Goal: Task Accomplishment & Management: Manage account settings

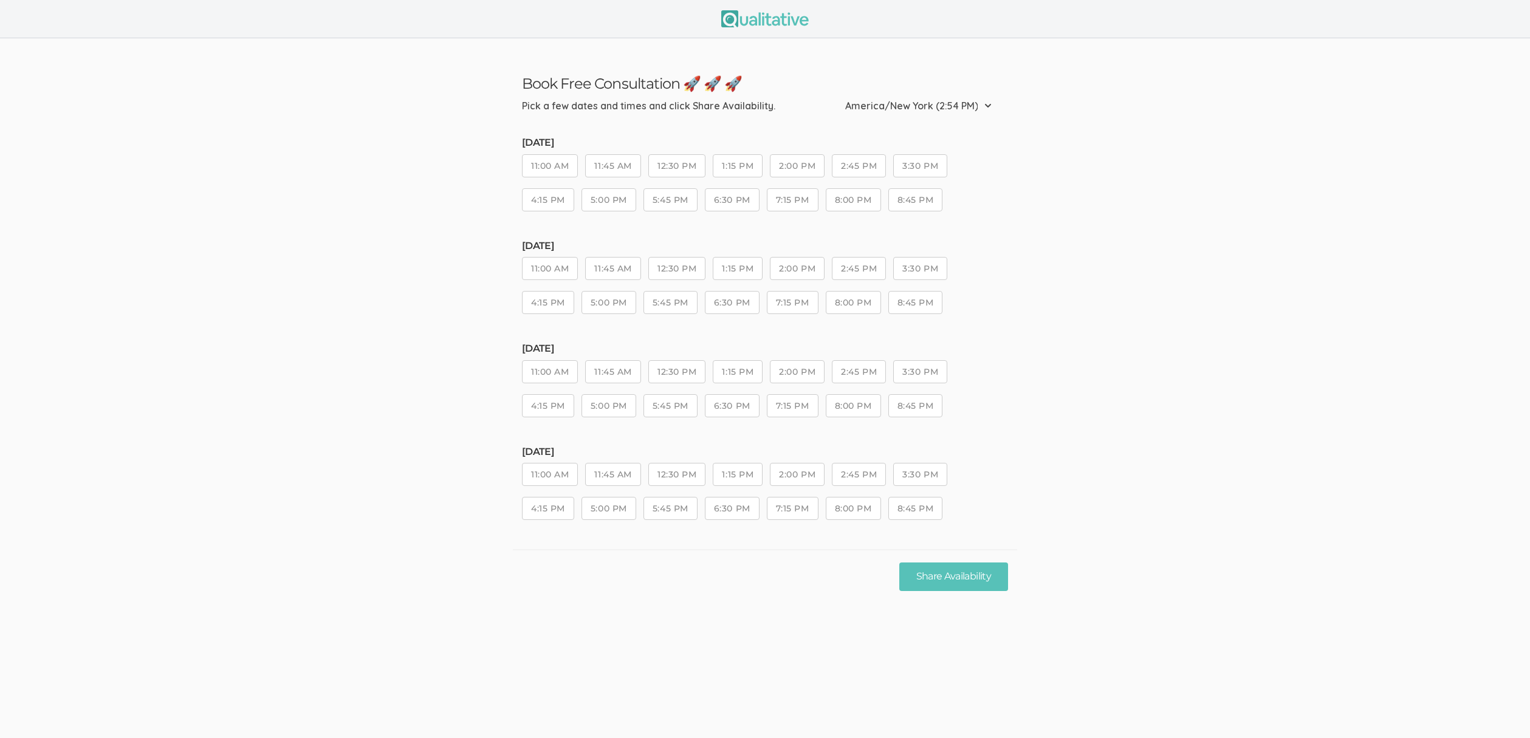
click at [350, 211] on ui-view "Book Free Consultation 🚀 🚀 🚀 Pick a few dates and times and click Share Availab…" at bounding box center [765, 320] width 1530 height 565
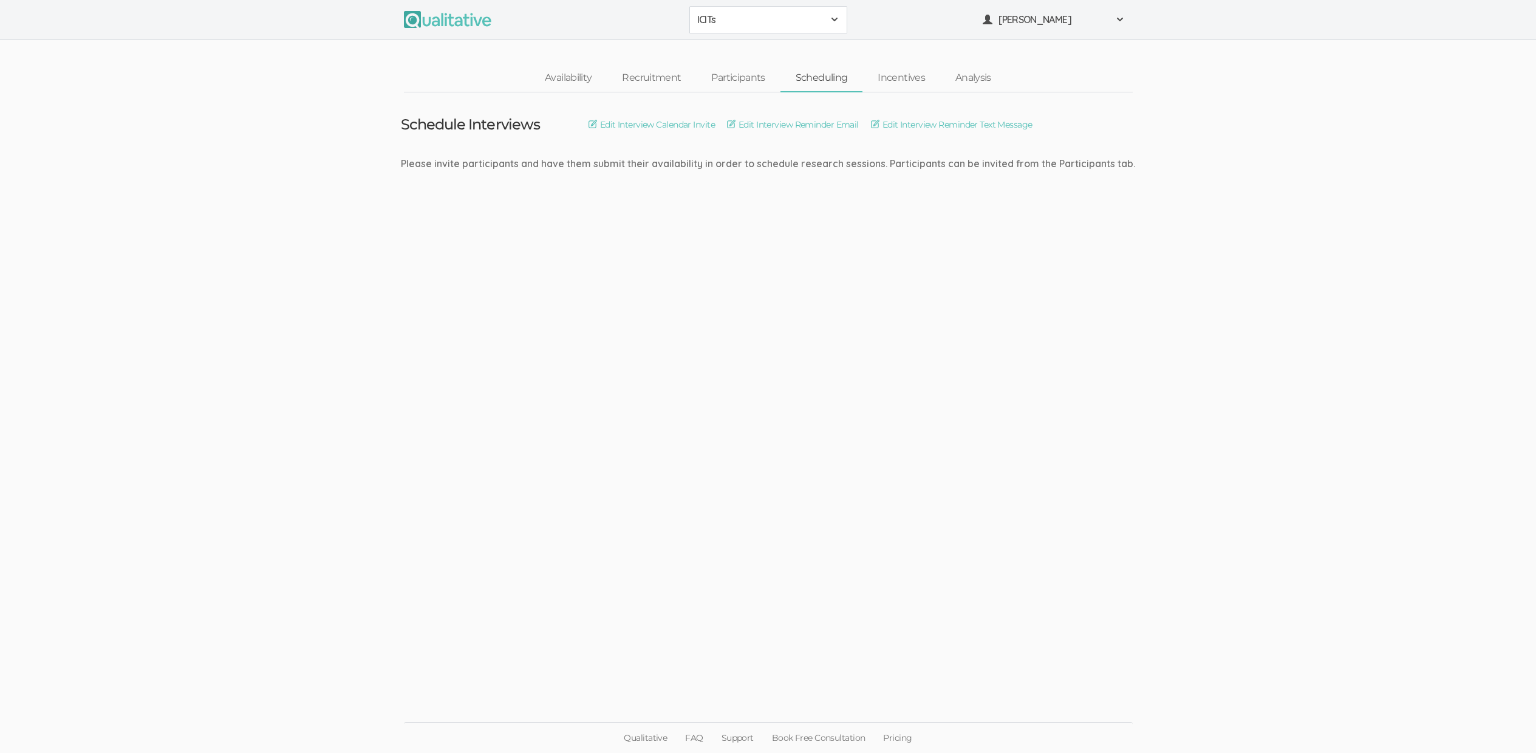
click at [779, 11] on button "ICITs" at bounding box center [769, 19] width 158 height 27
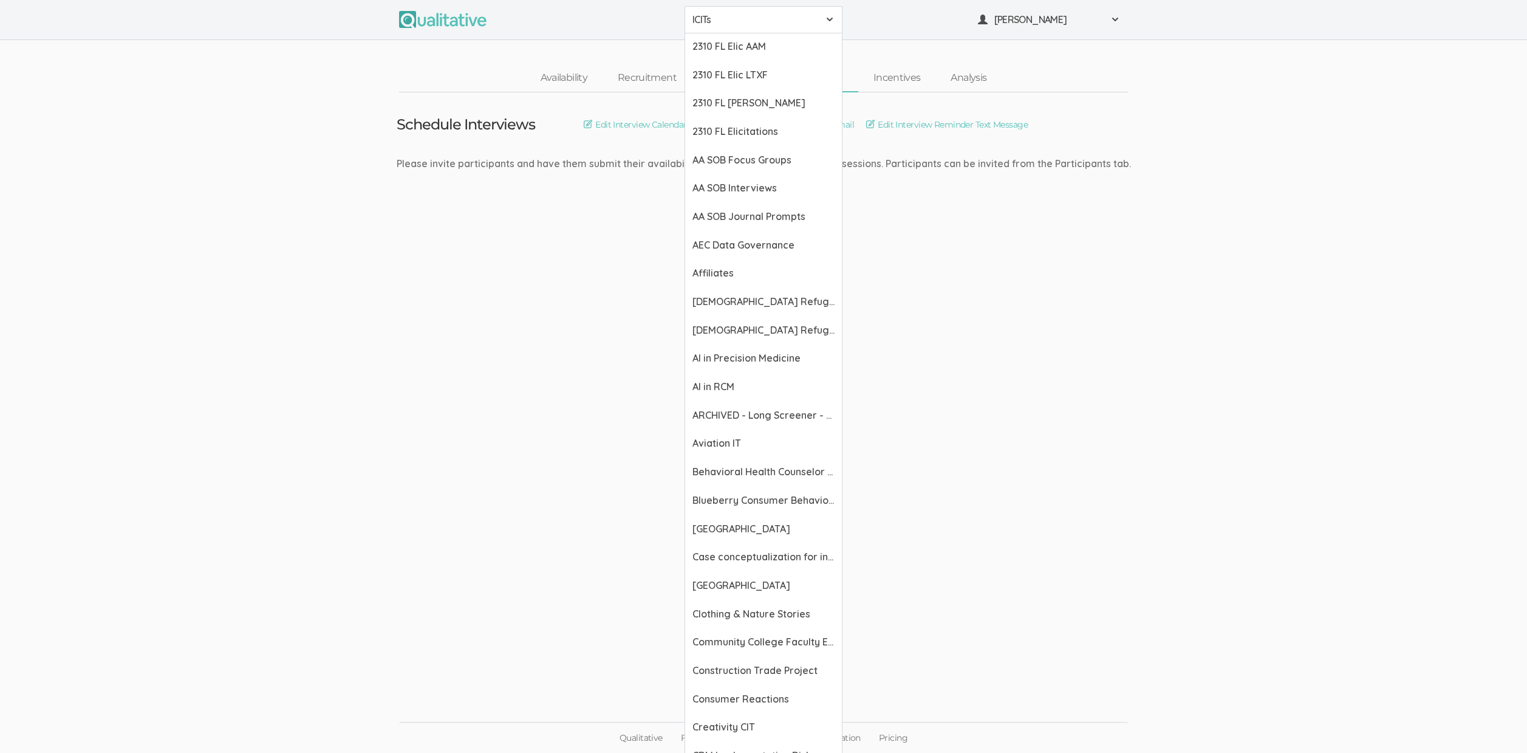
drag, startPoint x: 1137, startPoint y: 227, endPoint x: 1111, endPoint y: 208, distance: 32.6
click at [1137, 227] on ui-view "Schedule Interviews Edit Interview Calendar Invite Edit Interview Reminder Emai…" at bounding box center [763, 376] width 1527 height 569
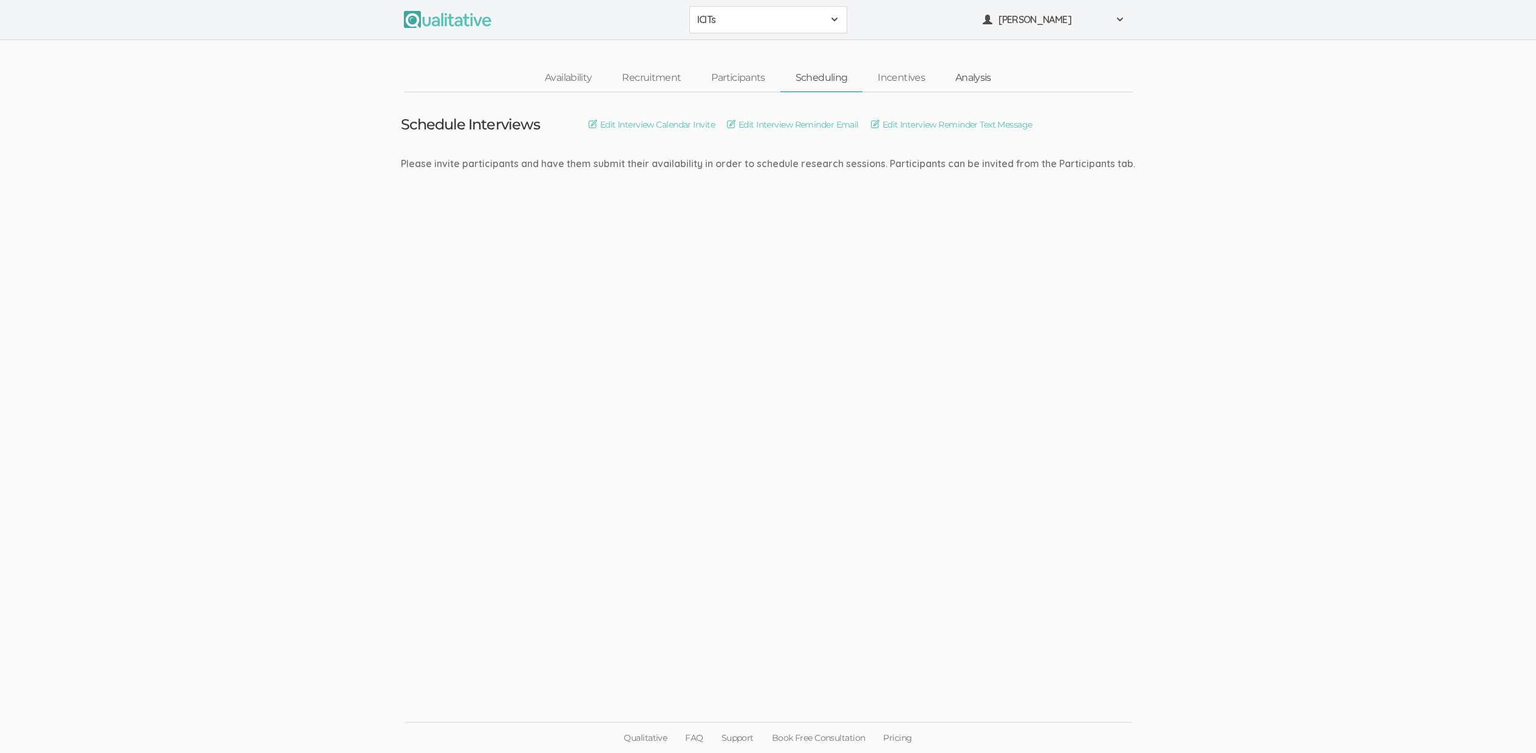
click at [973, 83] on link "Analysis" at bounding box center [973, 78] width 66 height 26
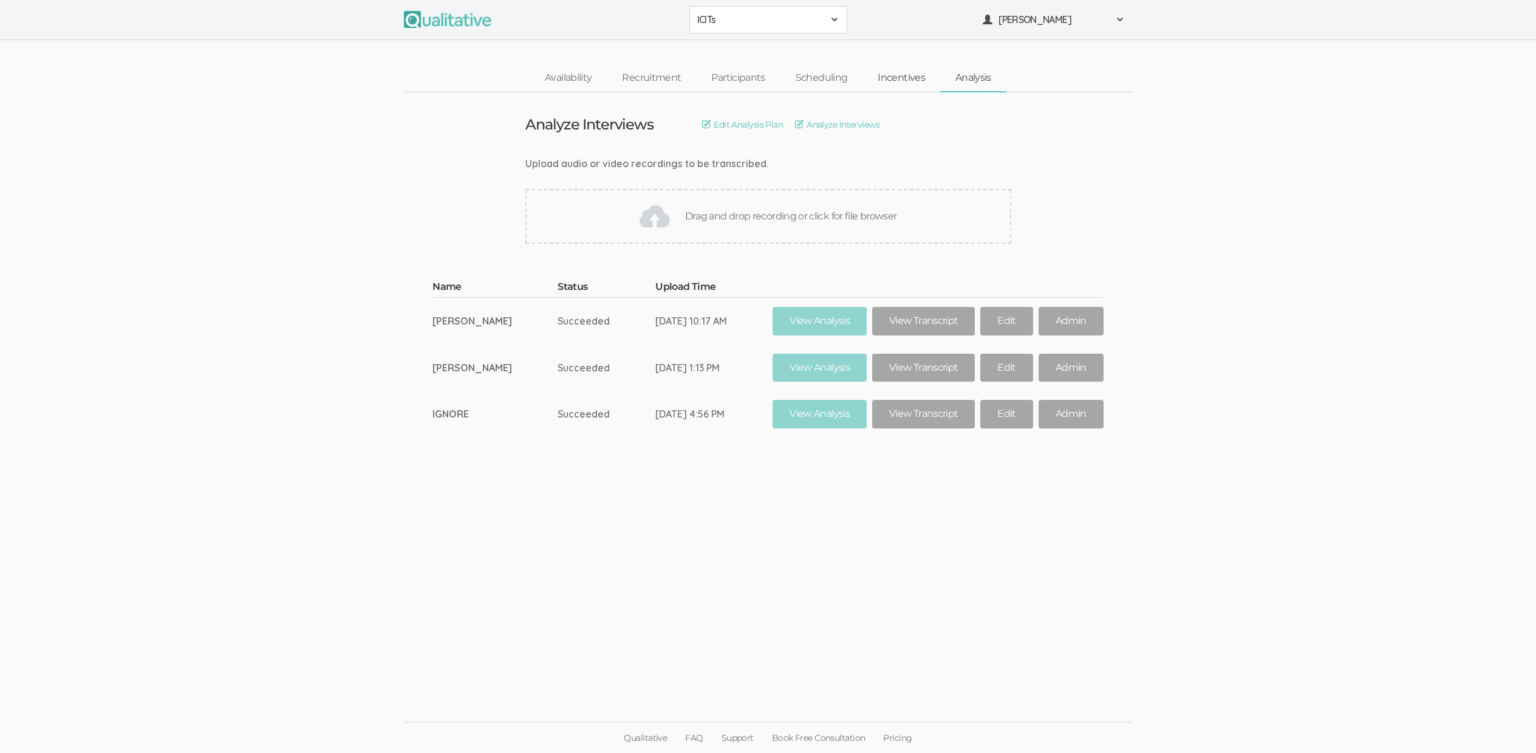
click at [906, 70] on link "Incentives" at bounding box center [902, 78] width 78 height 26
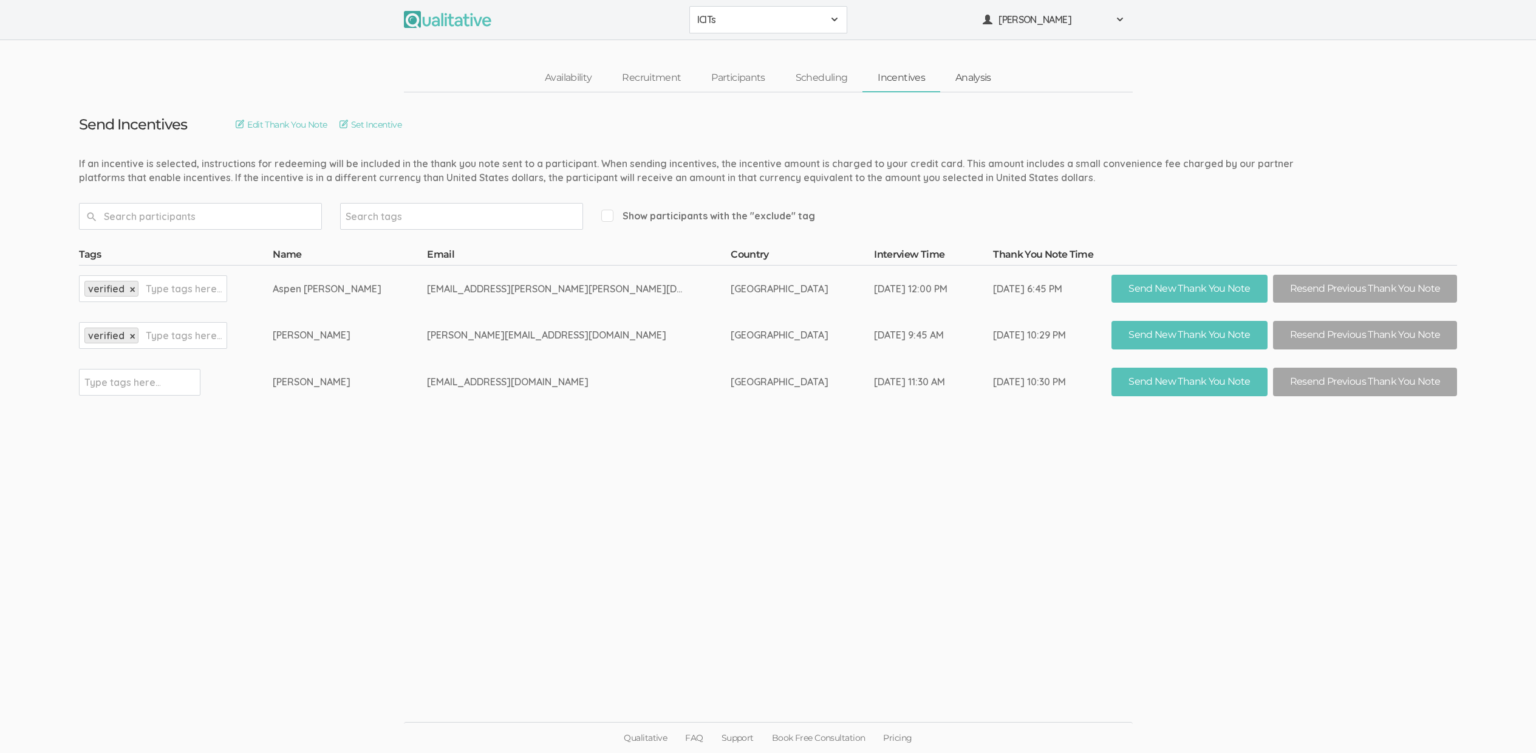
click at [982, 80] on link "Analysis" at bounding box center [973, 78] width 66 height 26
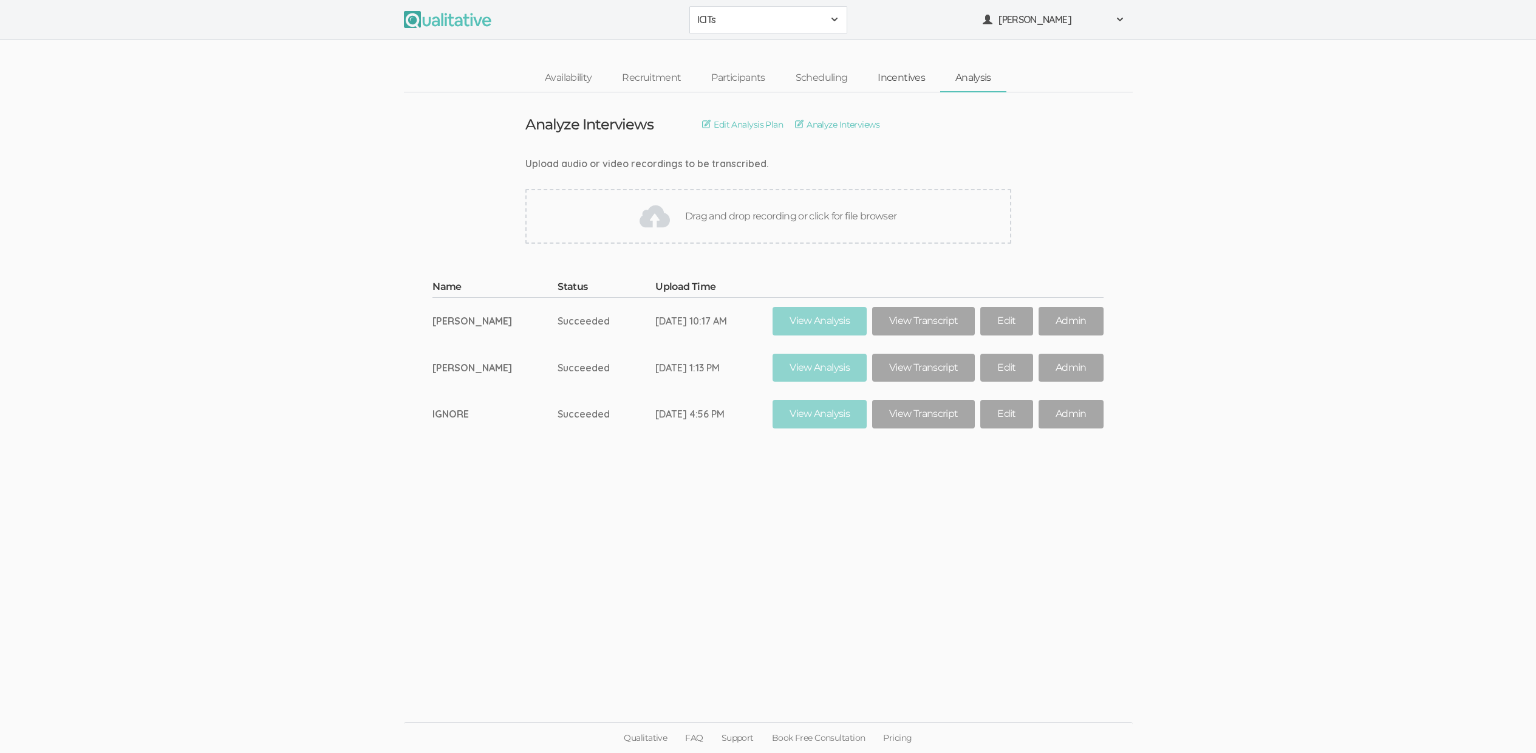
click at [904, 79] on link "Incentives" at bounding box center [902, 78] width 78 height 26
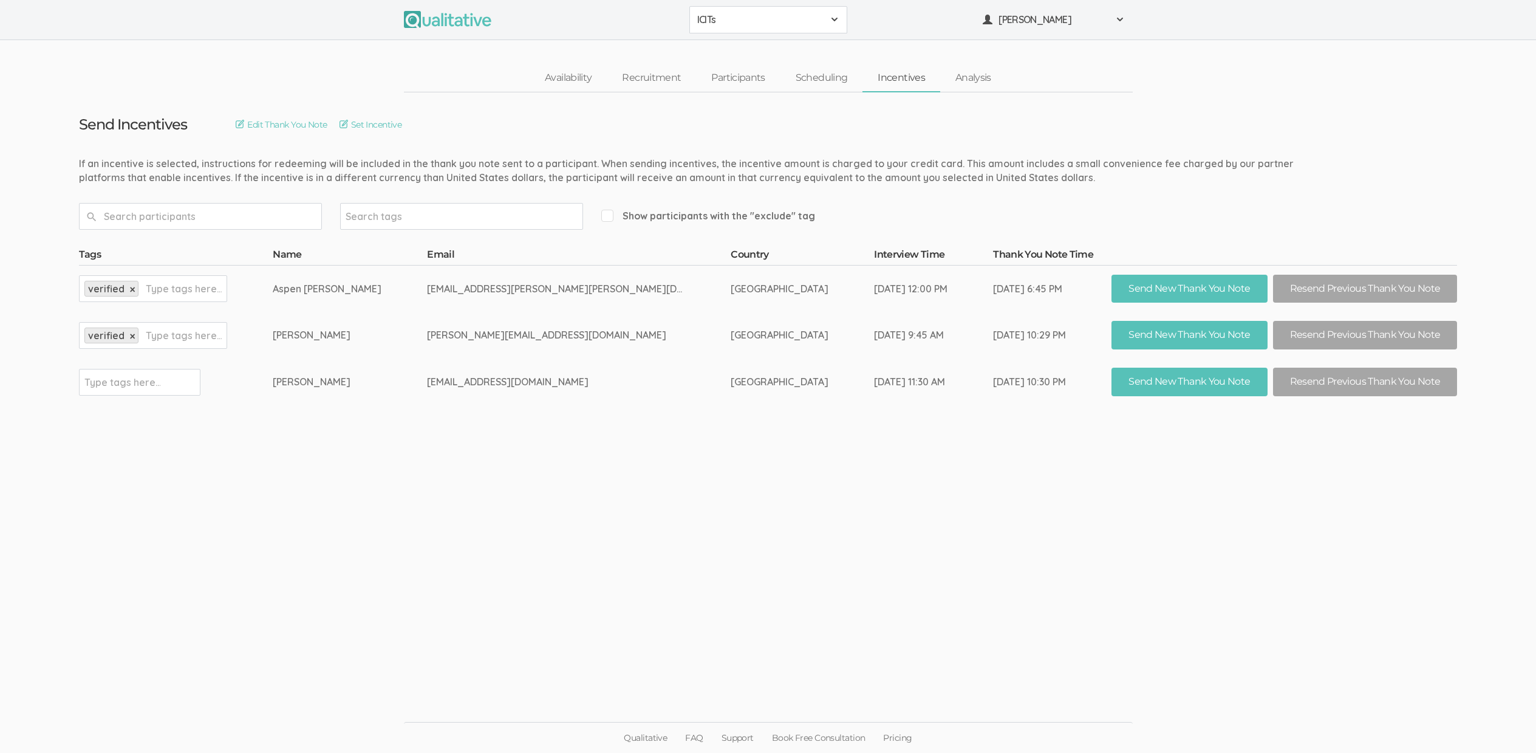
click at [766, 27] on button "ICITs" at bounding box center [769, 19] width 158 height 27
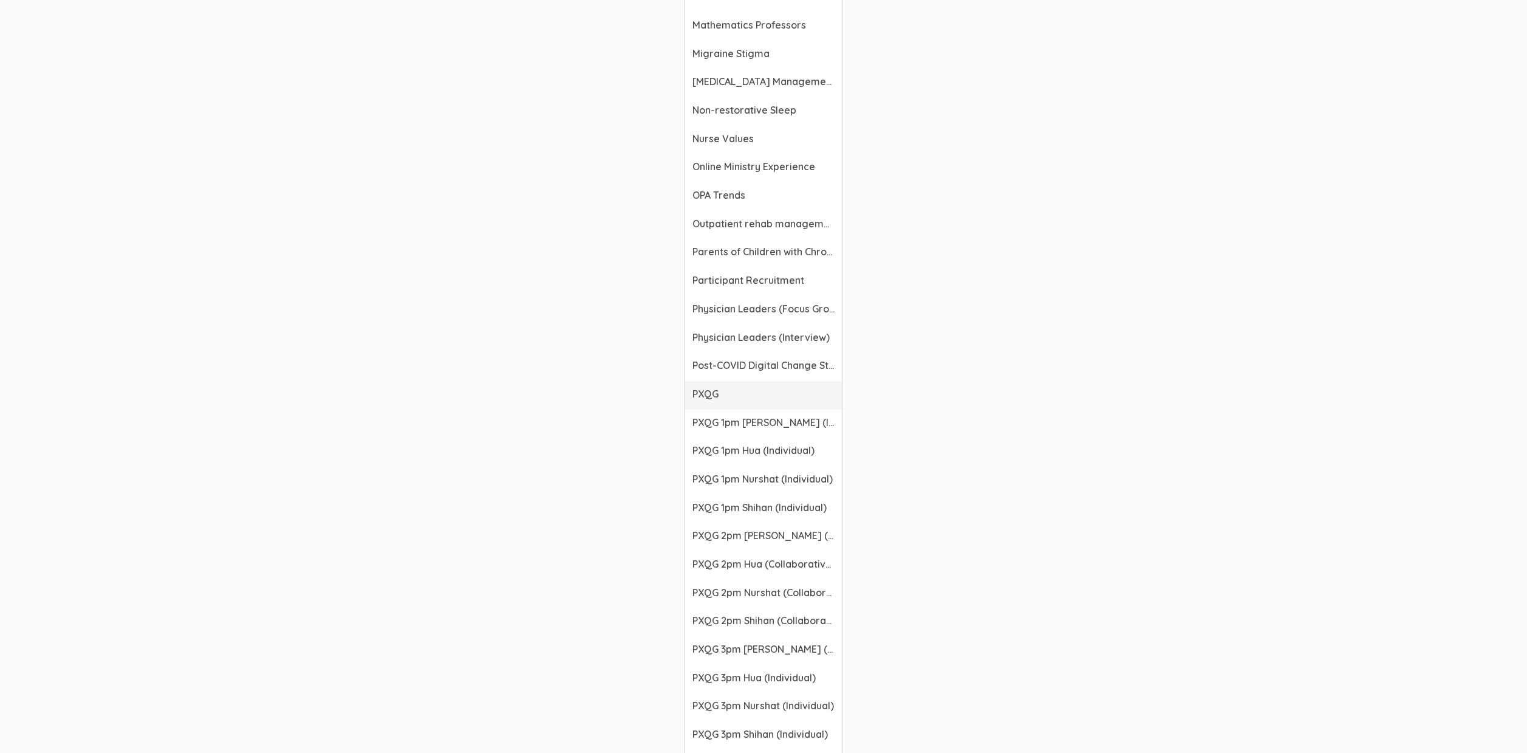
scroll to position [1553, 0]
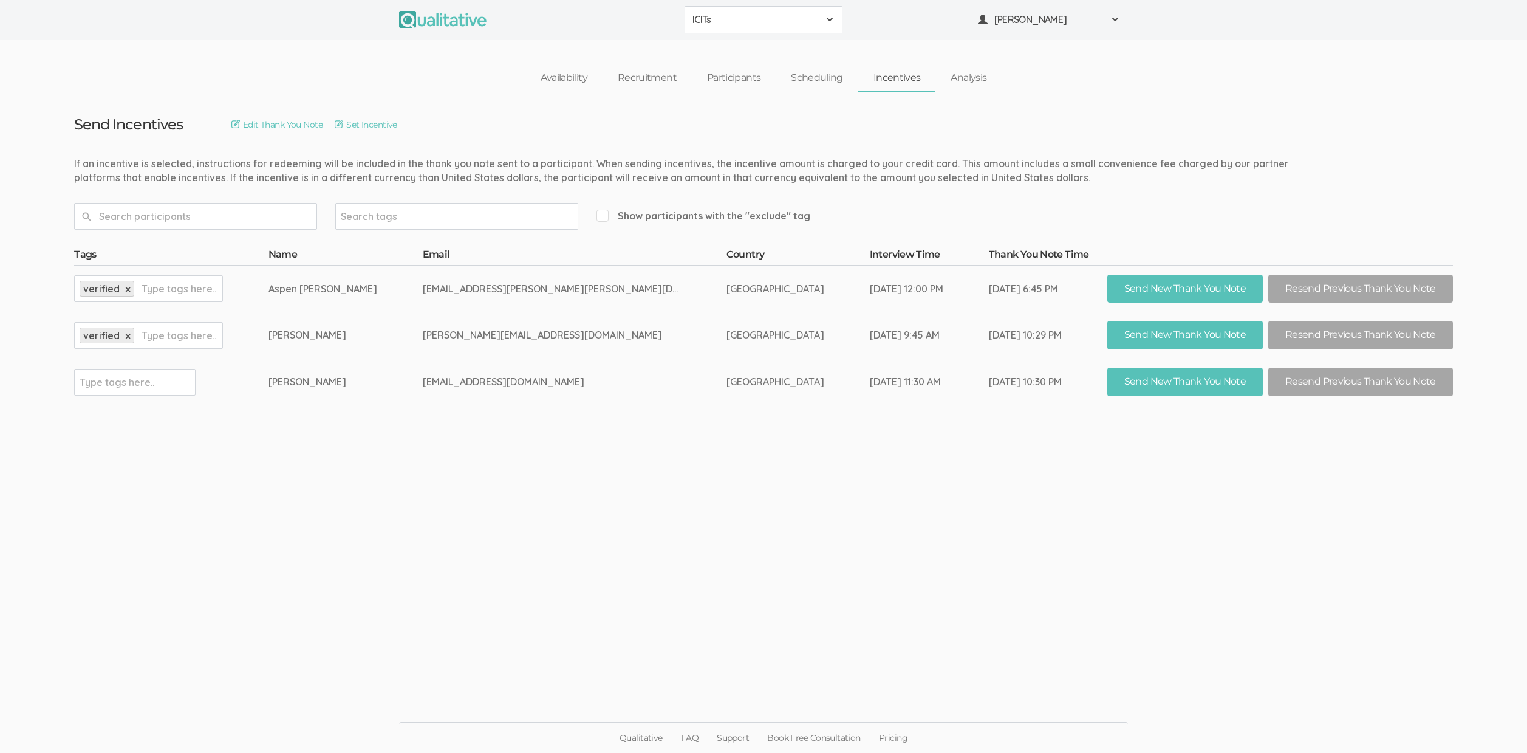
scroll to position [0, 0]
click at [751, 24] on span "ICITs" at bounding box center [760, 20] width 126 height 14
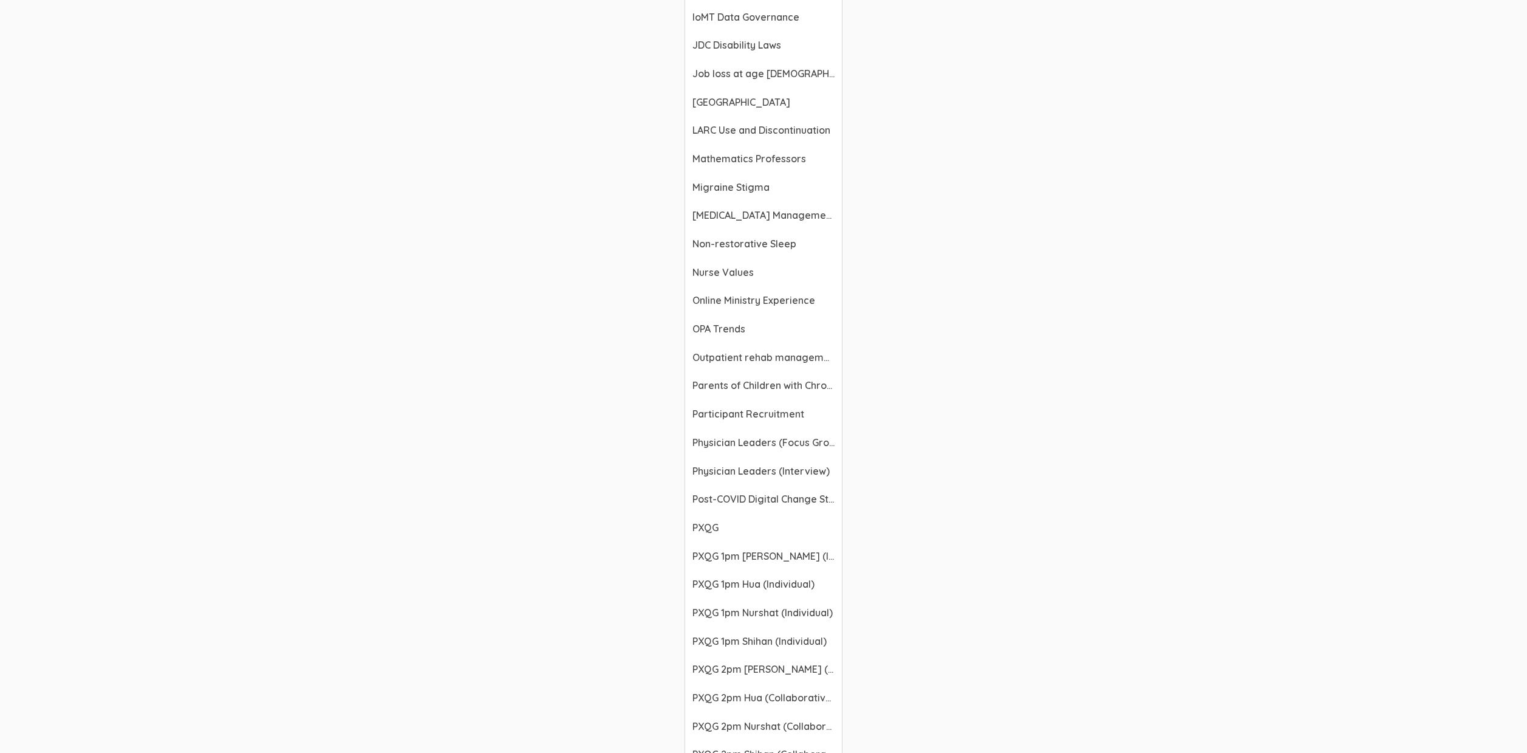
scroll to position [1550, 0]
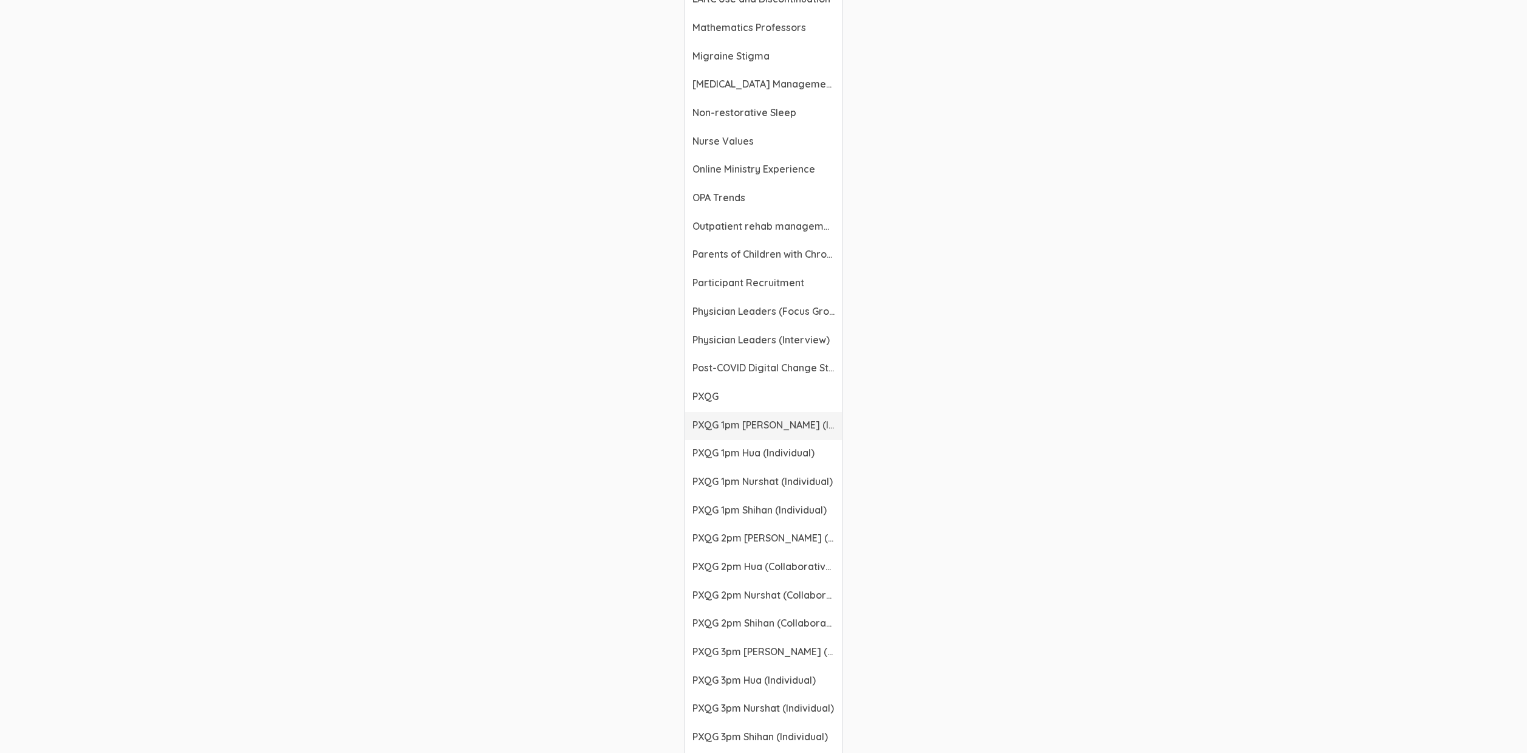
click at [760, 425] on span "PXQG 1pm [PERSON_NAME] (Individual)" at bounding box center [764, 425] width 142 height 14
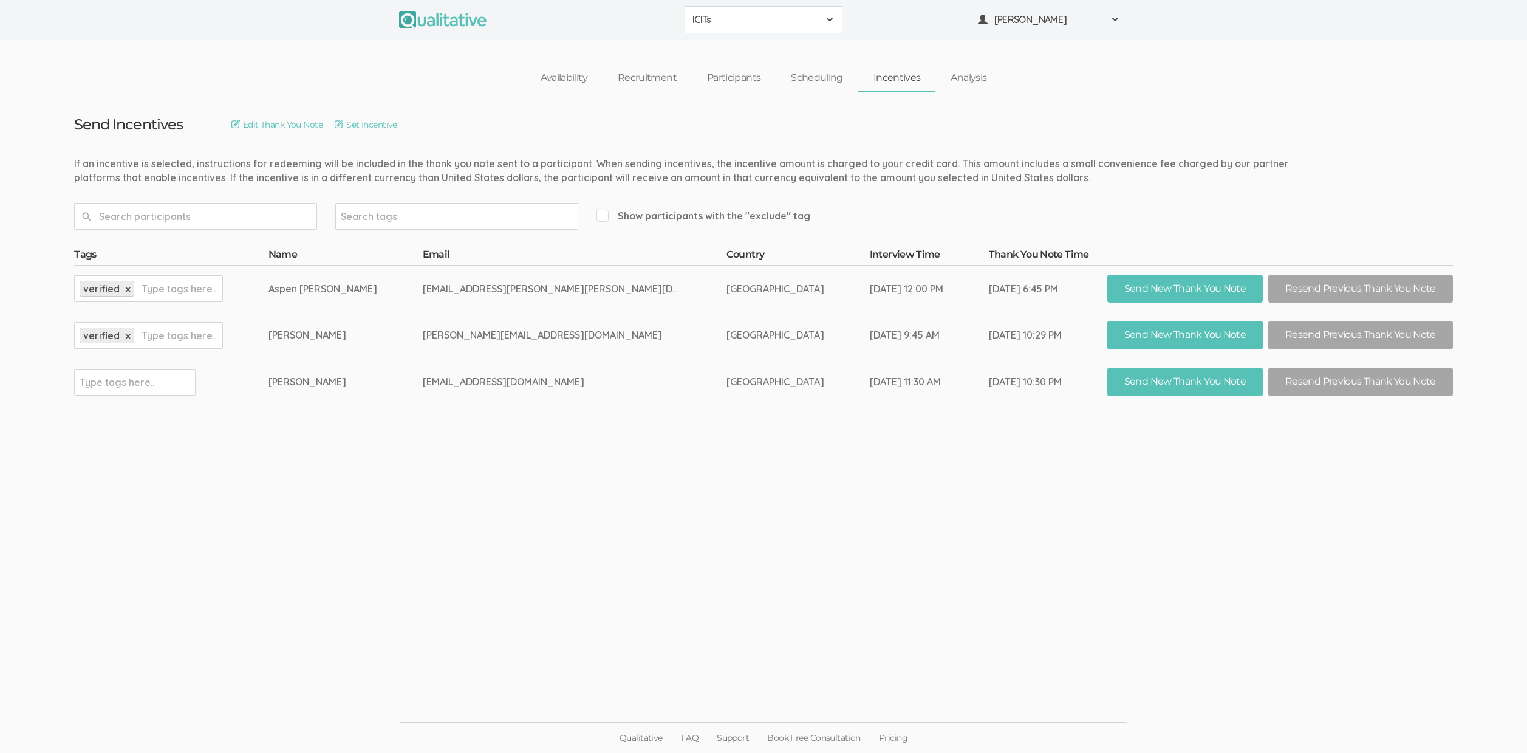
scroll to position [0, 0]
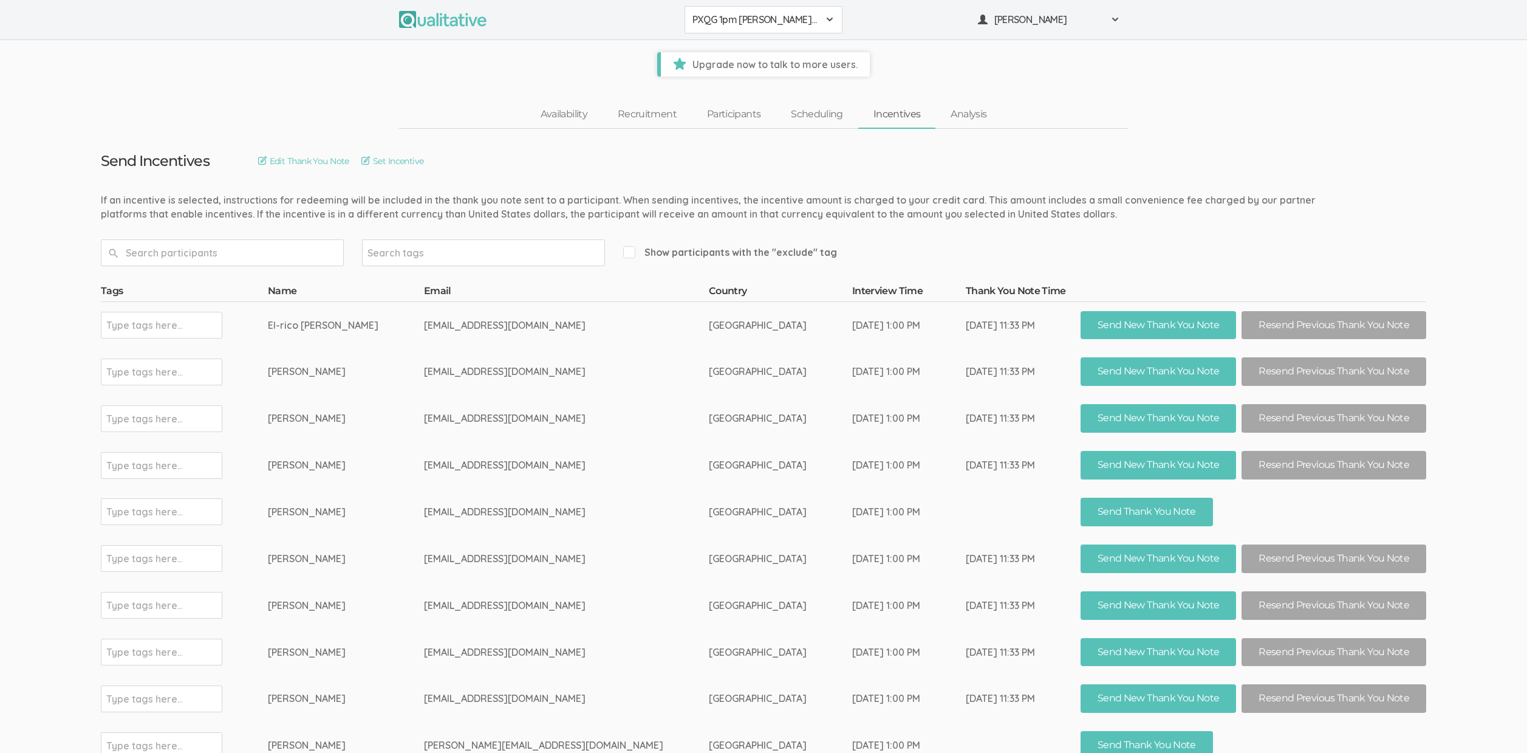
click at [761, 14] on span "PXQG 1pm [PERSON_NAME] (Individual)" at bounding box center [756, 20] width 126 height 14
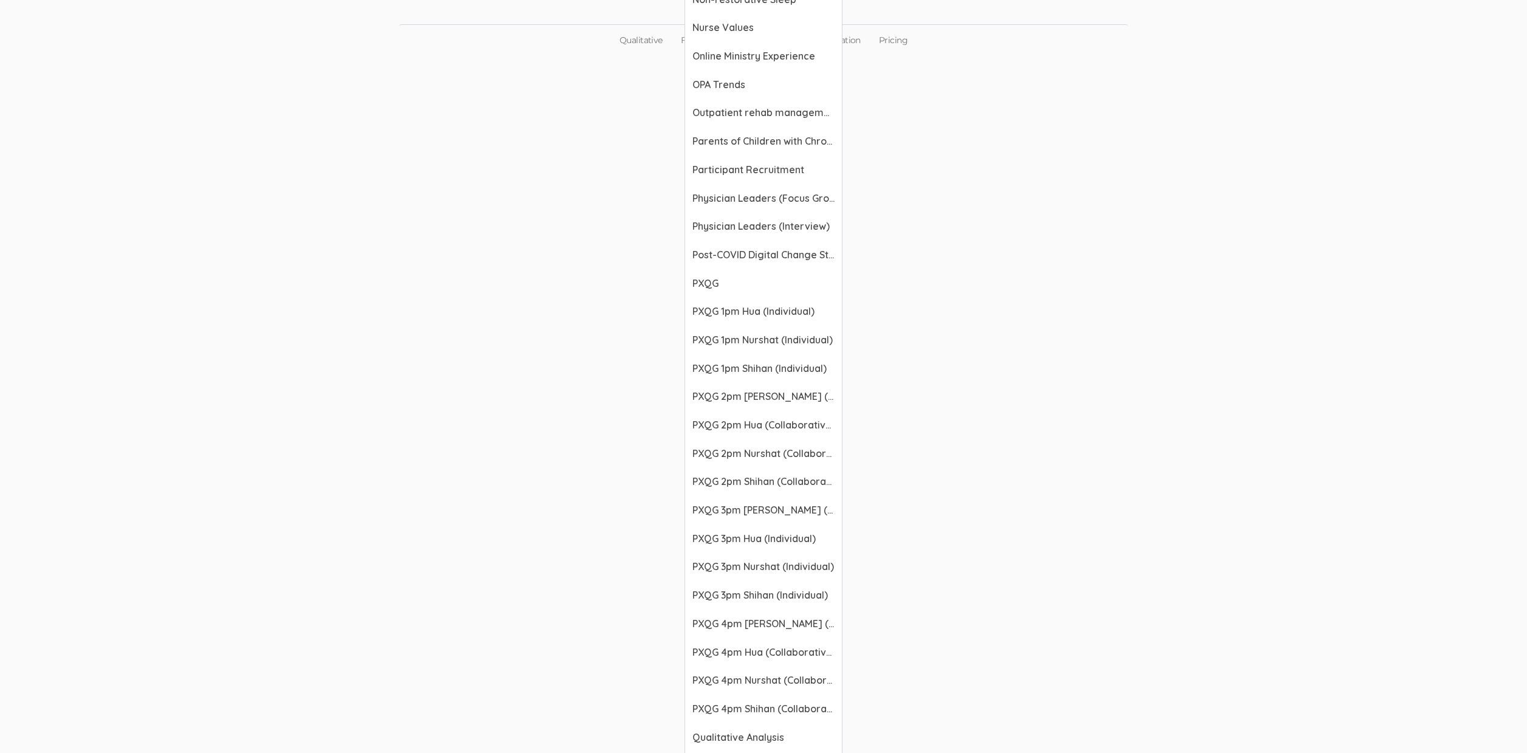
scroll to position [1709, 0]
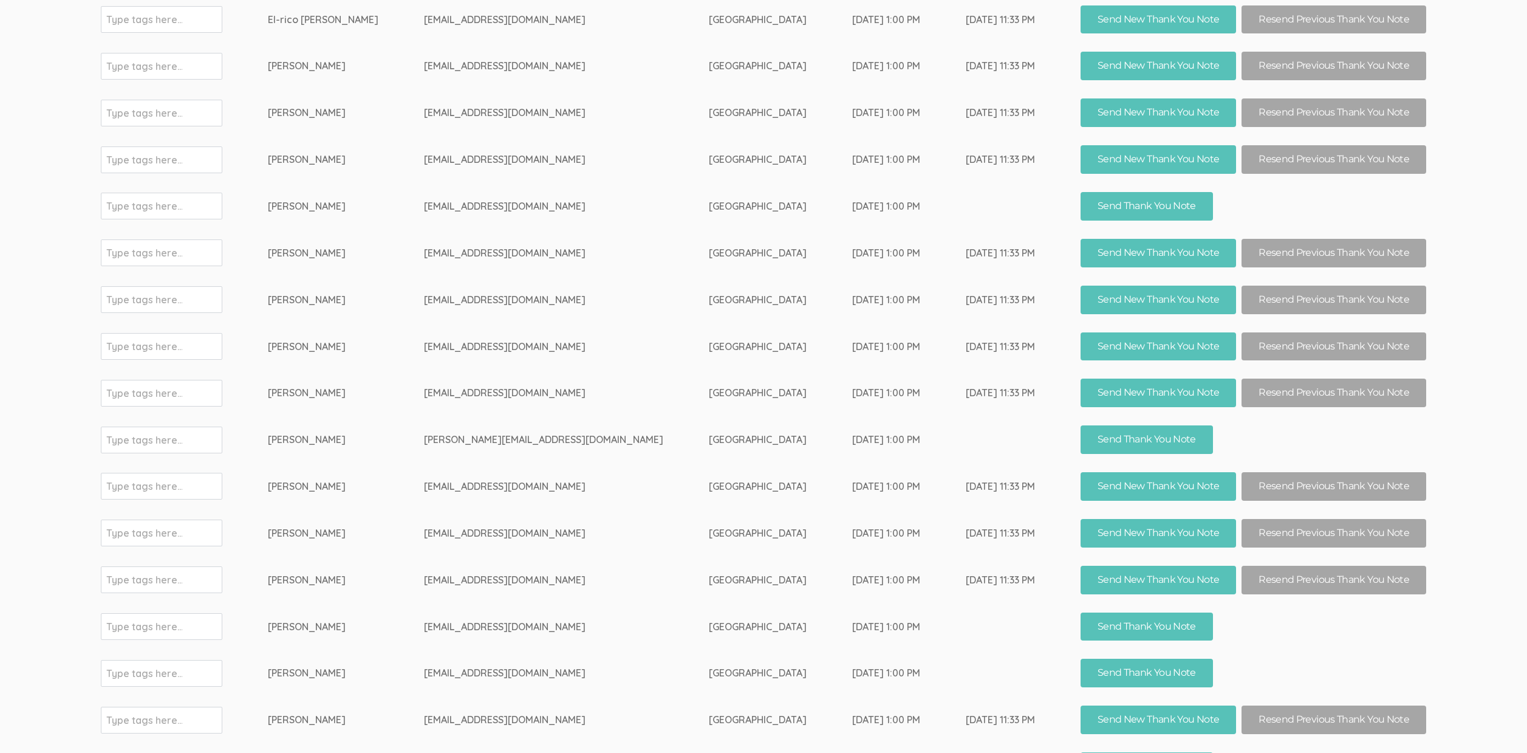
scroll to position [0, 0]
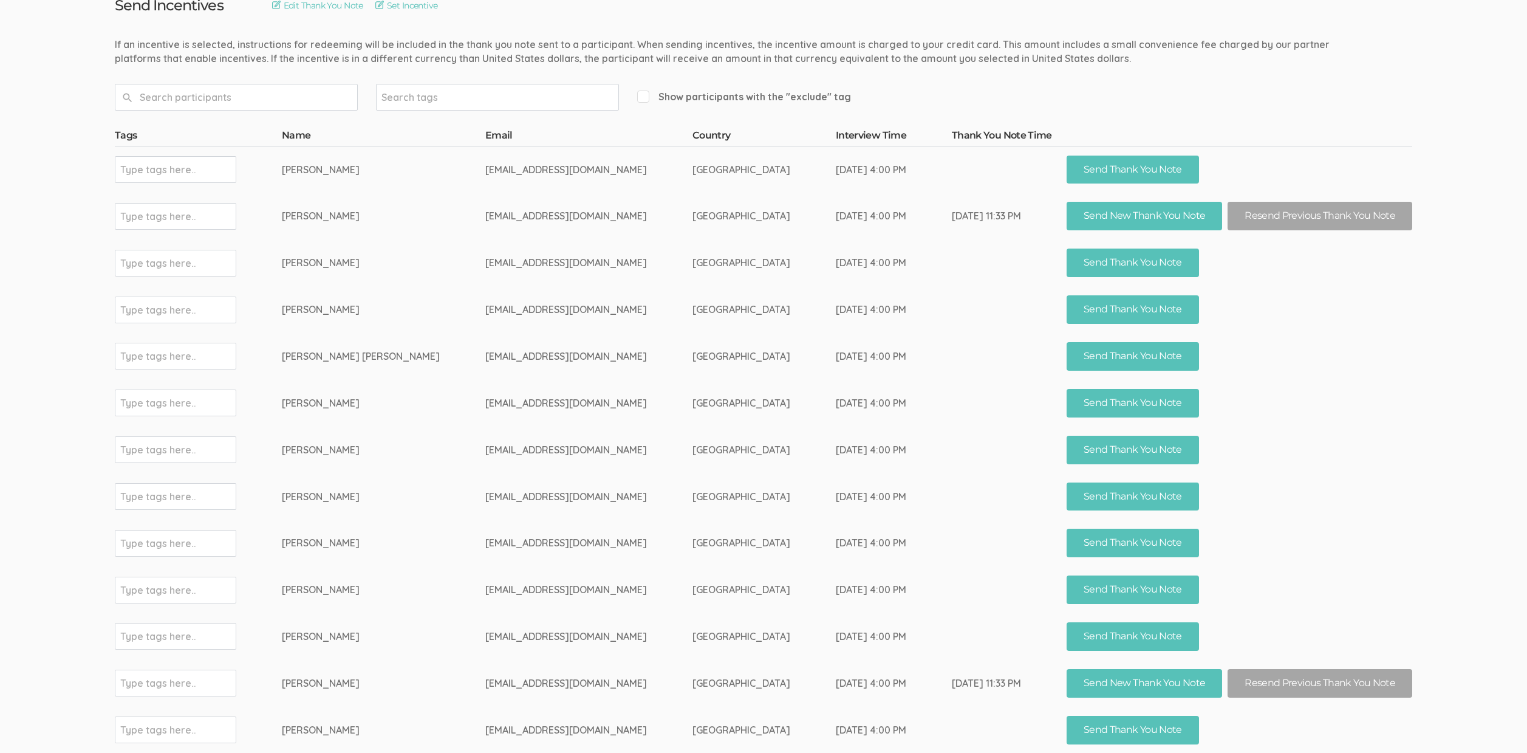
scroll to position [149, 0]
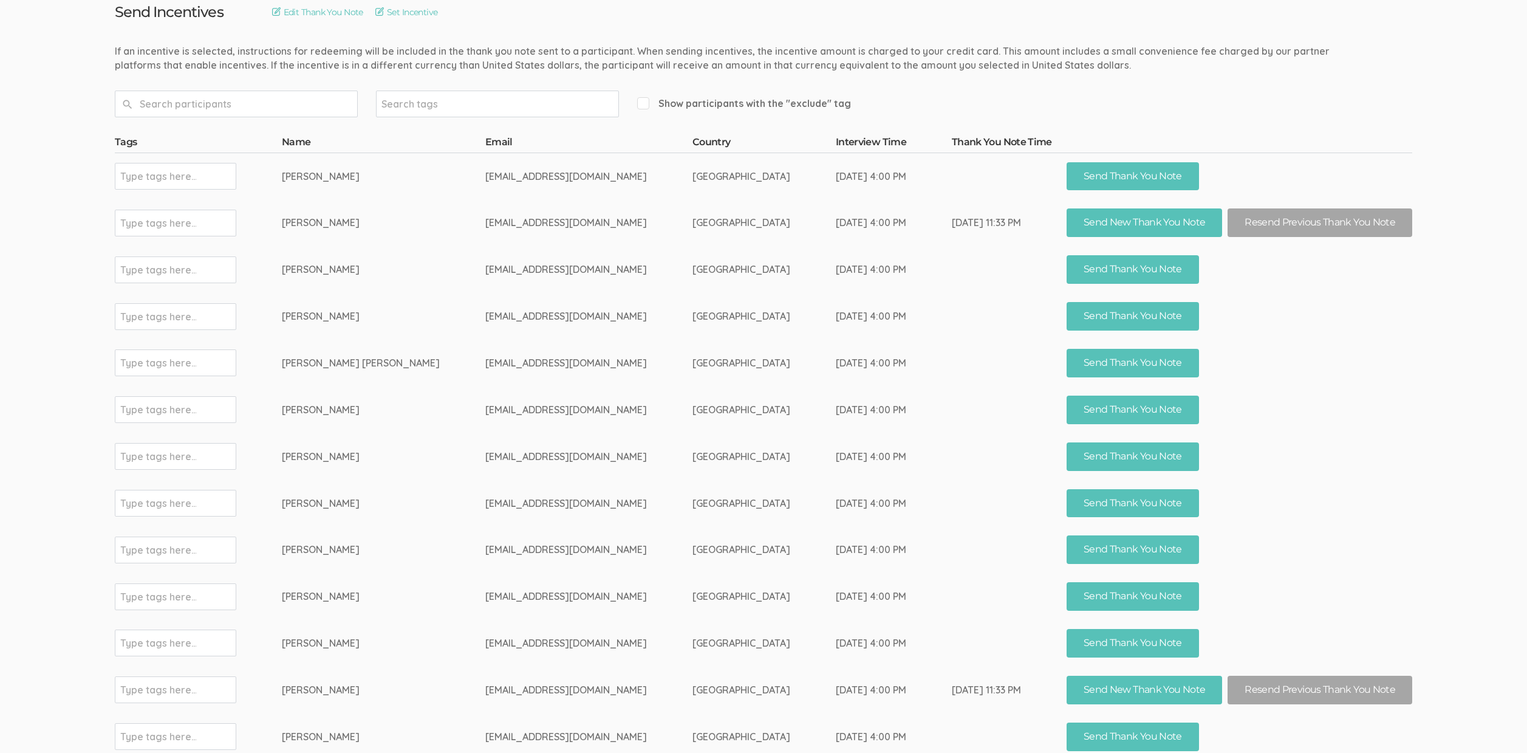
click at [587, 372] on td "[EMAIL_ADDRESS][DOMAIN_NAME]" at bounding box center [588, 363] width 207 height 47
click at [1272, 227] on button "Resend Previous Thank You Note" at bounding box center [1320, 222] width 185 height 29
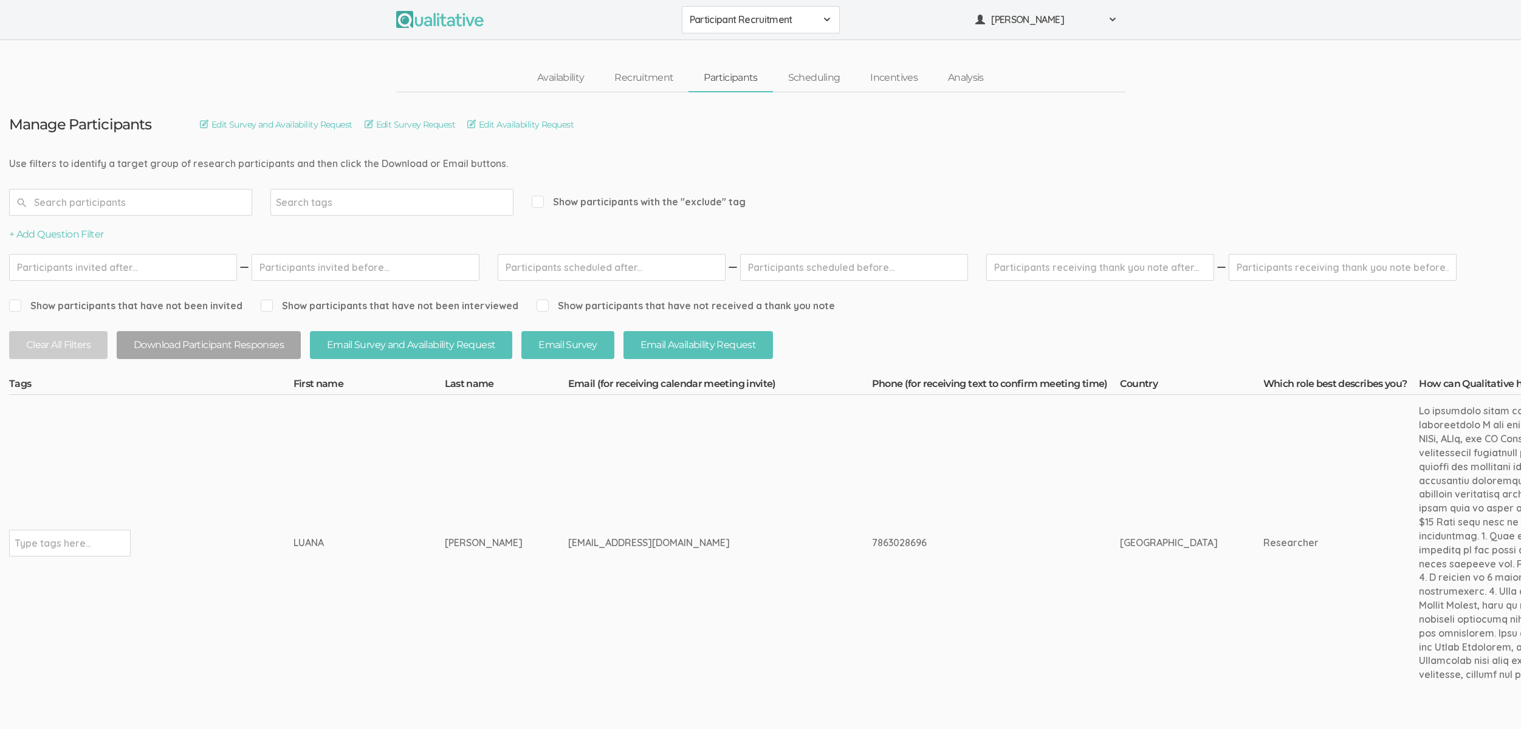
click at [799, 80] on link "Scheduling" at bounding box center [814, 78] width 83 height 26
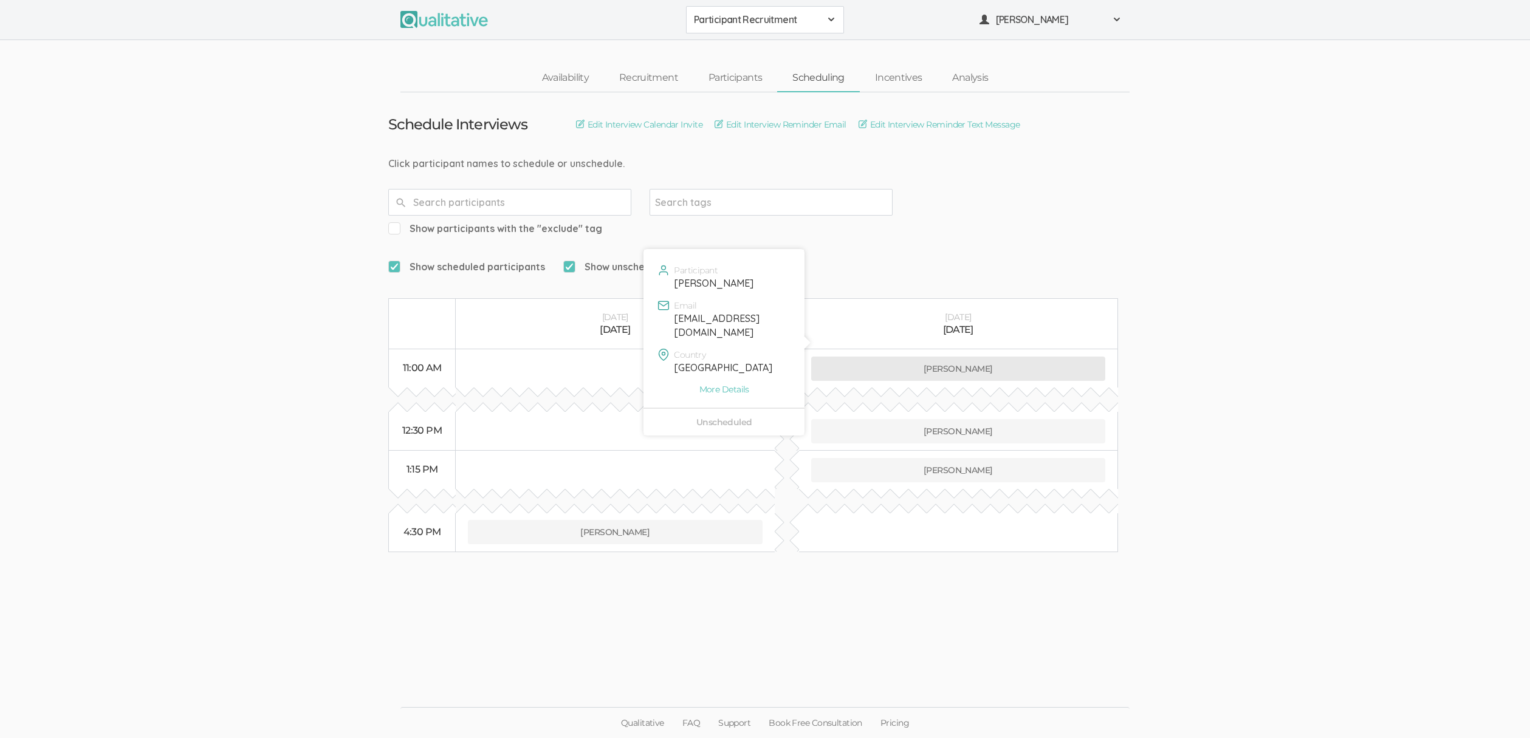
click at [963, 357] on button "LUANA HIPPOLYTE" at bounding box center [958, 369] width 295 height 24
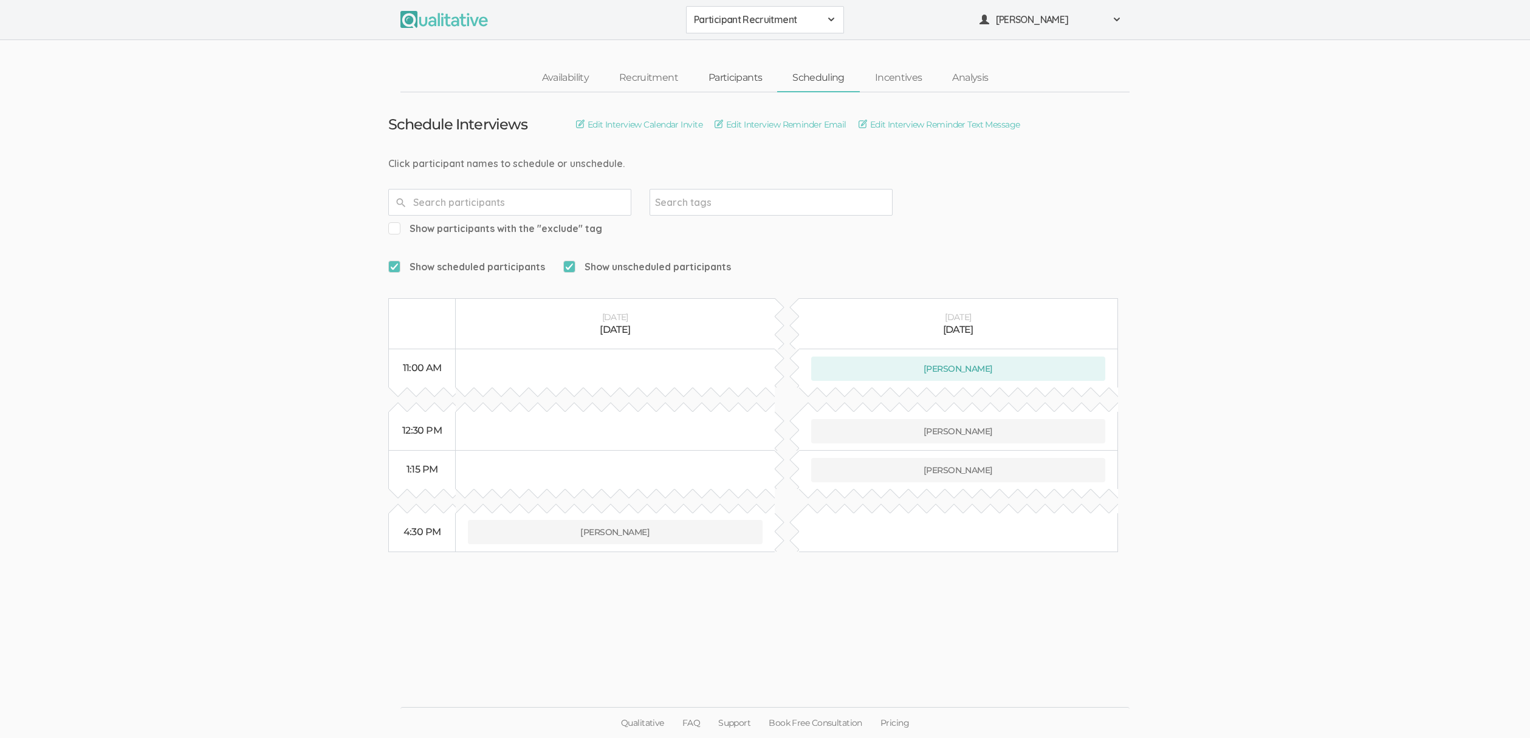
click at [724, 79] on link "Participants" at bounding box center [735, 78] width 84 height 26
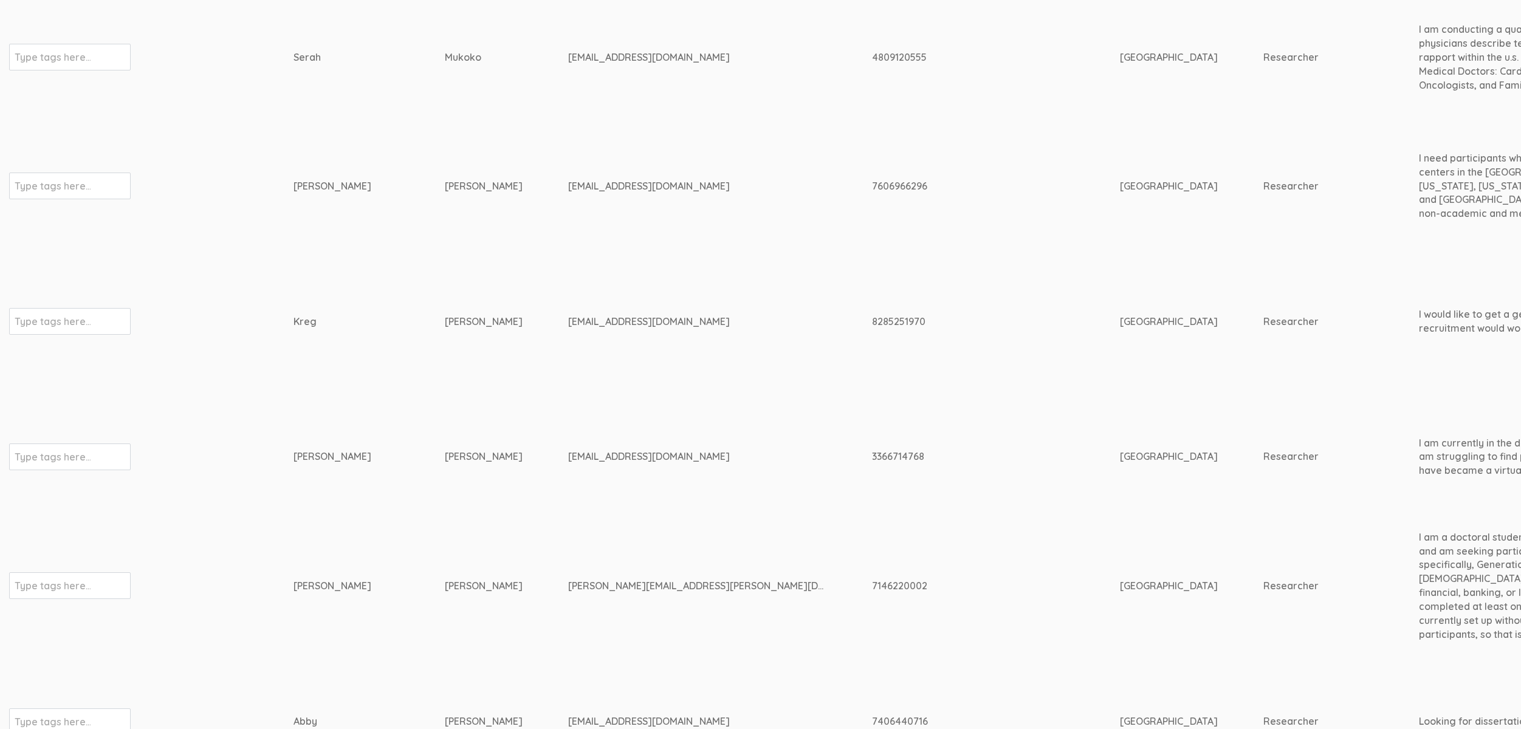
scroll to position [964, 0]
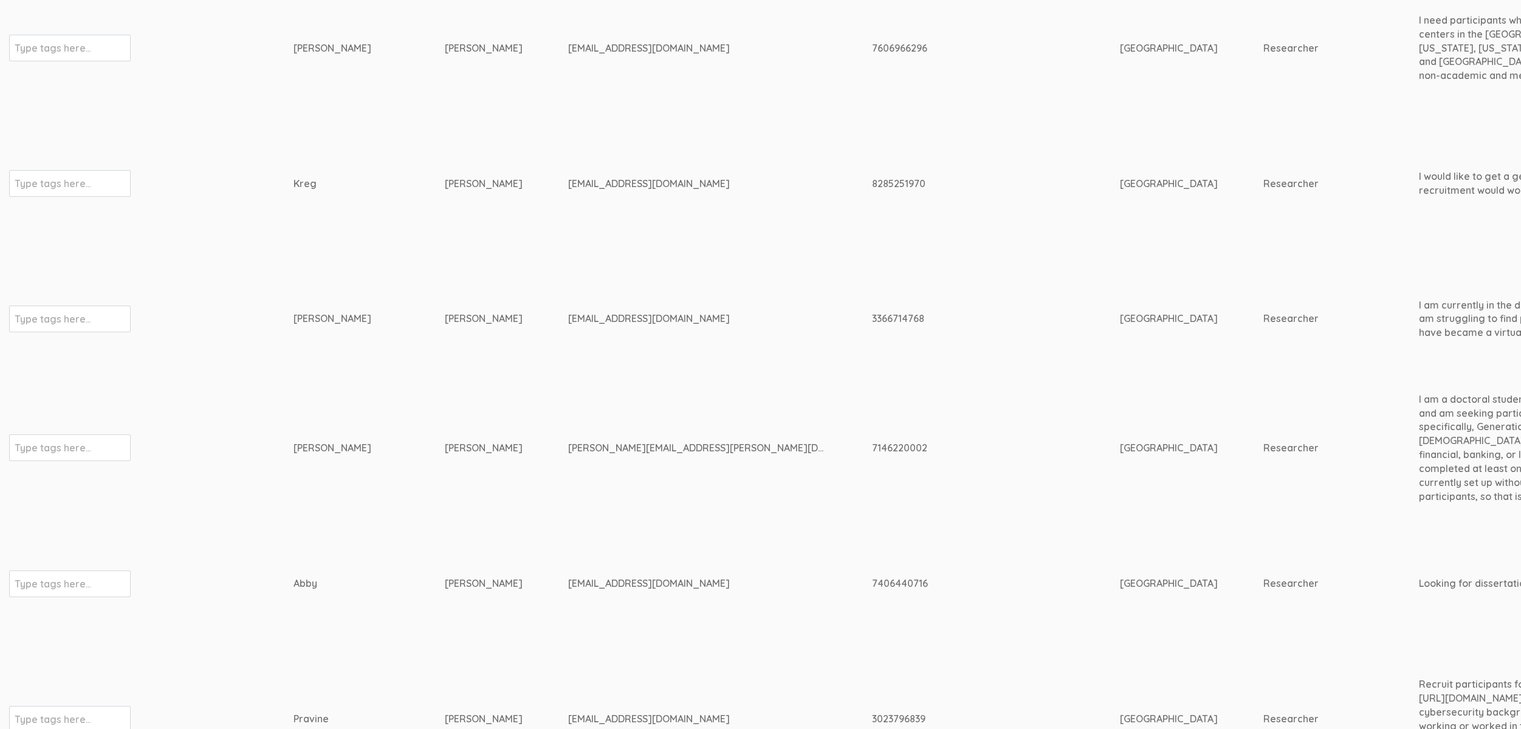
click at [872, 446] on div "7146220002" at bounding box center [973, 448] width 202 height 14
copy div "7146220002"
click at [307, 444] on div "Vanessa" at bounding box center [346, 448] width 106 height 14
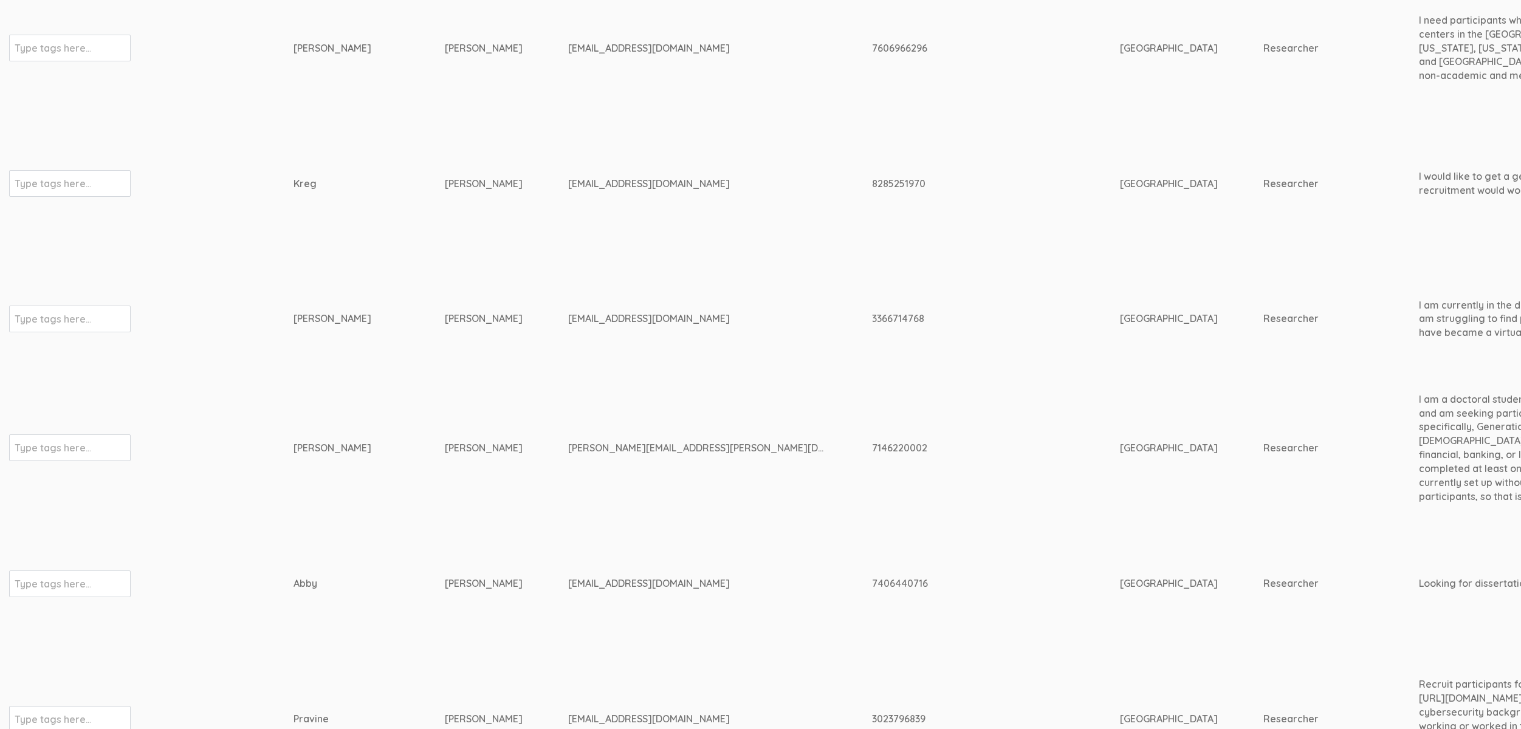
copy div "Vanessa"
click at [445, 453] on div "Traufler-Samarripa" at bounding box center [484, 448] width 78 height 14
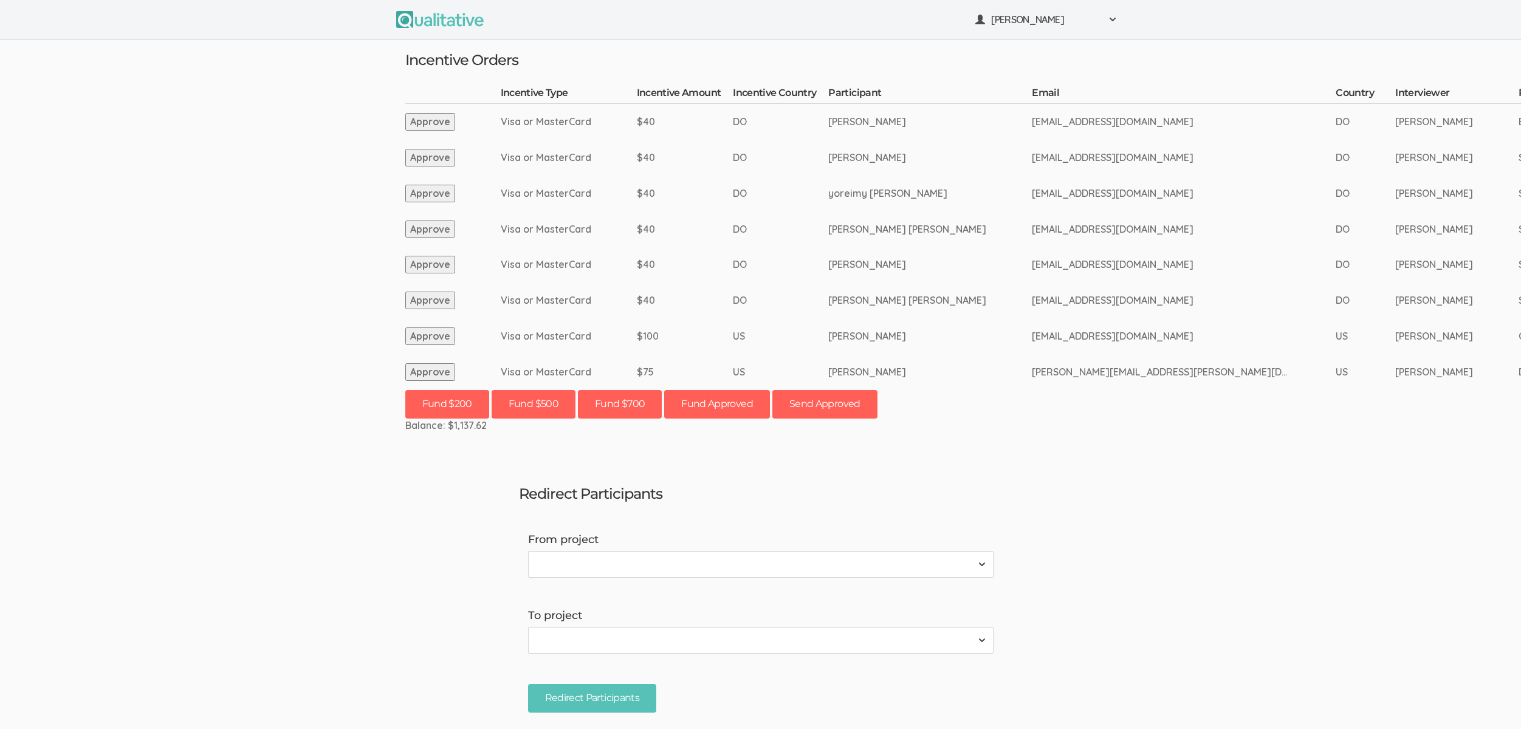
click at [193, 257] on ui-view "Neal Samarakkody Project Workspace Profile Organization Settings" at bounding box center [760, 364] width 1521 height 729
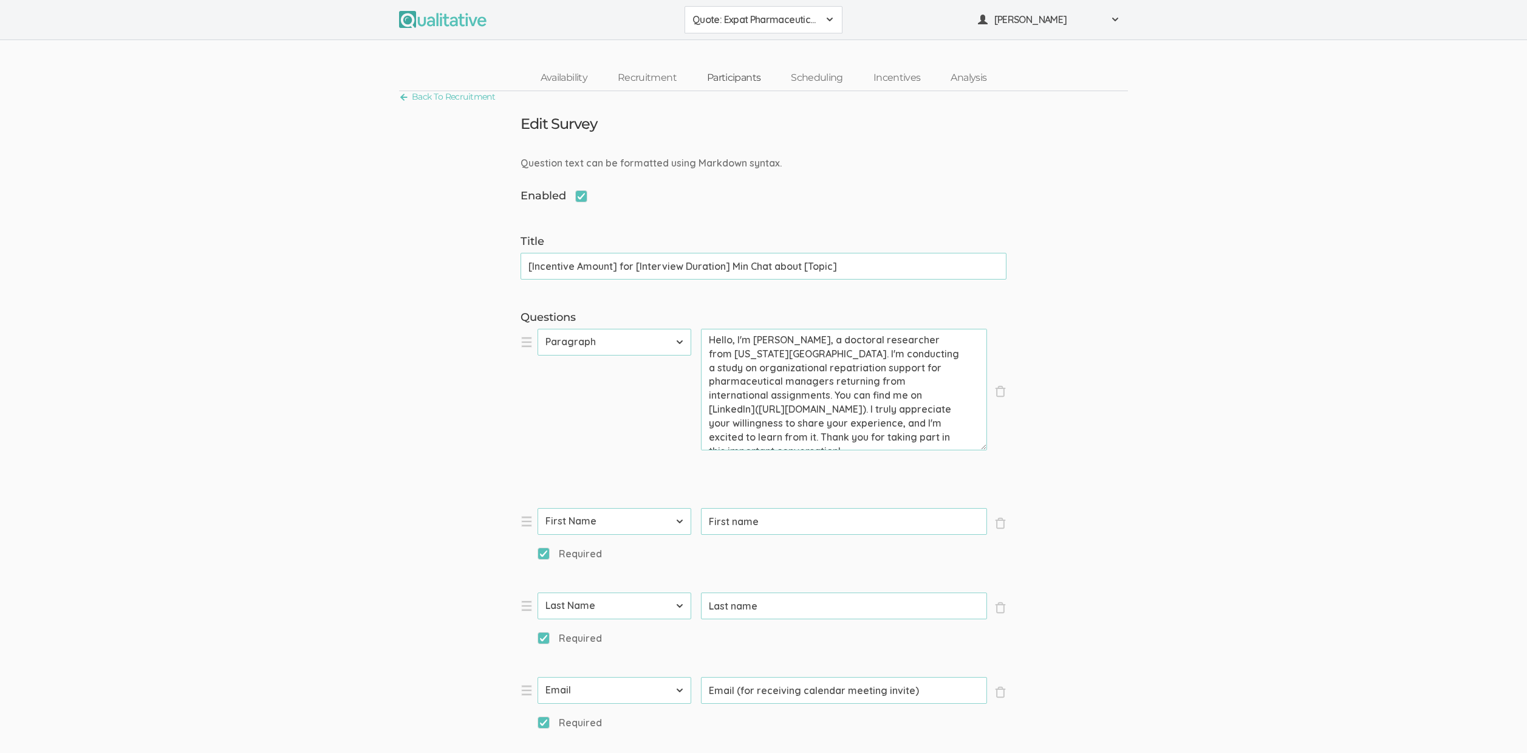
click at [735, 80] on link "Participants" at bounding box center [734, 78] width 84 height 26
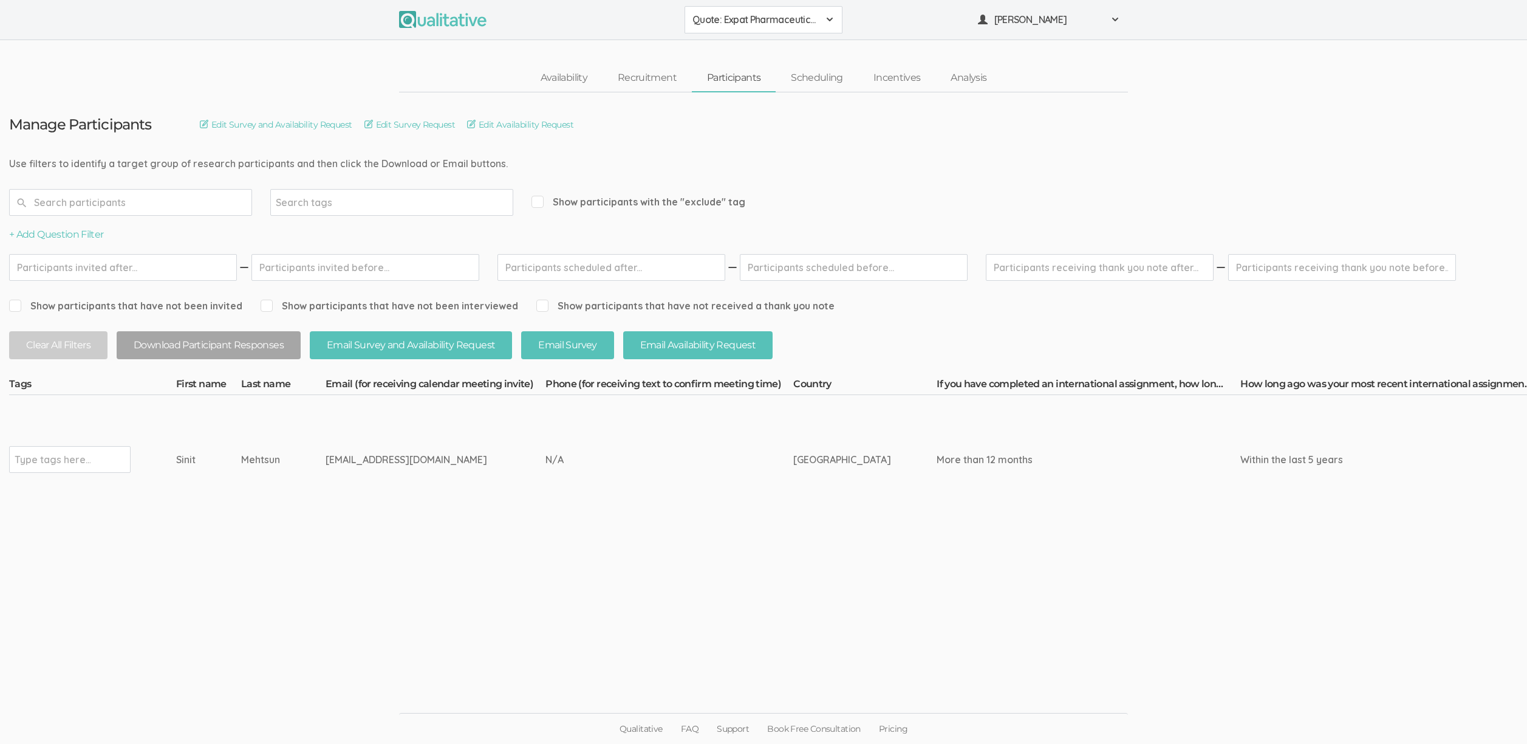
drag, startPoint x: 291, startPoint y: 456, endPoint x: 275, endPoint y: 453, distance: 16.8
click at [275, 453] on td "Mehtsun" at bounding box center [283, 459] width 84 height 129
click at [274, 453] on div "Mehtsun" at bounding box center [260, 460] width 39 height 14
drag, startPoint x: 288, startPoint y: 460, endPoint x: 155, endPoint y: 461, distance: 133.1
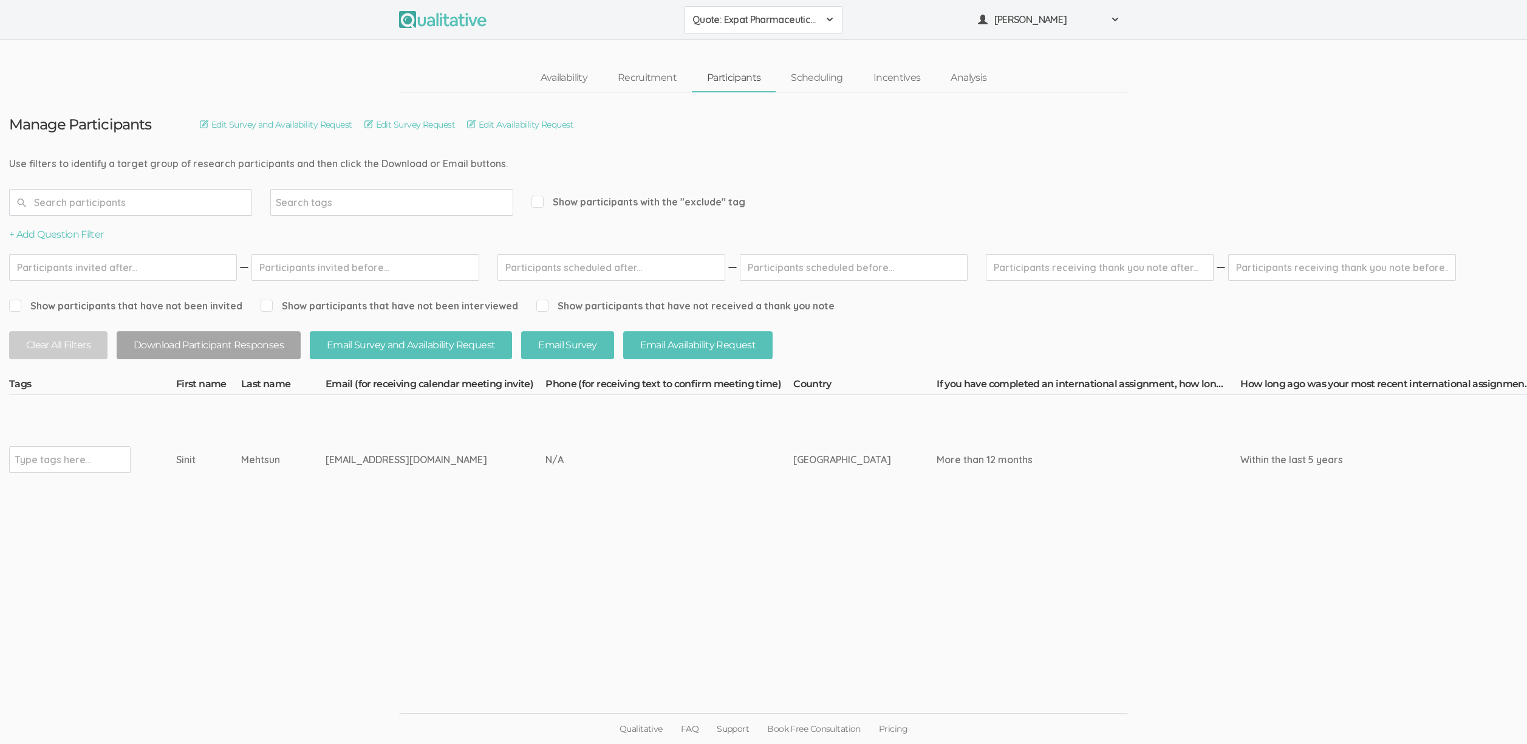
copy tr "Type tags here... Sinit Mehtsun"
click at [95, 237] on button "+ Add Question Filter" at bounding box center [56, 235] width 95 height 14
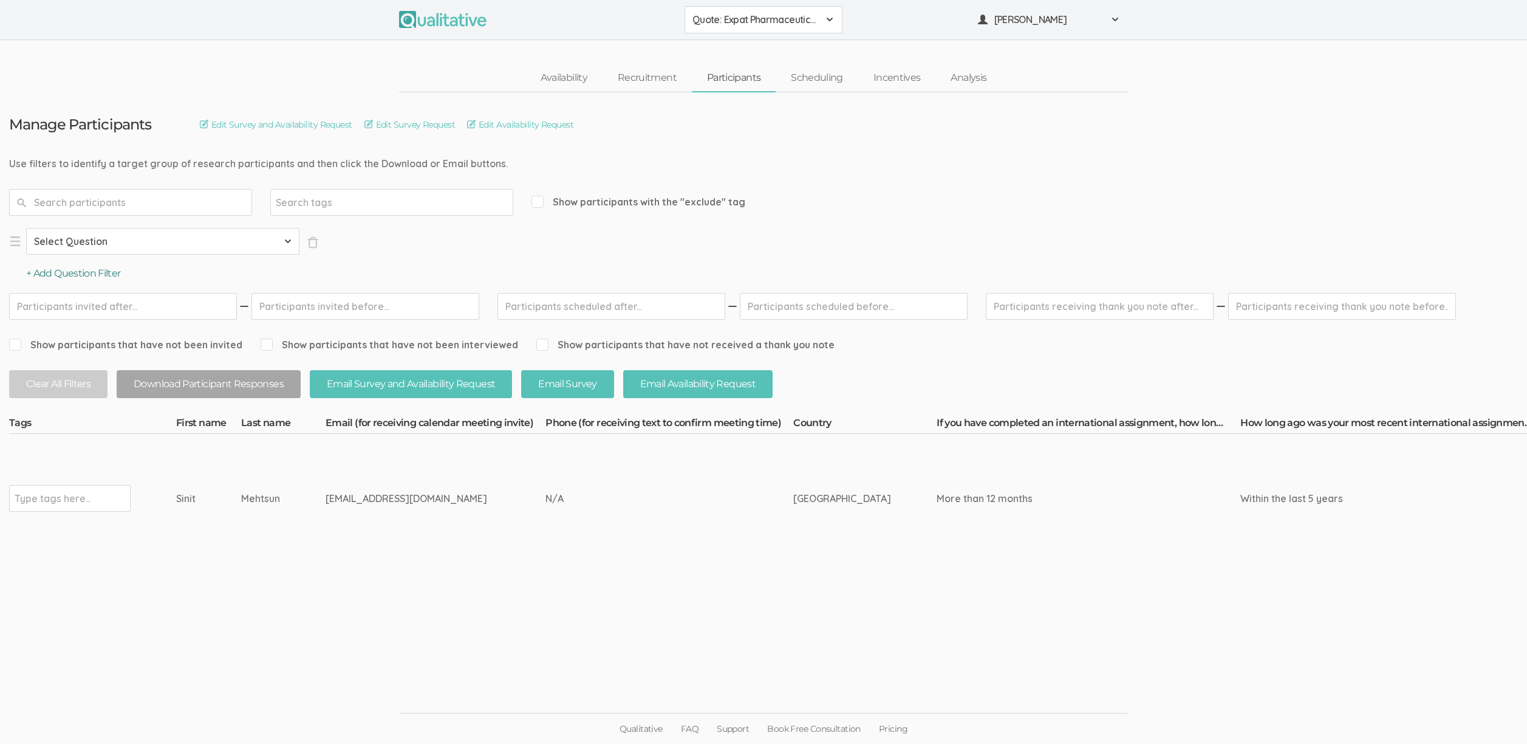
click at [106, 273] on button "+ Add Question Filter" at bounding box center [73, 274] width 95 height 14
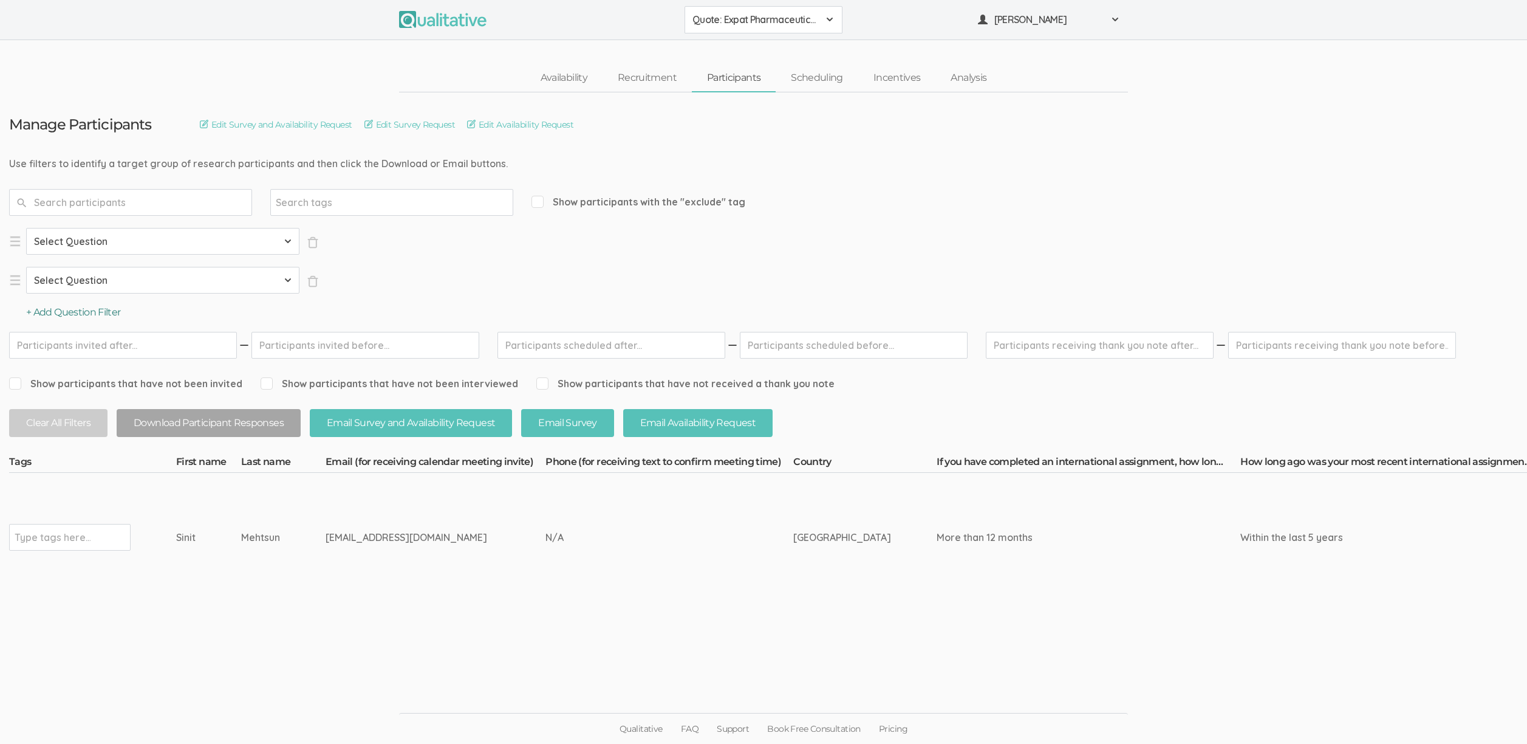
click at [96, 308] on button "+ Add Question Filter" at bounding box center [73, 313] width 95 height 14
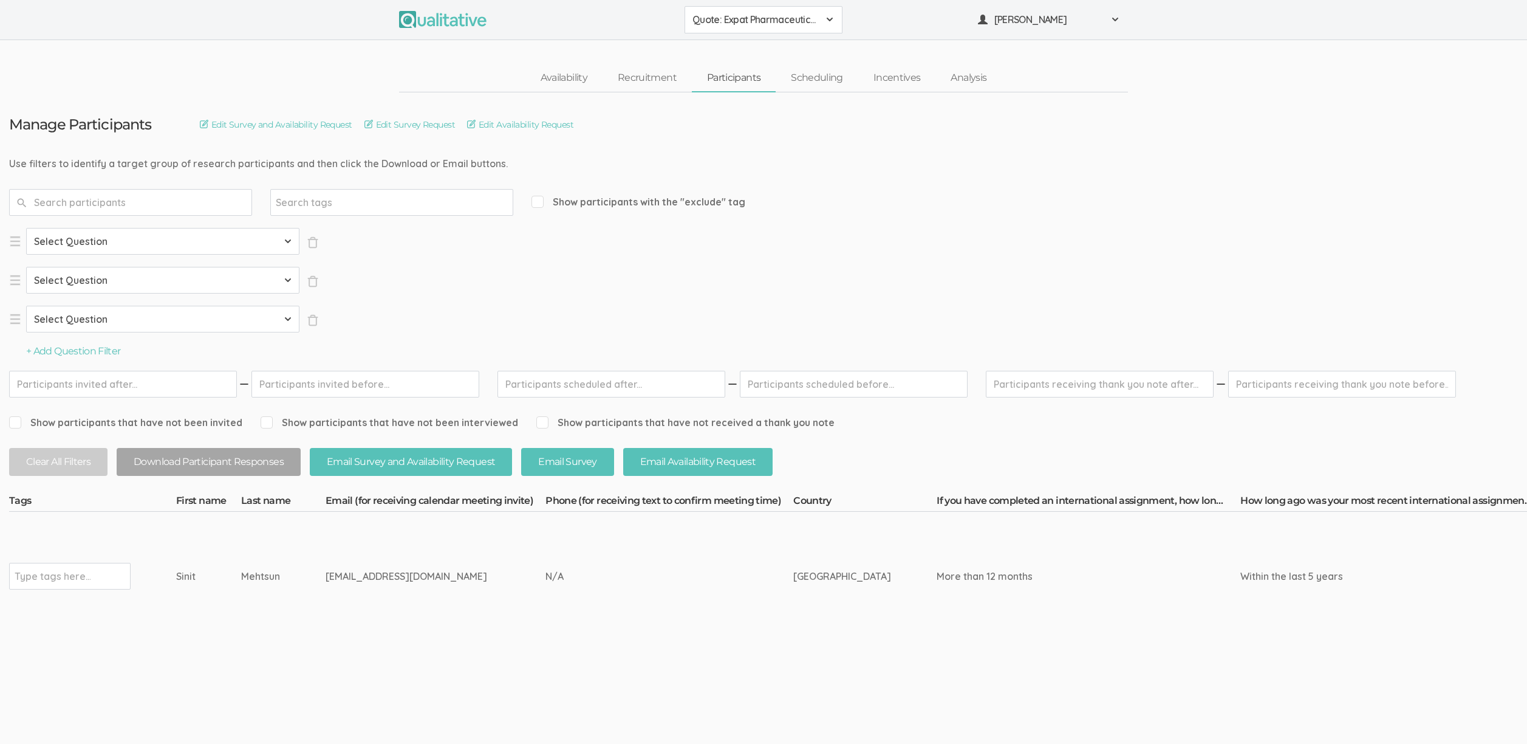
click at [108, 240] on select "Select Question Country If you have completed an international assignment, how …" at bounding box center [162, 241] width 273 height 27
select select "SFQ Country"
click at [26, 228] on select "Select Question Country If you have completed an international assignment, how …" at bounding box center [162, 241] width 273 height 27
click at [103, 279] on select "Select Question Country If you have completed an international assignment, how …" at bounding box center [162, 280] width 273 height 27
select select "SFQ If you have completed an international assignment, how long was the assignm…"
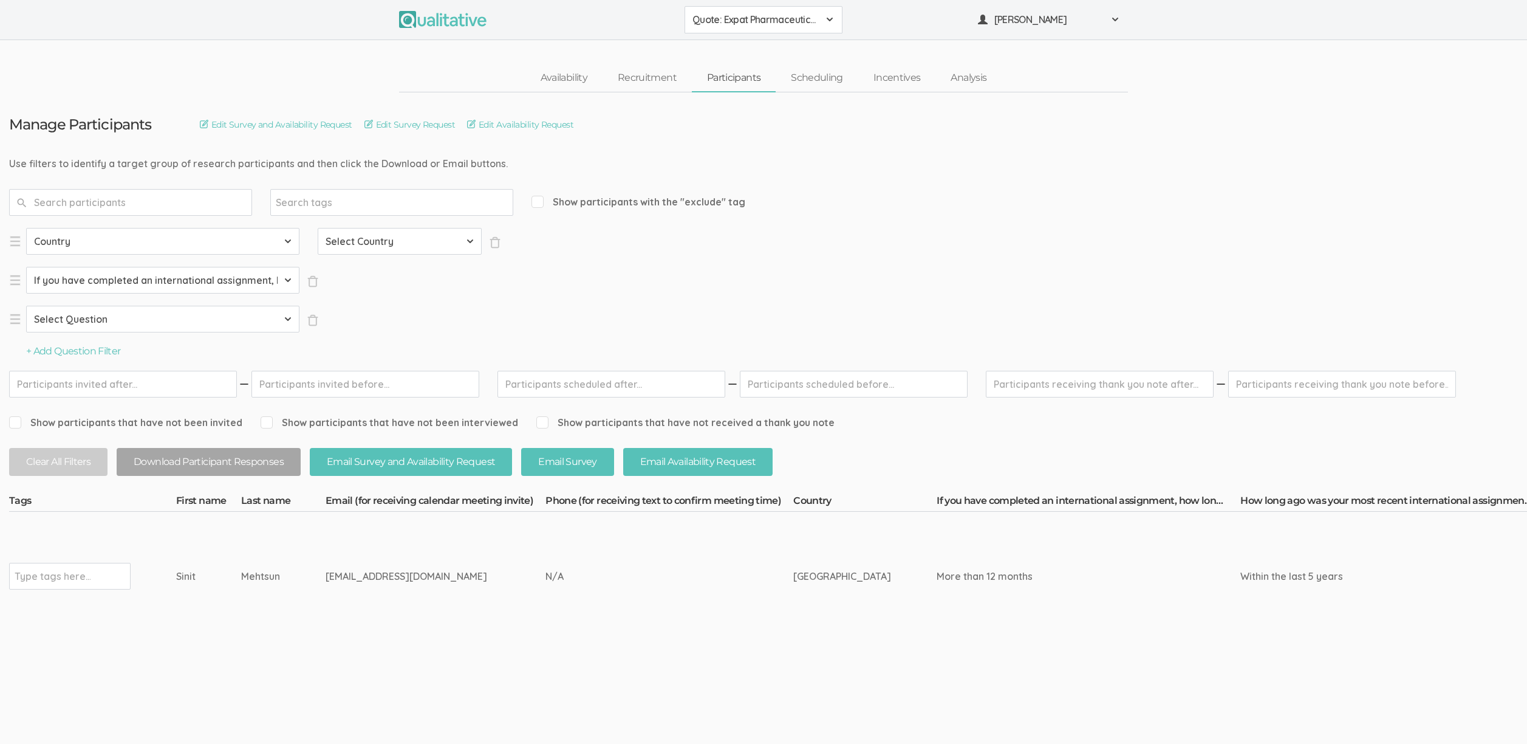
click at [26, 267] on select "Select Question Country If you have completed an international assignment, how …" at bounding box center [162, 280] width 273 height 27
click at [354, 245] on select "Select Country [GEOGRAPHIC_DATA] [GEOGRAPHIC_DATA] [GEOGRAPHIC_DATA] [GEOGRAPHI…" at bounding box center [400, 241] width 164 height 27
select select "US"
click at [318, 228] on select "Select Country [GEOGRAPHIC_DATA] [GEOGRAPHIC_DATA] [GEOGRAPHIC_DATA] [GEOGRAPHI…" at bounding box center [400, 241] width 164 height 27
click at [389, 276] on select "Select Value I have not completed an international assignment Less than 3 month…" at bounding box center [400, 280] width 164 height 27
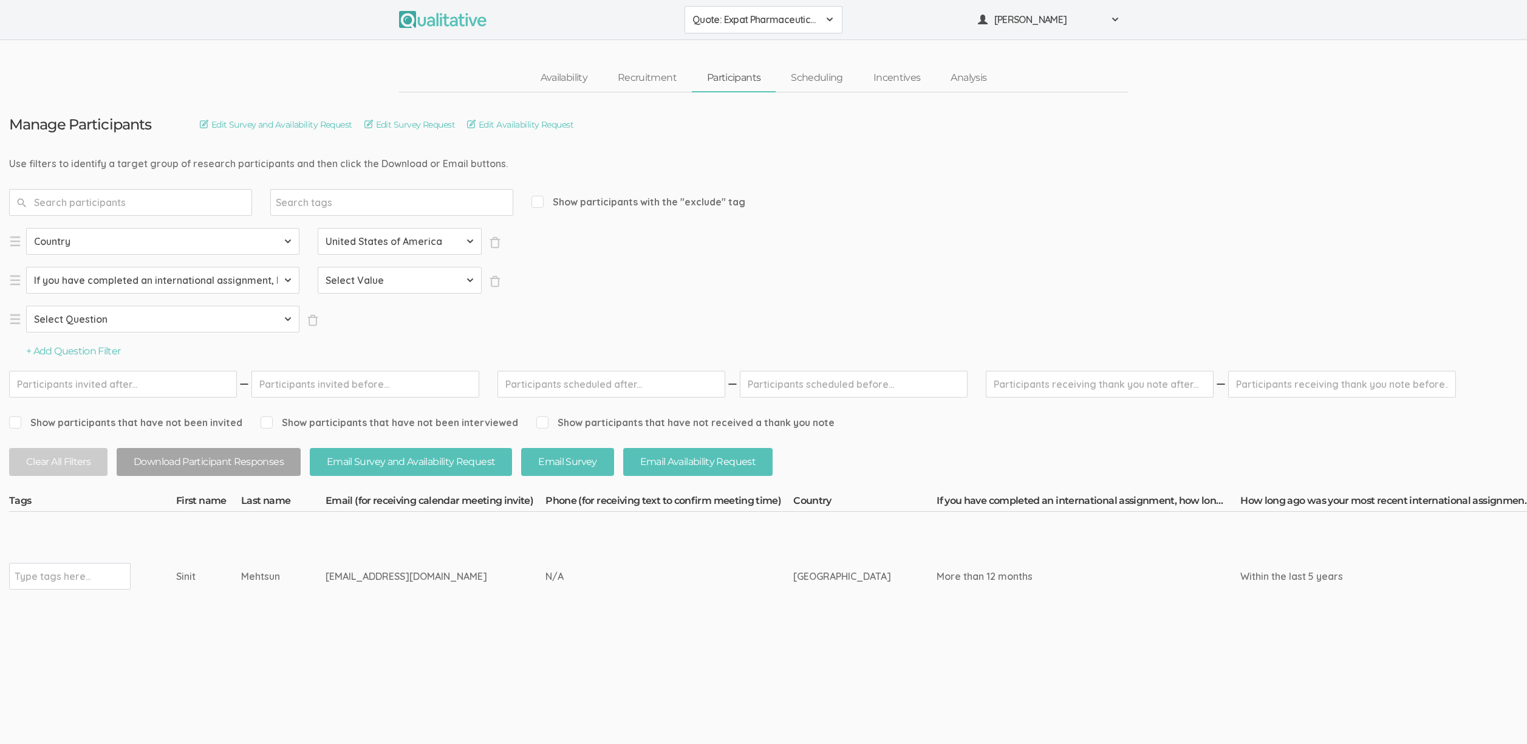
select select "3-7 months"
click at [318, 267] on select "Select Value I have not completed an international assignment Less than 3 month…" at bounding box center [400, 280] width 164 height 27
click at [161, 318] on select "Select Question Country If you have completed an international assignment, how …" at bounding box center [162, 319] width 273 height 27
select select "SFQ If you have completed an international assignment, how long was the assignm…"
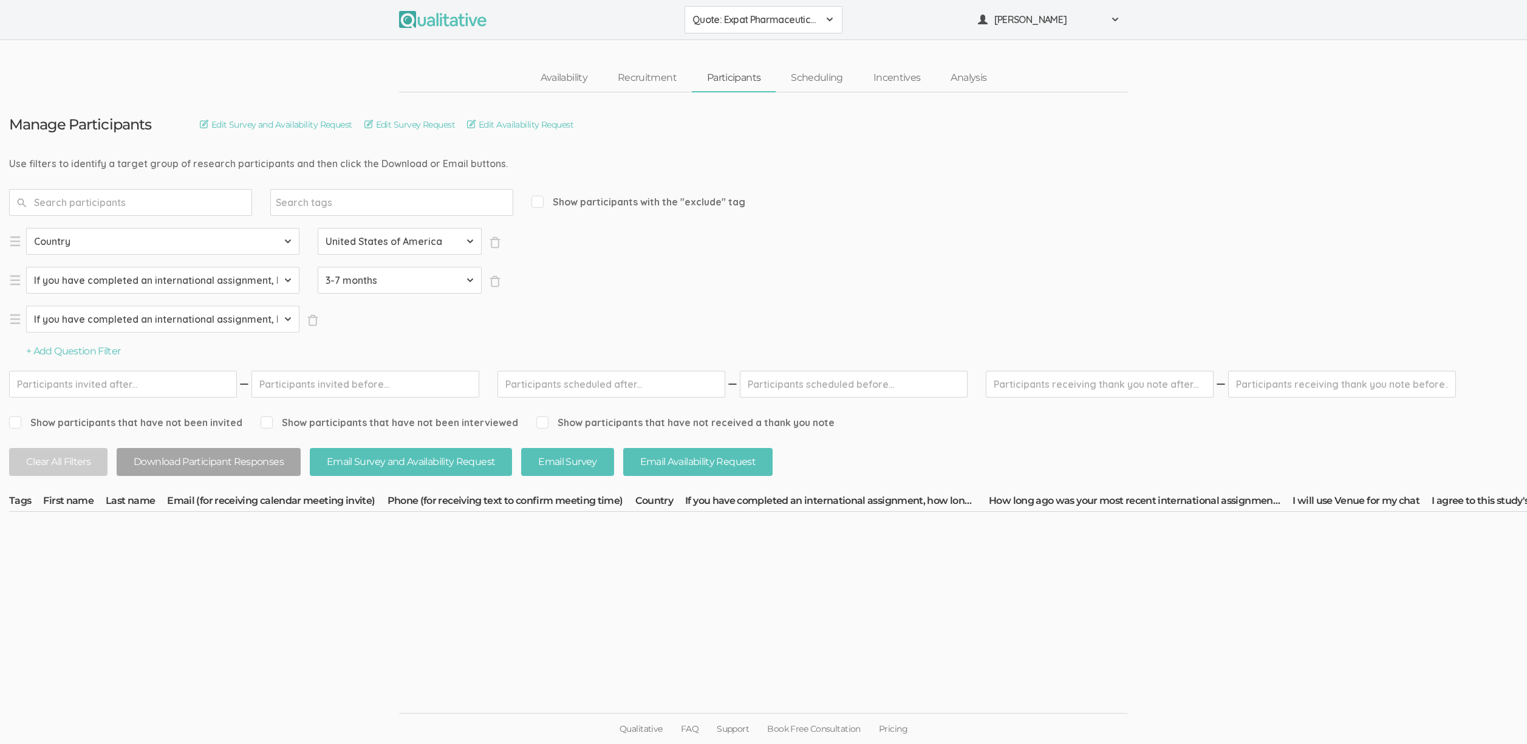
click at [26, 306] on select "Select Question Country If you have completed an international assignment, how …" at bounding box center [162, 319] width 273 height 27
click at [360, 318] on select "Select Value I have not completed an international assignment Less than 3 month…" at bounding box center [400, 319] width 164 height 27
select select "8-12 months"
click at [318, 306] on select "Select Value I have not completed an international assignment Less than 3 month…" at bounding box center [400, 319] width 164 height 27
click at [95, 352] on button "+ Add Question Filter" at bounding box center [73, 351] width 95 height 14
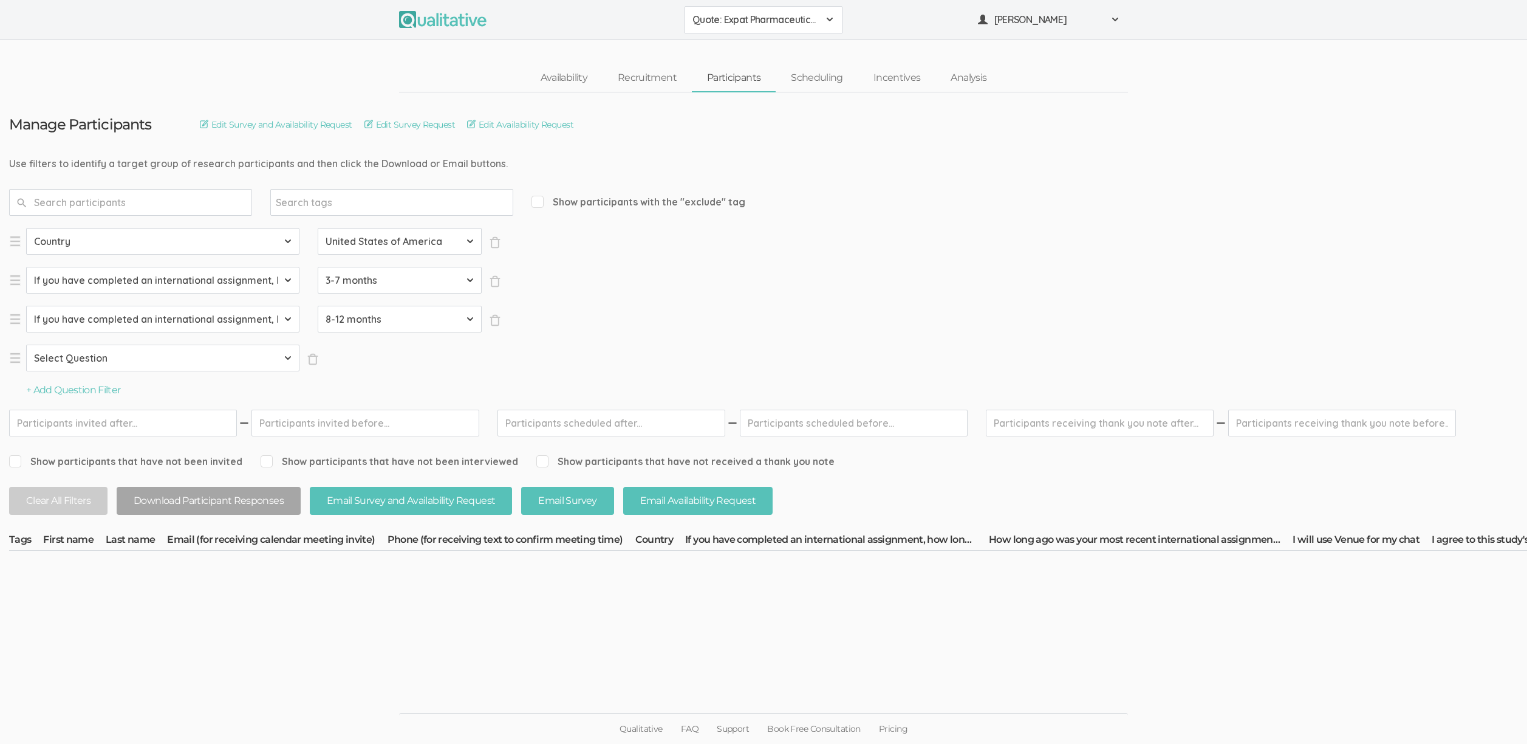
click at [97, 360] on select "Select Question Country If you have completed an international assignment, how …" at bounding box center [162, 357] width 273 height 27
select select "SFQ If you have completed an international assignment, how long was the assignm…"
click at [26, 344] on select "Select Question Country If you have completed an international assignment, how …" at bounding box center [162, 357] width 273 height 27
click at [362, 357] on select "Select Value I have not completed an international assignment Less than 3 month…" at bounding box center [400, 357] width 164 height 27
select select "More than 12 months"
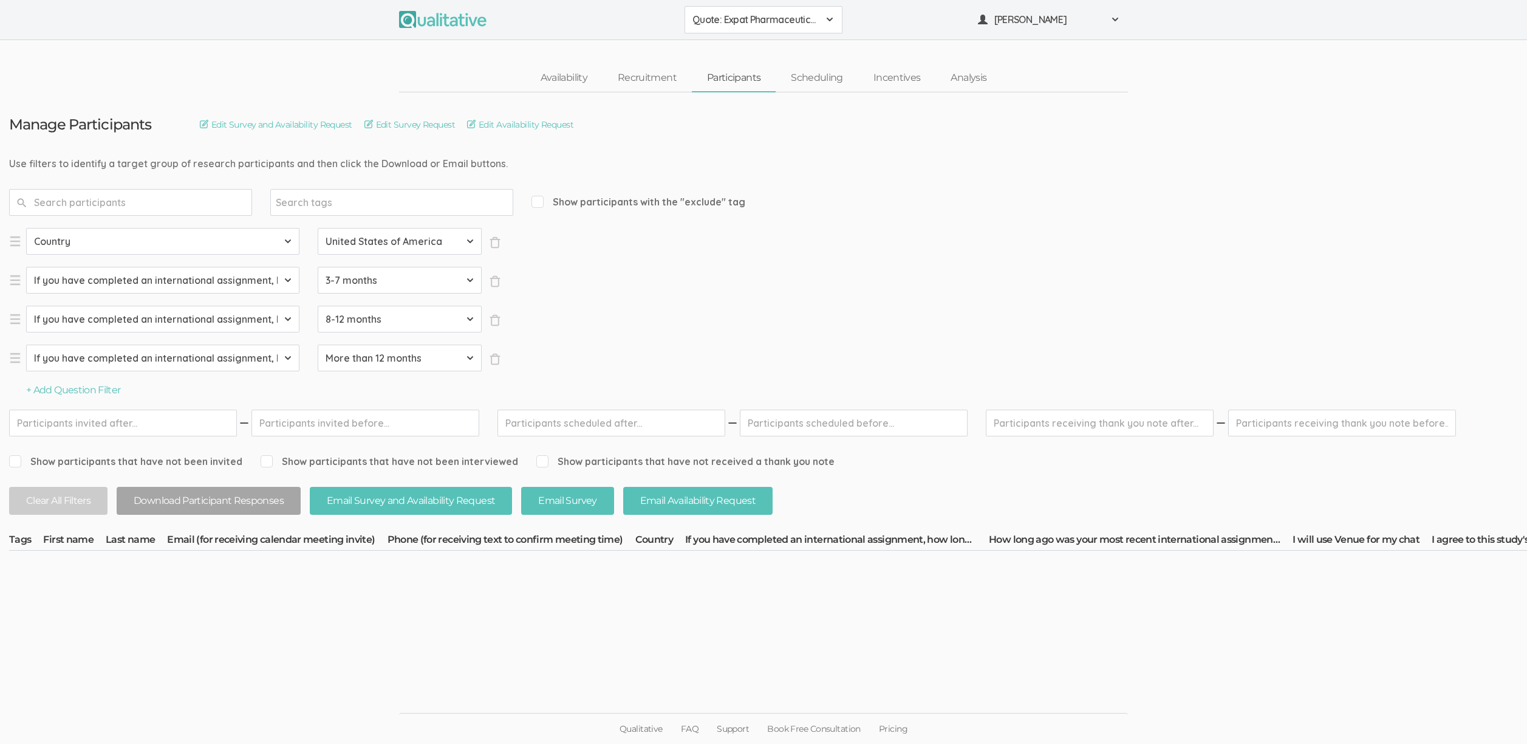
click at [318, 344] on select "Select Value I have not completed an international assignment Less than 3 month…" at bounding box center [400, 357] width 164 height 27
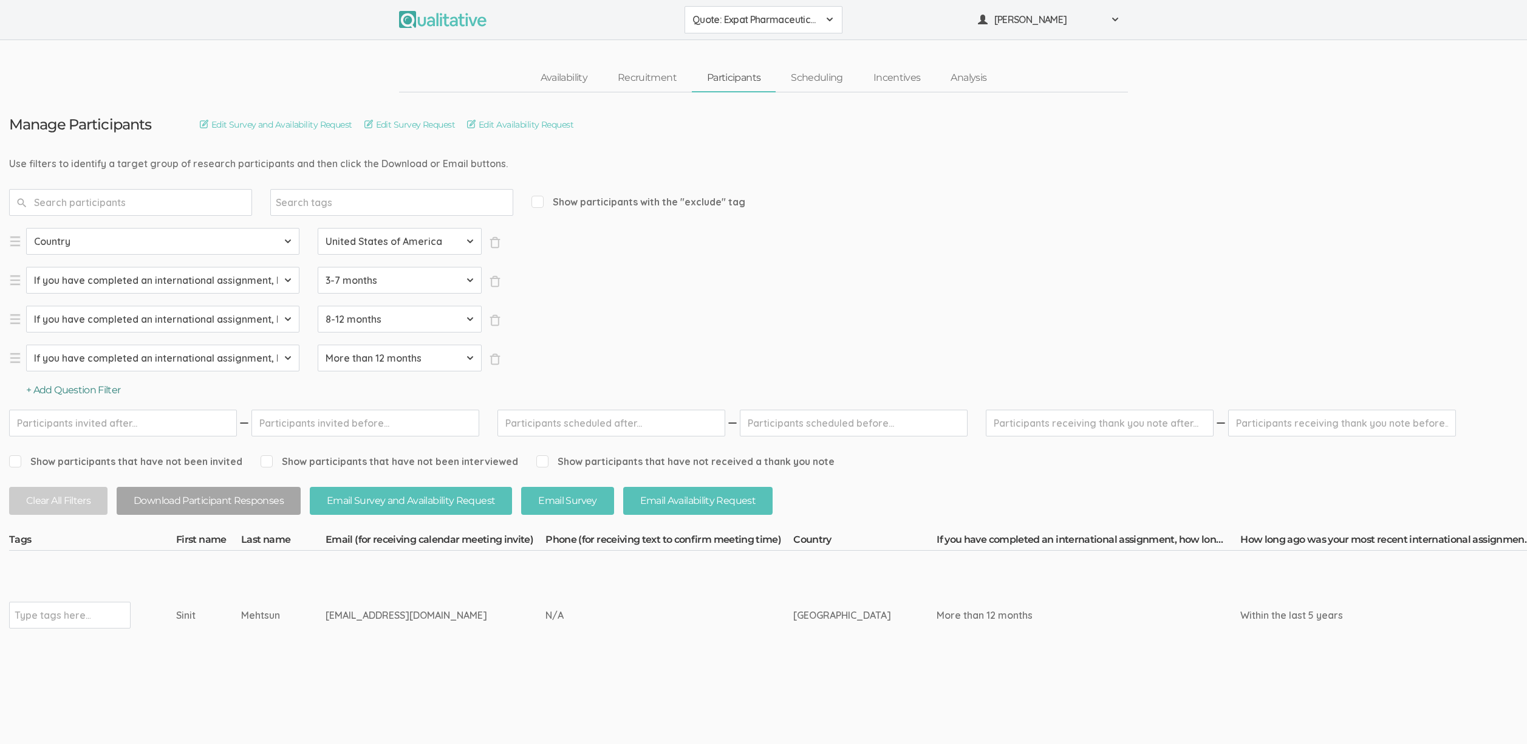
click at [96, 389] on button "+ Add Question Filter" at bounding box center [73, 390] width 95 height 14
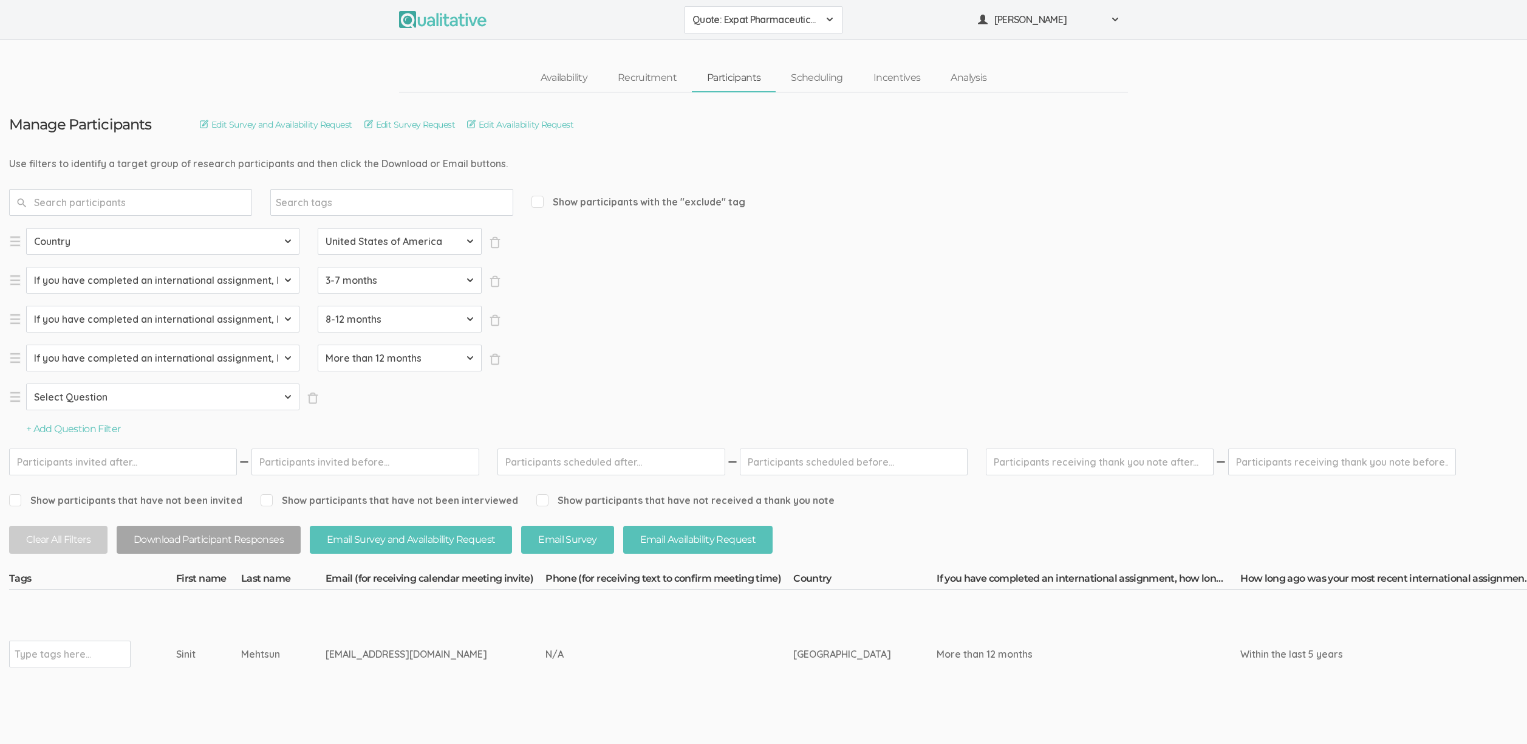
click at [131, 403] on select "Select Question Country If you have completed an international assignment, how …" at bounding box center [162, 396] width 273 height 27
select select "SFQ How long ago was your most recent international assignment?"
click at [26, 383] on select "Select Question Country If you have completed an international assignment, how …" at bounding box center [162, 396] width 273 height 27
click at [360, 412] on div "Select Question Country If you have completed an international assignment, how …" at bounding box center [255, 332] width 492 height 208
click at [359, 401] on select "Select Value Not applicable Within the last 5 years Within the last 10 years Mo…" at bounding box center [400, 396] width 164 height 27
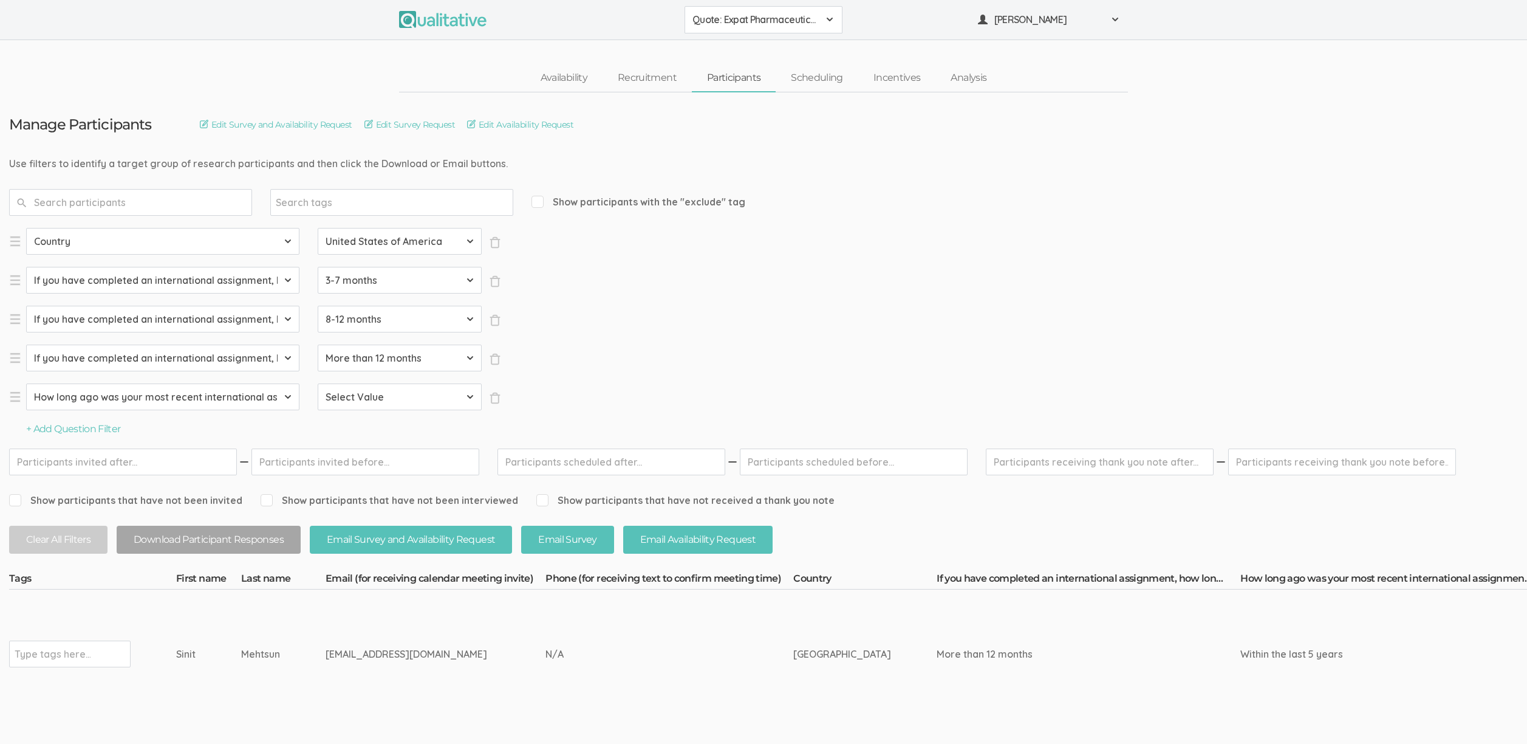
select select "Within the last 5 years"
click at [318, 383] on select "Select Value Not applicable Within the last 5 years Within the last 10 years Mo…" at bounding box center [400, 396] width 164 height 27
click at [123, 420] on div "Select Question Country If you have completed an international assignment, how …" at bounding box center [255, 332] width 492 height 208
click at [108, 428] on button "+ Add Question Filter" at bounding box center [73, 429] width 95 height 14
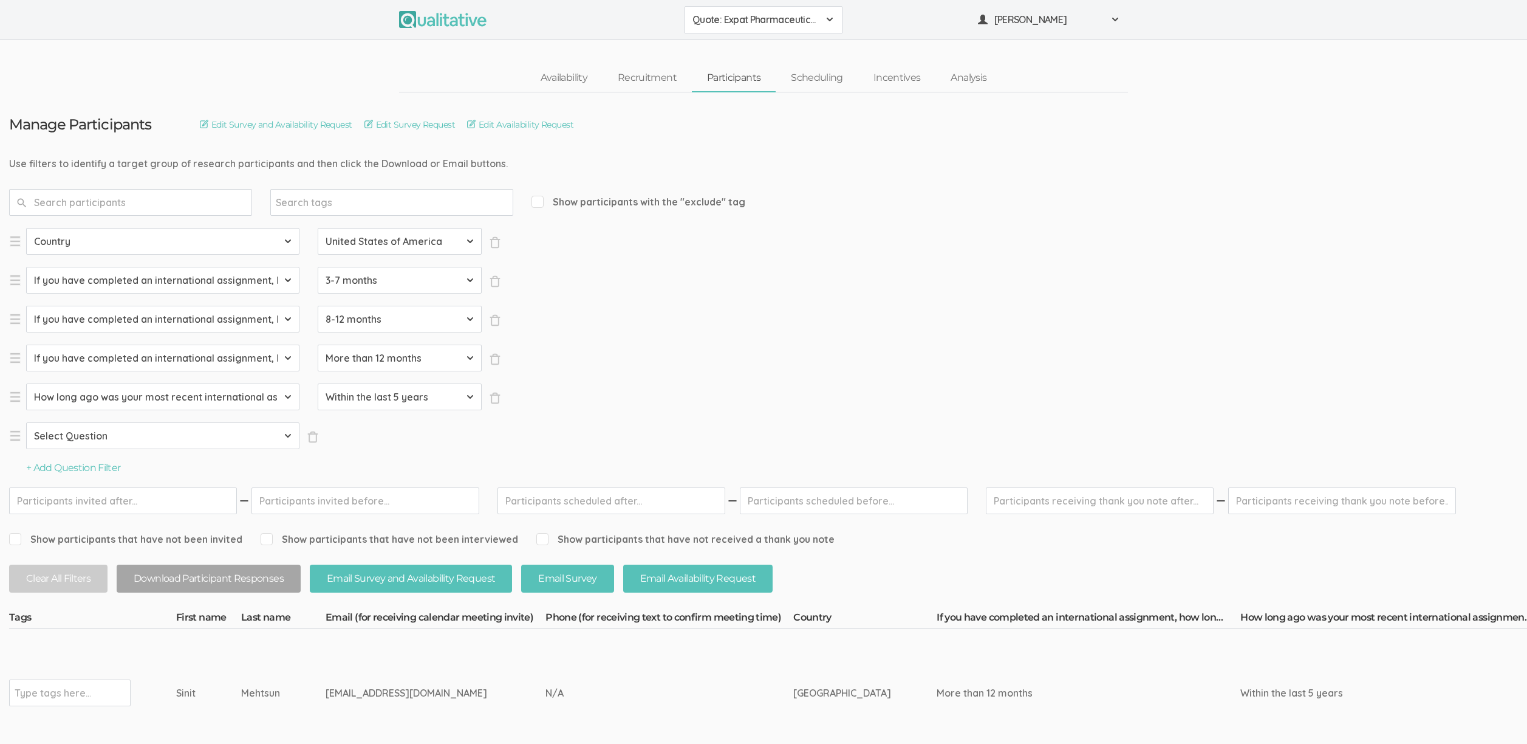
click at [206, 431] on select "Select Question Country If you have completed an international assignment, how …" at bounding box center [162, 435] width 273 height 27
select select "SFQ How long ago was your most recent international assignment?"
click at [26, 422] on select "Select Question Country If you have completed an international assignment, how …" at bounding box center [162, 435] width 273 height 27
click at [385, 445] on select "Select Value Not applicable Within the last 5 years Within the last 10 years Mo…" at bounding box center [400, 435] width 164 height 27
select select "Within the last 10 years"
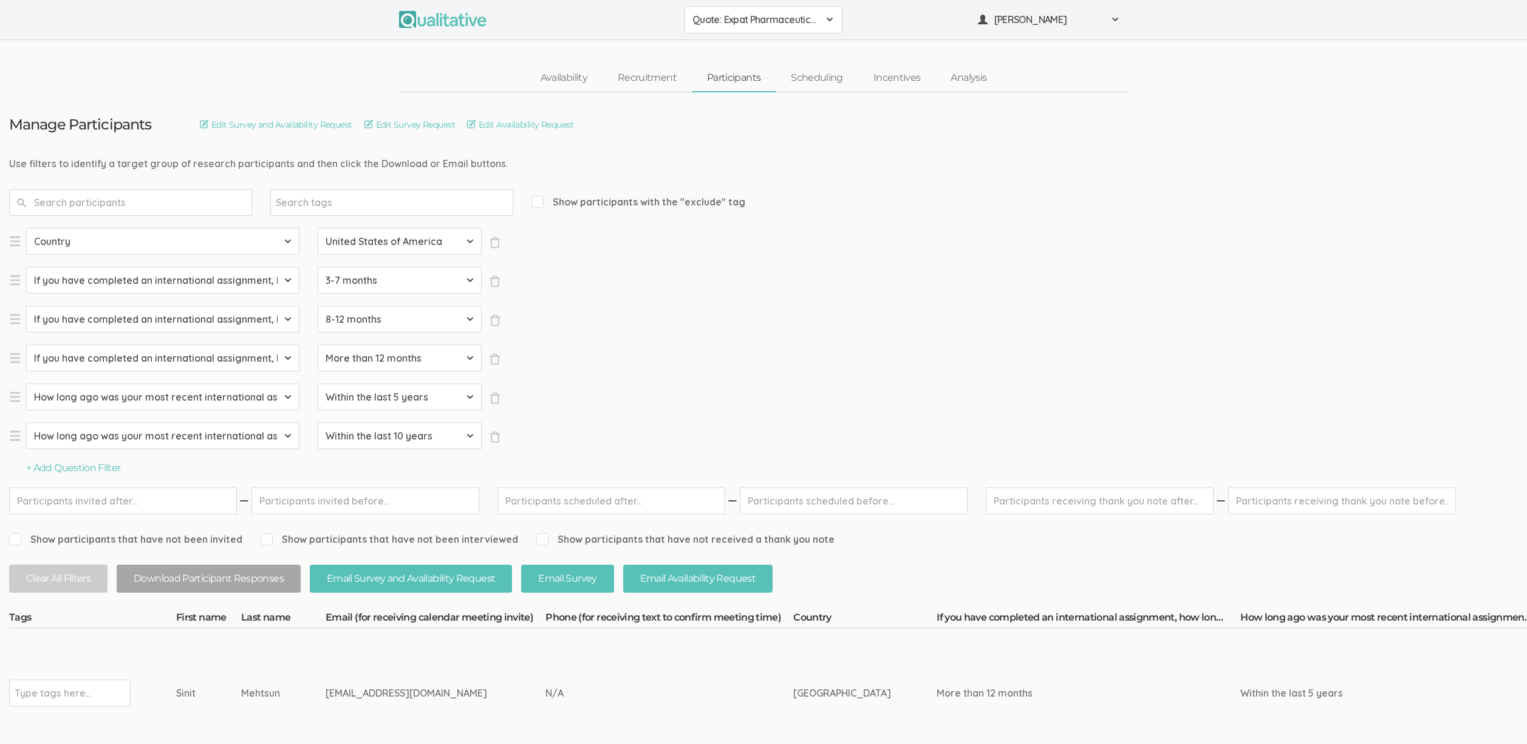
click at [318, 422] on select "Select Value Not applicable Within the last 5 years Within the last 10 years Mo…" at bounding box center [400, 435] width 164 height 27
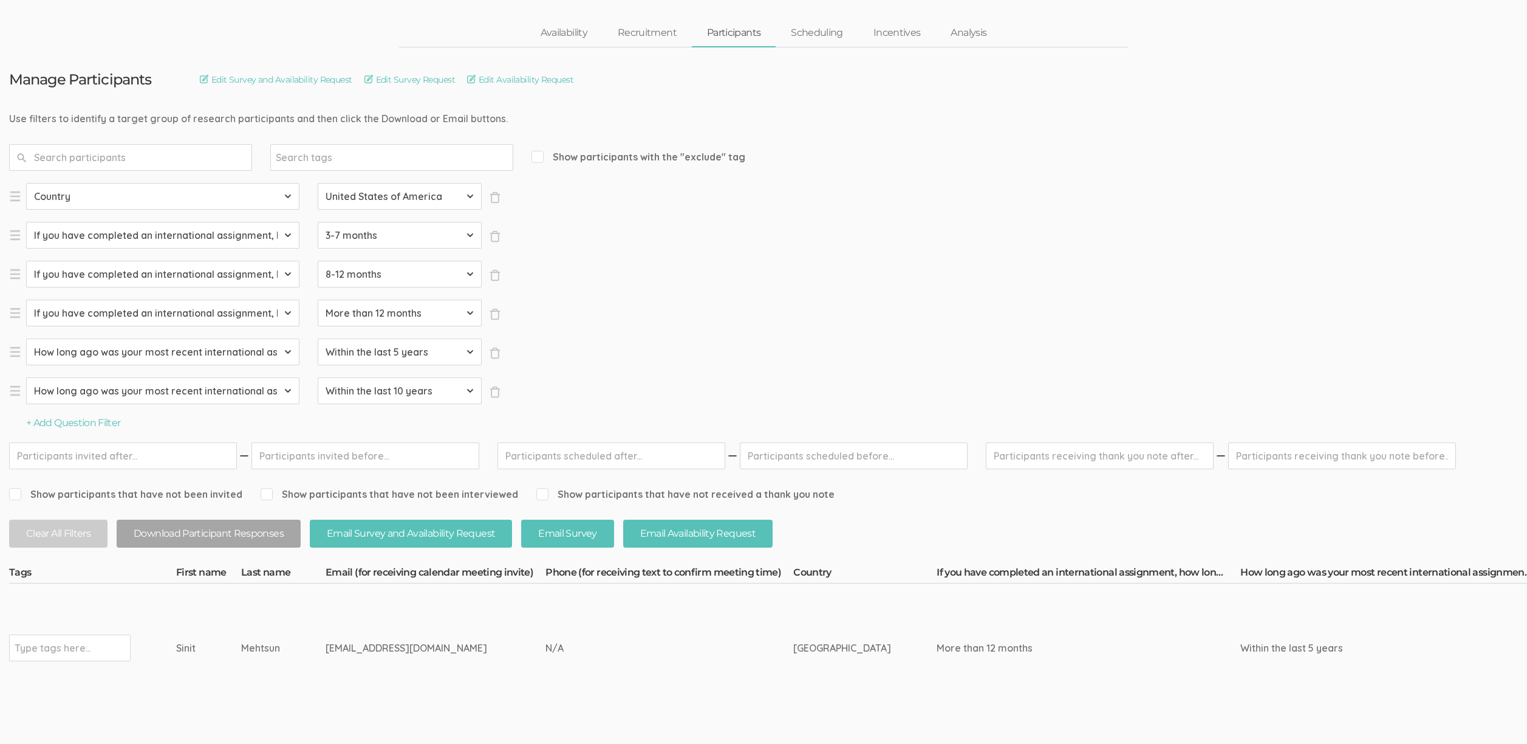
scroll to position [153, 0]
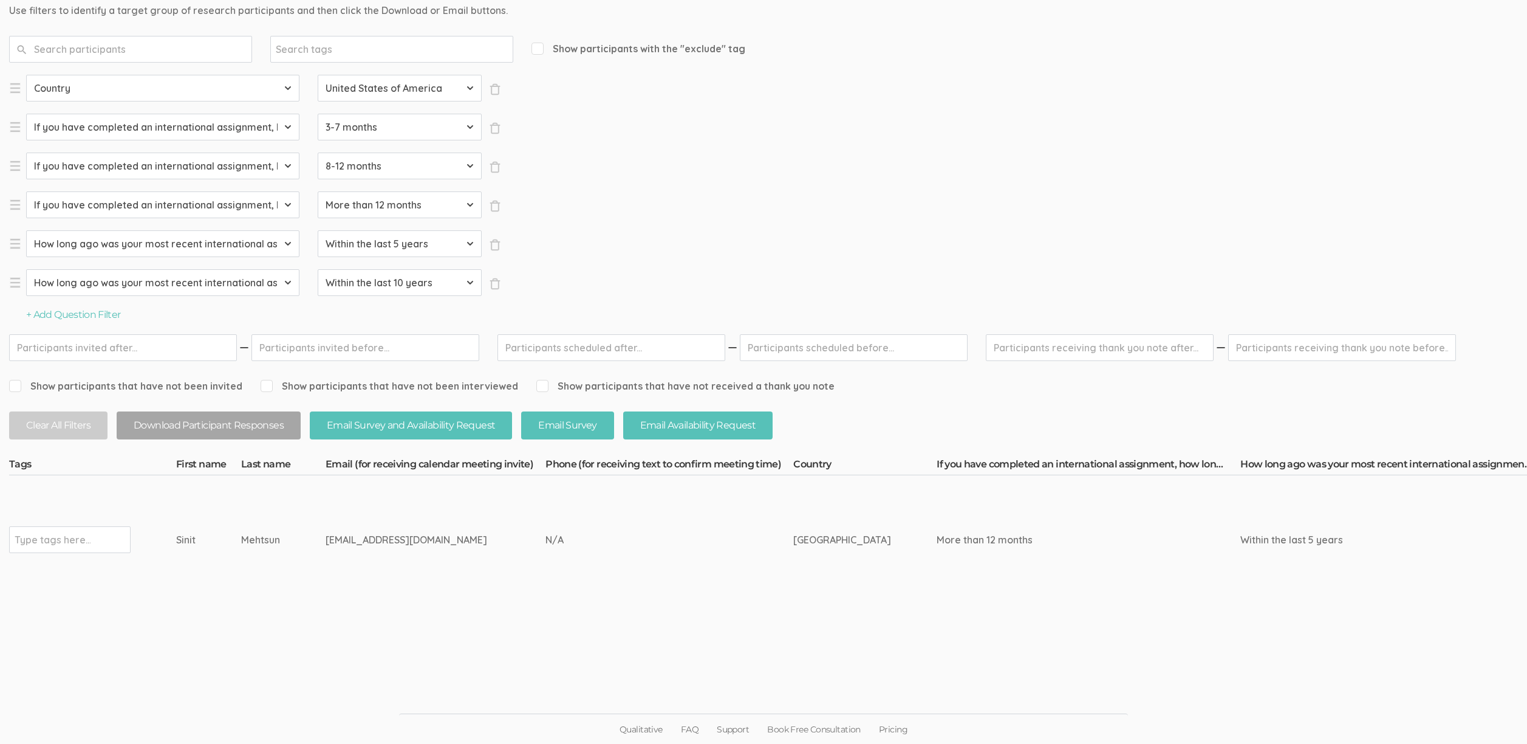
drag, startPoint x: 78, startPoint y: 544, endPoint x: 99, endPoint y: 536, distance: 22.1
click at [78, 543] on input "text" at bounding box center [53, 540] width 76 height 16
type input "verified"
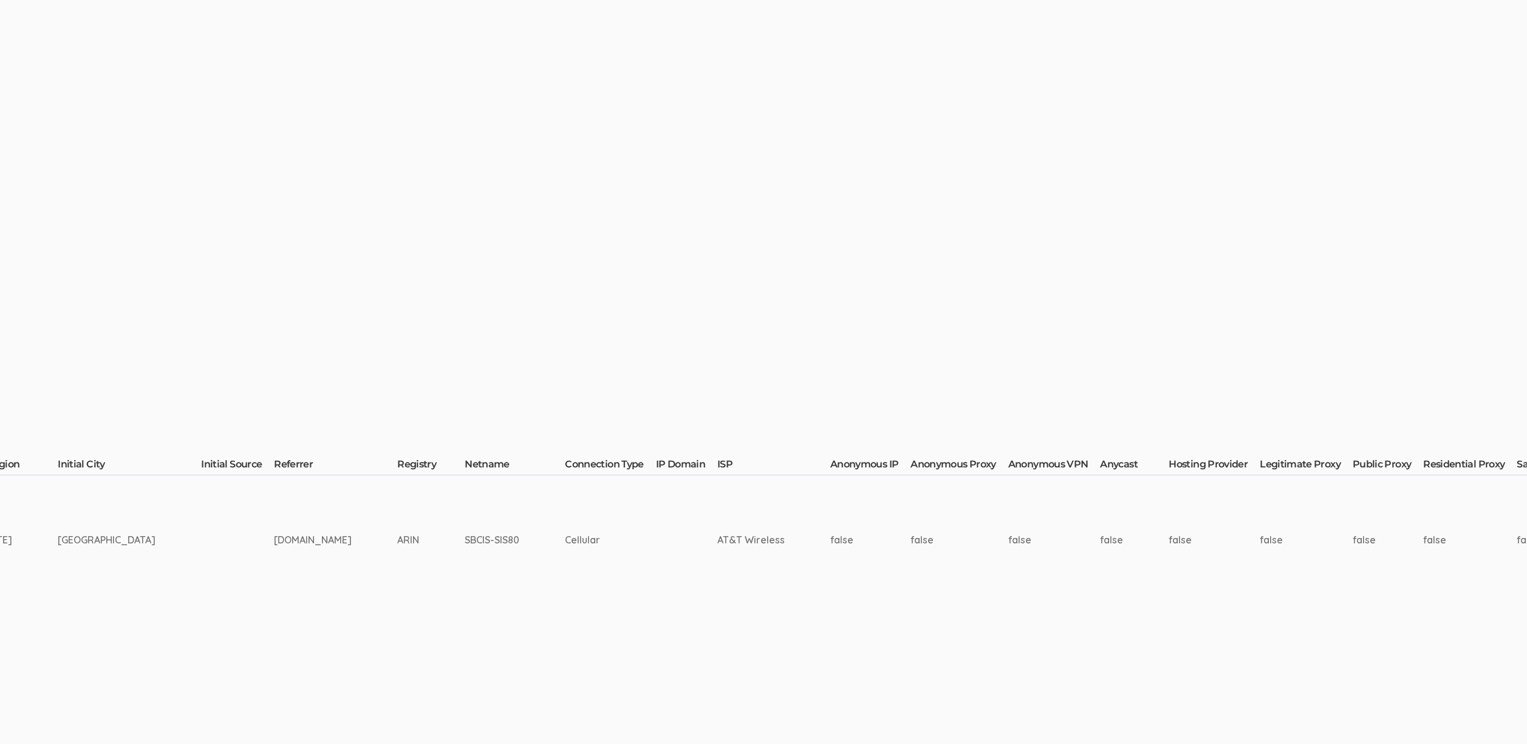
scroll to position [153, 3204]
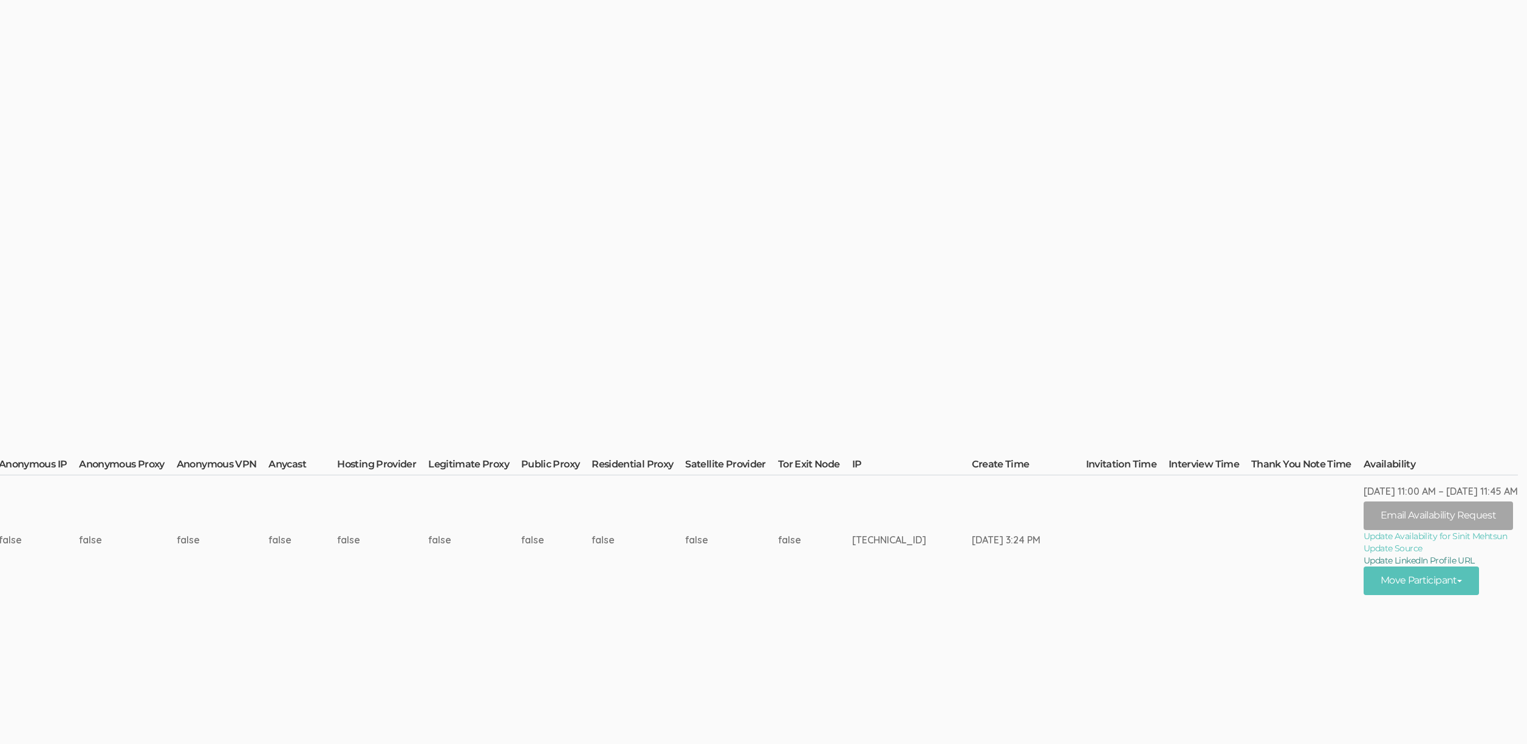
click at [1410, 555] on link "Update LinkedIn Profile URL" at bounding box center [1441, 560] width 154 height 12
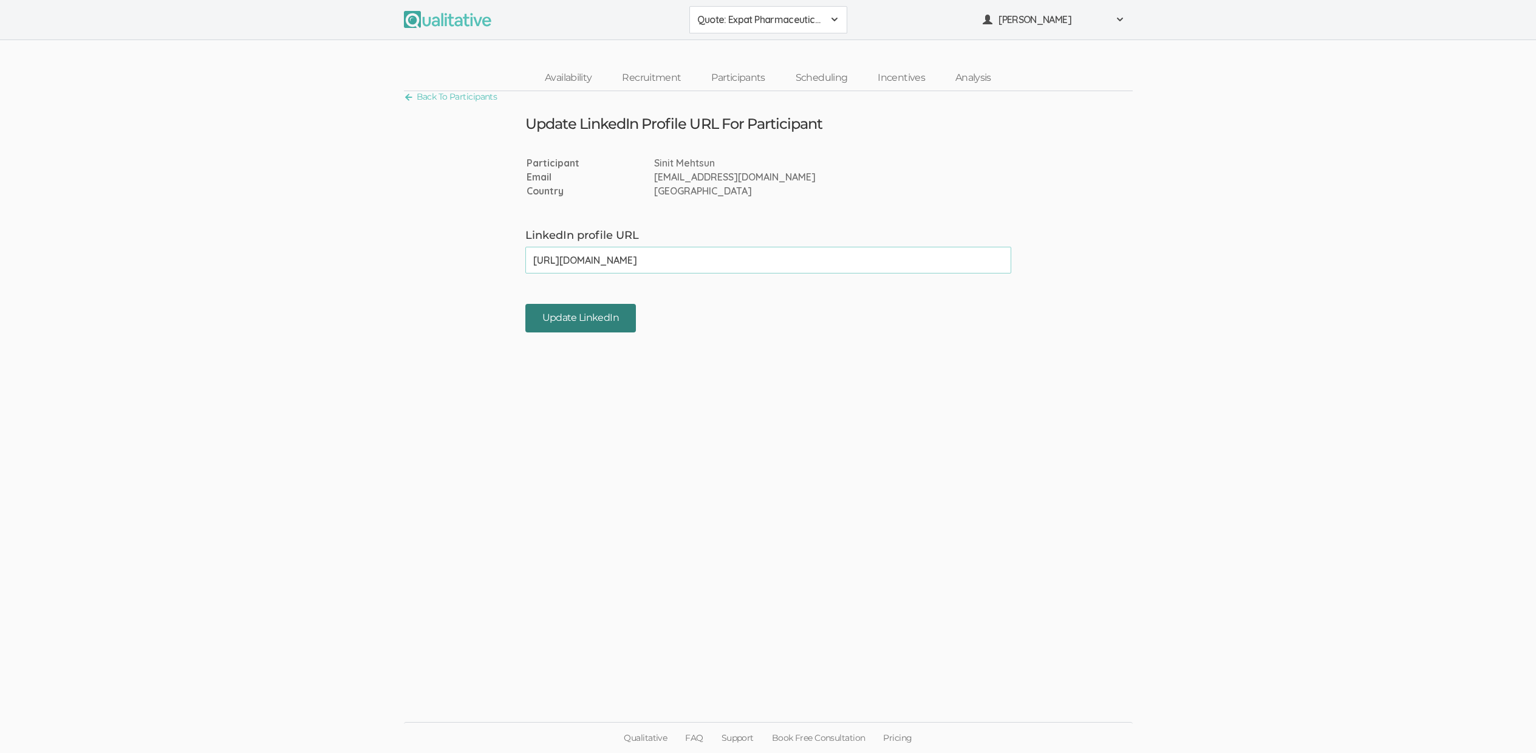
type input "[URL][DOMAIN_NAME]"
click at [617, 318] on input "Update LinkedIn" at bounding box center [581, 318] width 111 height 29
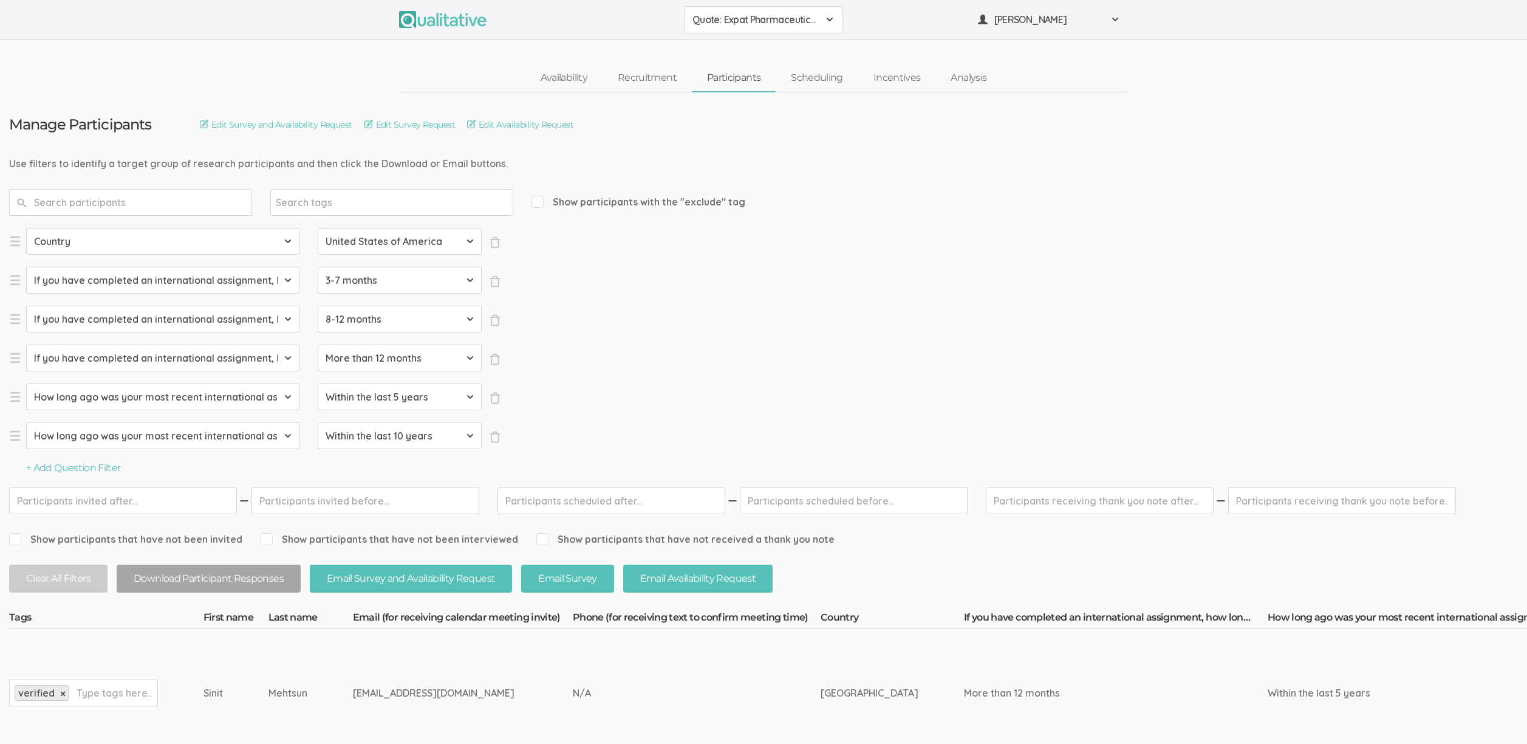
click at [353, 690] on div "[EMAIL_ADDRESS][DOMAIN_NAME]" at bounding box center [440, 693] width 174 height 14
copy tr "[EMAIL_ADDRESS][DOMAIN_NAME]"
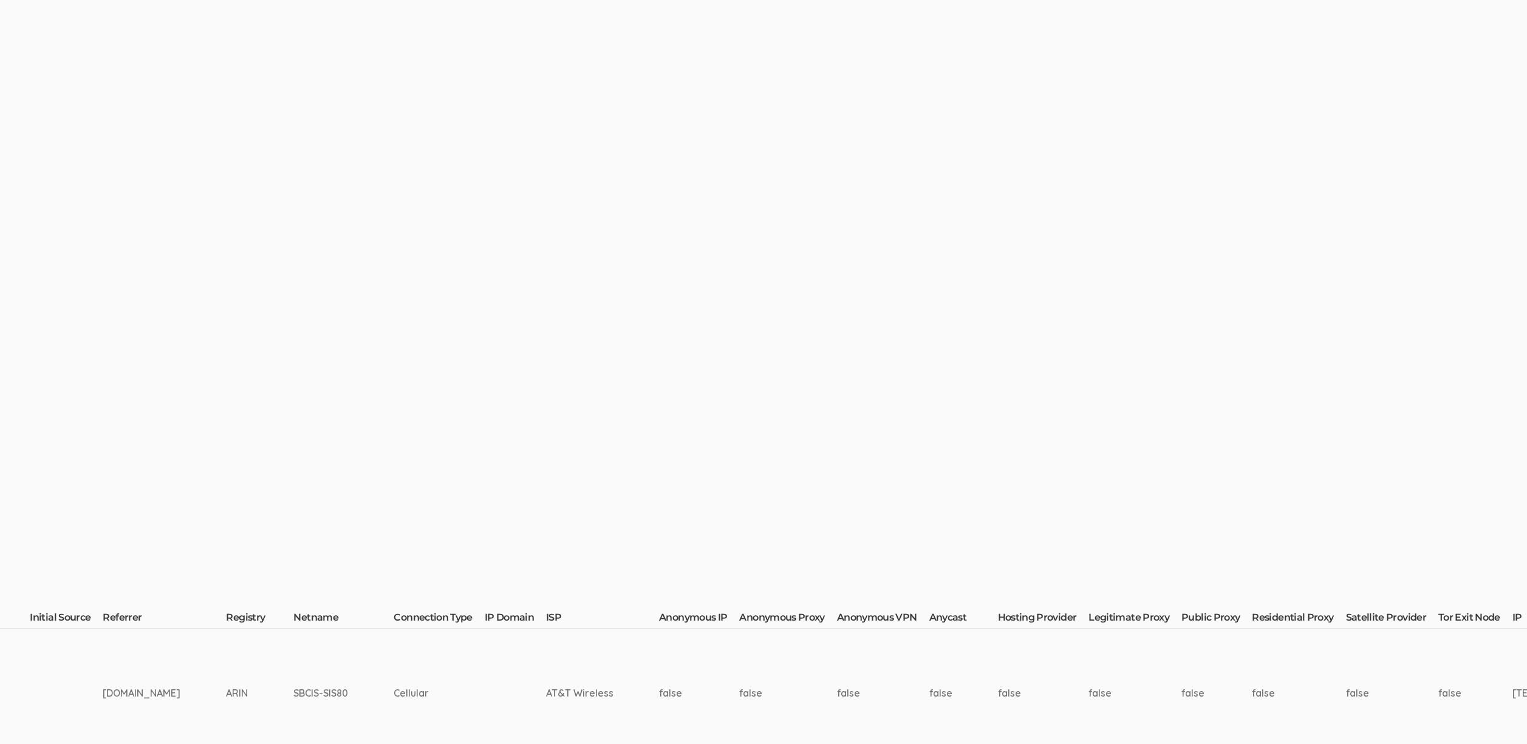
scroll to position [0, 3408]
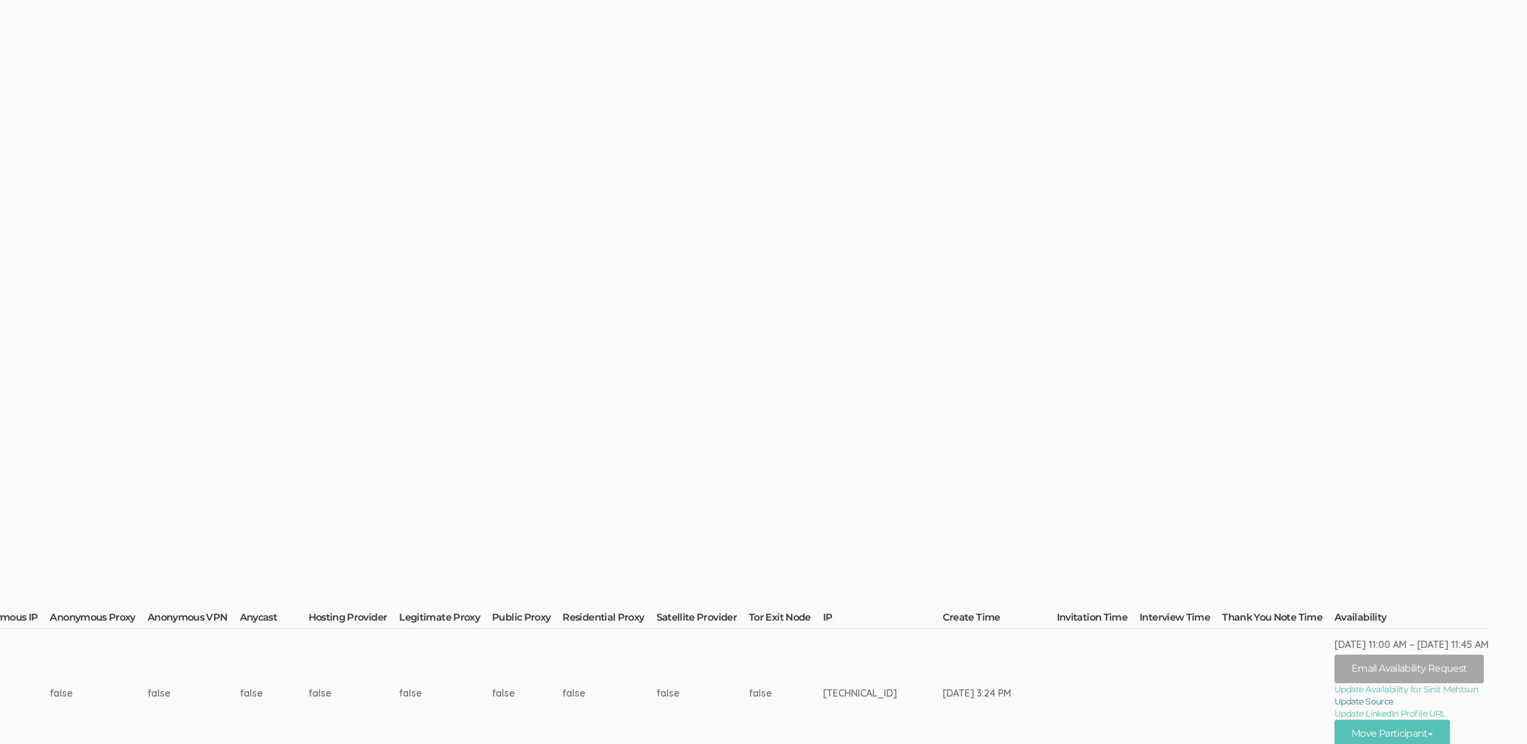
click at [1397, 704] on link "Update Source" at bounding box center [1412, 701] width 154 height 12
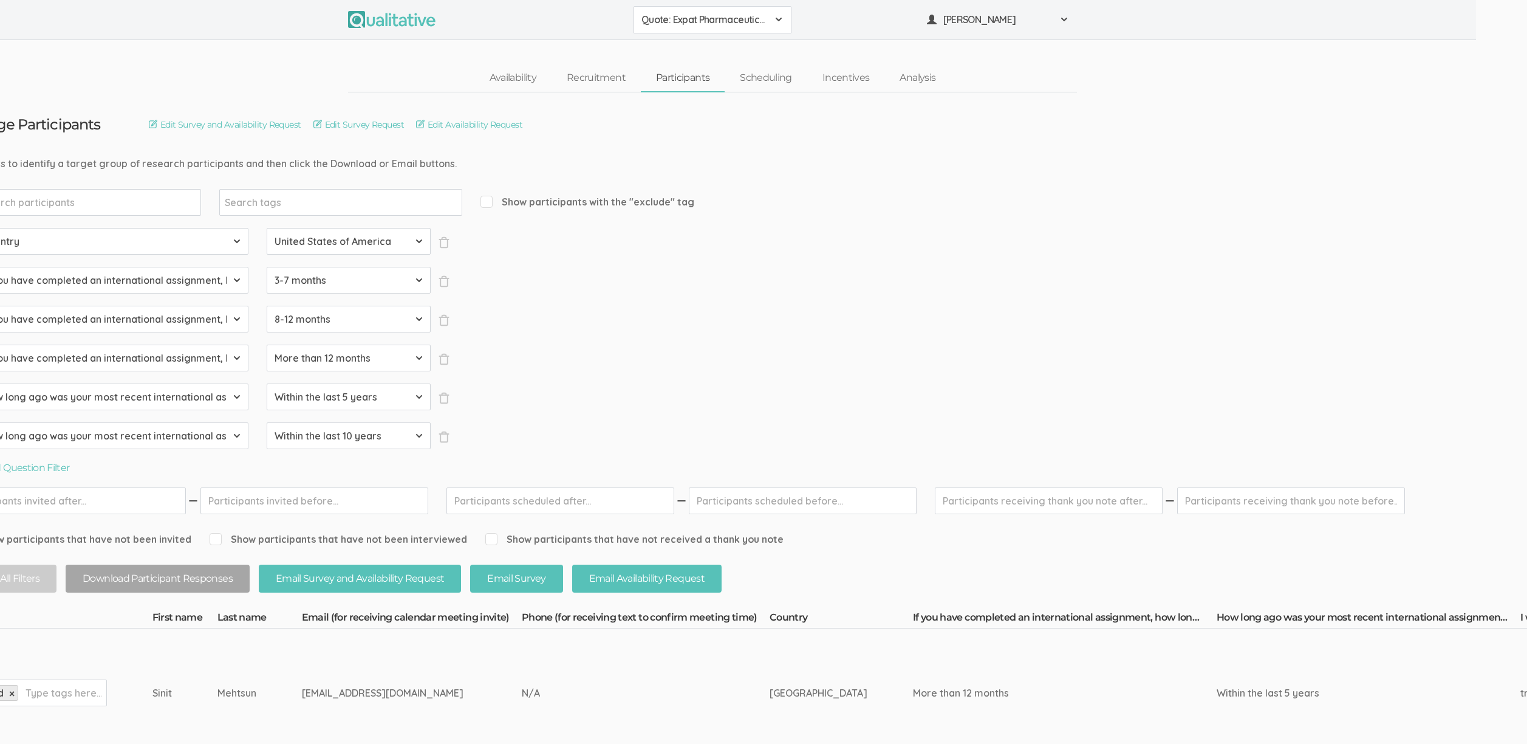
scroll to position [0, 0]
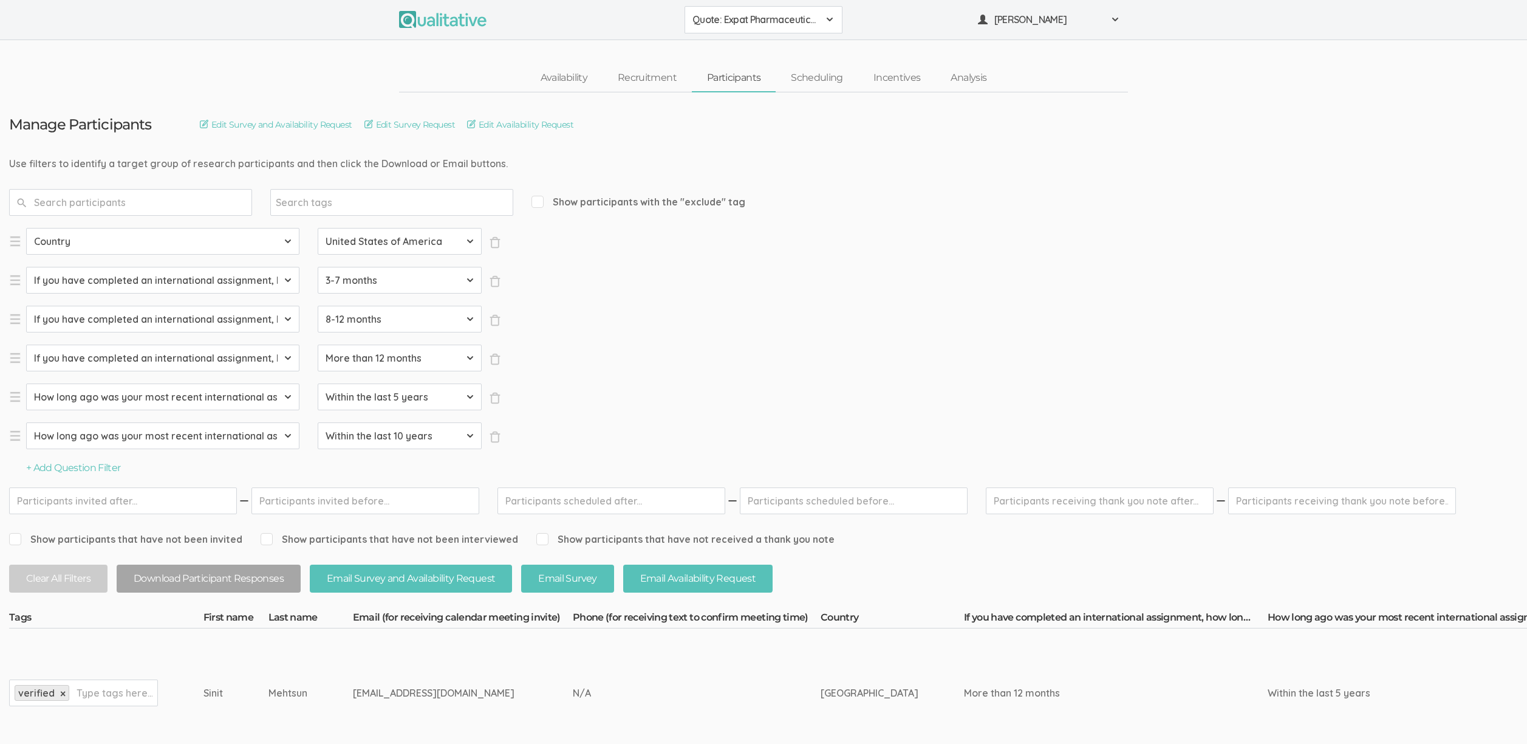
click at [269, 686] on div "Mehtsun" at bounding box center [288, 693] width 39 height 14
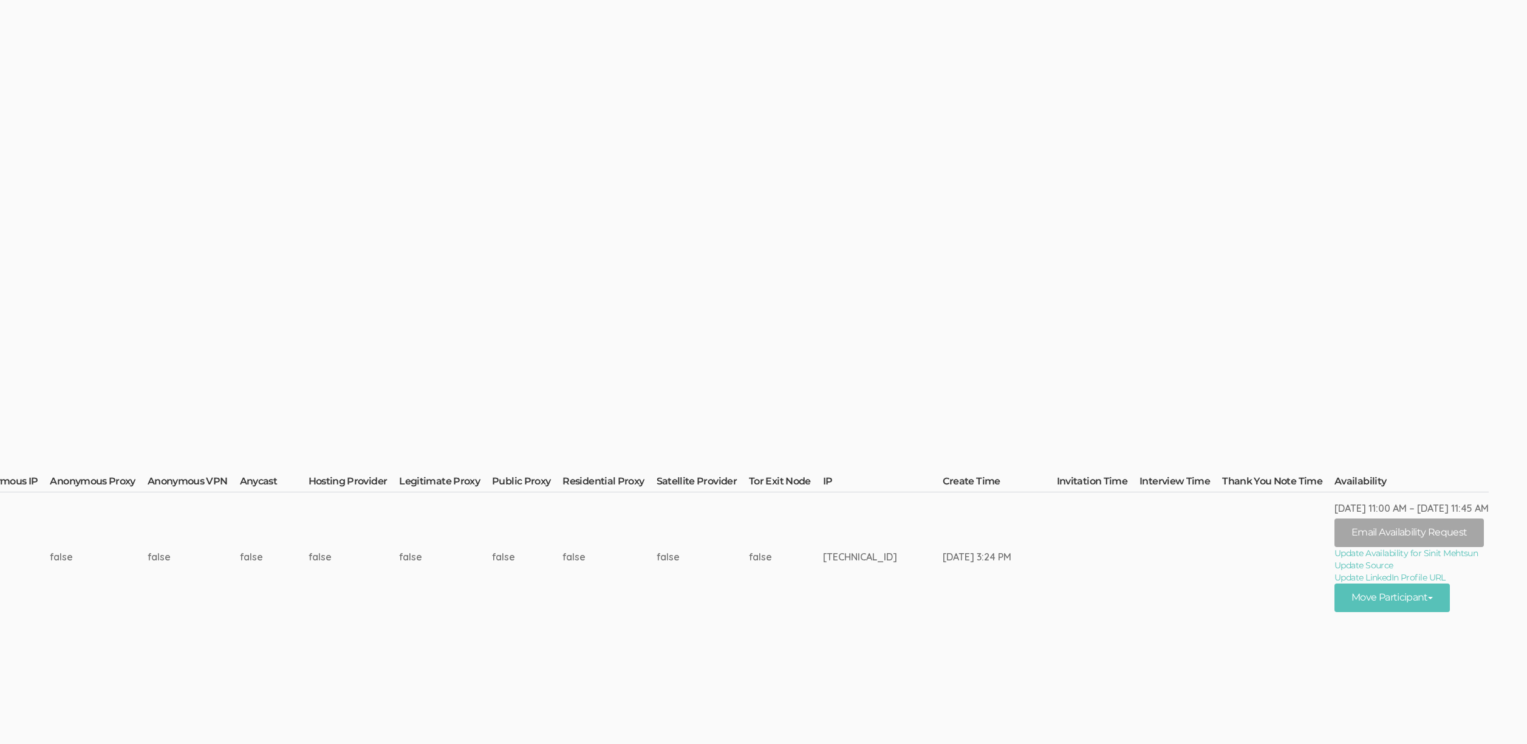
scroll to position [153, 3408]
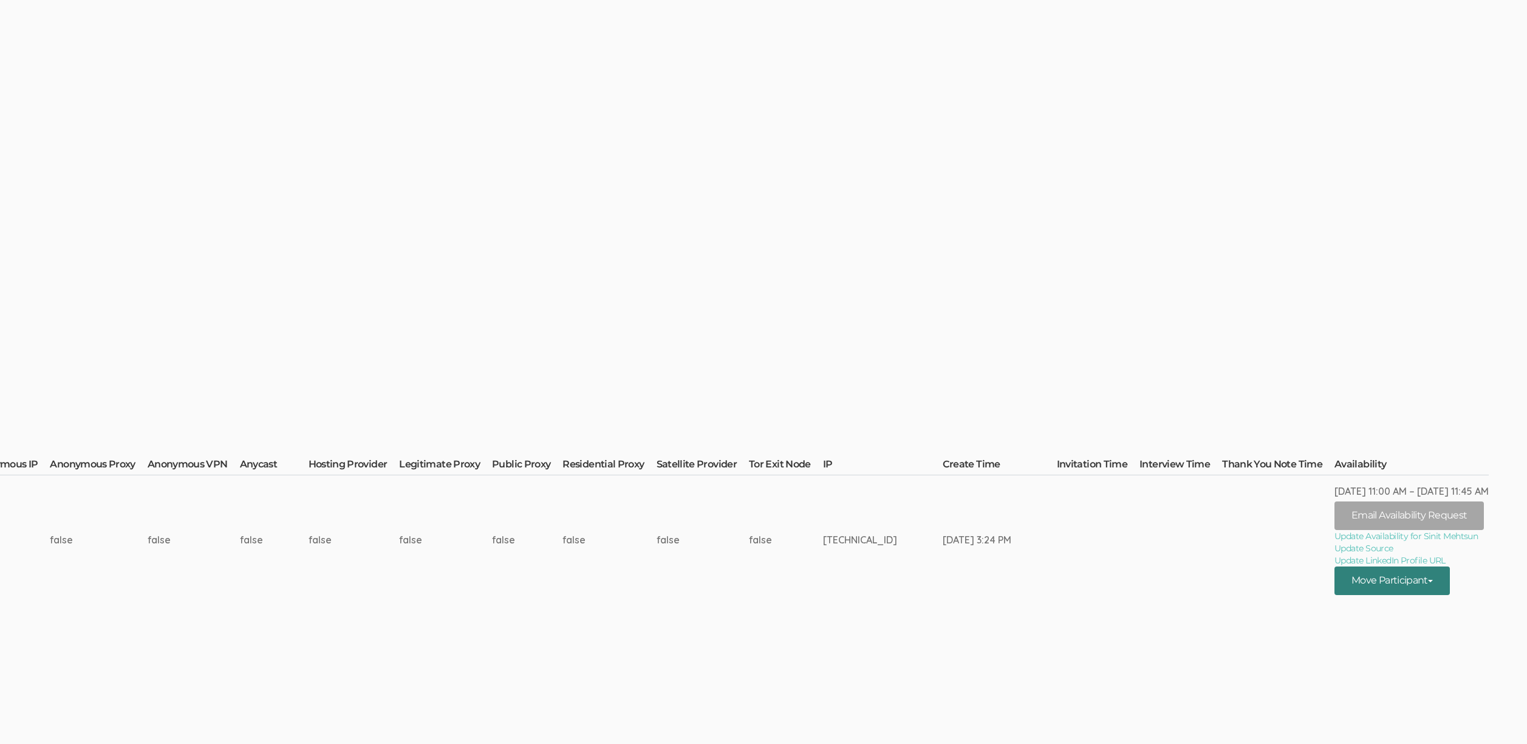
click at [1450, 580] on button "Move Participant" at bounding box center [1392, 580] width 115 height 29
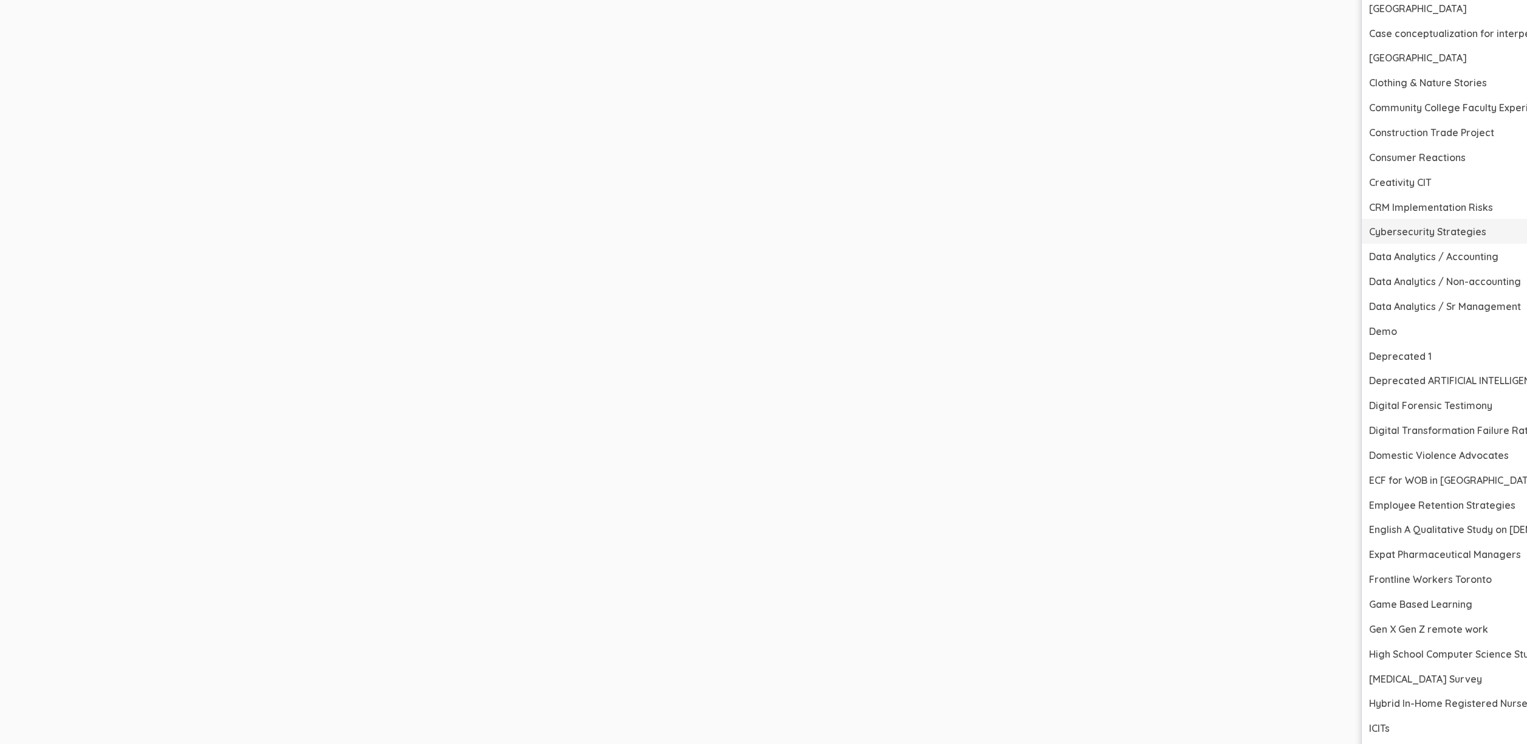
scroll to position [1198, 3408]
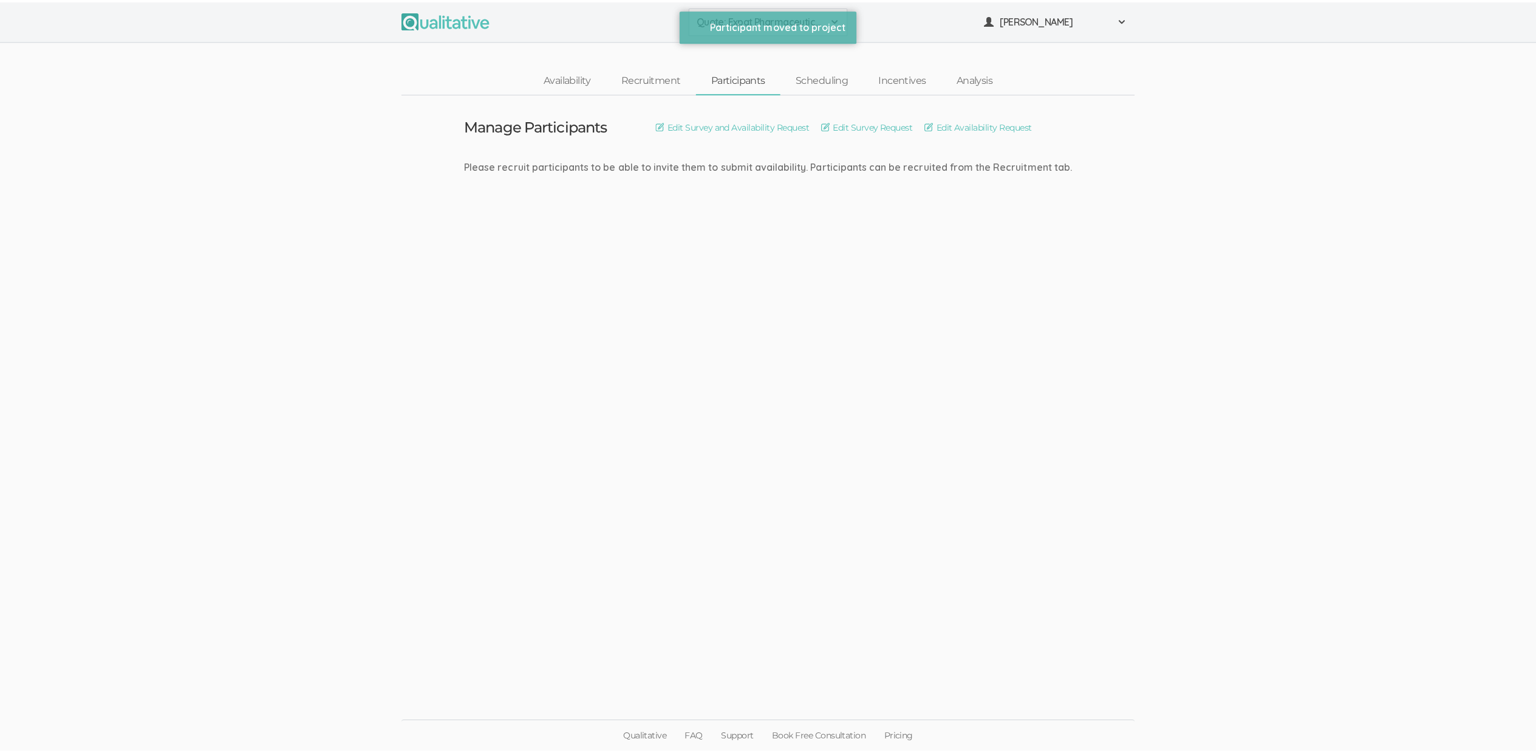
scroll to position [0, 0]
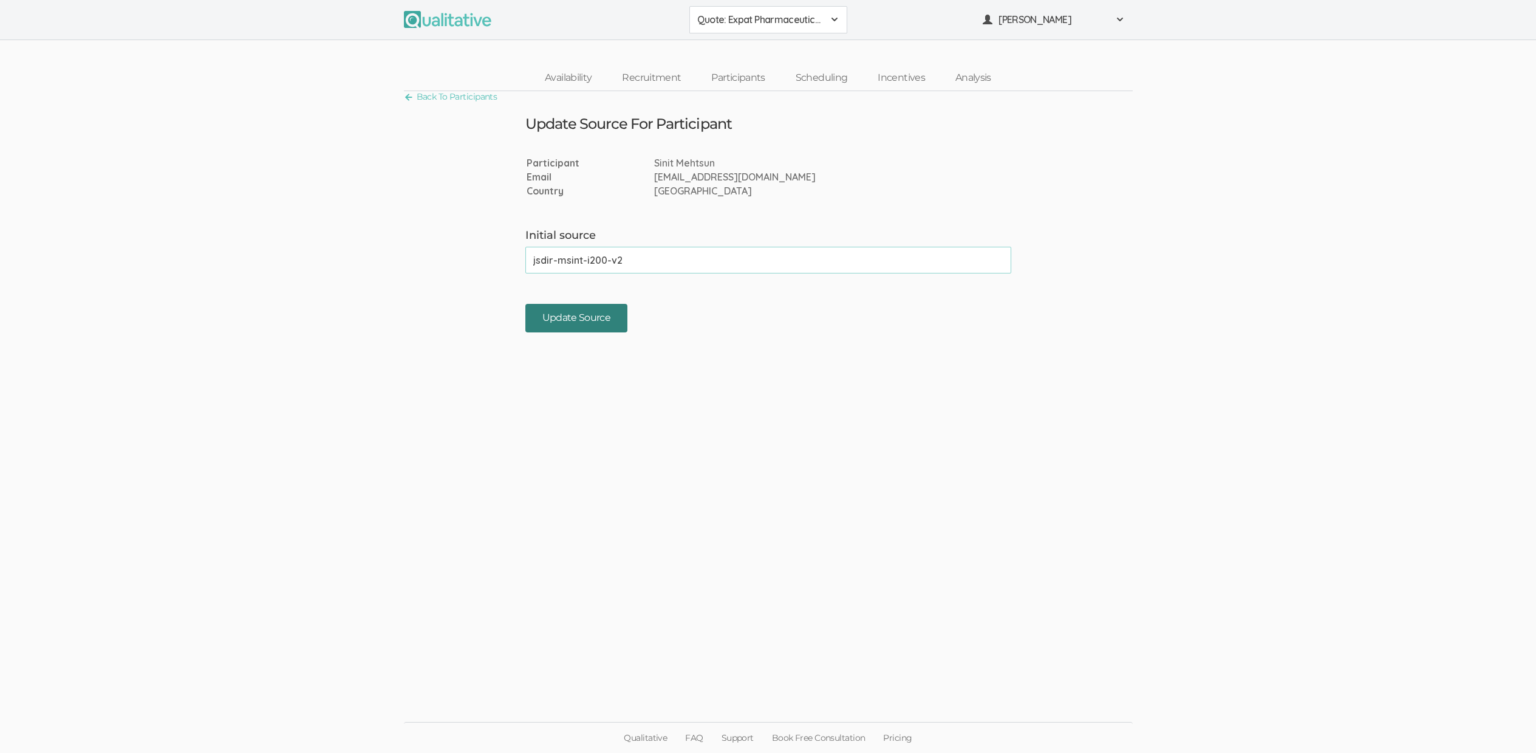
type input "jsdir-msint-i200-v2"
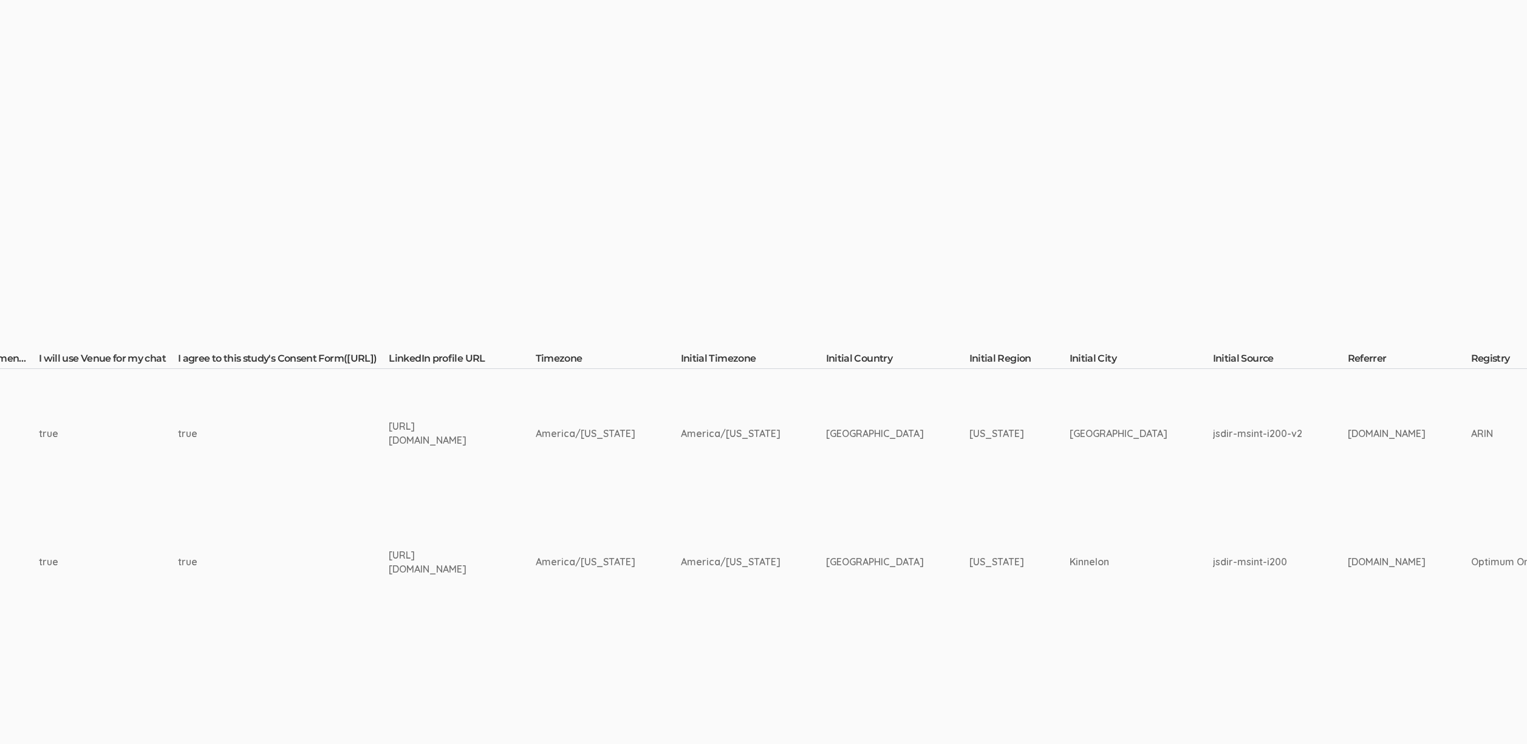
scroll to position [0, 1568]
click at [491, 425] on div "https://www.linkedin.com/in/sinit-mehtsun/" at bounding box center [440, 433] width 101 height 28
click at [491, 426] on div "https://www.linkedin.com/in/sinit-mehtsun/" at bounding box center [440, 433] width 101 height 28
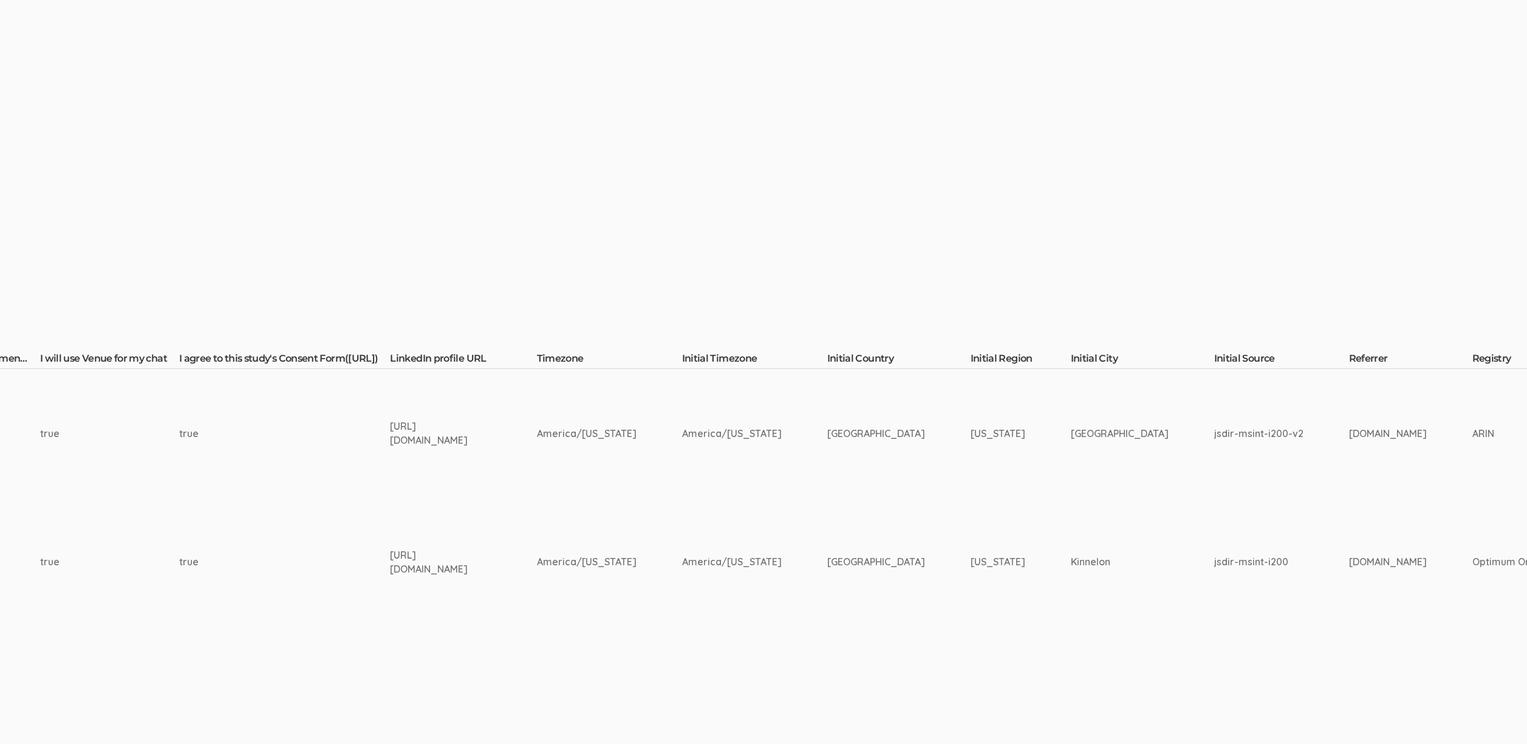
click at [491, 426] on div "https://www.linkedin.com/in/sinit-mehtsun/" at bounding box center [440, 433] width 101 height 28
click at [679, 487] on td "America/New York" at bounding box center [609, 433] width 145 height 129
click at [217, 482] on td "true" at bounding box center [284, 433] width 211 height 129
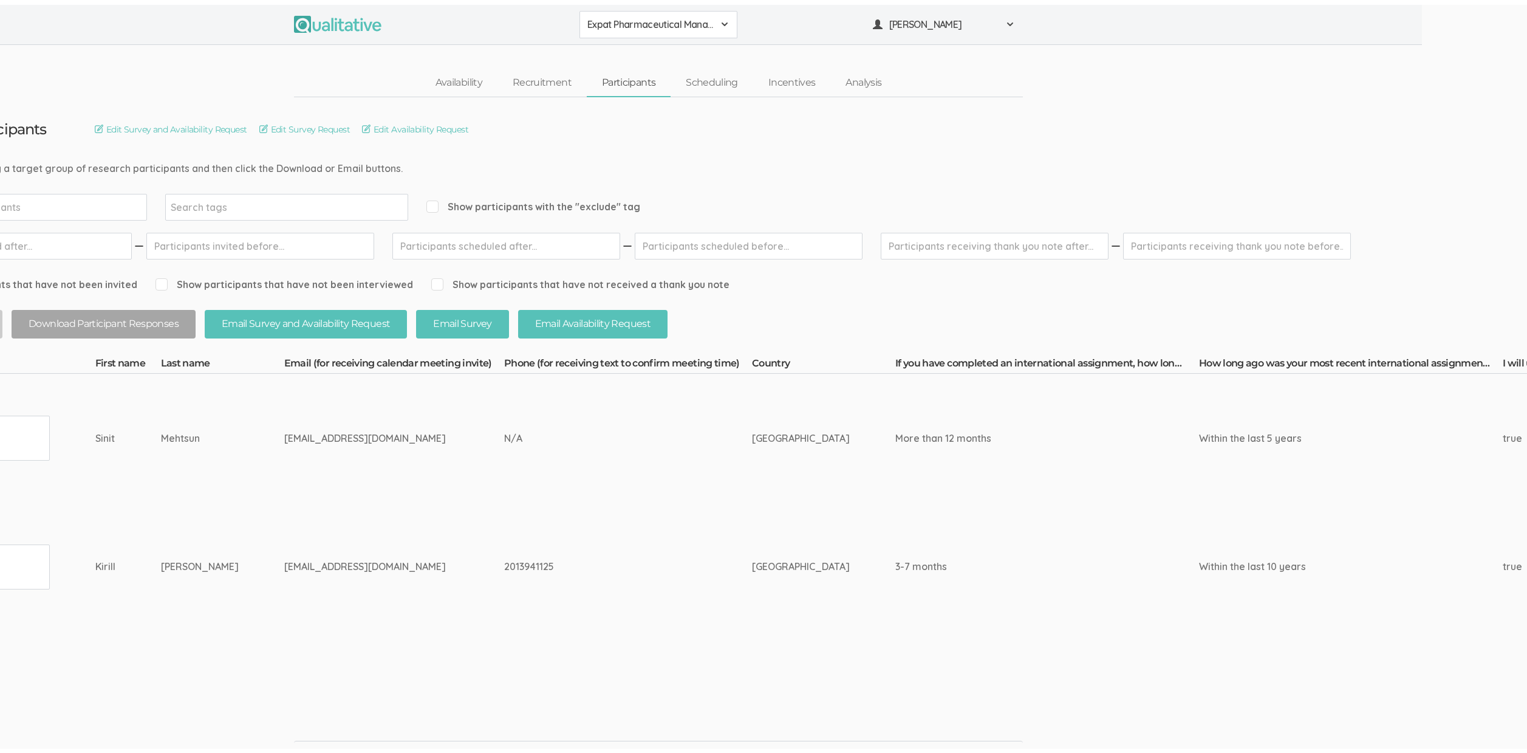
scroll to position [0, 0]
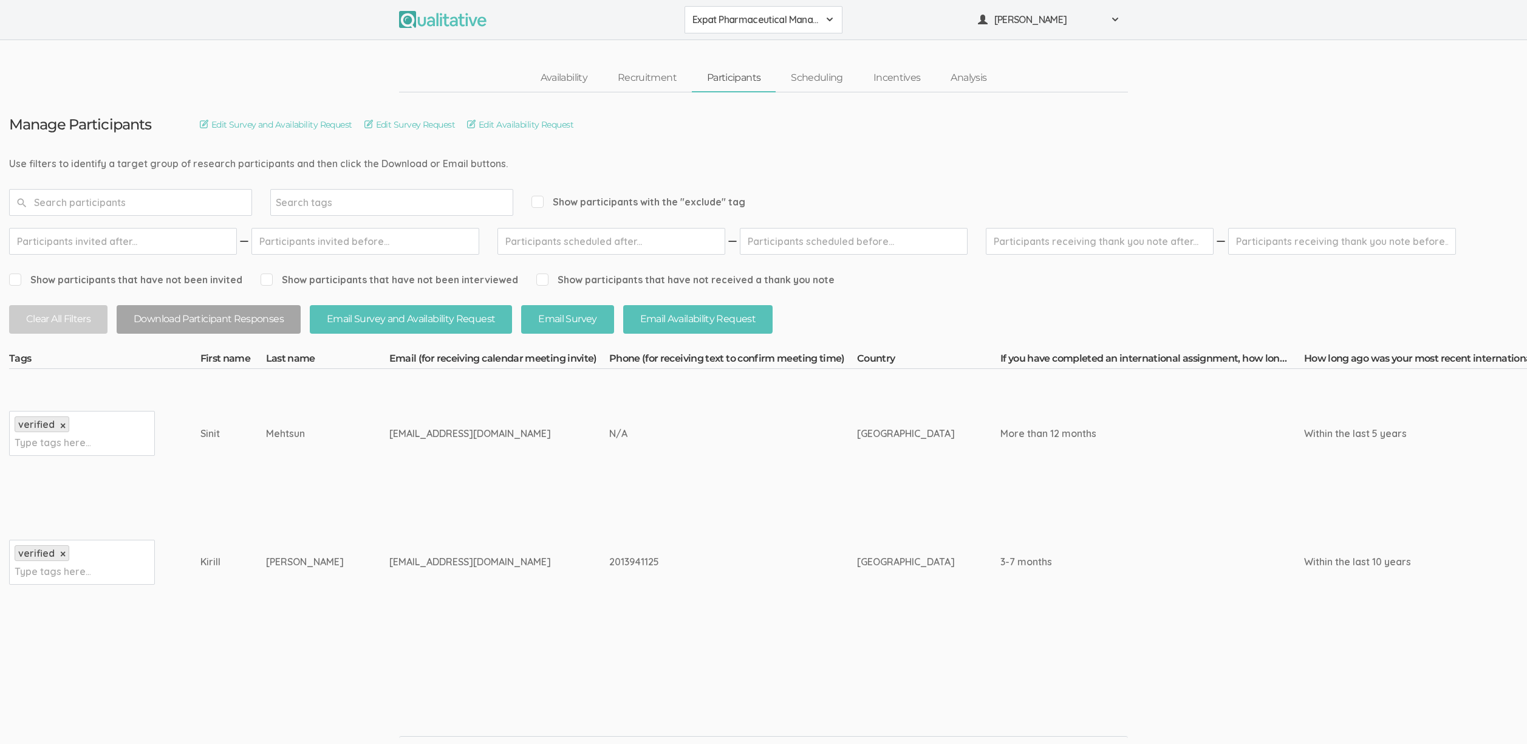
drag, startPoint x: 575, startPoint y: 527, endPoint x: 577, endPoint y: 508, distance: 18.9
click at [609, 526] on td "2013941125" at bounding box center [733, 562] width 248 height 129
click at [816, 79] on link "Scheduling" at bounding box center [817, 78] width 83 height 26
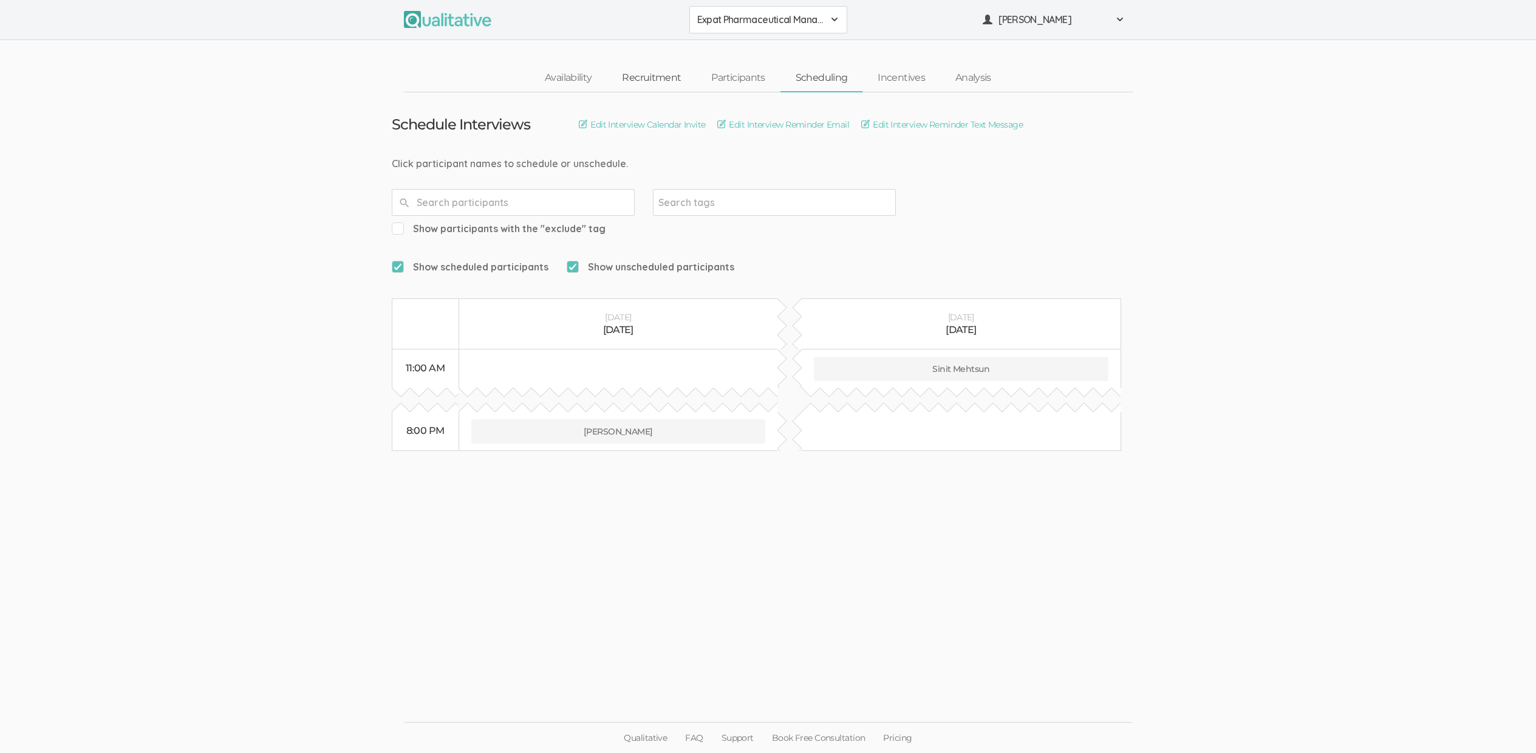
click at [657, 81] on link "Recruitment" at bounding box center [651, 78] width 89 height 26
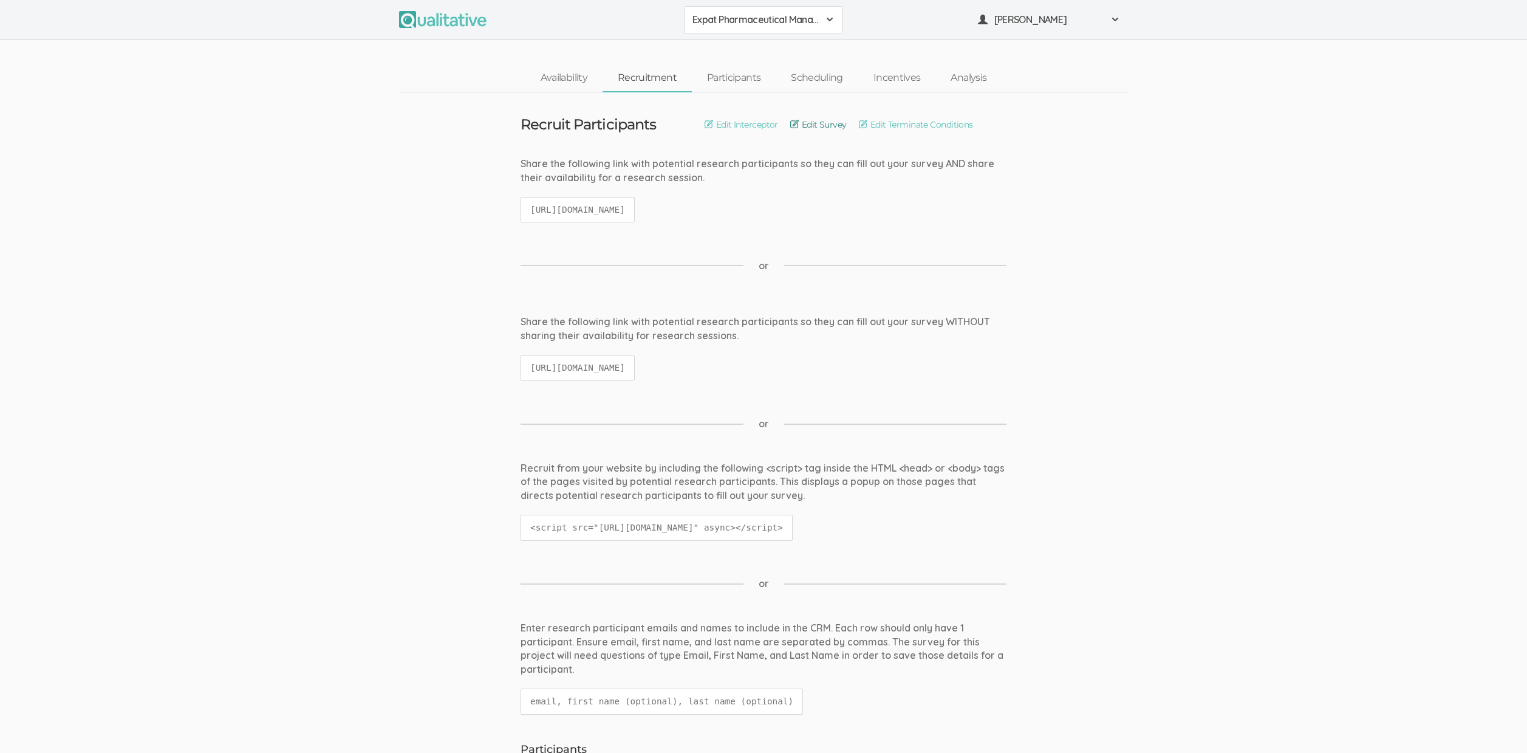
click at [827, 123] on link "Edit Survey" at bounding box center [818, 124] width 56 height 13
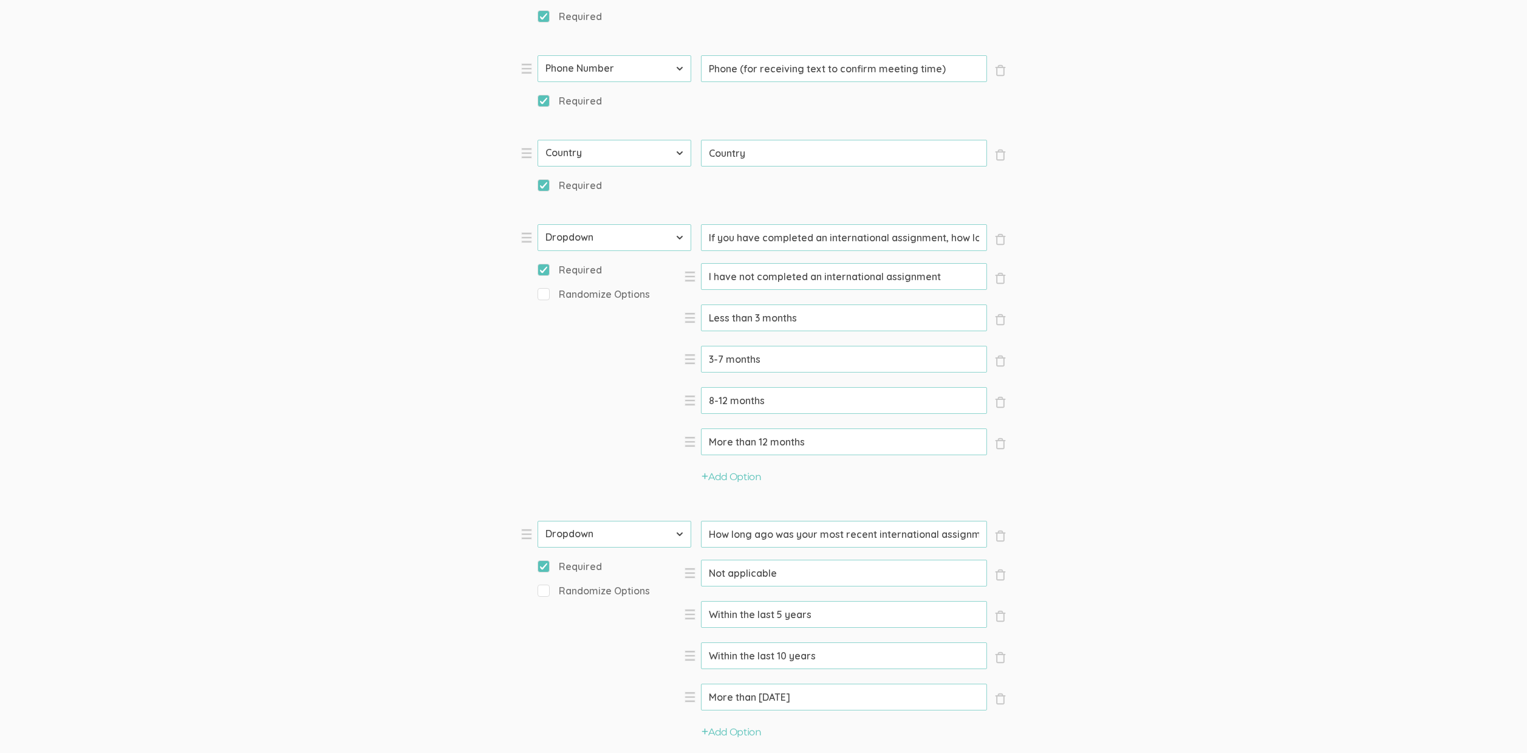
scroll to position [701, 0]
drag, startPoint x: 908, startPoint y: 540, endPoint x: 966, endPoint y: 538, distance: 58.4
click at [966, 538] on input "How long ago was your most recent international assignment?" at bounding box center [844, 539] width 286 height 27
drag, startPoint x: 827, startPoint y: 242, endPoint x: 922, endPoint y: 236, distance: 94.4
click at [911, 235] on input "If you have completed an international assignment, how long was the assignment?" at bounding box center [844, 242] width 286 height 27
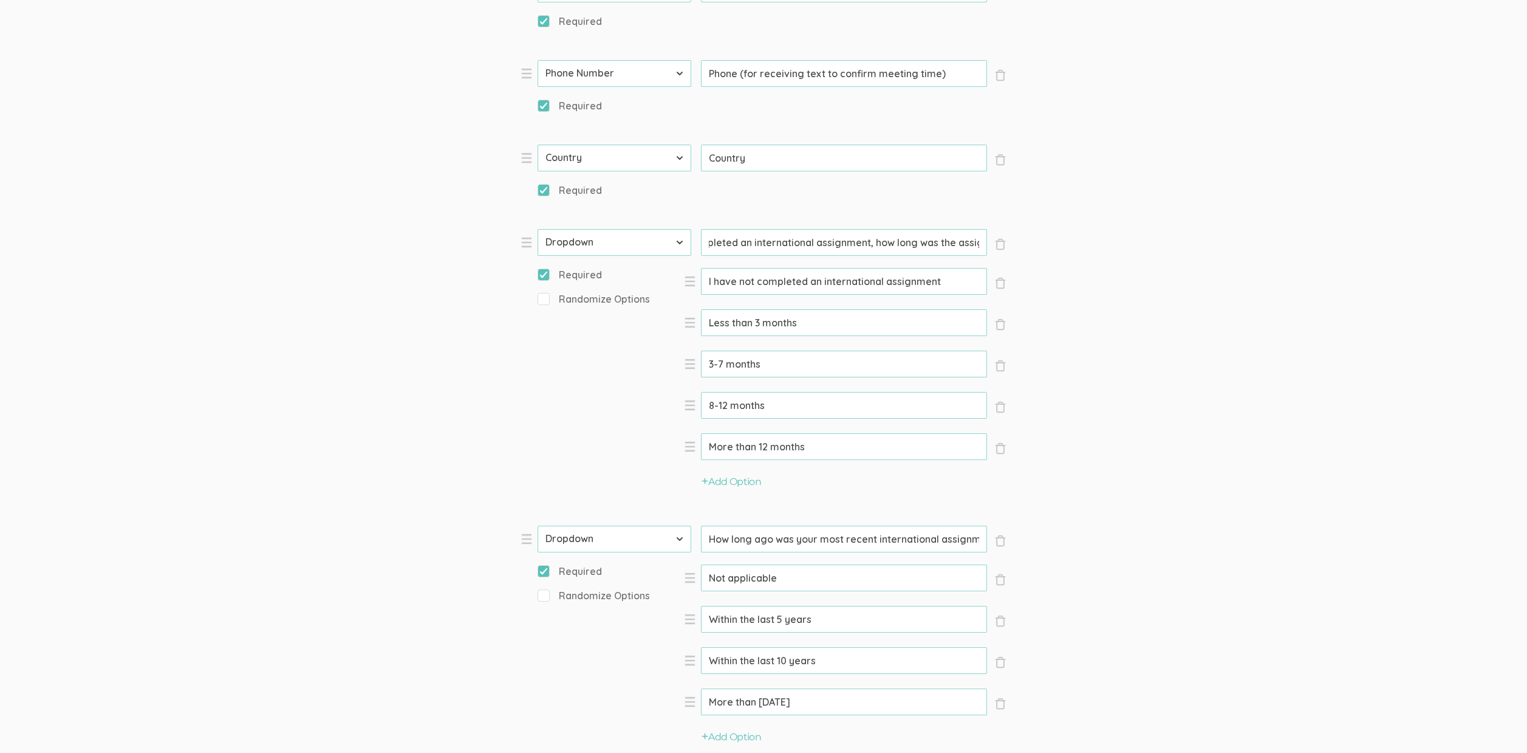
scroll to position [0, 0]
drag, startPoint x: 942, startPoint y: 237, endPoint x: 648, endPoint y: 244, distance: 294.1
click at [648, 244] on li "× Close Type First Name Last Name Email Phone Number LinkedIn Profile URL Count…" at bounding box center [703, 368] width 365 height 278
click at [890, 541] on input "How long ago was your most recent international assignment?" at bounding box center [844, 539] width 286 height 27
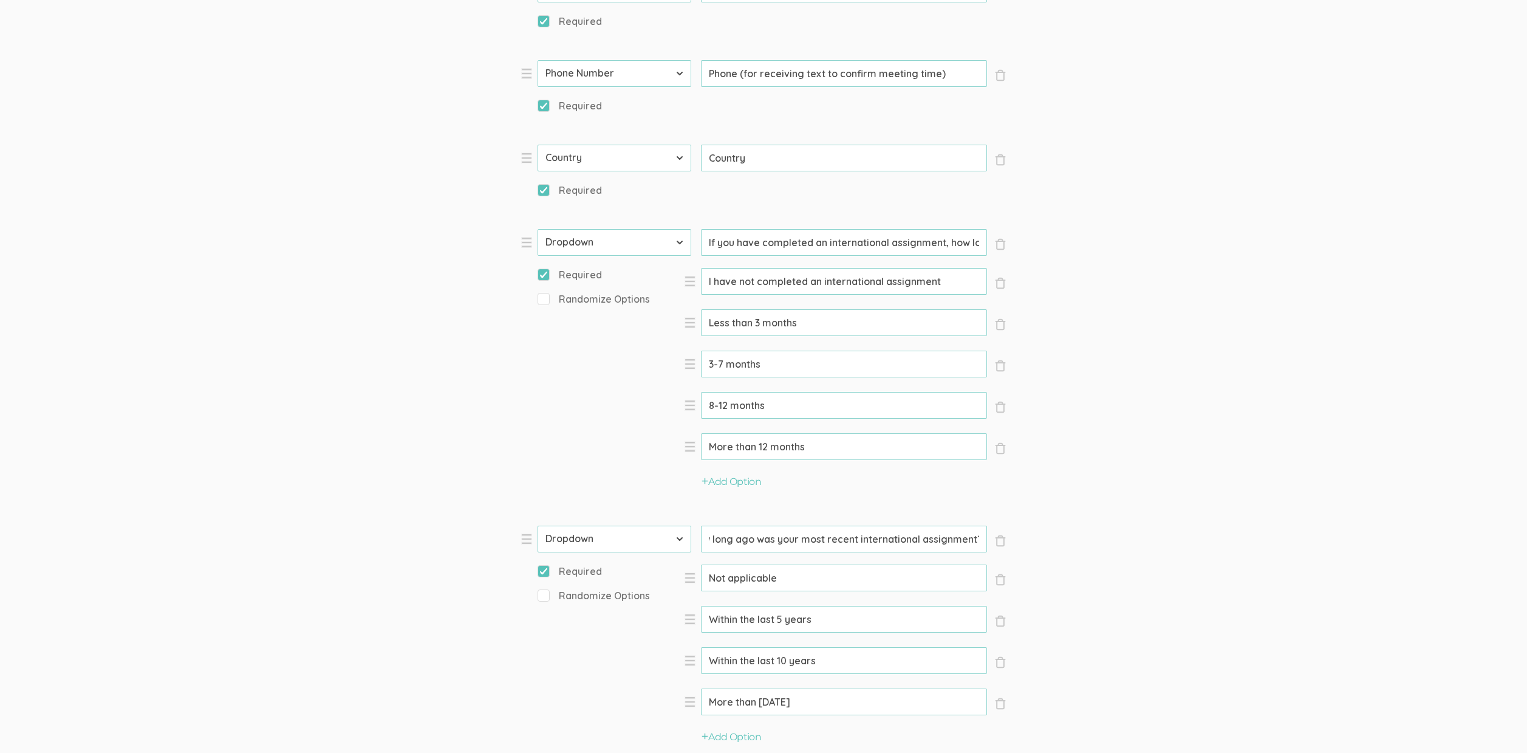
drag, startPoint x: 923, startPoint y: 538, endPoint x: 784, endPoint y: 535, distance: 139.2
click at [784, 535] on input "How long ago was your most recent international assignment?" at bounding box center [844, 539] width 286 height 27
click at [787, 535] on input "How long ago was your most recent international assignment?" at bounding box center [844, 539] width 286 height 27
click at [1129, 479] on form "Question text can be formatted using Markdown syntax. Enabled Title [Incentive …" at bounding box center [763, 366] width 1527 height 1823
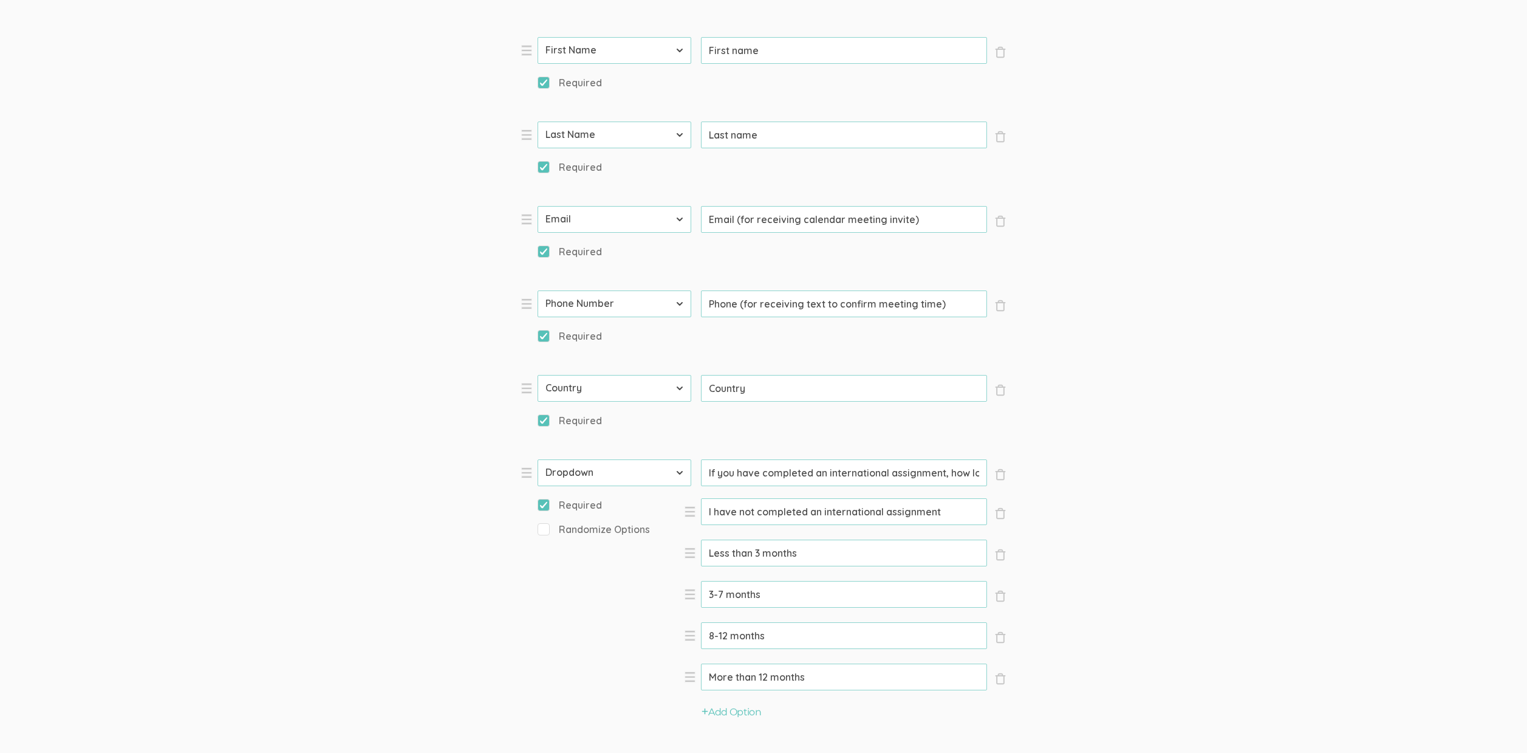
scroll to position [0, 0]
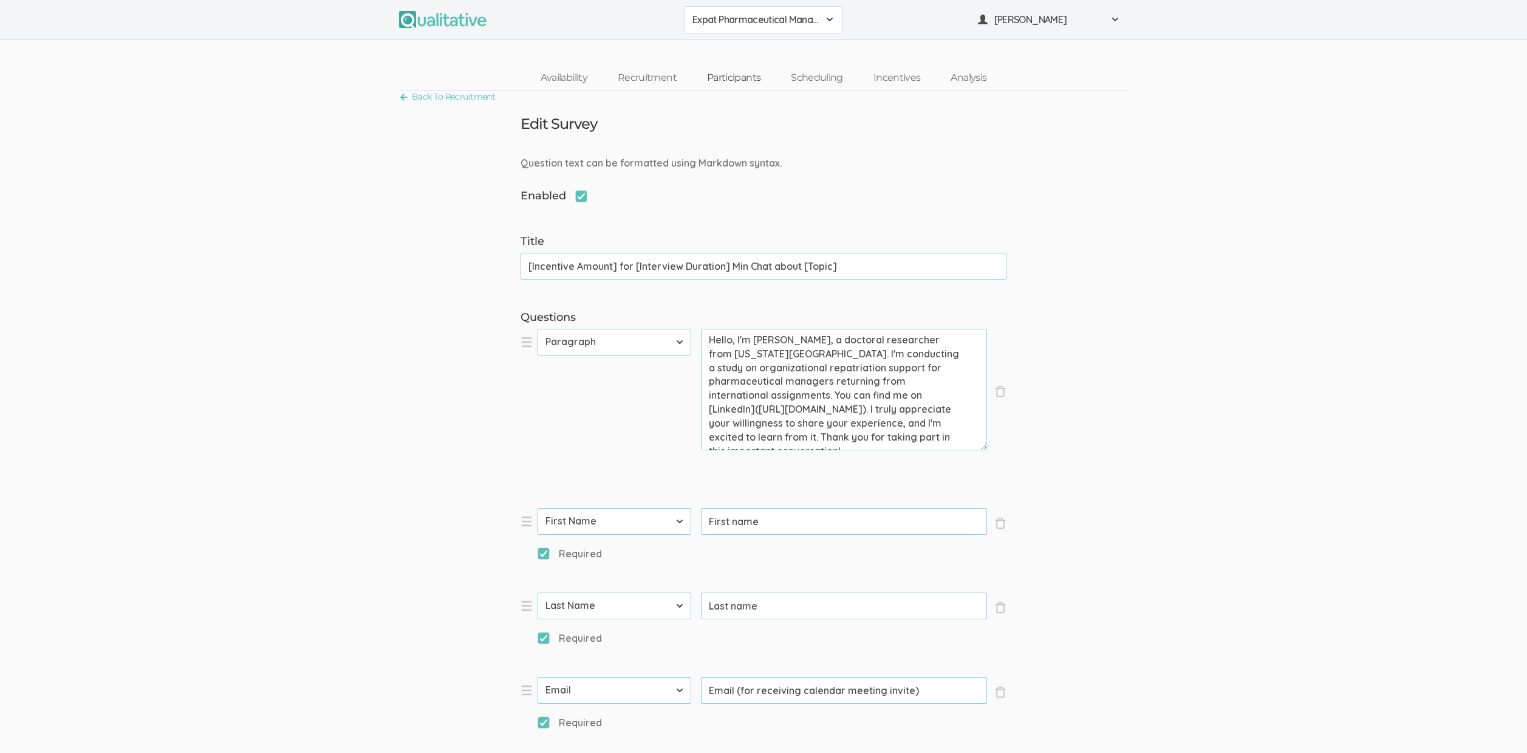
click at [744, 80] on link "Participants" at bounding box center [734, 78] width 84 height 26
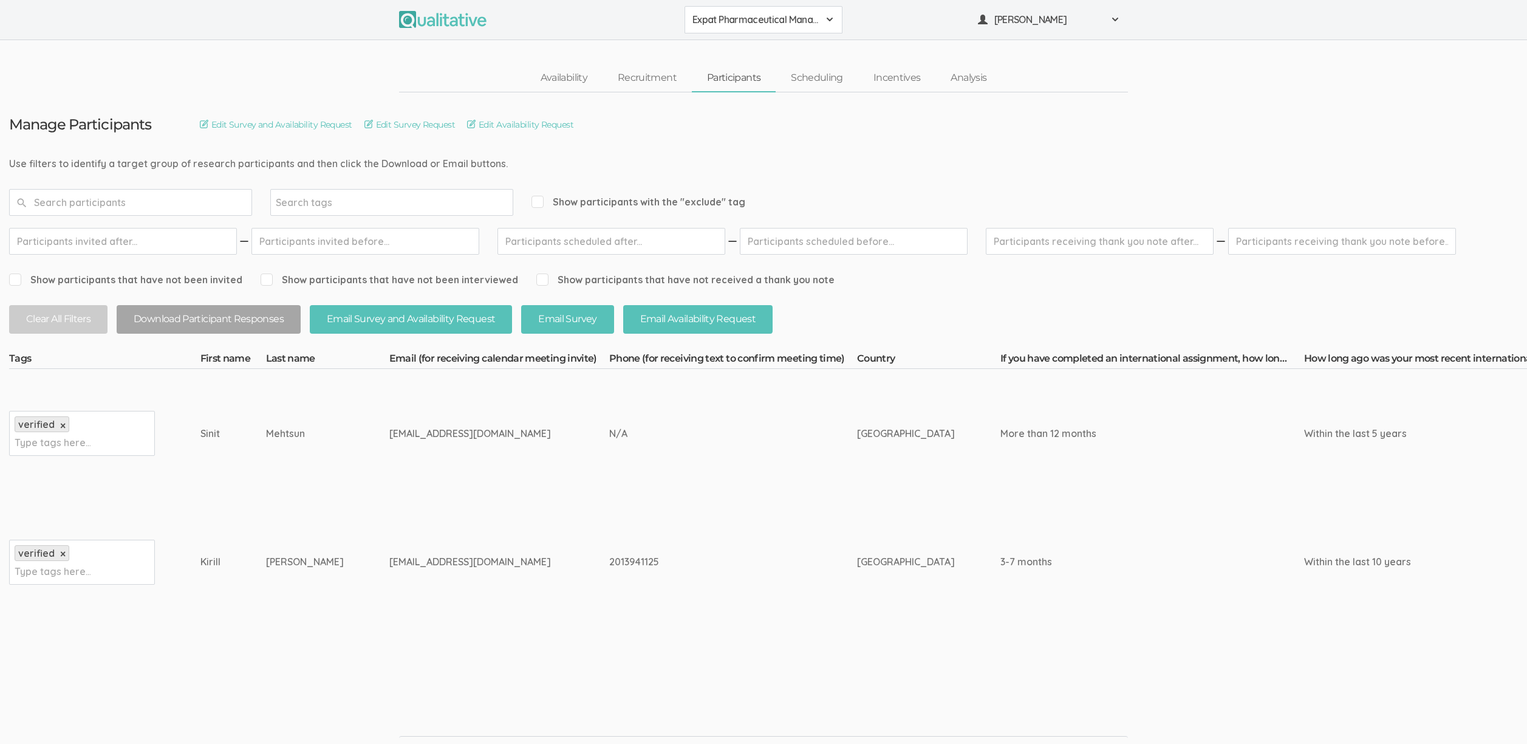
drag, startPoint x: 561, startPoint y: 547, endPoint x: 547, endPoint y: 540, distance: 15.5
click at [609, 547] on td "2013941125" at bounding box center [733, 562] width 248 height 129
drag, startPoint x: 173, startPoint y: 432, endPoint x: 370, endPoint y: 545, distance: 227.0
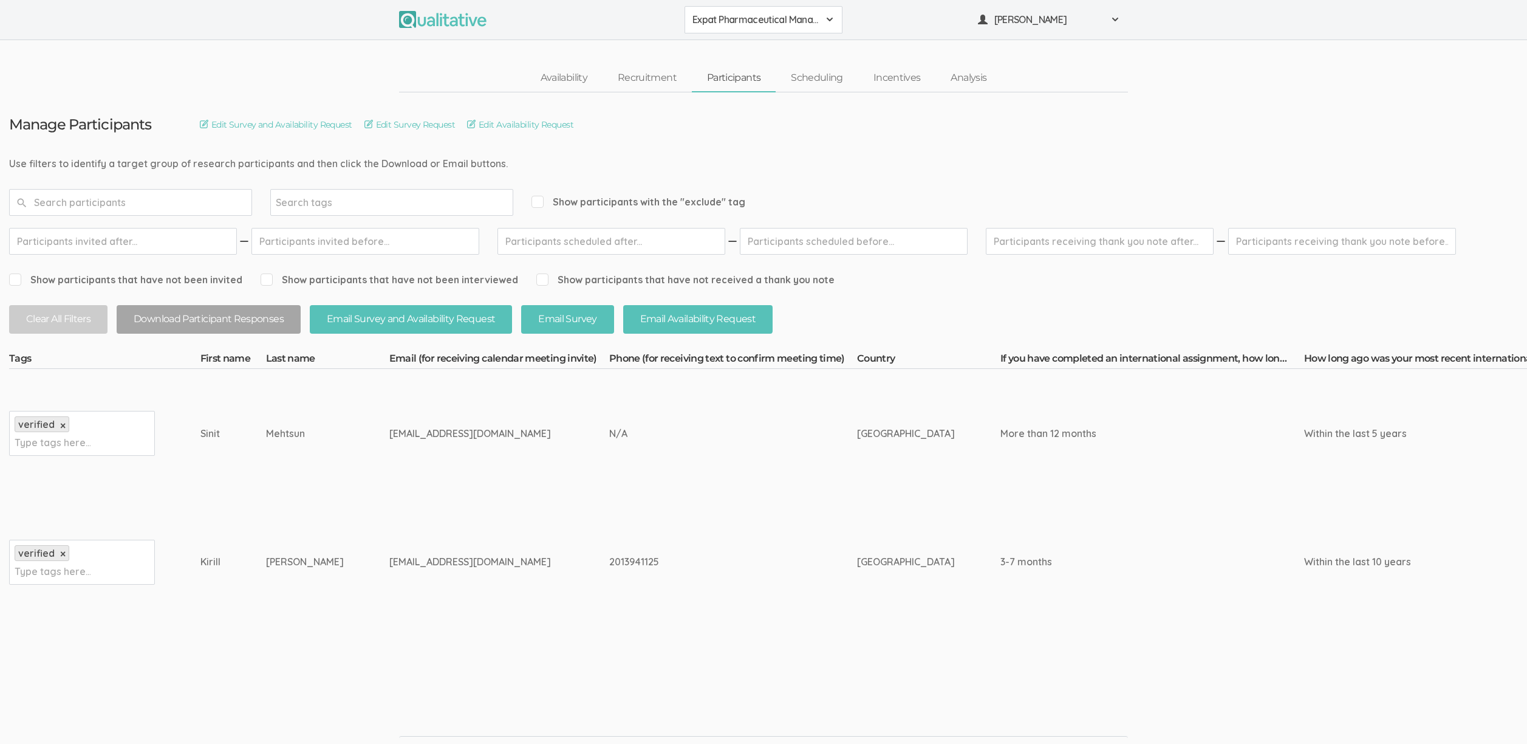
click at [389, 545] on td "tchernakov@yahoo.com" at bounding box center [499, 562] width 220 height 129
drag, startPoint x: 397, startPoint y: 567, endPoint x: 187, endPoint y: 436, distance: 248.6
click at [200, 436] on div "Sinit" at bounding box center [210, 433] width 20 height 14
drag, startPoint x: 188, startPoint y: 434, endPoint x: 410, endPoint y: 562, distance: 256.7
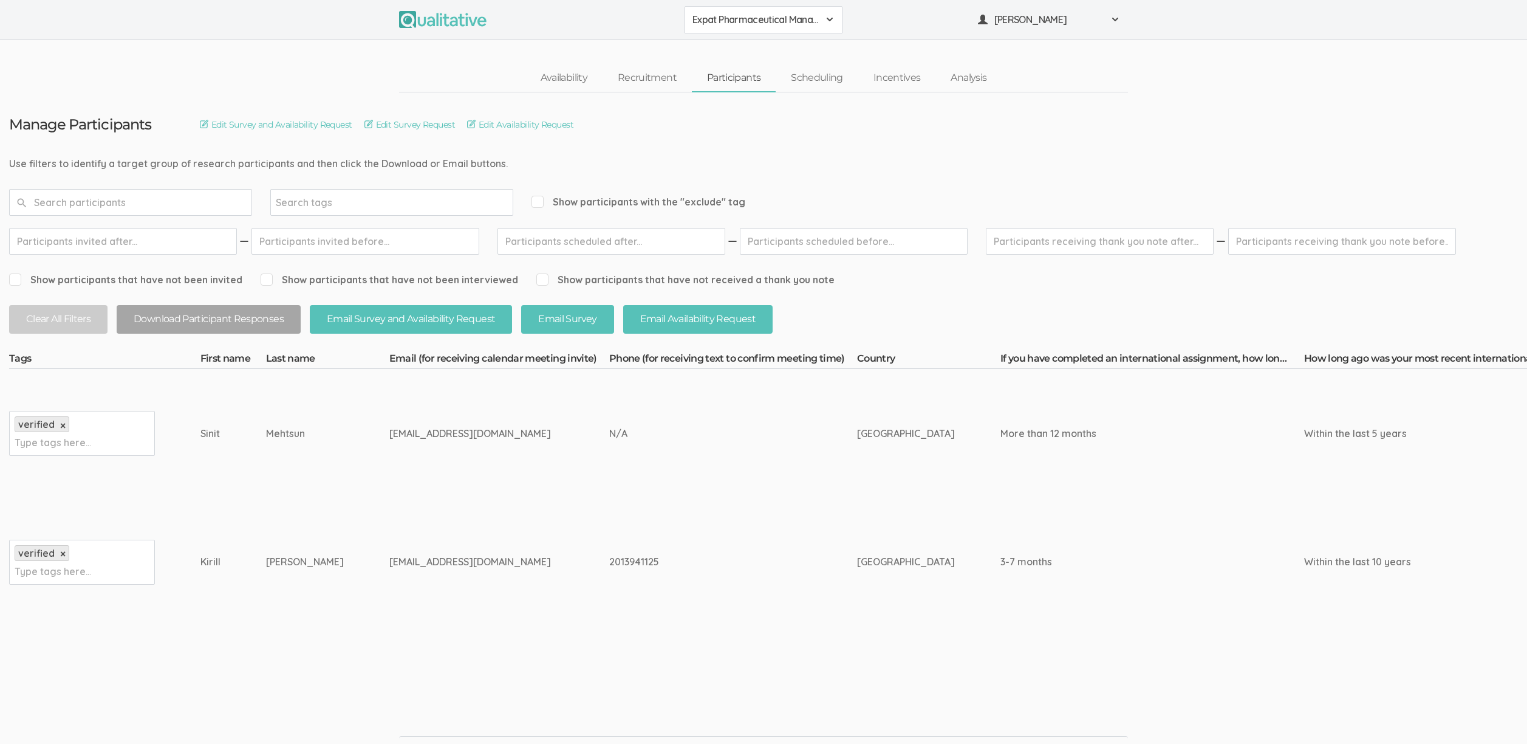
click at [410, 562] on div "tchernakov@yahoo.com" at bounding box center [476, 562] width 174 height 14
drag, startPoint x: 431, startPoint y: 566, endPoint x: 180, endPoint y: 428, distance: 286.3
click at [200, 428] on div "Sinit" at bounding box center [210, 433] width 20 height 14
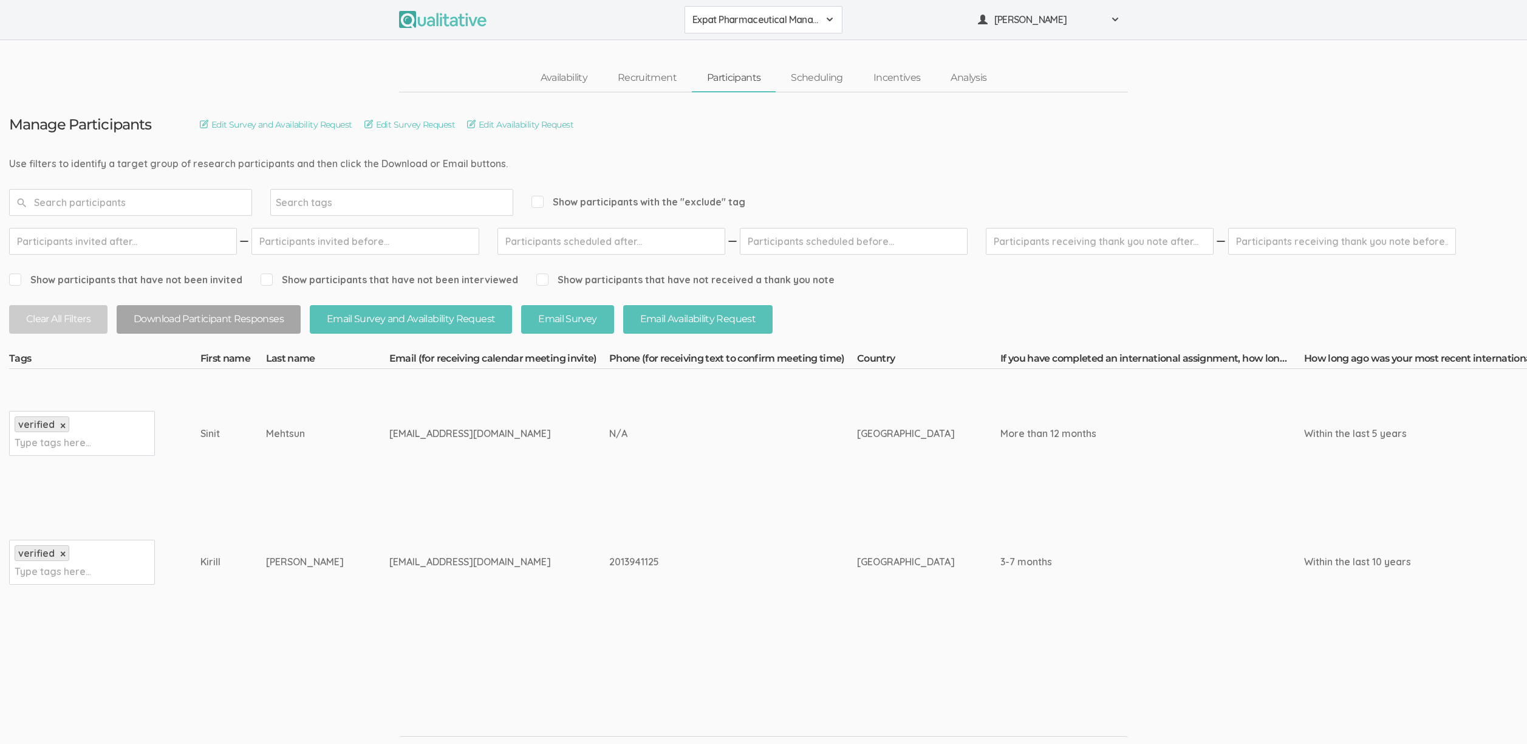
click at [389, 487] on td "smehtsun@gmail.com" at bounding box center [499, 433] width 220 height 129
click at [389, 437] on div "smehtsun@gmail.com" at bounding box center [476, 433] width 174 height 14
click at [492, 524] on td "tchernakov@yahoo.com" at bounding box center [499, 562] width 220 height 129
click at [824, 83] on link "Scheduling" at bounding box center [817, 78] width 83 height 26
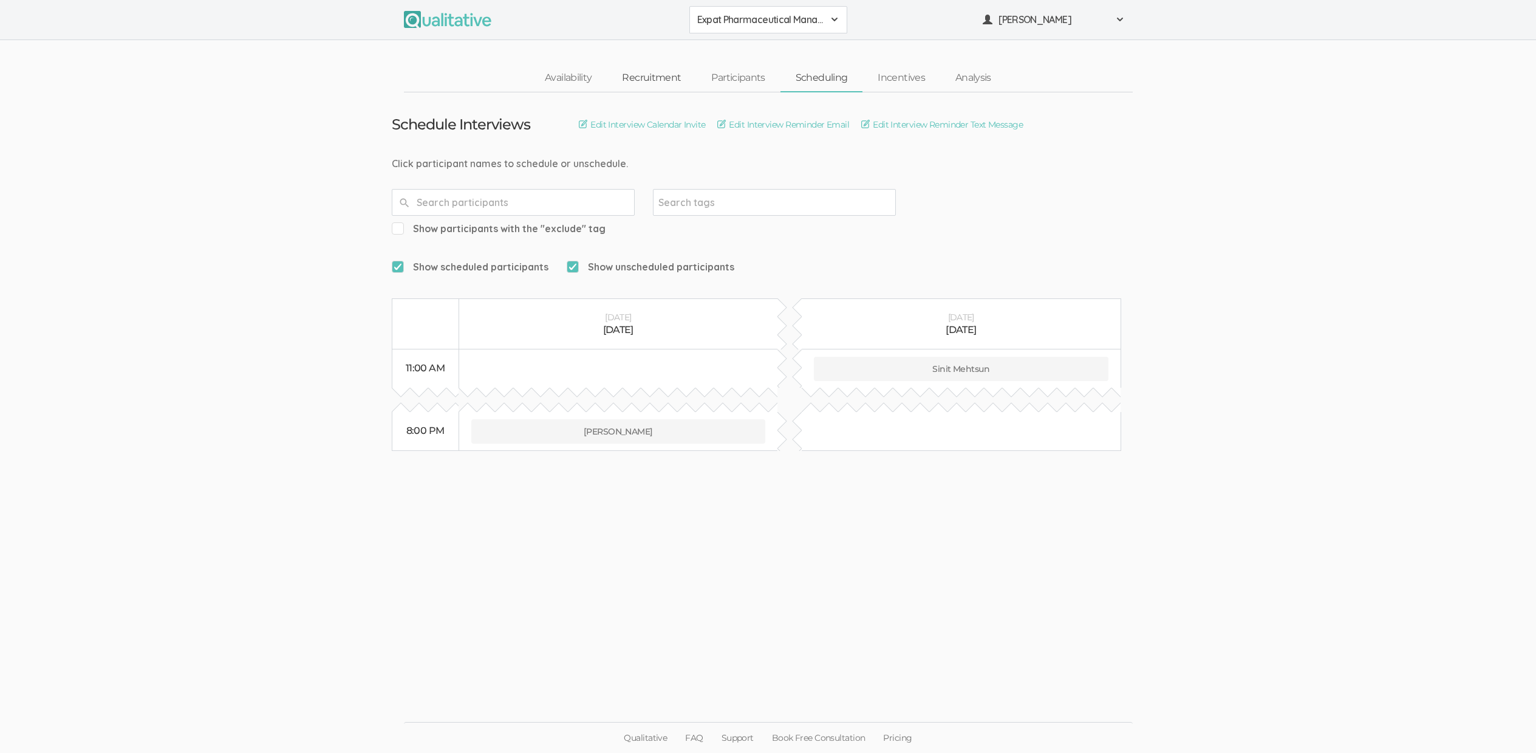
click at [679, 76] on link "Recruitment" at bounding box center [651, 78] width 89 height 26
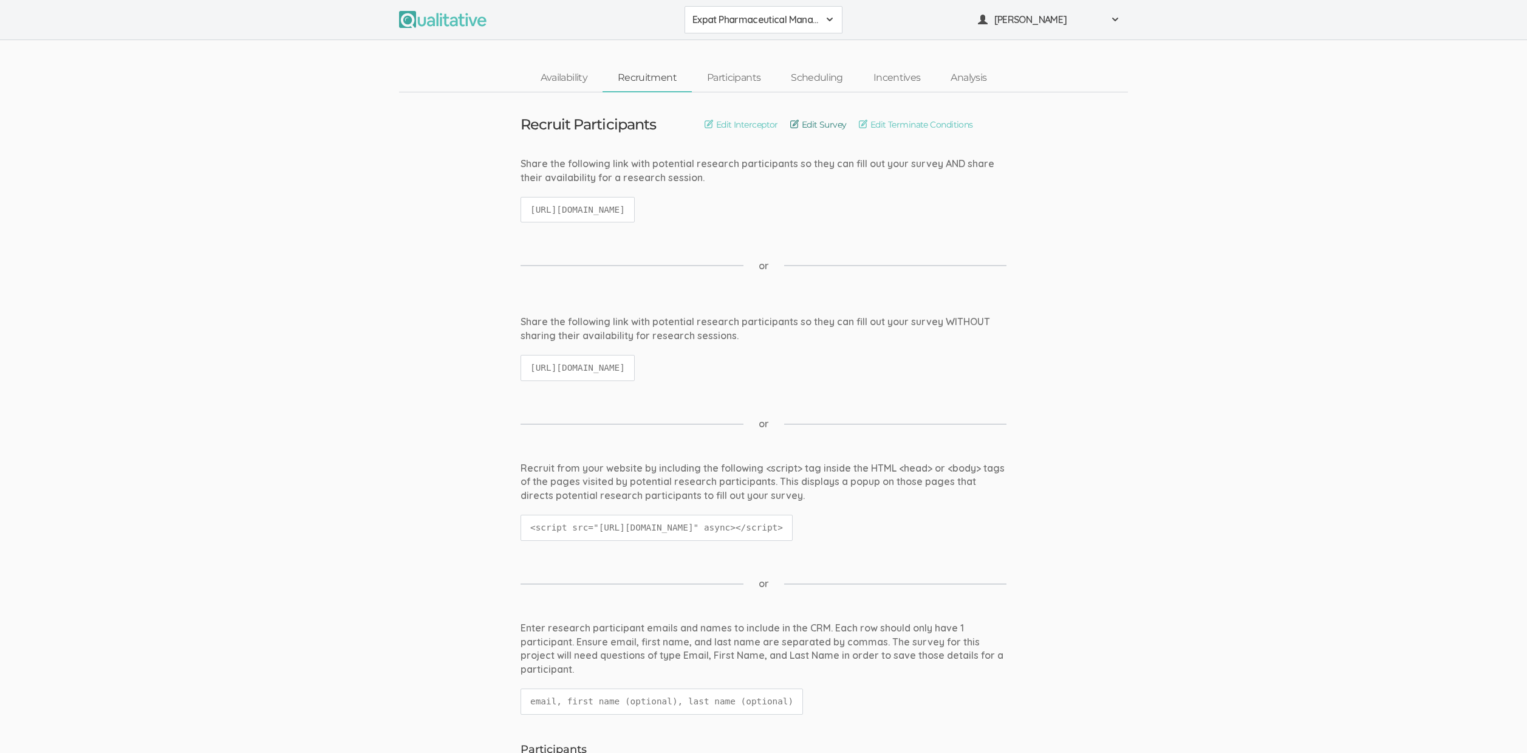
click at [824, 123] on link "Edit Survey" at bounding box center [818, 124] width 56 height 13
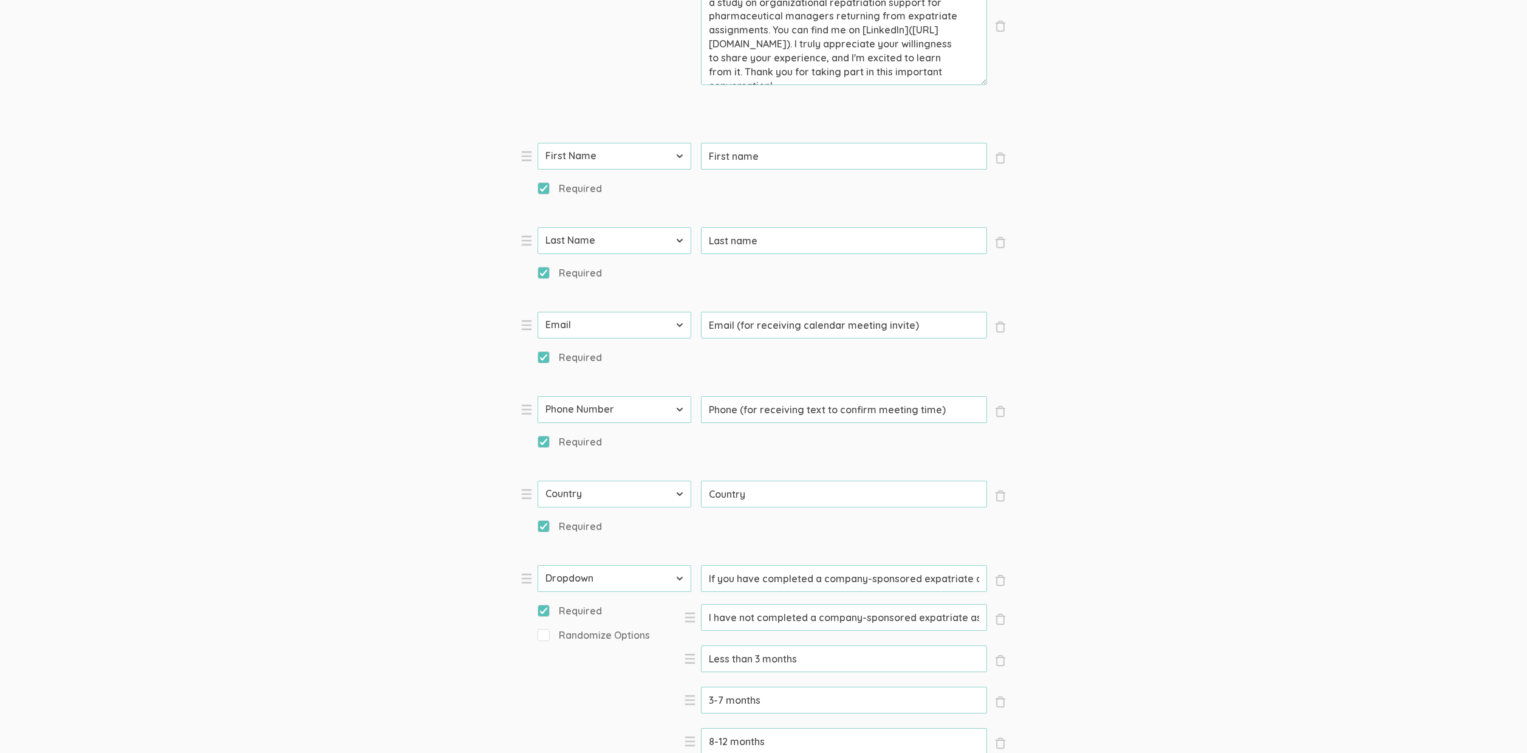
scroll to position [366, 0]
click at [828, 580] on input "If you have completed a company-sponsored expatriate assignment, how long was t…" at bounding box center [844, 577] width 286 height 27
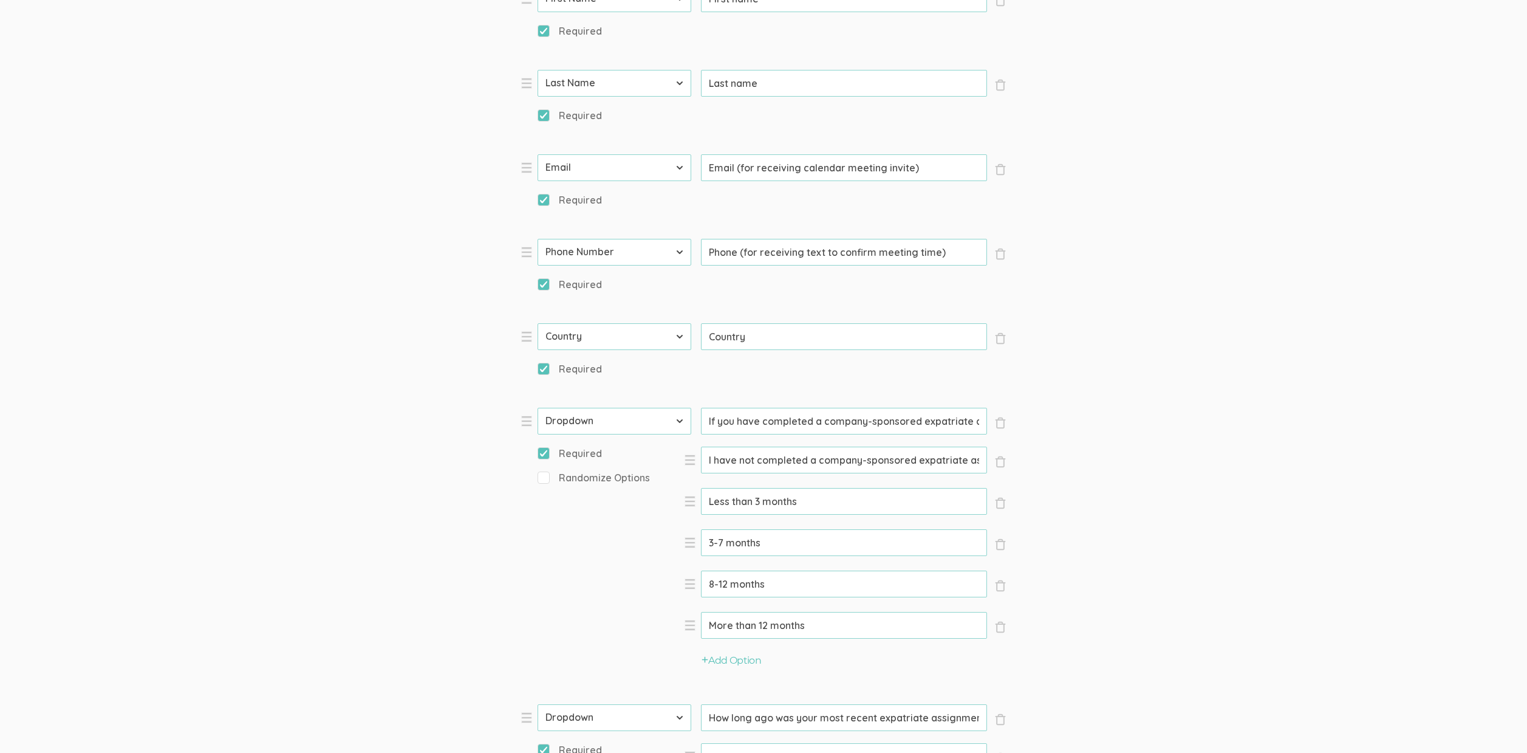
scroll to position [567, 0]
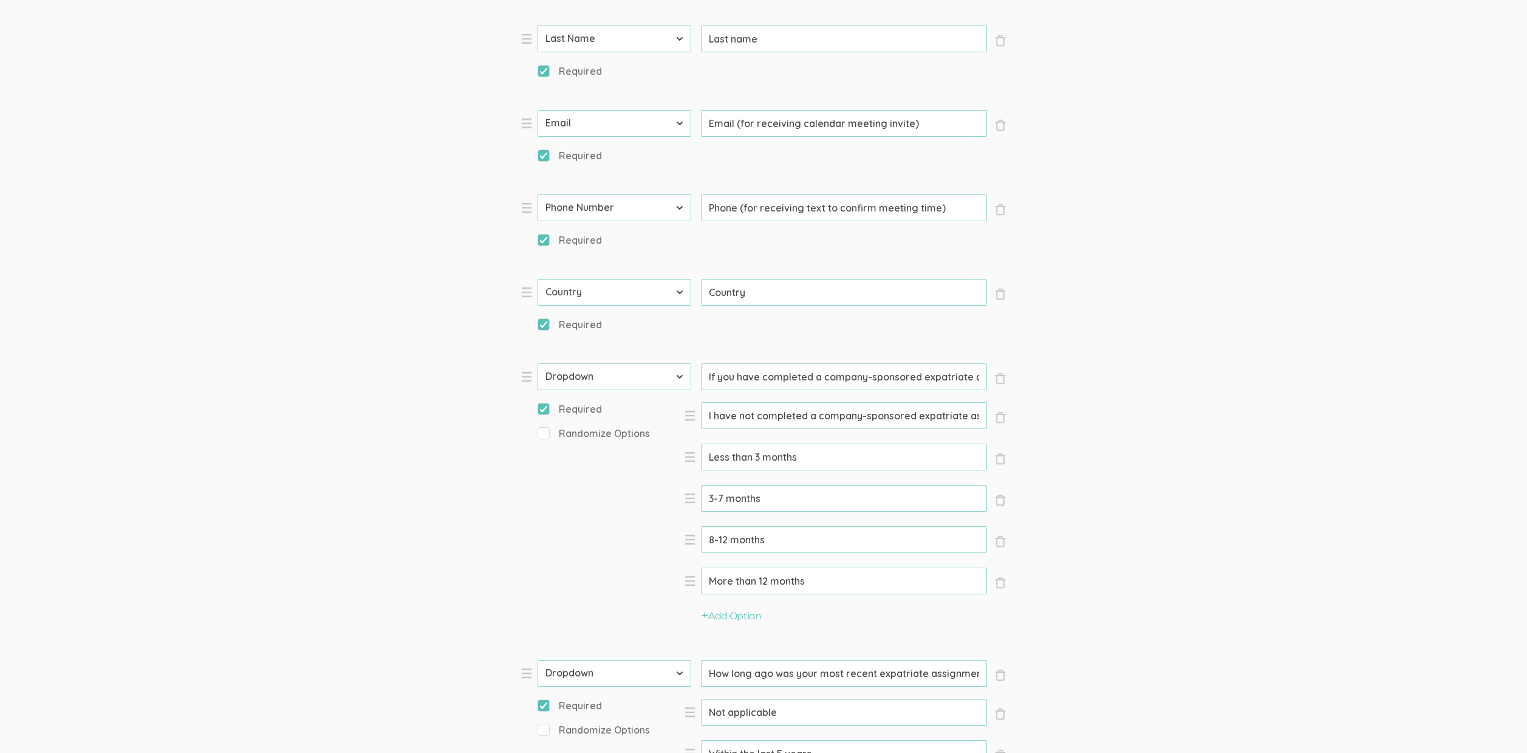
click at [953, 383] on input "If you have completed a company-sponsored expatriate assignment, how long was t…" at bounding box center [844, 376] width 286 height 27
click at [921, 379] on input "If you have completed a company-sponsored expatriate assignment, how long was t…" at bounding box center [844, 376] width 286 height 27
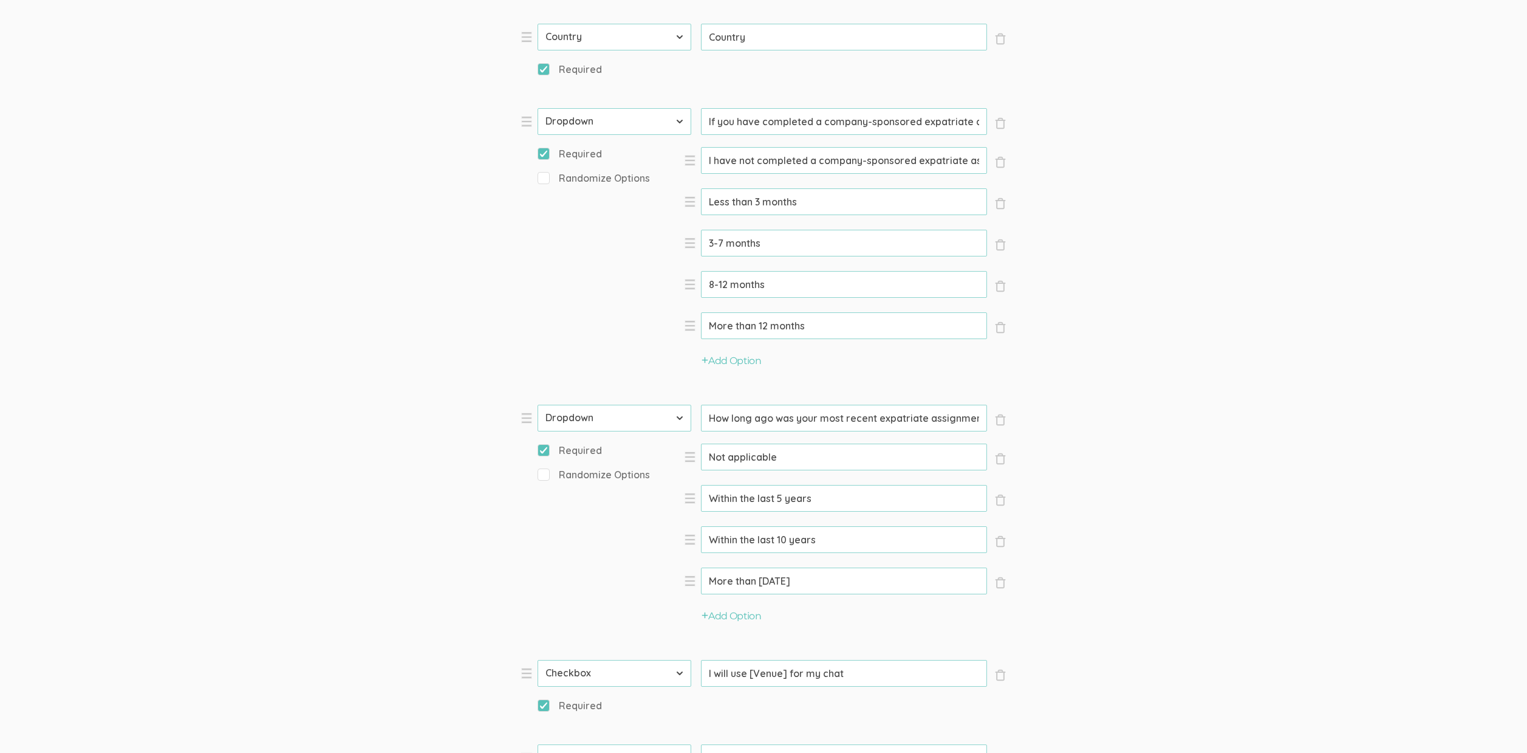
scroll to position [982, 0]
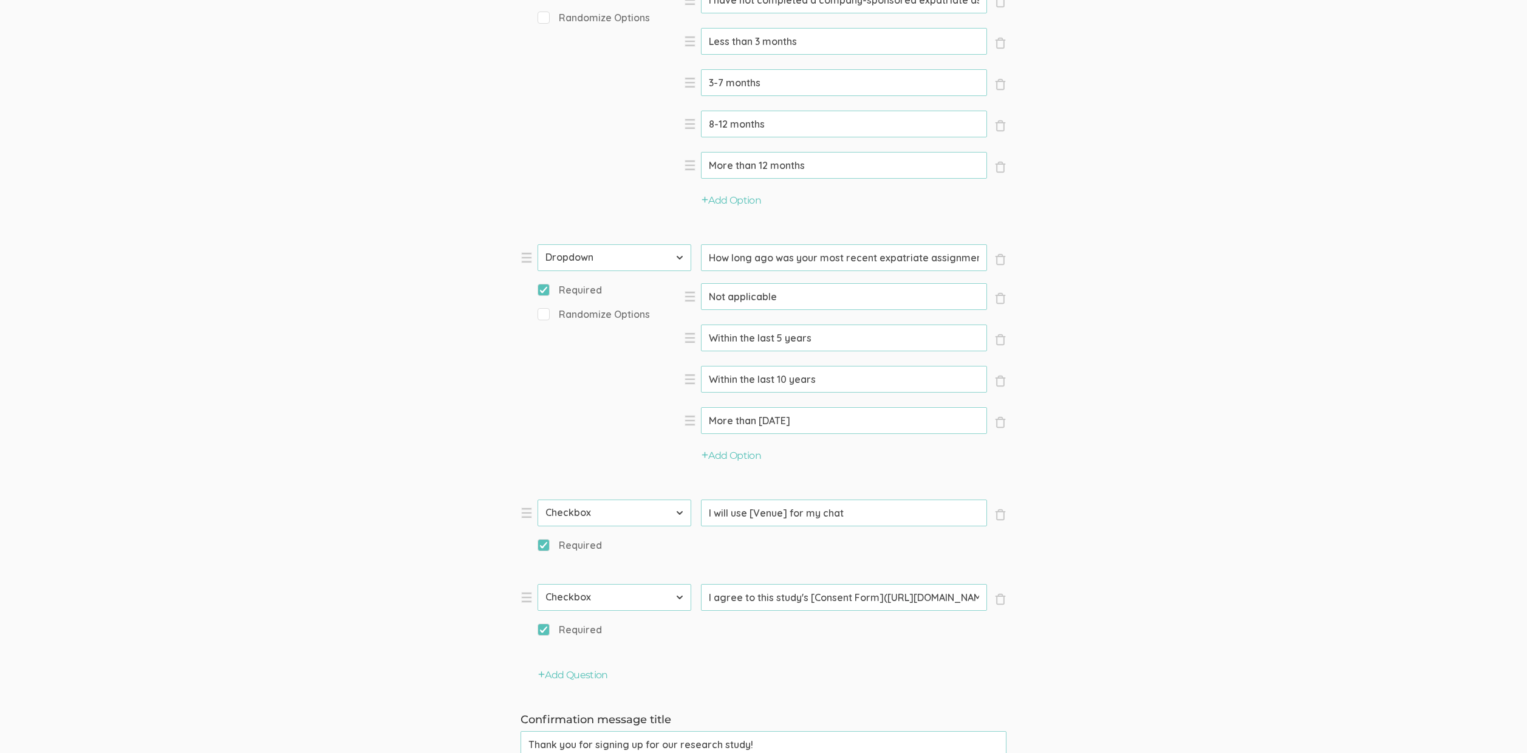
click at [880, 258] on input "How long ago was your most recent expatriate assignment?" at bounding box center [844, 257] width 286 height 27
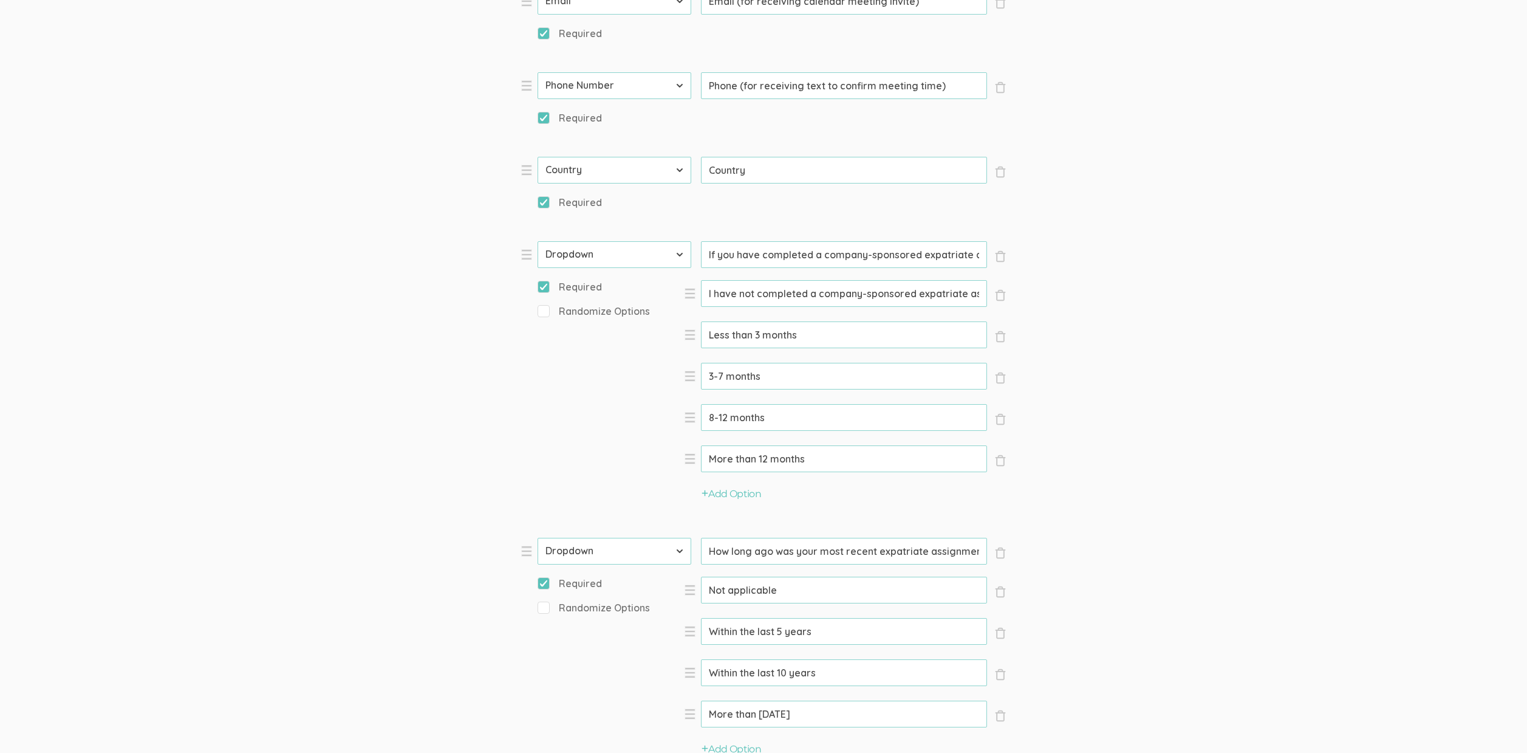
scroll to position [468, 0]
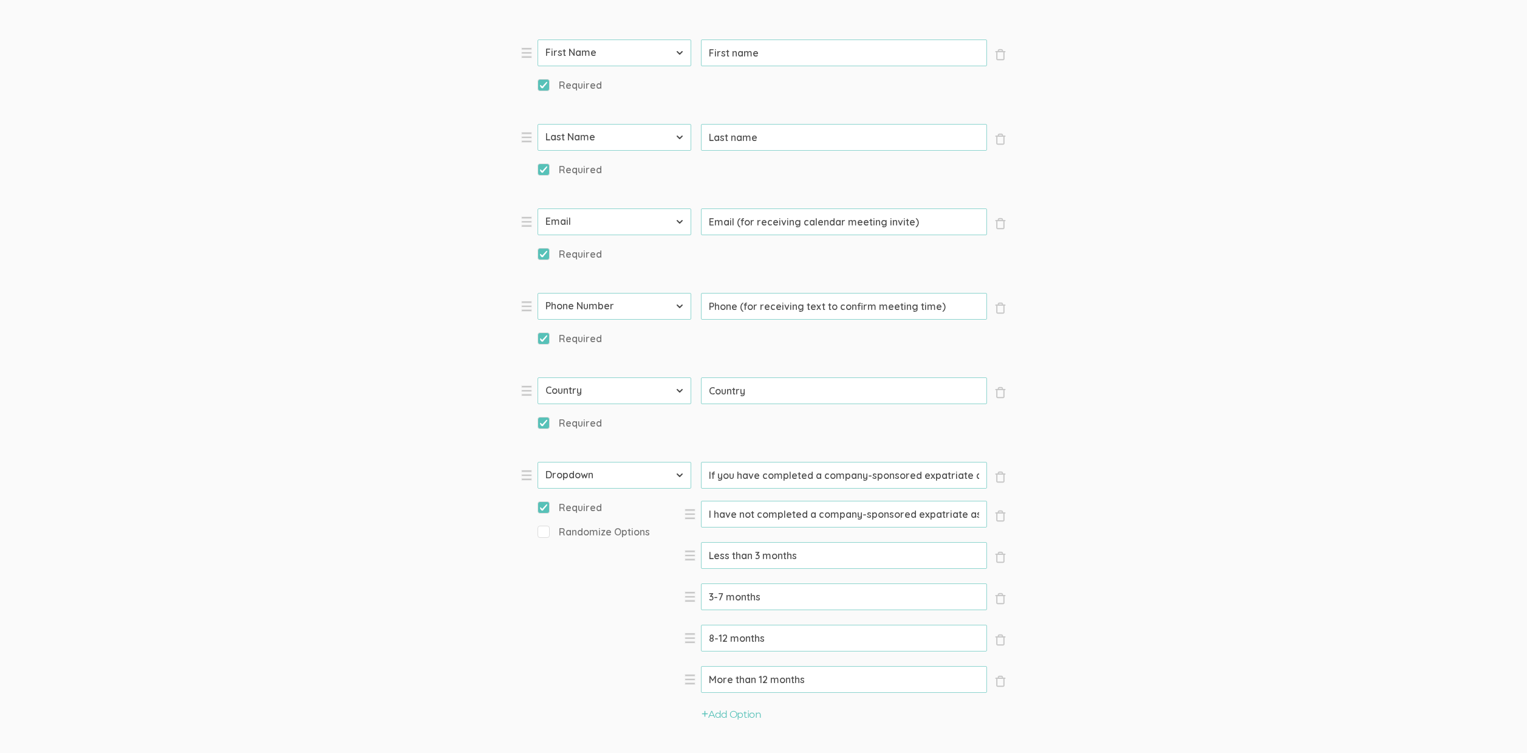
click at [888, 481] on input "If you have completed a company-sponsored expatriate assignment, how long was t…" at bounding box center [844, 475] width 286 height 27
click at [844, 516] on input "I have not completed a company-sponsored expatriate assignment" at bounding box center [844, 511] width 286 height 27
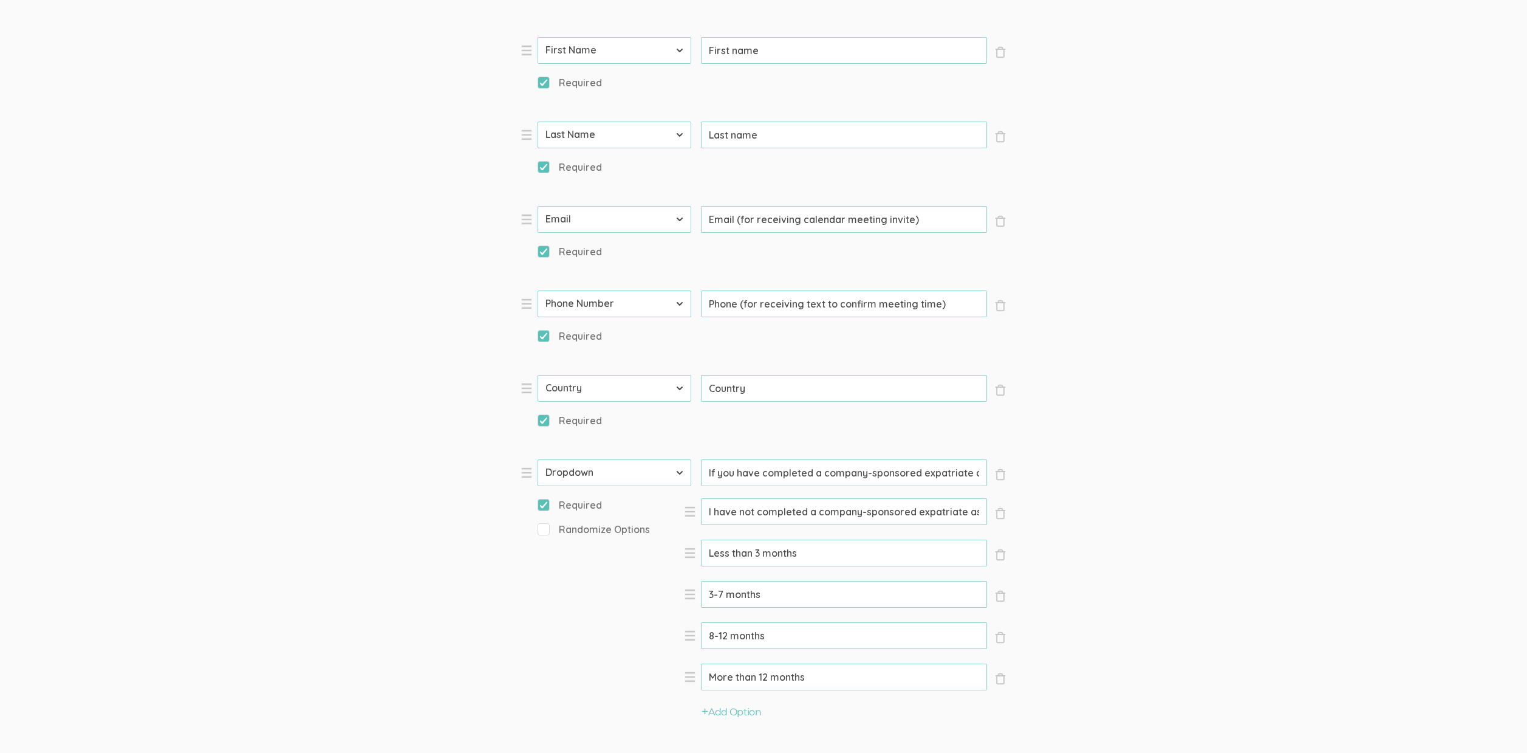
click at [844, 516] on input "I have not completed a company-sponsored expatriate assignment" at bounding box center [844, 511] width 286 height 27
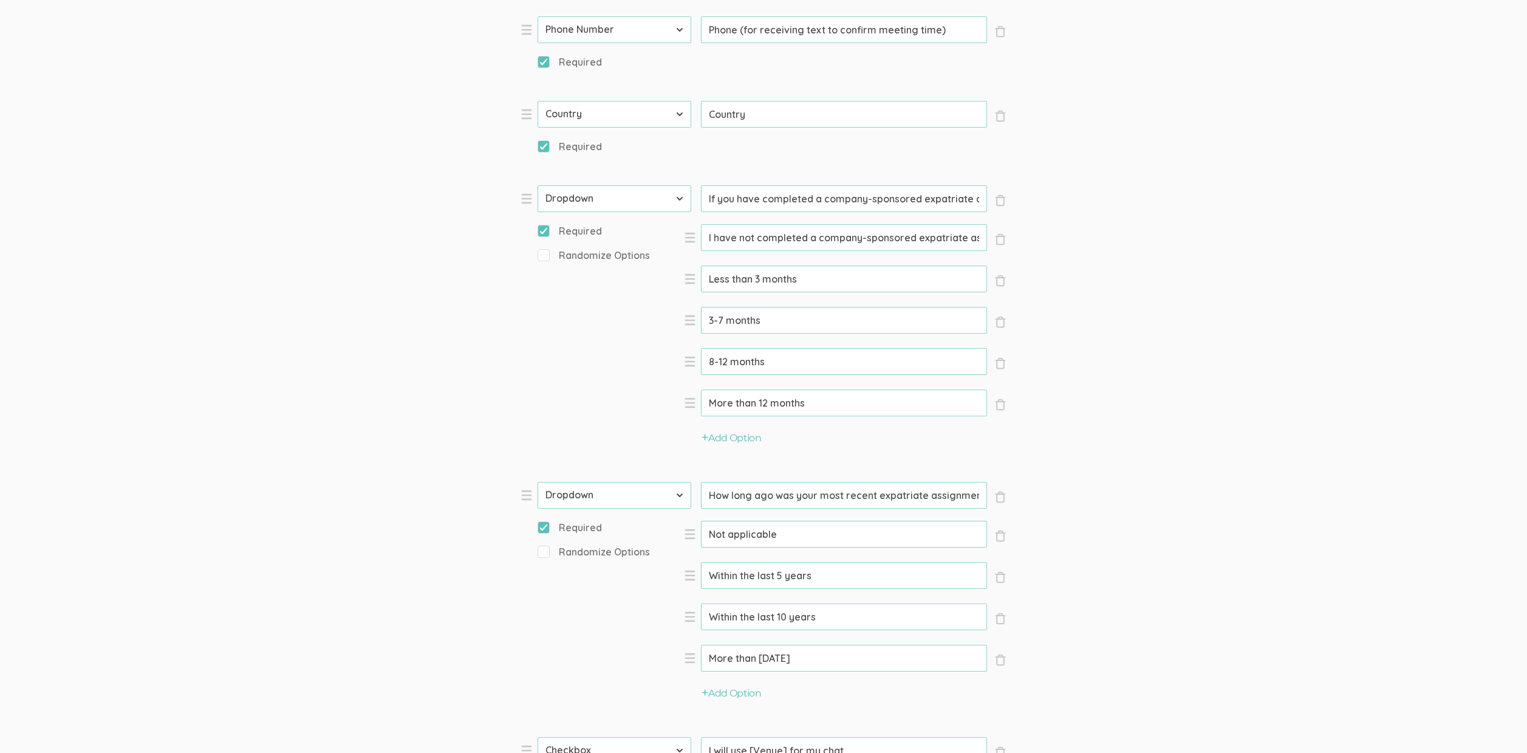
scroll to position [820, 0]
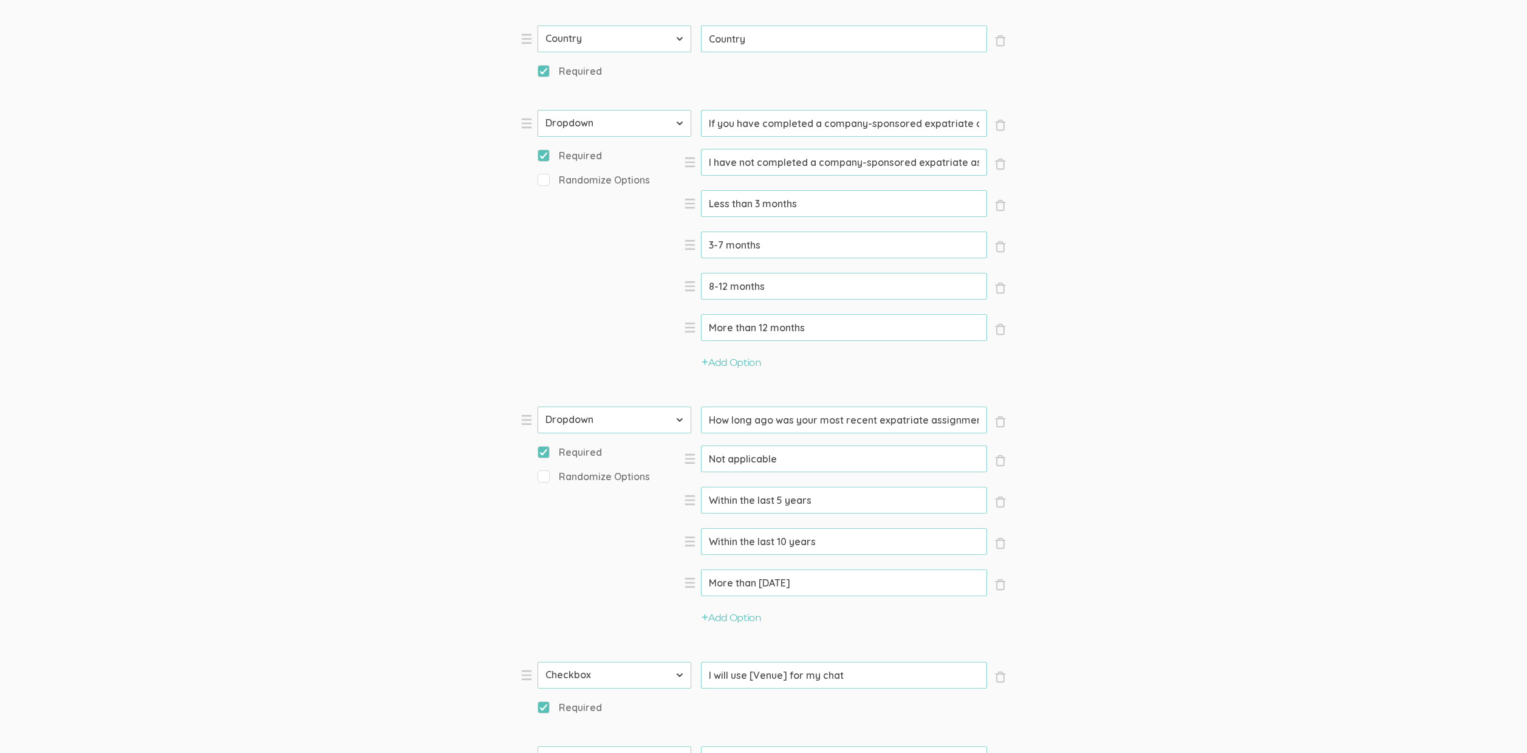
click at [890, 423] on input "How long ago was your most recent expatriate assignment?" at bounding box center [844, 419] width 286 height 27
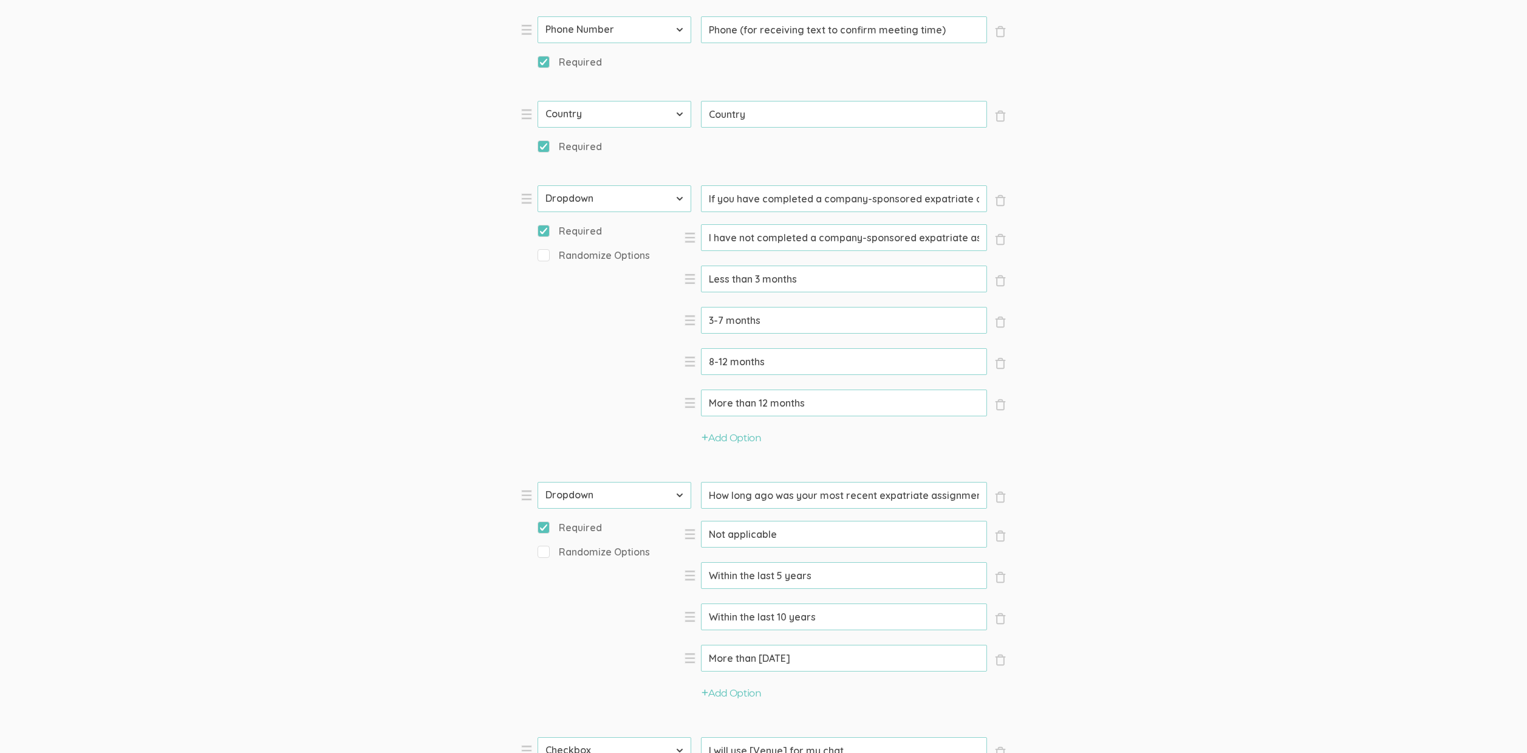
scroll to position [747, 0]
click at [1115, 527] on form "Question text can be formatted using Markdown syntax. Enabled Title [Incentive …" at bounding box center [763, 320] width 1527 height 1823
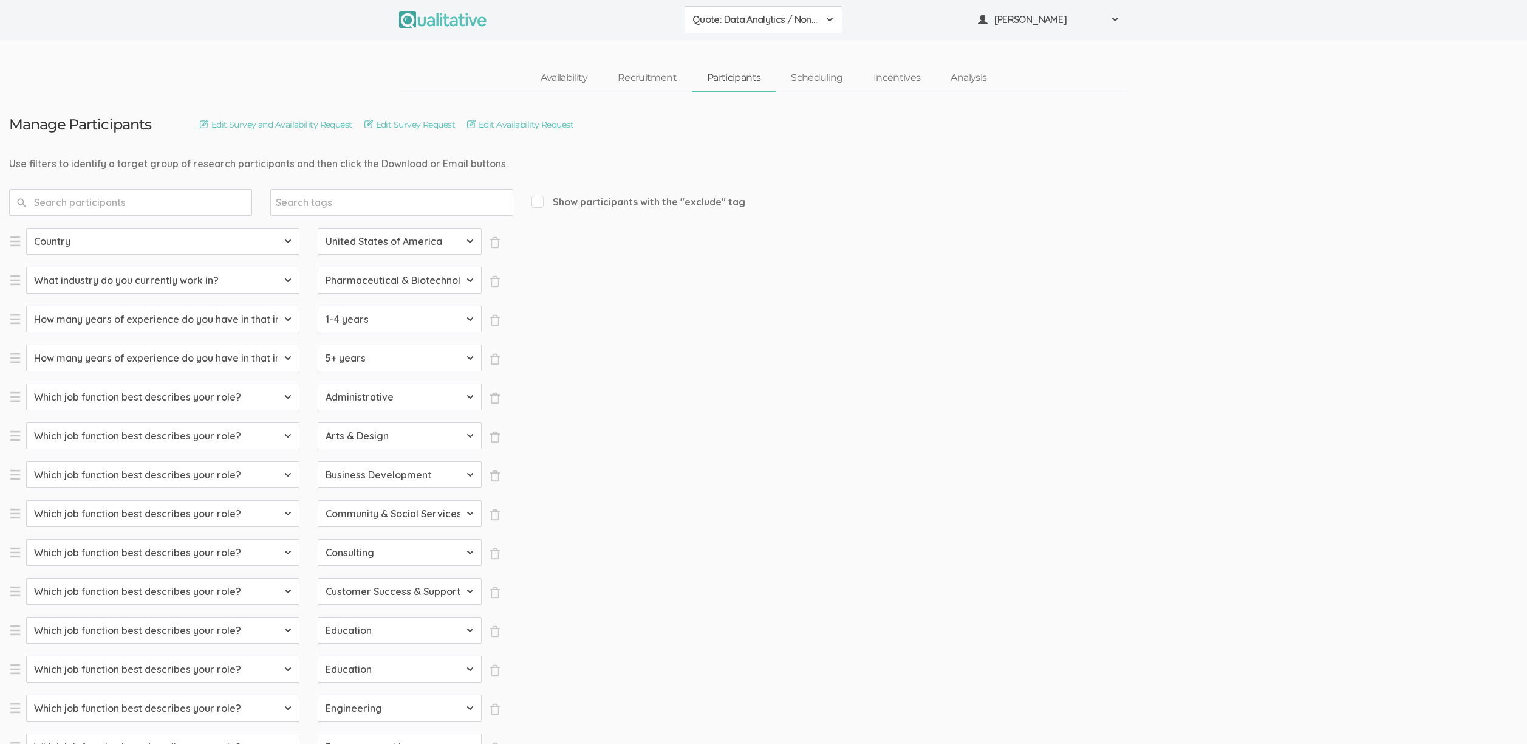
select select "SFQ Country"
select select "US"
select select "SFQ What industry do you currently work in?"
select select "Pharmaceutical & Biotechnology"
select select "SFQ How many years of experience do you have in that industry?"
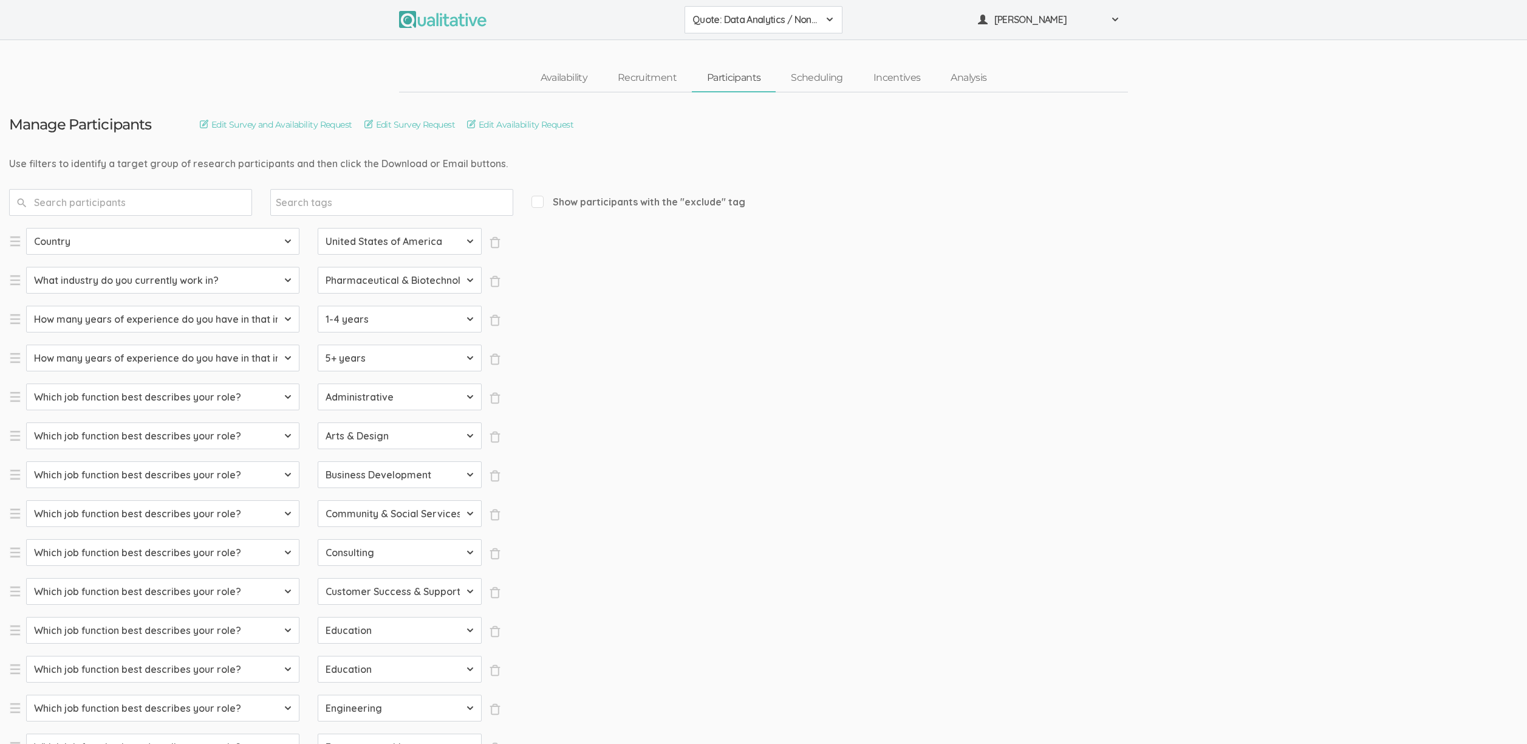
select select "1-4 years"
select select "SFQ How many years of experience do you have in that industry?"
select select "5+ years"
select select "SFQ Which job function best describes your role?"
select select "Administrative"
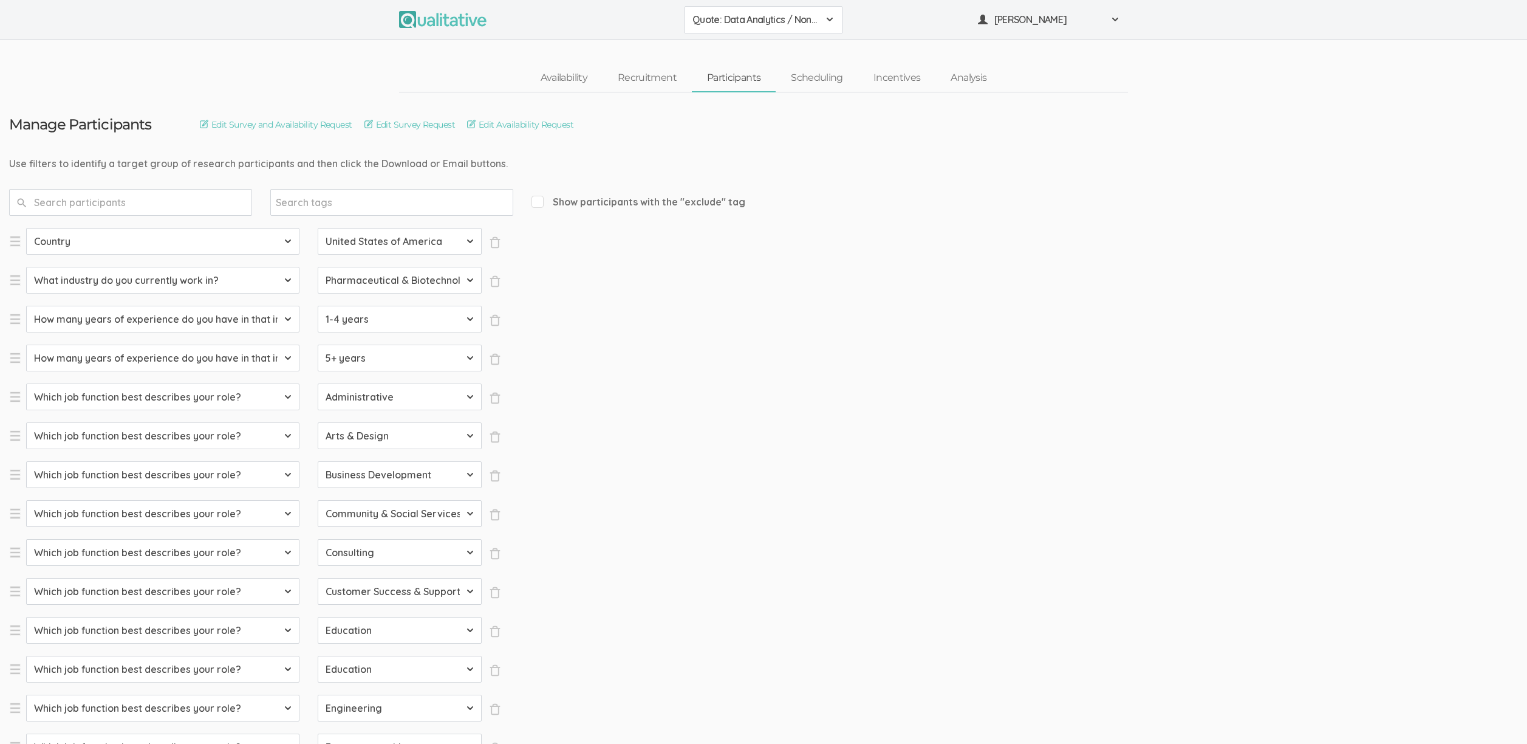
select select "SFQ Which job function best describes your role?"
select select "Arts & Design"
select select "SFQ Which job function best describes your role?"
select select "Business Development"
select select "SFQ Which job function best describes your role?"
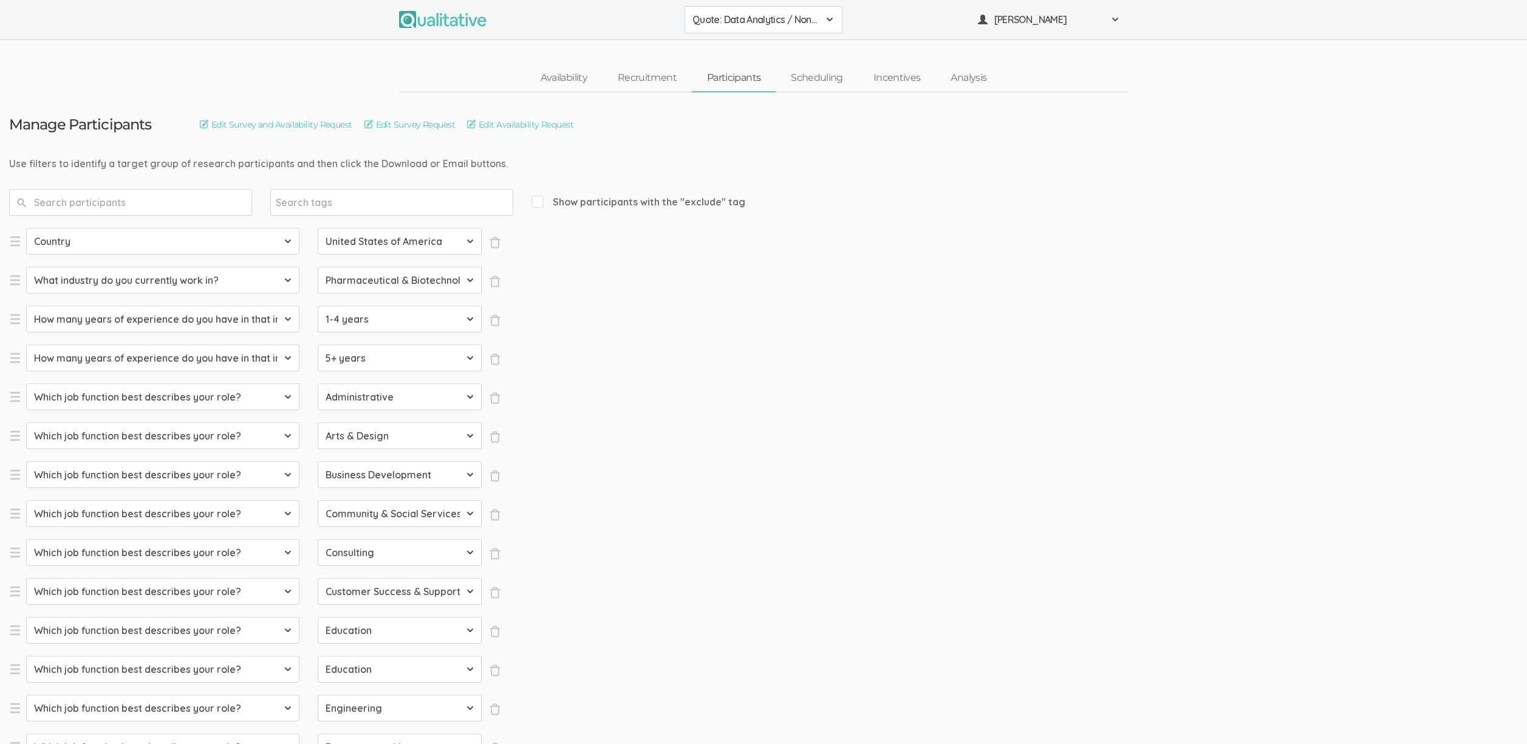
select select "Community & Social Services"
select select "SFQ Which job function best describes your role?"
select select "Consulting"
select select "SFQ Which job function best describes your role?"
select select "Customer Success & Support"
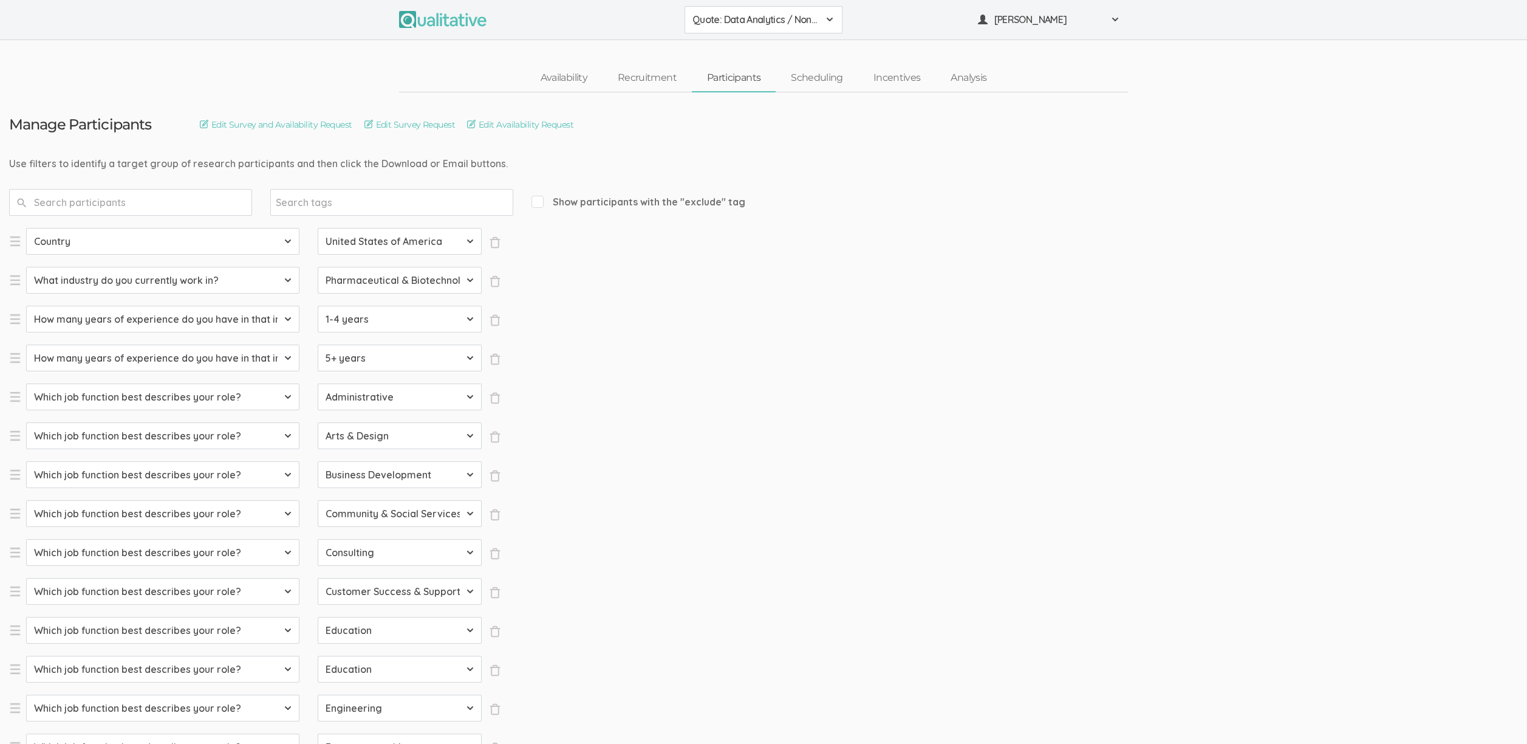
select select "SFQ Which job function best describes your role?"
select select "Education"
select select "SFQ Which job function best describes your role?"
select select "Education"
select select "SFQ Which job function best describes your role?"
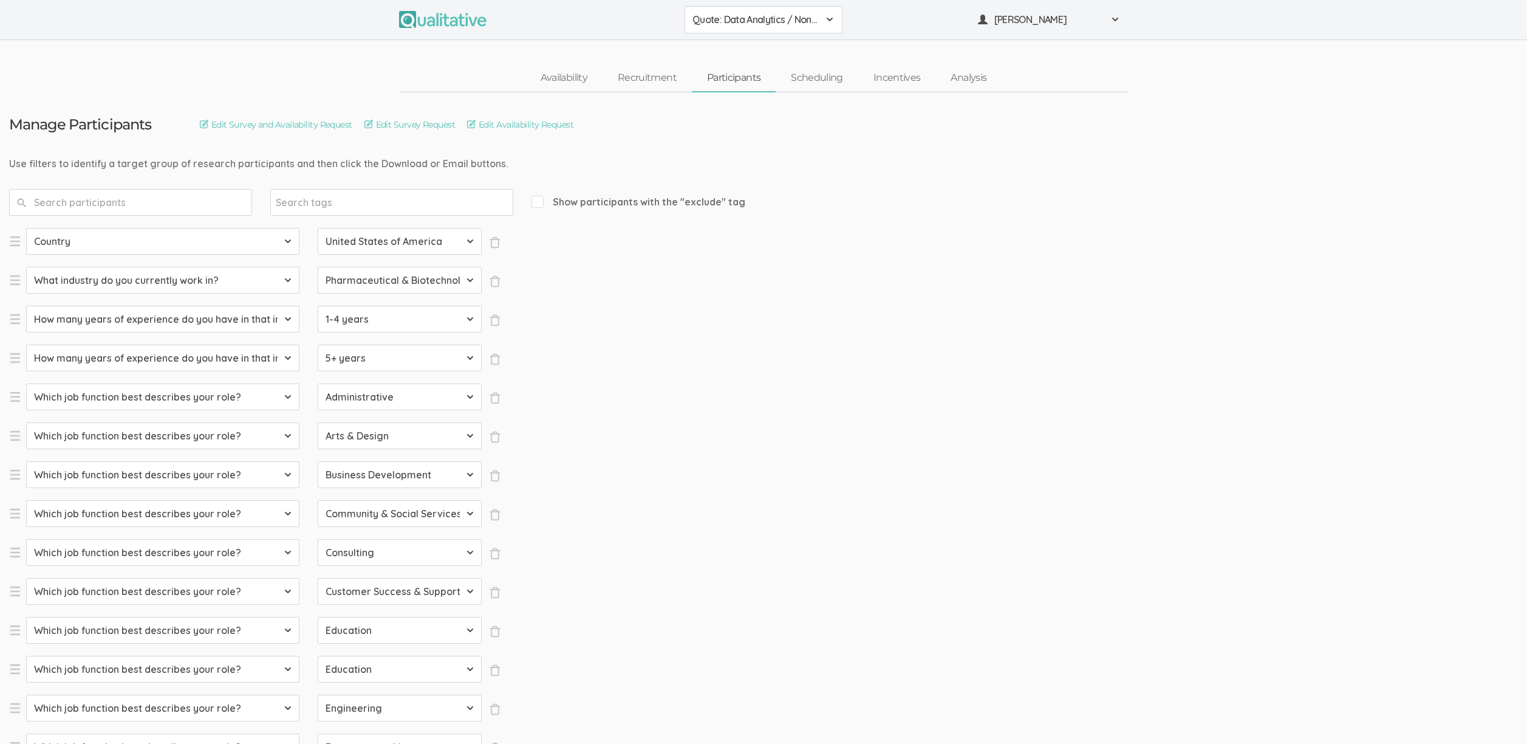
select select "Engineering"
select select "SFQ Which job function best describes your role?"
select select "Entrepreneurship"
select select "SFQ Which job function best describes your role?"
select select "Healthcare Services"
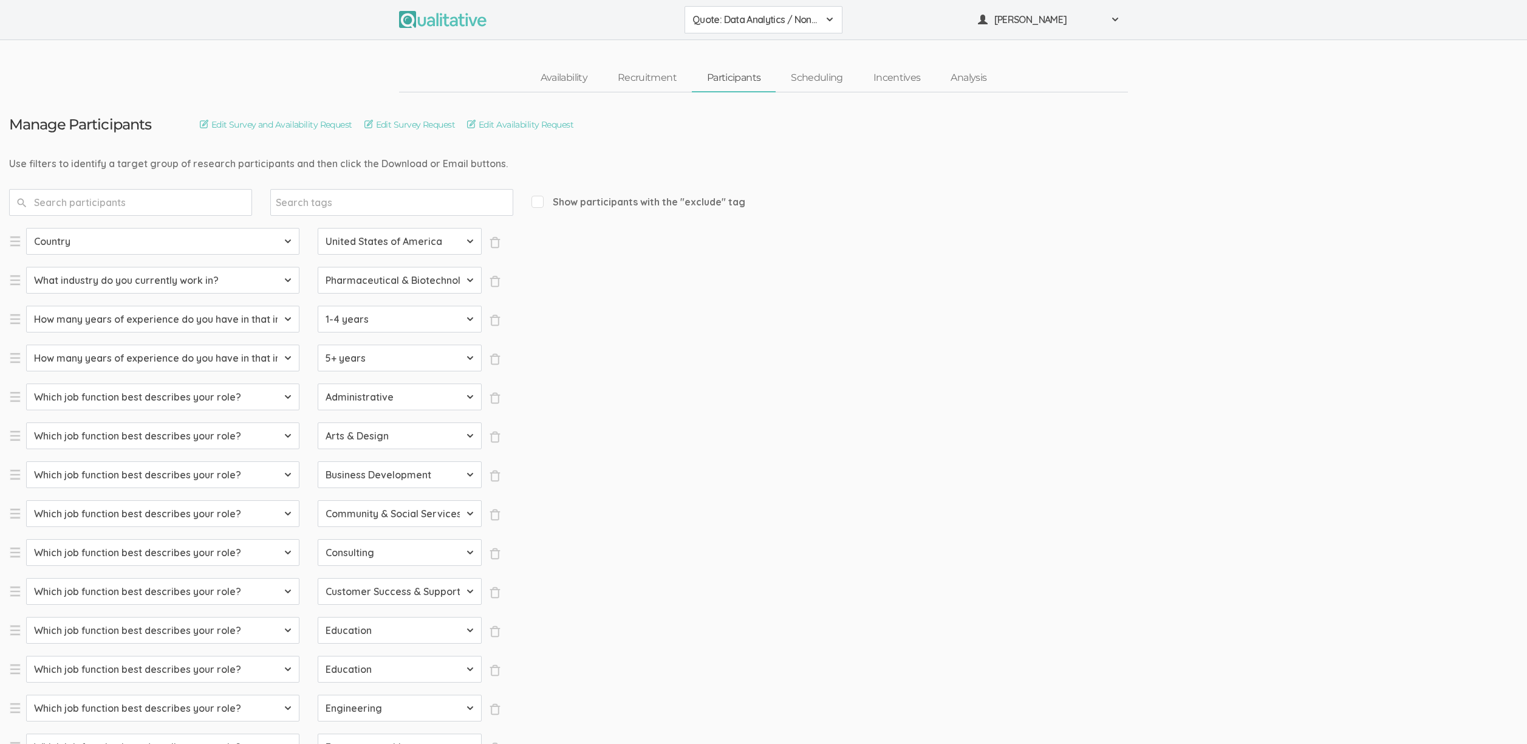
select select "SFQ Which job function best describes your role?"
select select "Human Resources"
select select "SFQ Which job function best describes your role?"
select select "Information Technology"
select select "SFQ Which job function best describes your role?"
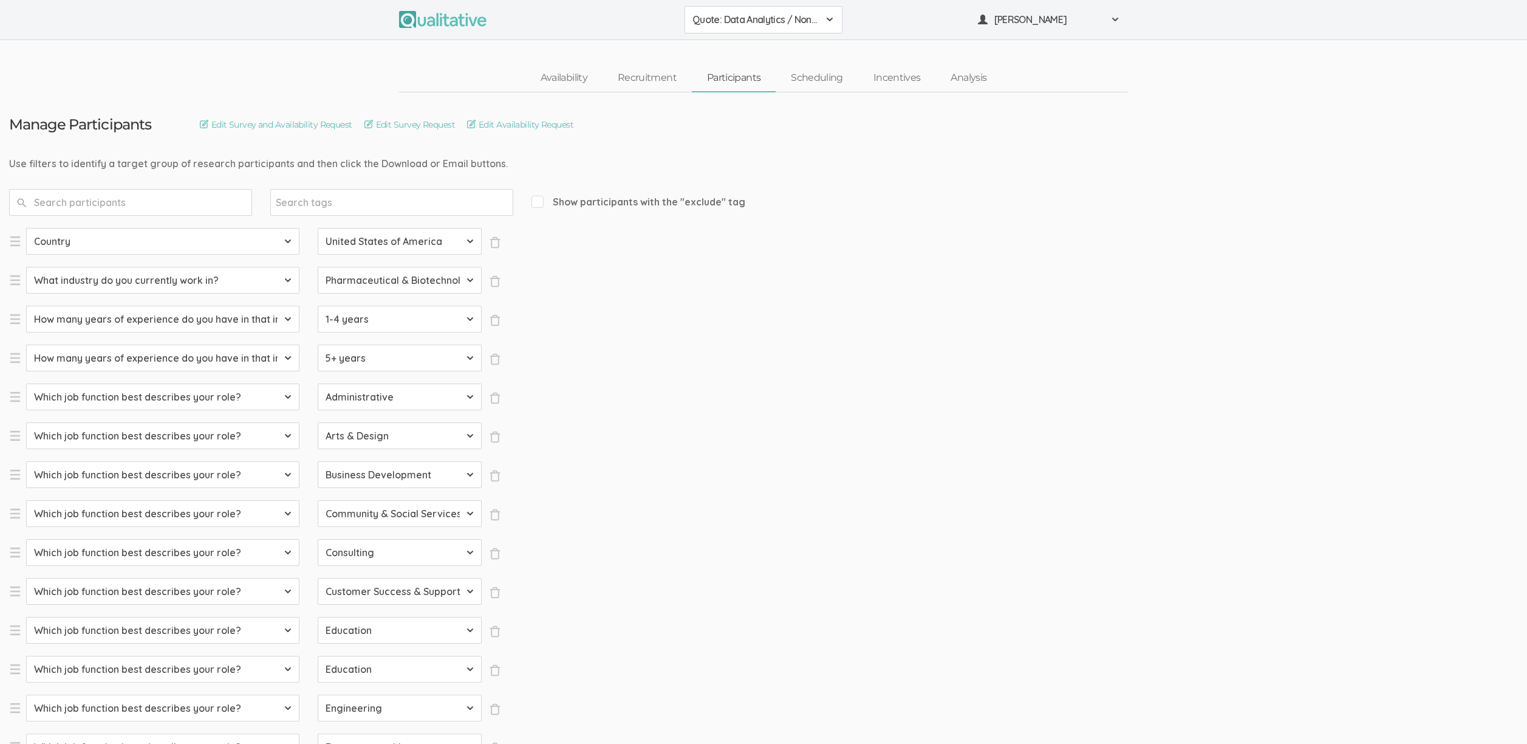
select select "Legal"
select select "SFQ Which job function best describes your role?"
select select "Marketing"
select select "SFQ Which job function best describes your role?"
select select "Media & Communication"
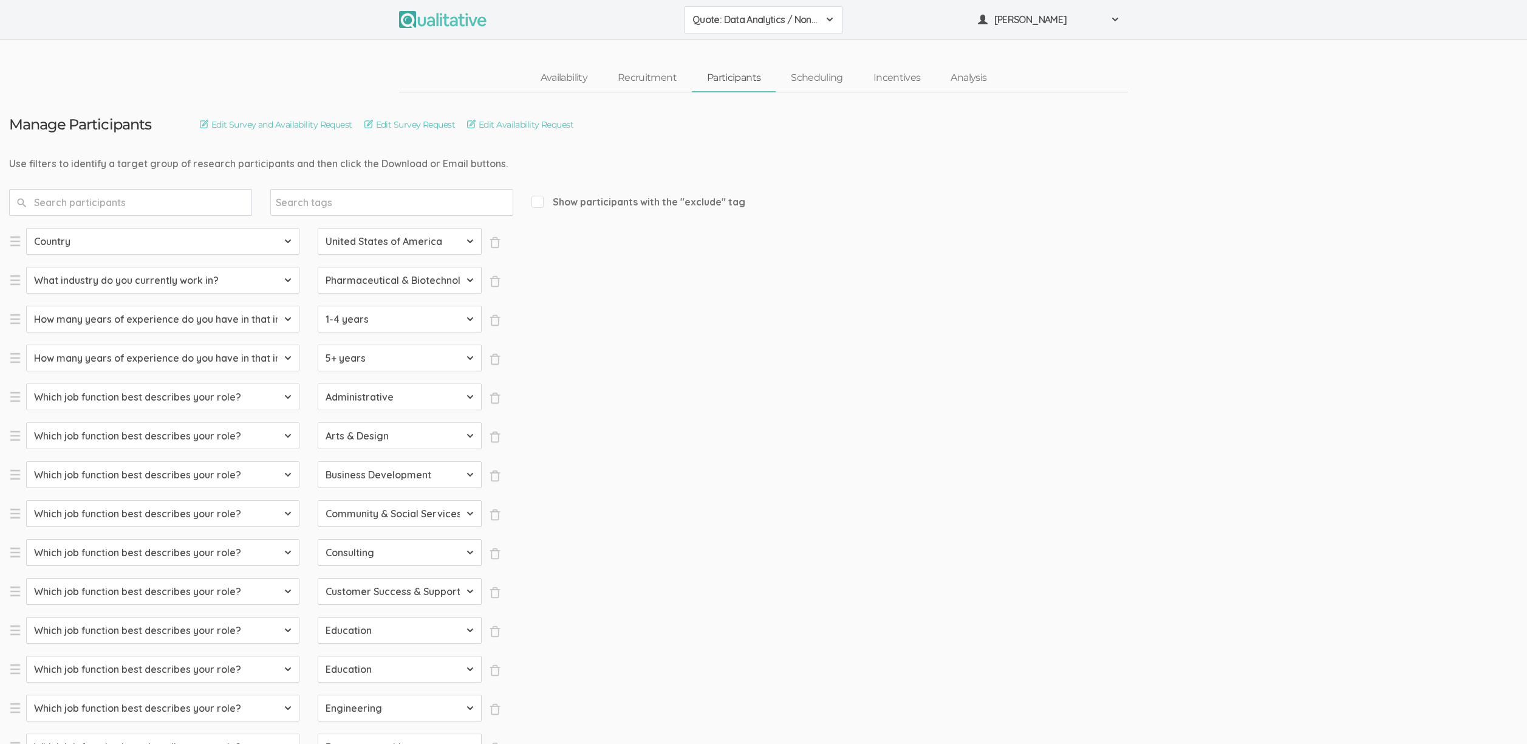
select select "SFQ Which job function best describes your role?"
select select "Military & Protective Services"
select select "SFQ Which job function best describes your role?"
select select "Operations"
select select "SFQ Which job function best describes your role?"
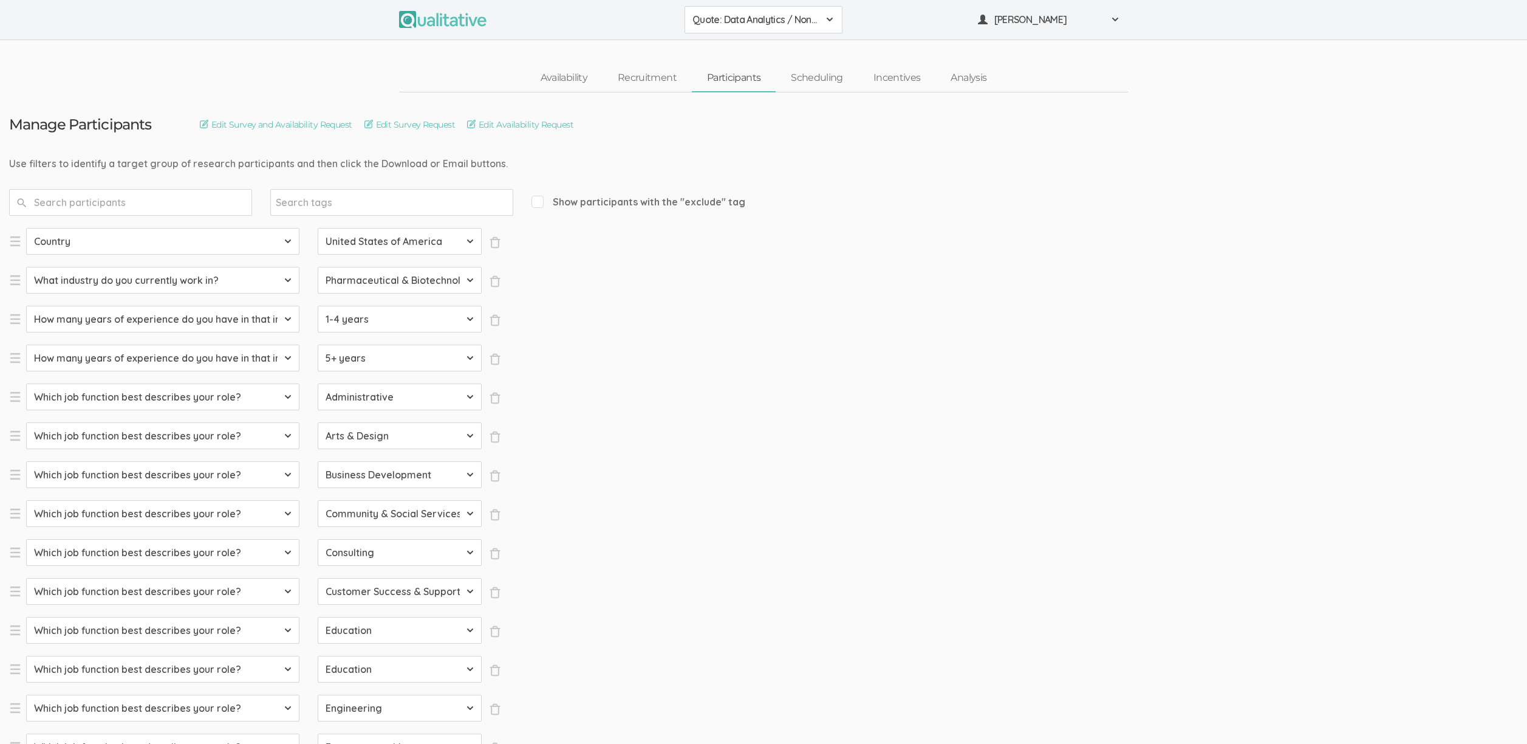
select select "Product Management"
select select "SFQ Which job function best describes your role?"
select select "Program & Project Management"
select select "SFQ Which job function best describes your role?"
select select "Purchasing"
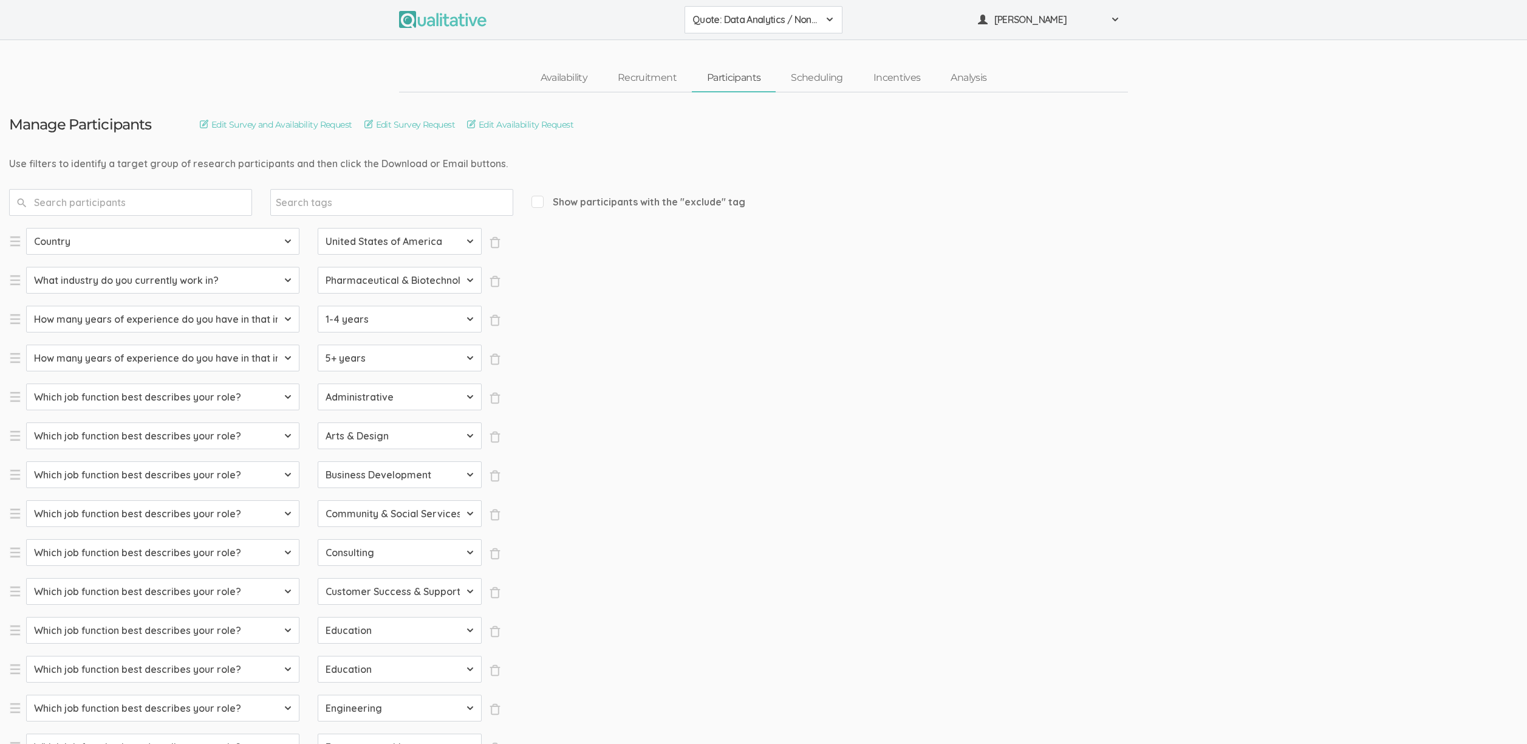
select select "SFQ Which job function best describes your role?"
select select "Quality Assurance"
select select "SFQ Which job function best describes your role?"
select select "Real Estate"
select select "SFQ Which job function best describes your role?"
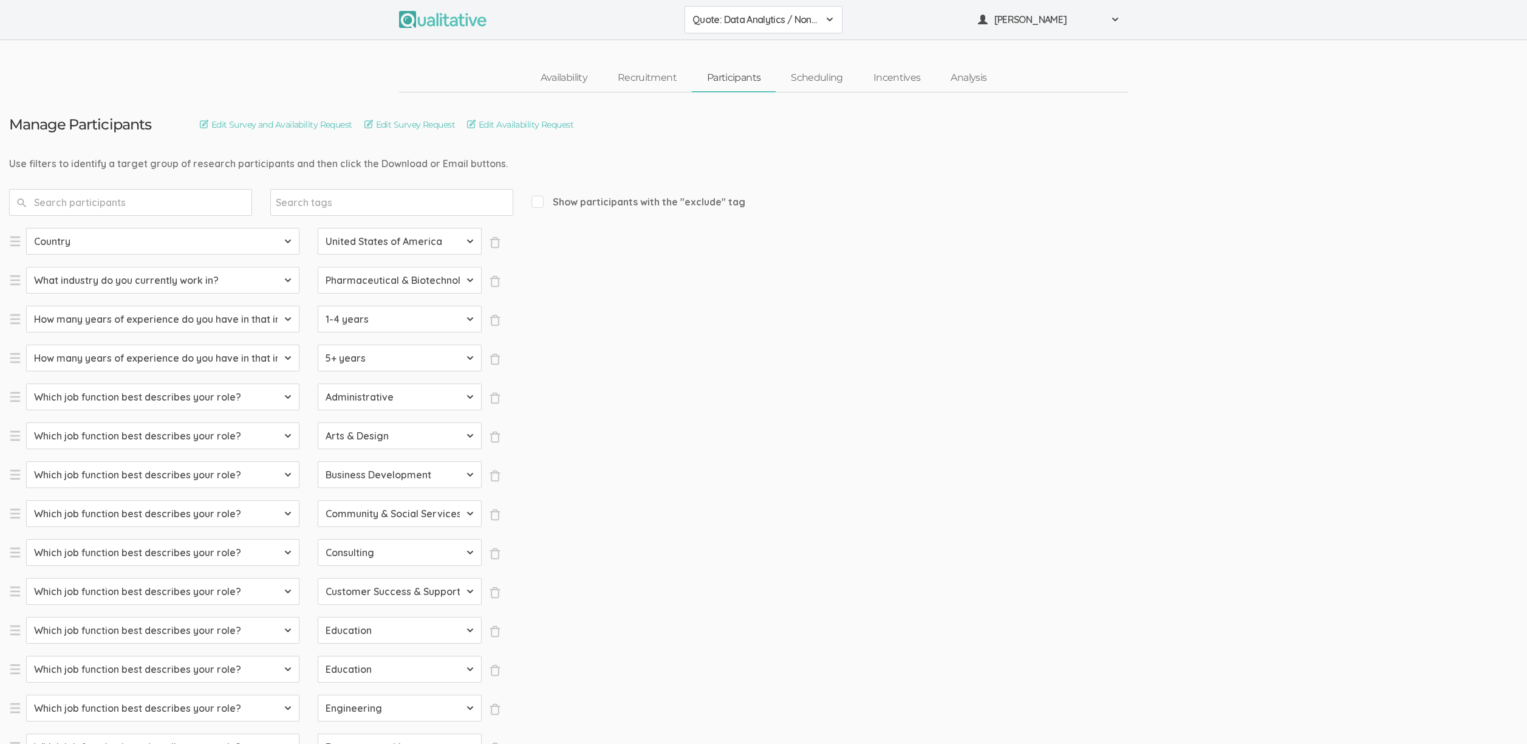
select select "Research"
select select "SFQ Which job function best describes your role?"
select select "Sales"
select select "SFQ What is your current job level/seniority?"
select select "Entry"
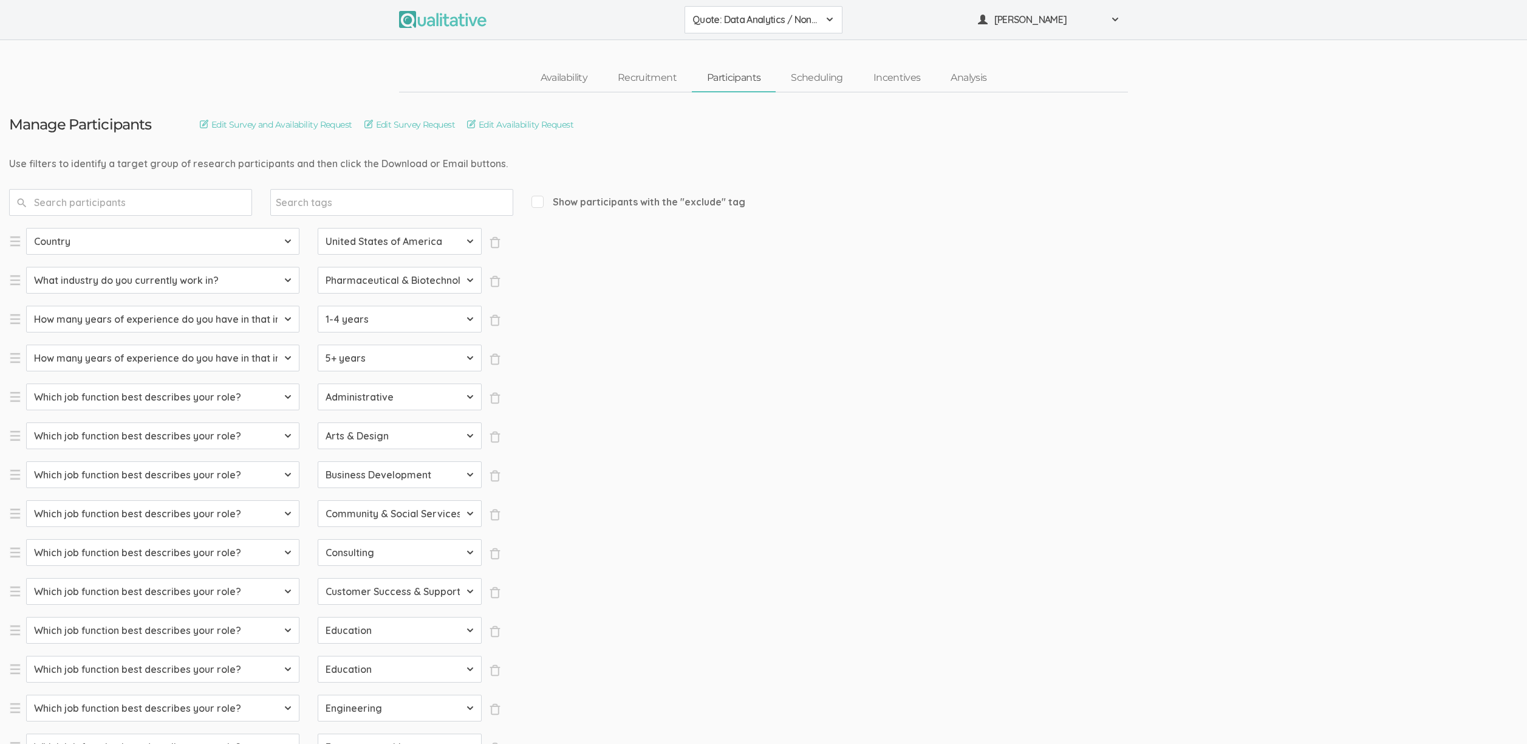
select select "SFQ What is your current job level/seniority?"
select select "Senior"
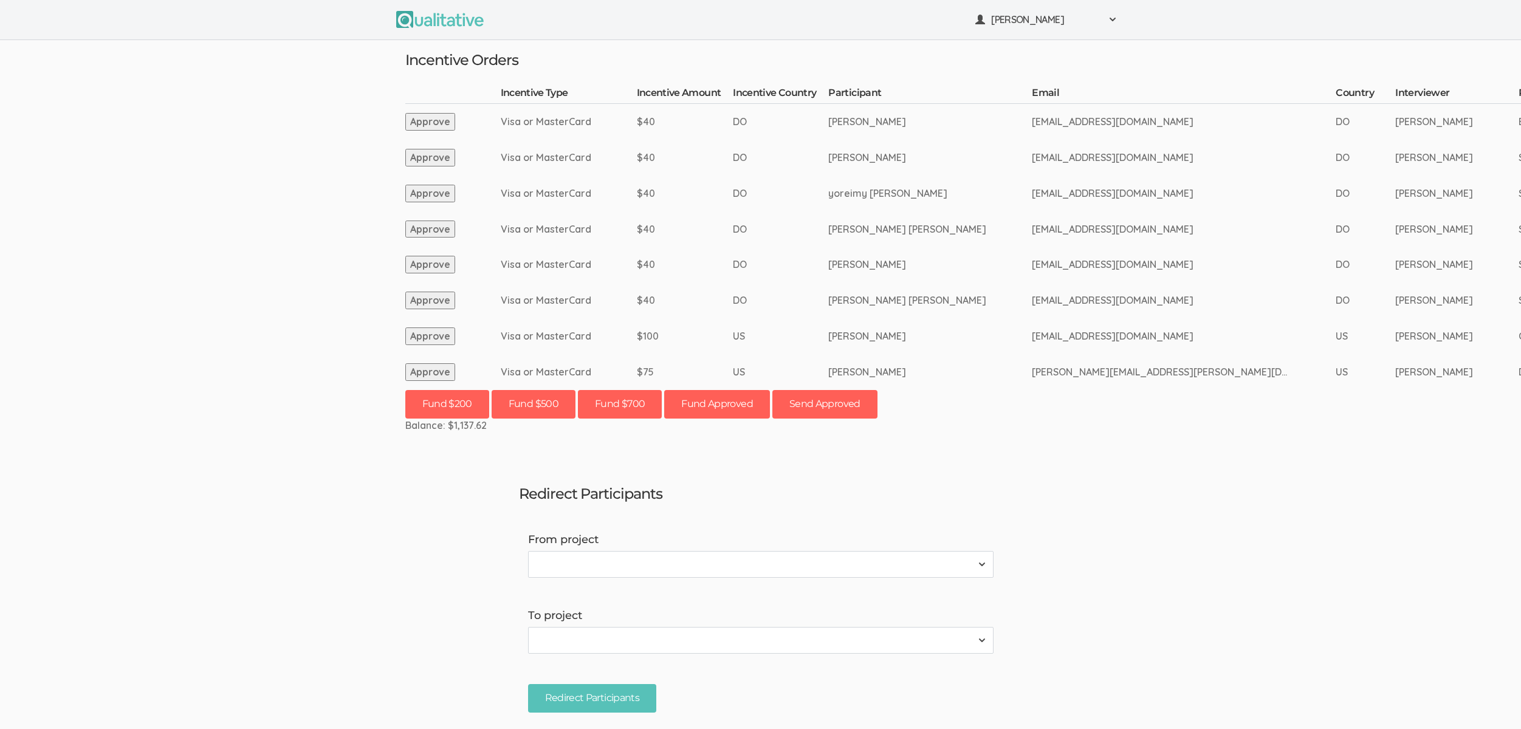
click at [934, 193] on td "yoreimy [PERSON_NAME]" at bounding box center [930, 194] width 204 height 36
click at [865, 272] on td "[PERSON_NAME]" at bounding box center [930, 265] width 204 height 36
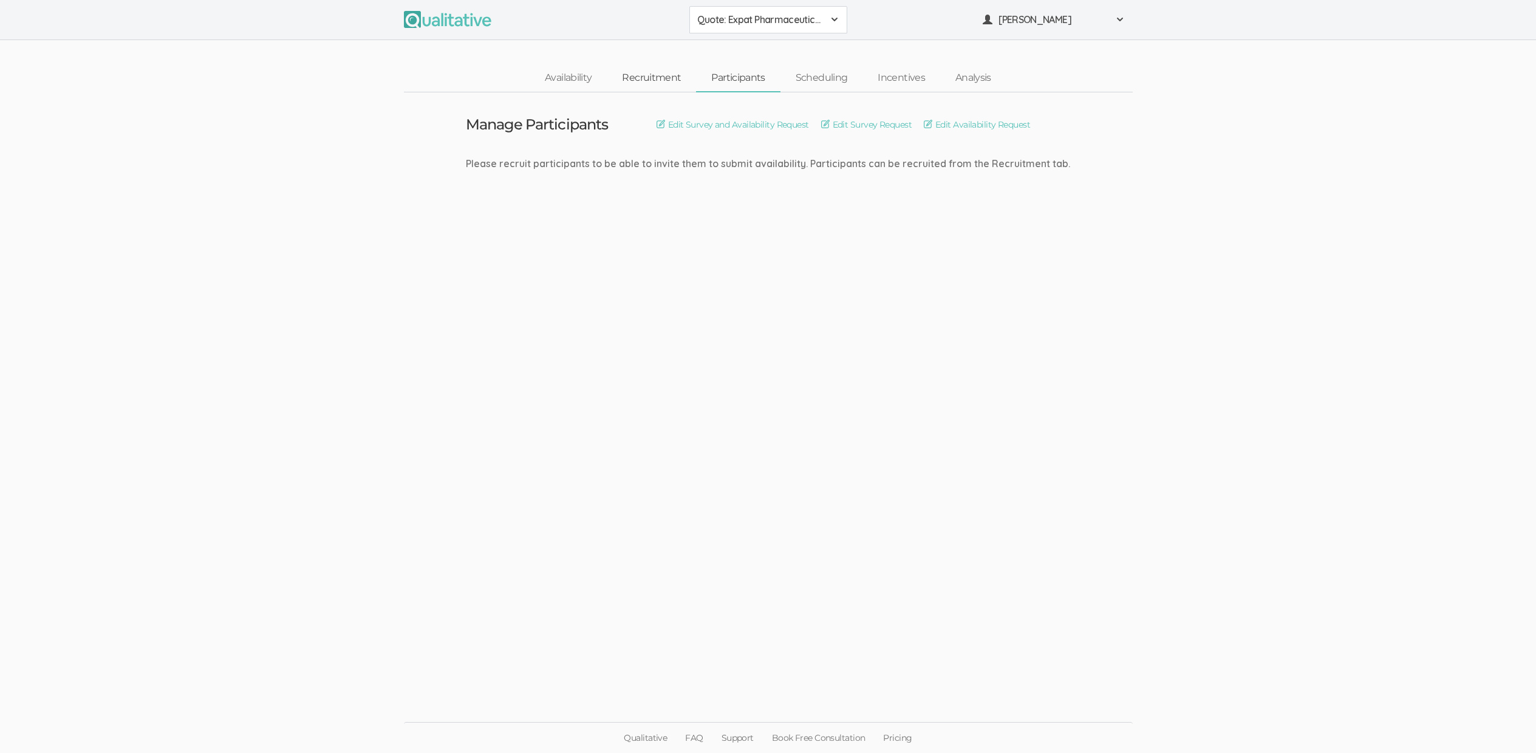
click at [649, 77] on link "Recruitment" at bounding box center [651, 78] width 89 height 26
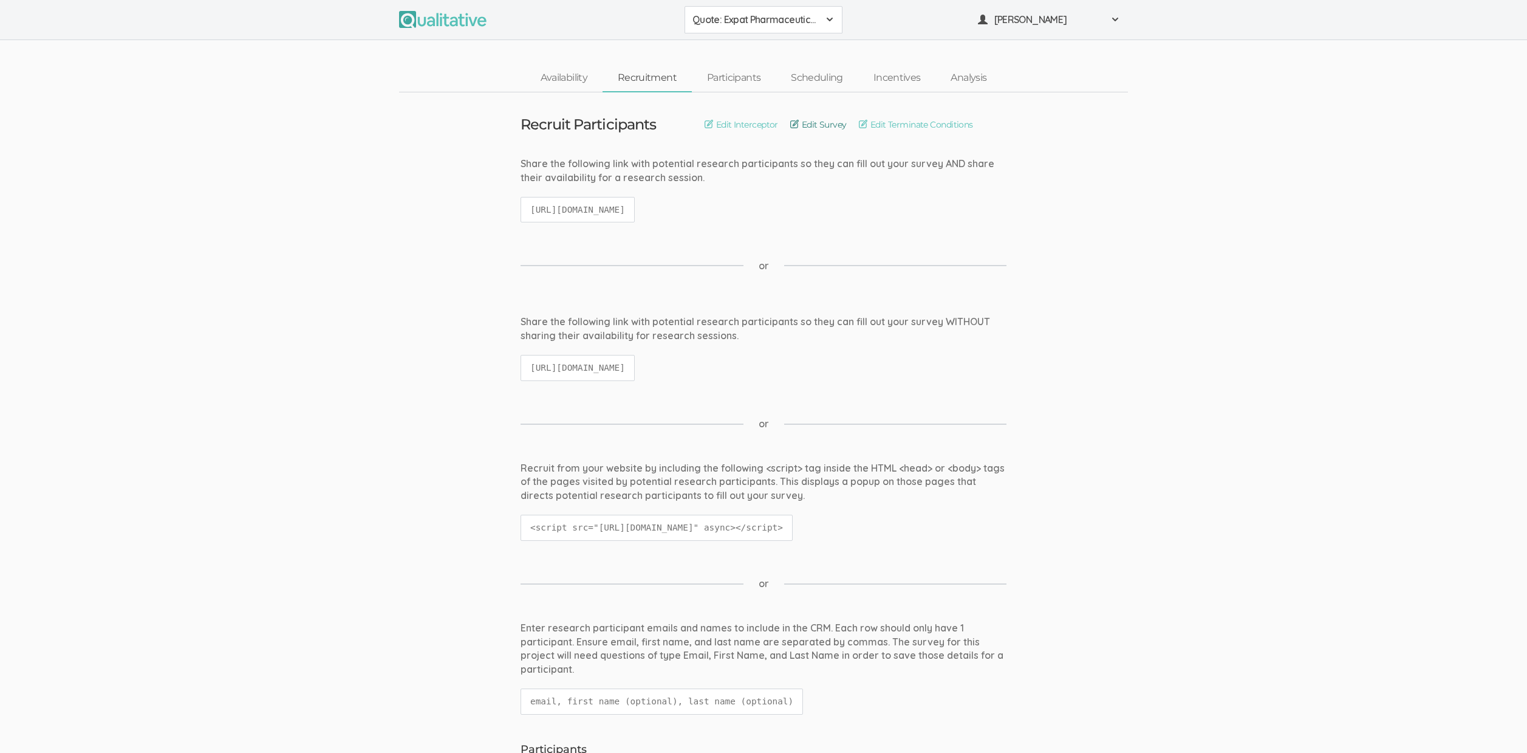
click at [809, 123] on link "Edit Survey" at bounding box center [818, 124] width 56 height 13
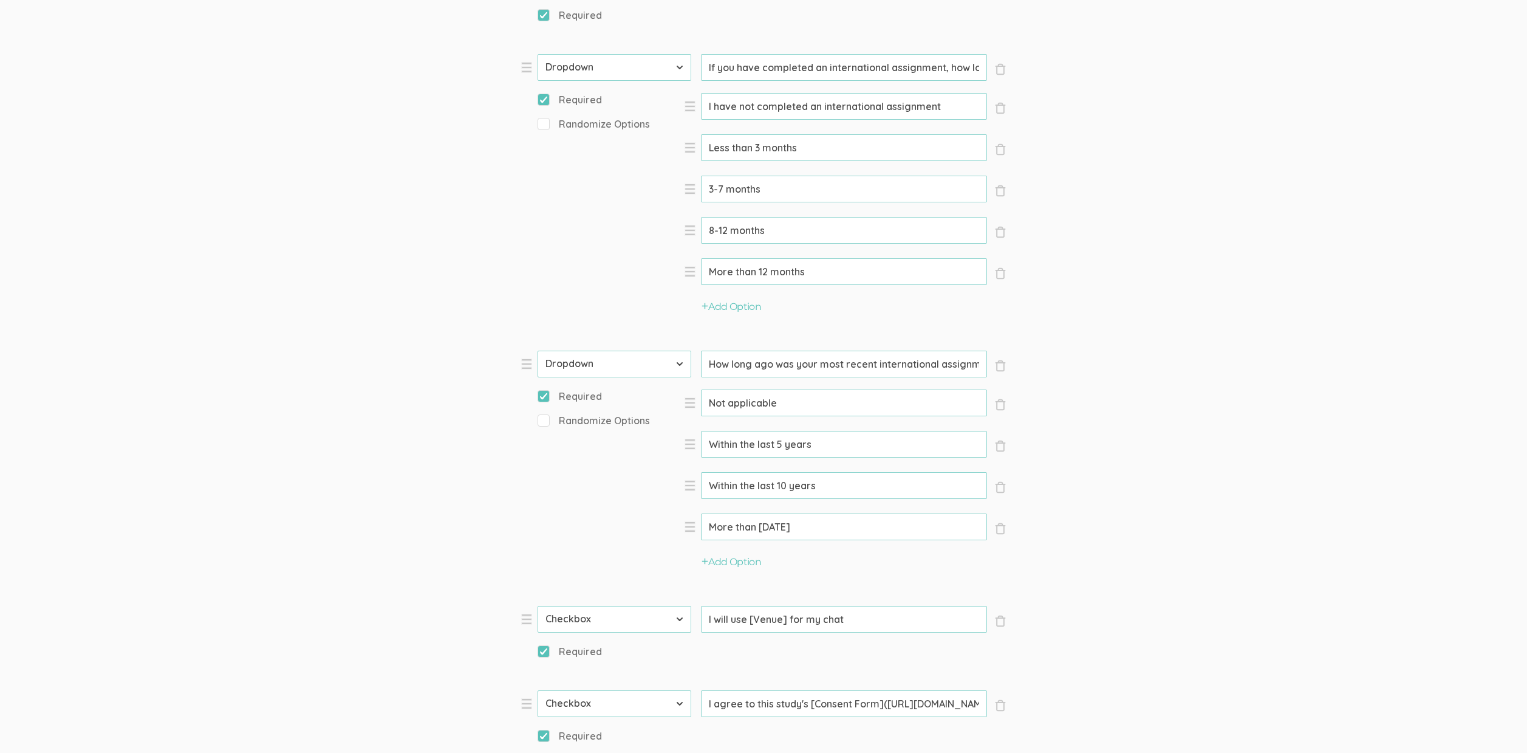
scroll to position [547, 0]
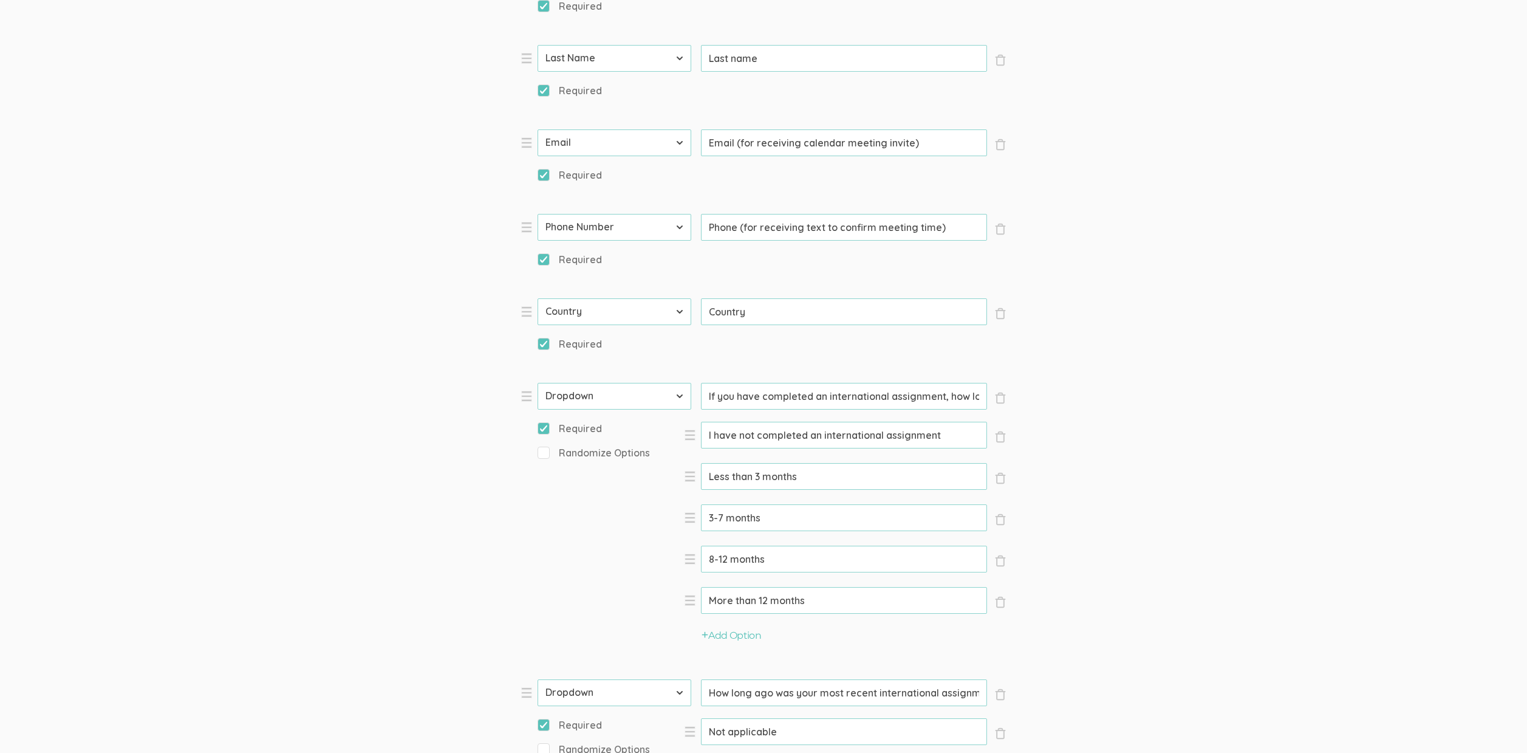
click at [869, 399] on input "If you have completed an international assignment, how long was the assignment?" at bounding box center [844, 396] width 286 height 27
paste input "company-sponsored expatriate"
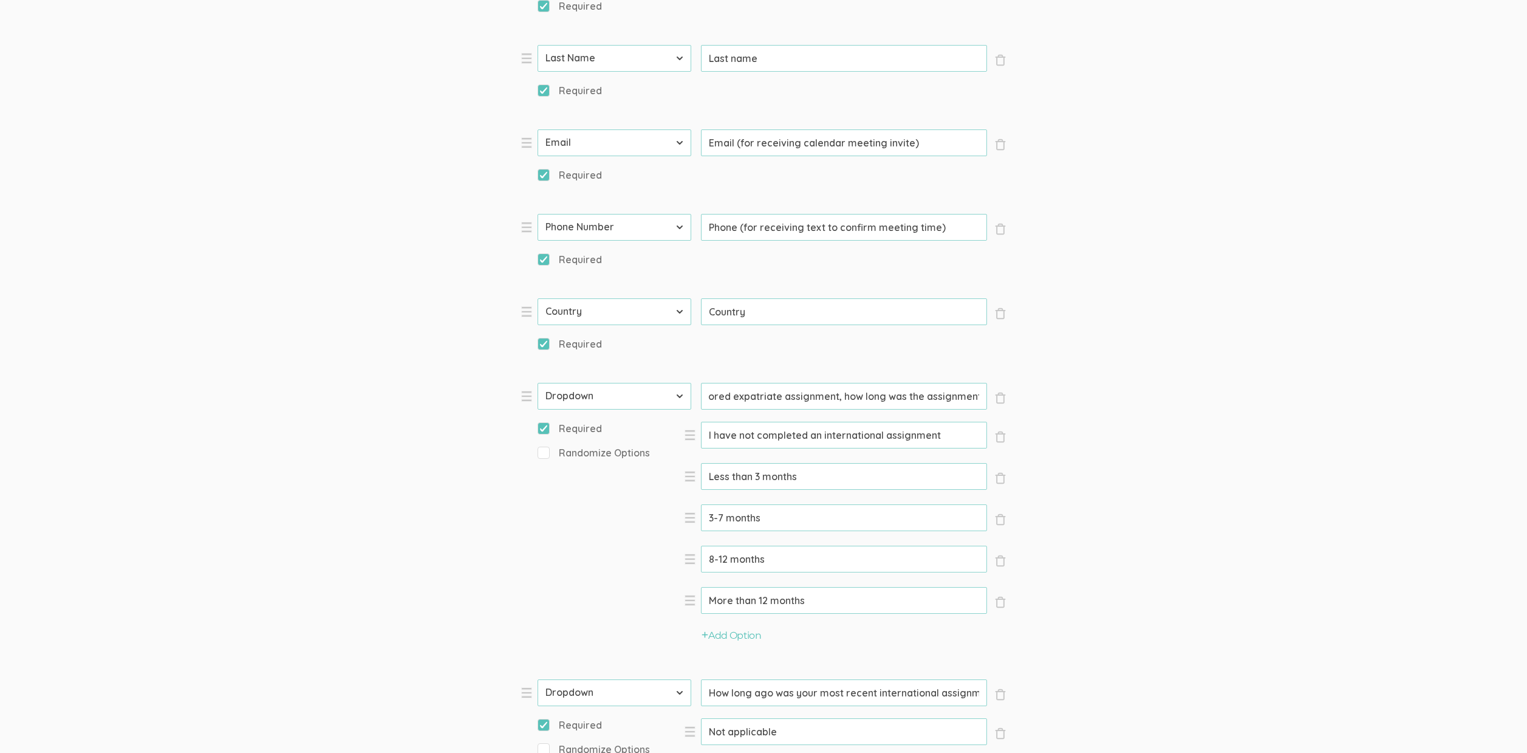
type input "If you have completed a company-sponsored expatriate assignment, how long was t…"
click at [804, 433] on input "I have not completed an international assignment" at bounding box center [844, 435] width 286 height 27
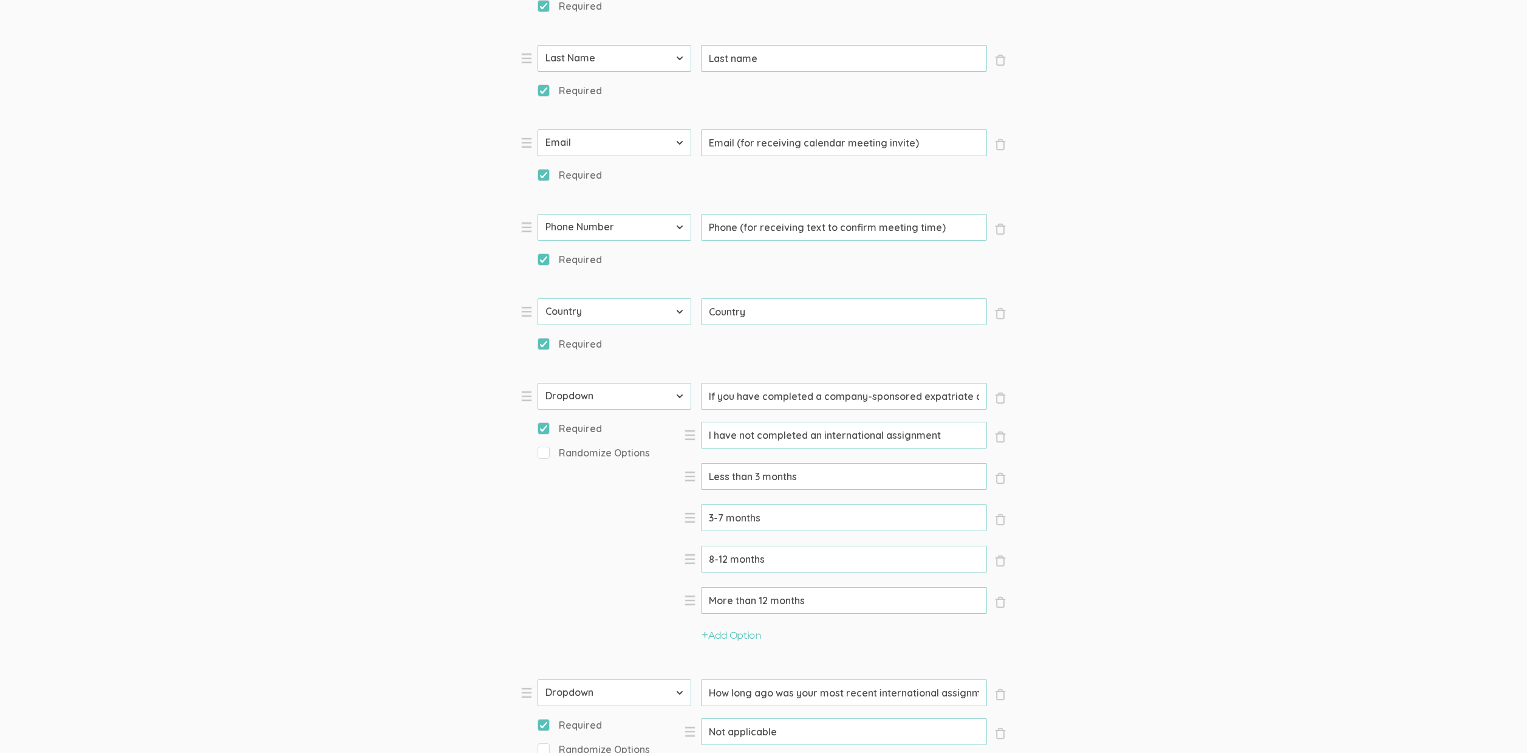
paste input "company-sponsored expatriate"
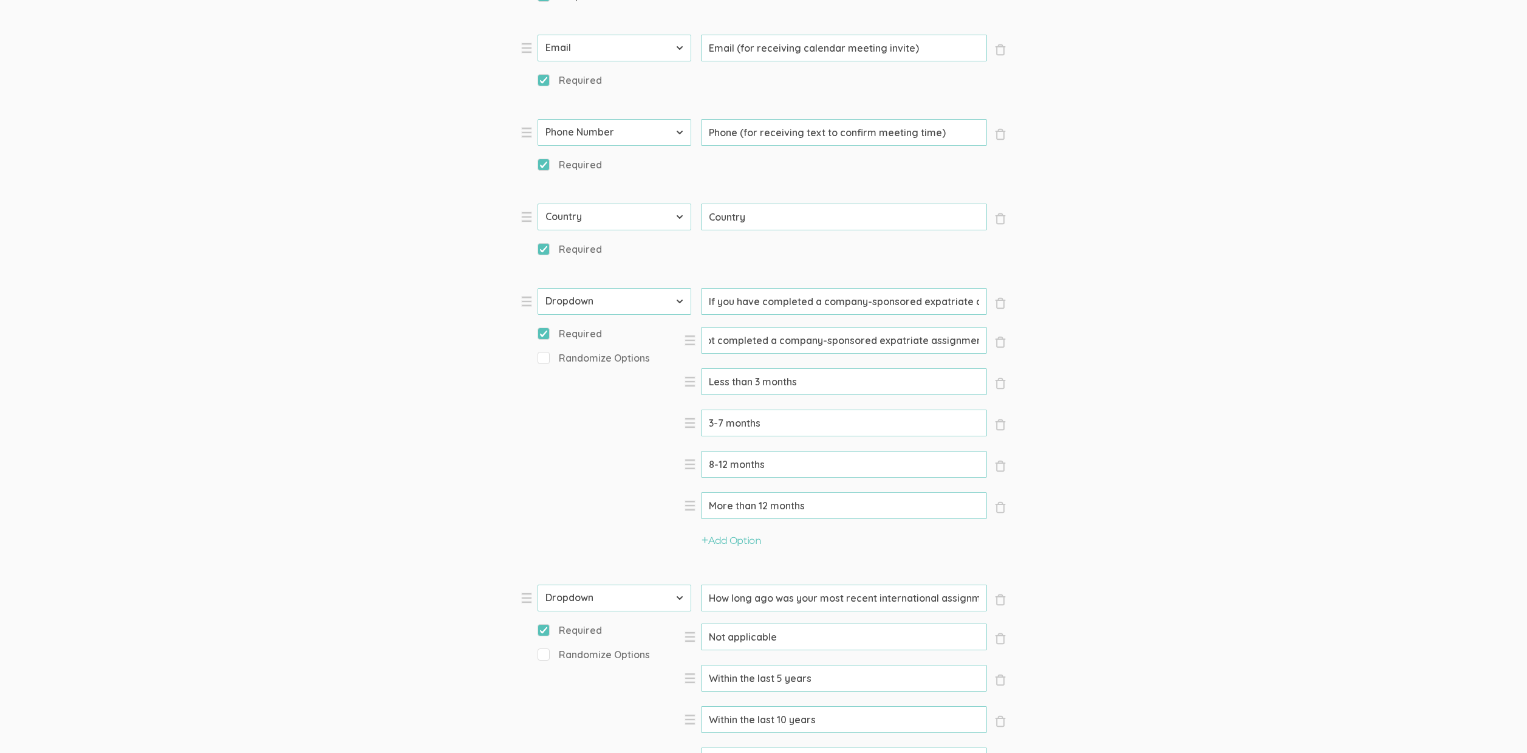
scroll to position [645, 0]
type input "I have not completed a company-sponsored expatriate assignment"
click at [832, 594] on input "How long ago was your most recent international assignment?" at bounding box center [844, 595] width 286 height 27
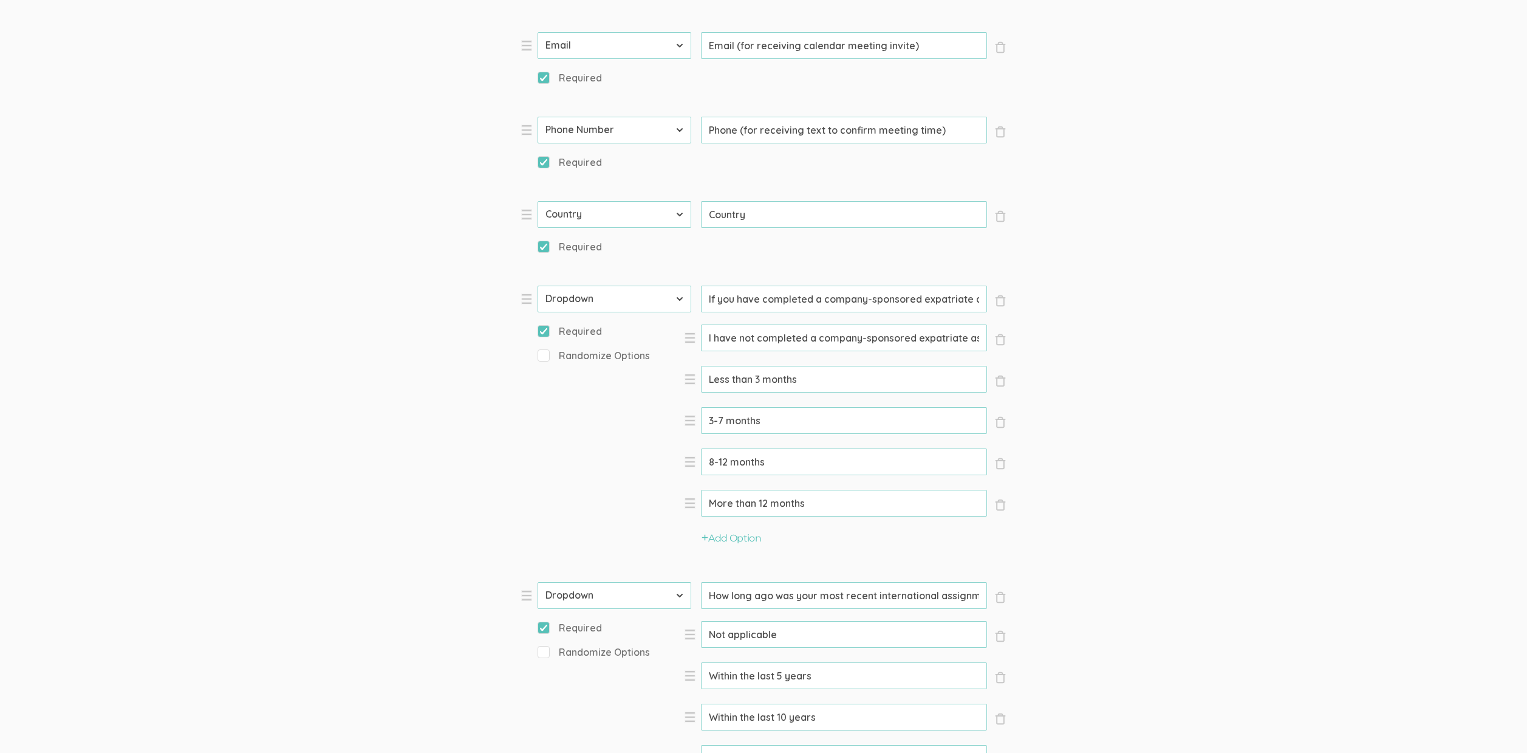
click at [832, 594] on input "How long ago was your most recent international assignment?" at bounding box center [844, 595] width 286 height 27
paste input "expatriate"
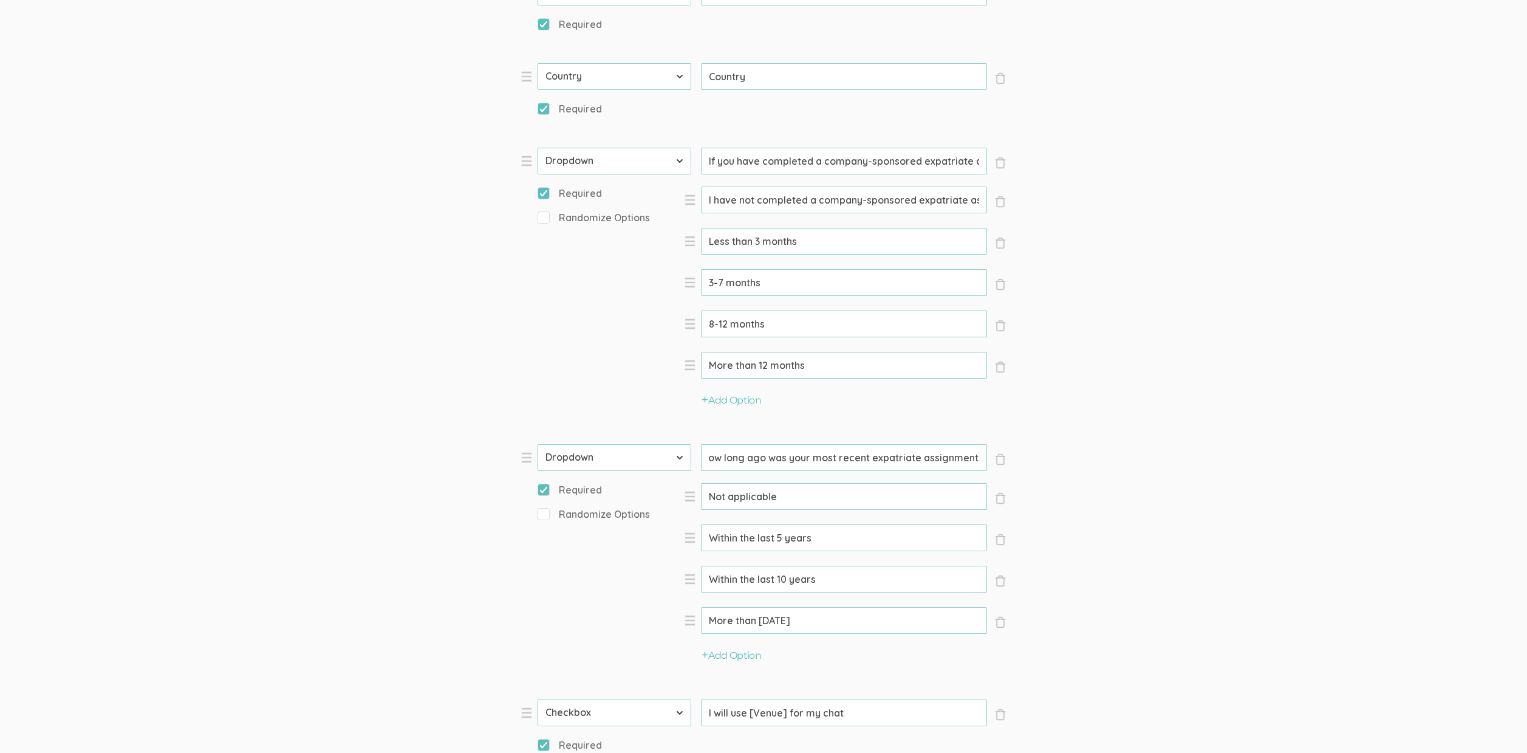
scroll to position [794, 0]
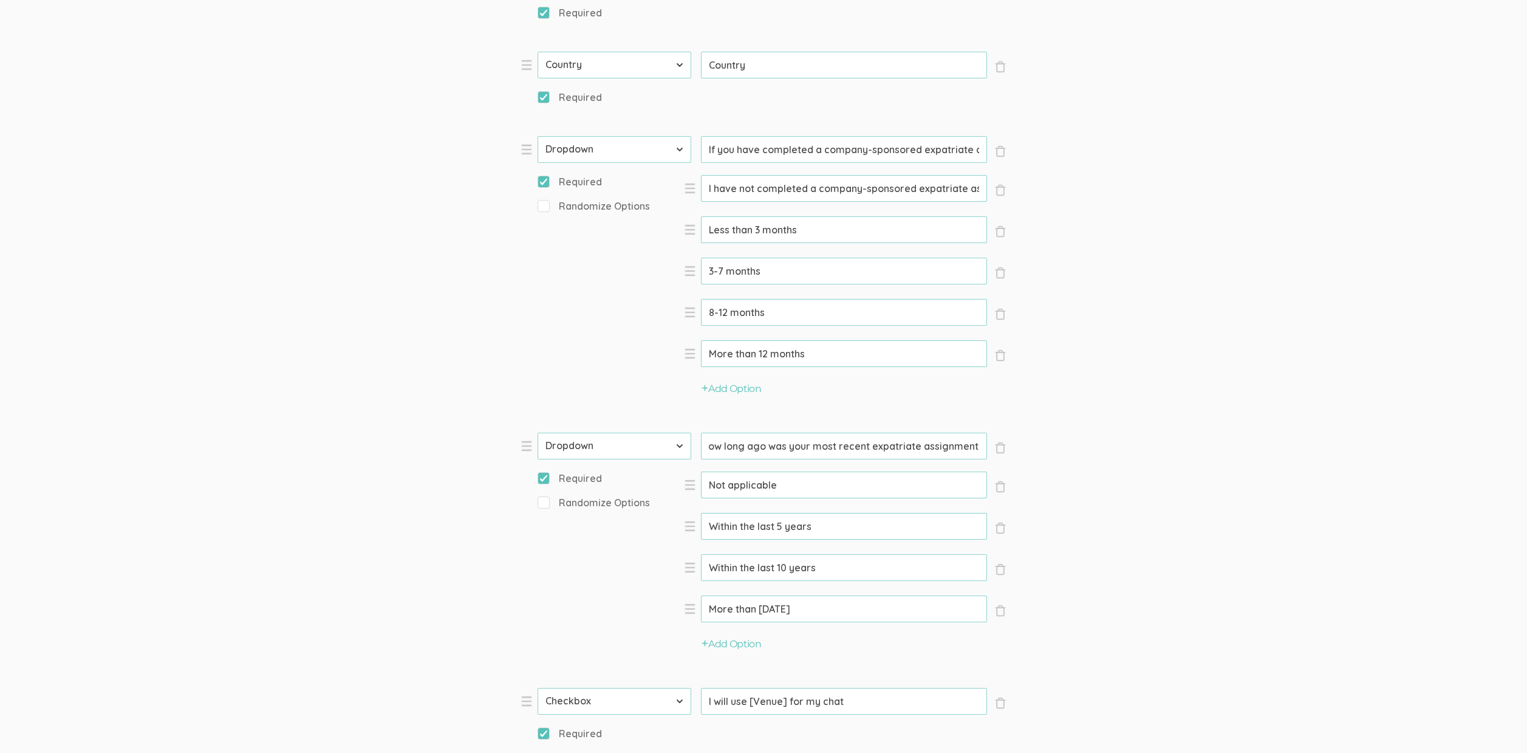
type input "How long ago was your most recent expatriate assignment?"
click at [1143, 536] on form "Question text can be formatted using Markdown syntax. Enabled Title [Incentive …" at bounding box center [763, 273] width 1527 height 1823
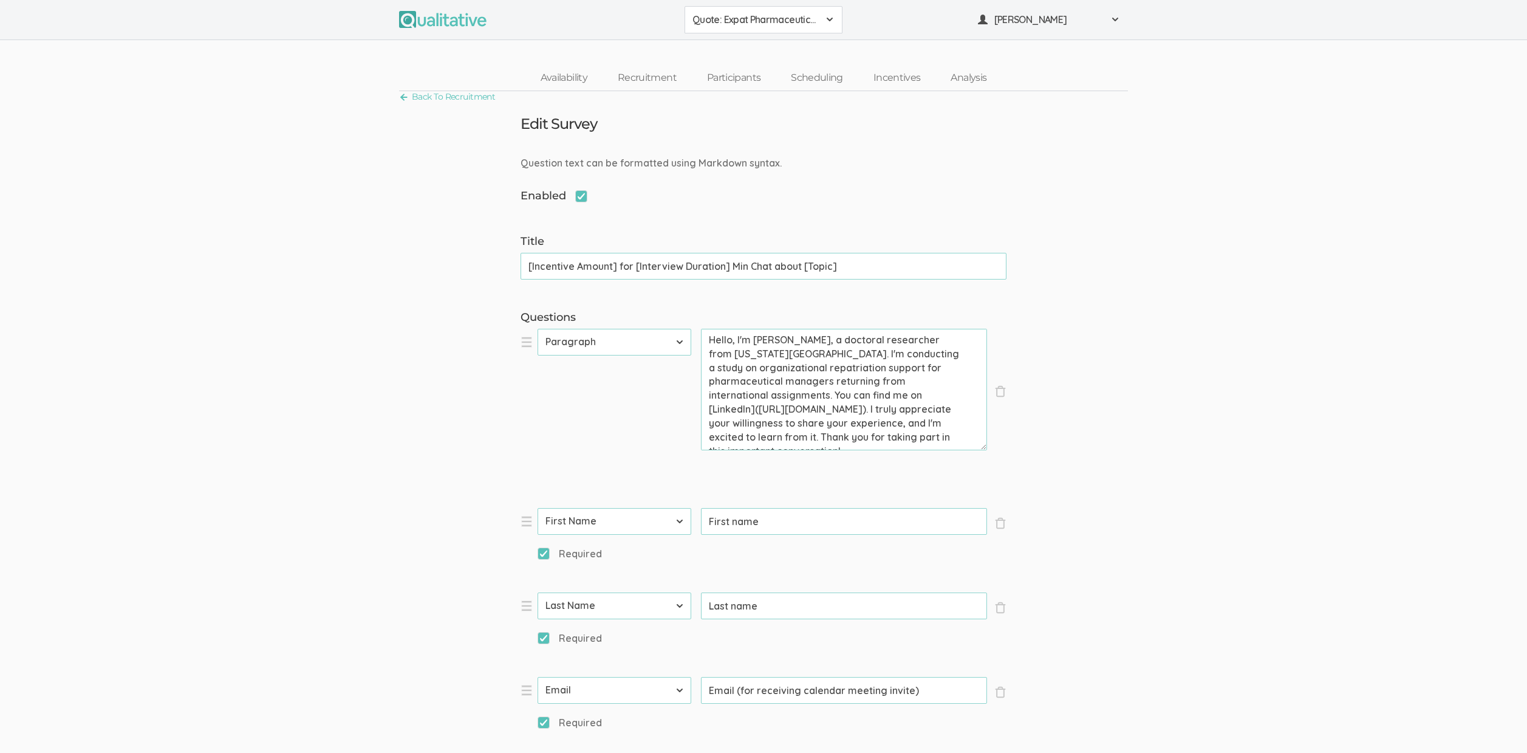
scroll to position [1485, 0]
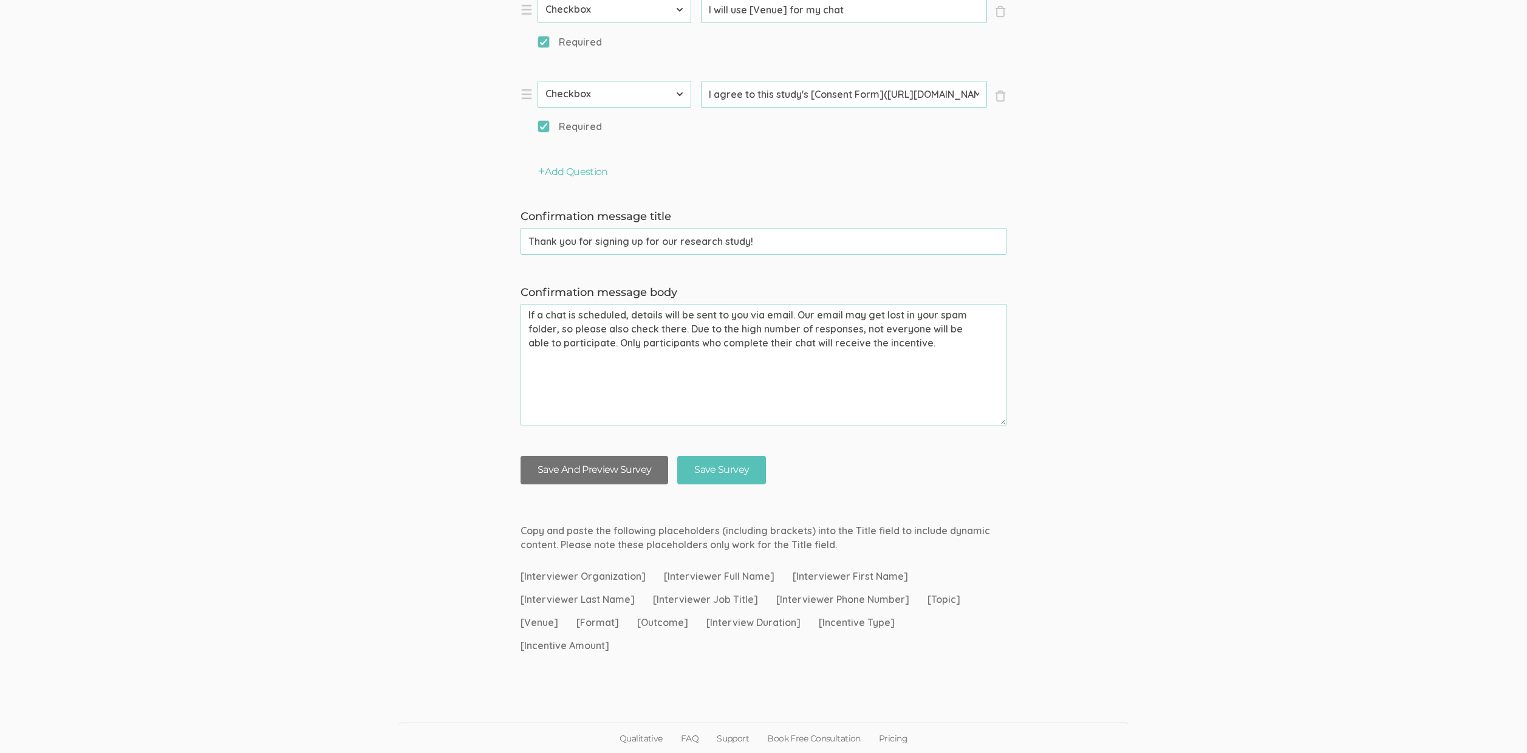
click at [637, 470] on button "Save And Preview Survey" at bounding box center [595, 470] width 148 height 29
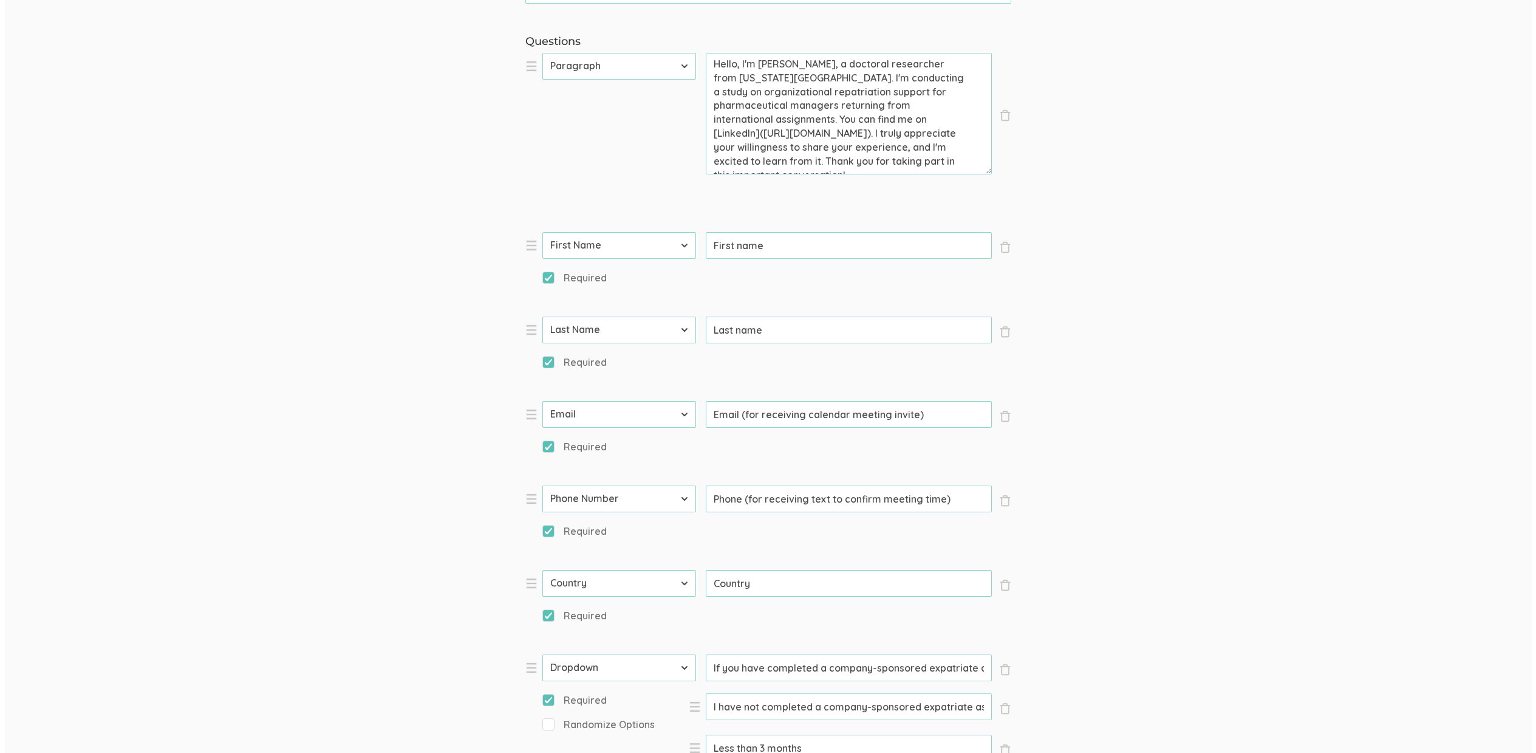
scroll to position [0, 0]
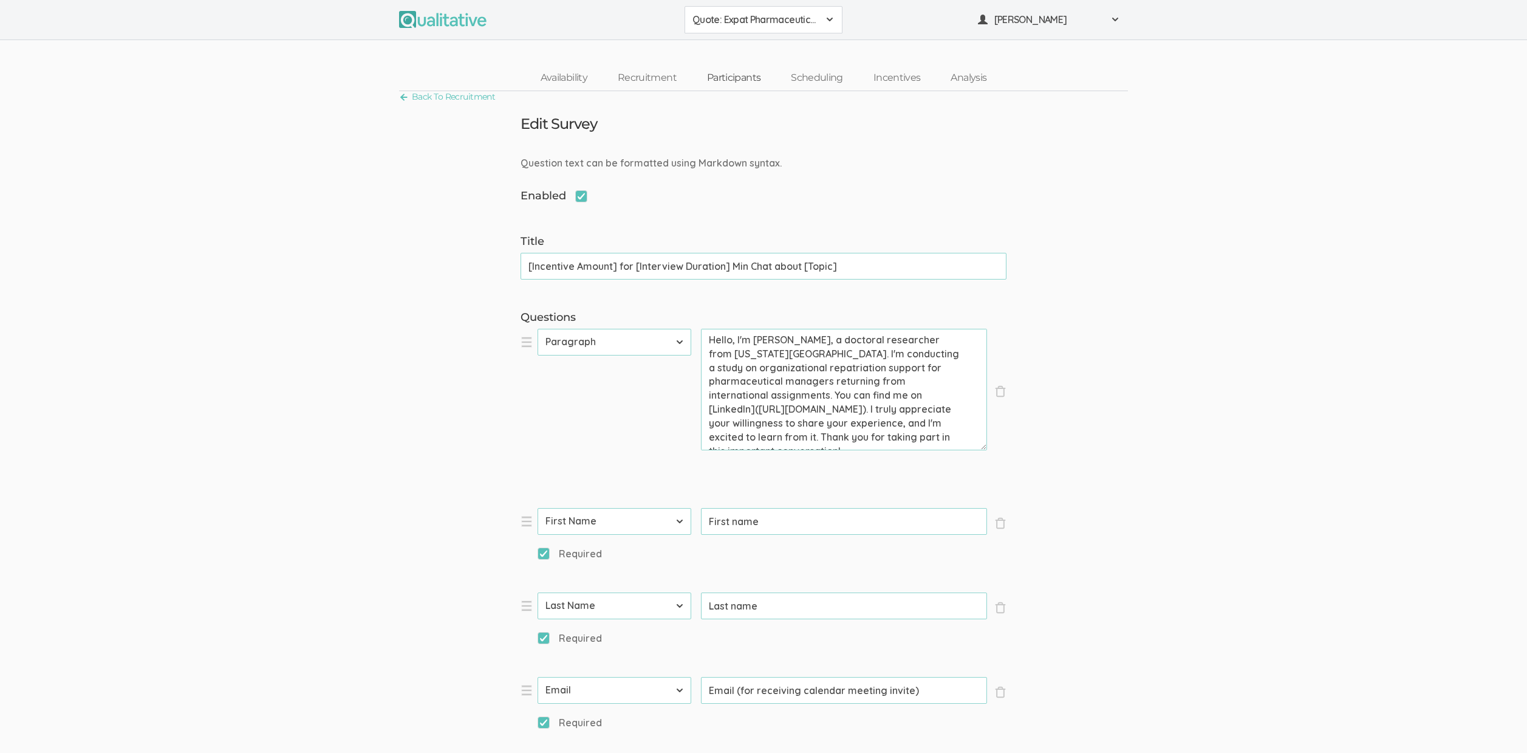
click at [717, 80] on link "Participants" at bounding box center [734, 78] width 84 height 26
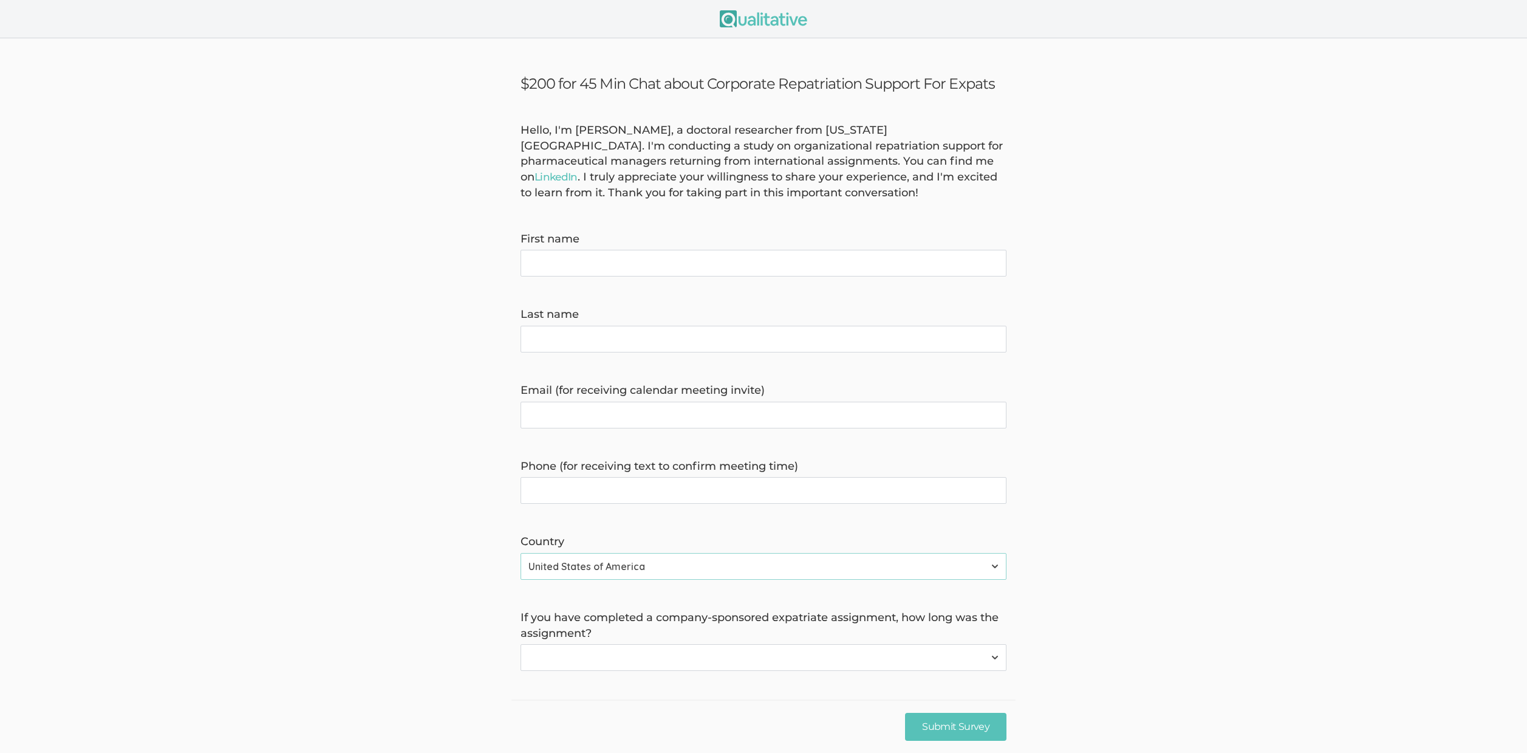
click at [592, 617] on label "If you have completed a company-sponsored expatriate assignment, how long was t…" at bounding box center [764, 625] width 486 height 31
copy label "completed"
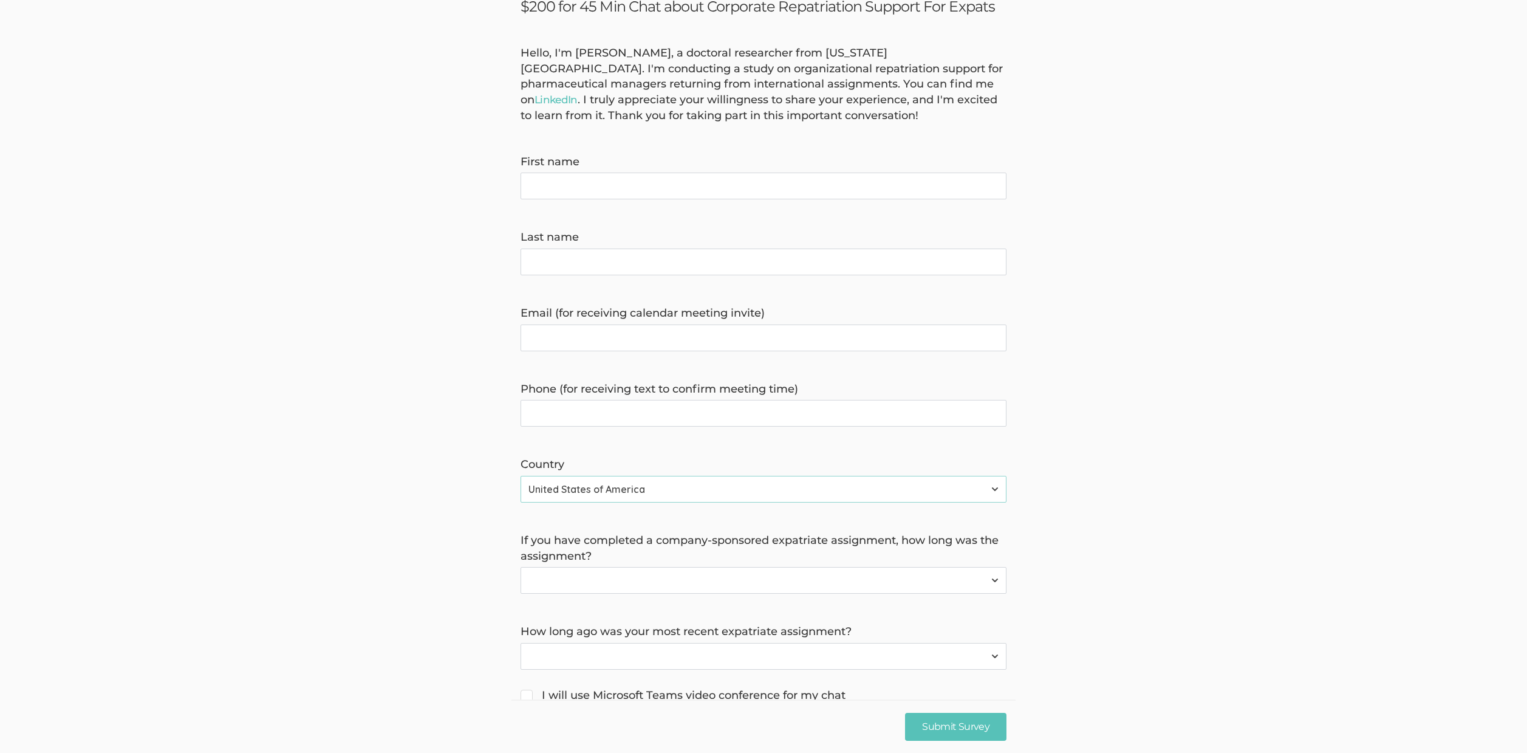
scroll to position [146, 0]
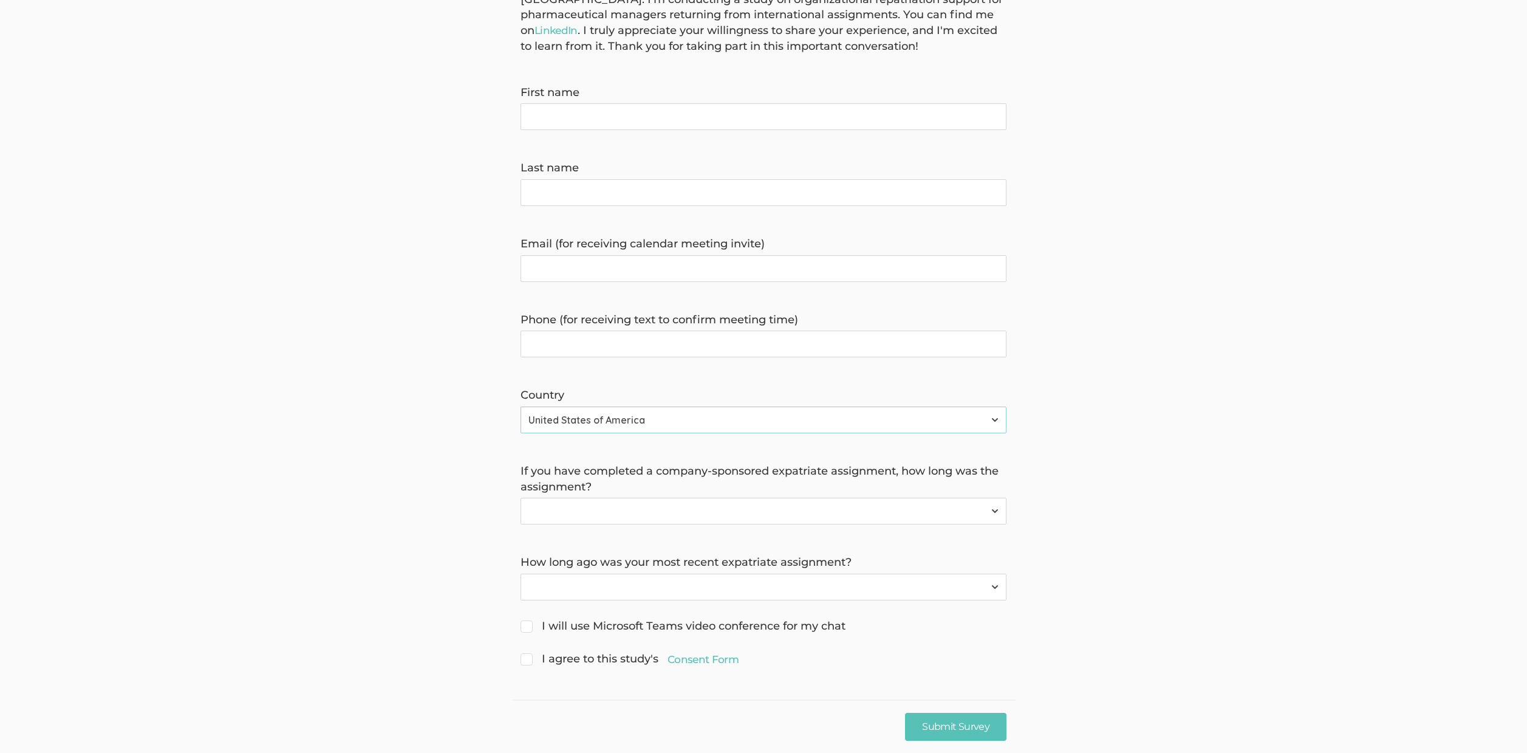
click at [665, 564] on label "How long ago was your most recent expatriate assignment?" at bounding box center [764, 563] width 486 height 16
copy label "most"
click at [1334, 474] on form "Hello, I'm [PERSON_NAME], a doctoral researcher from [US_STATE][GEOGRAPHIC_DATA…" at bounding box center [763, 322] width 1527 height 693
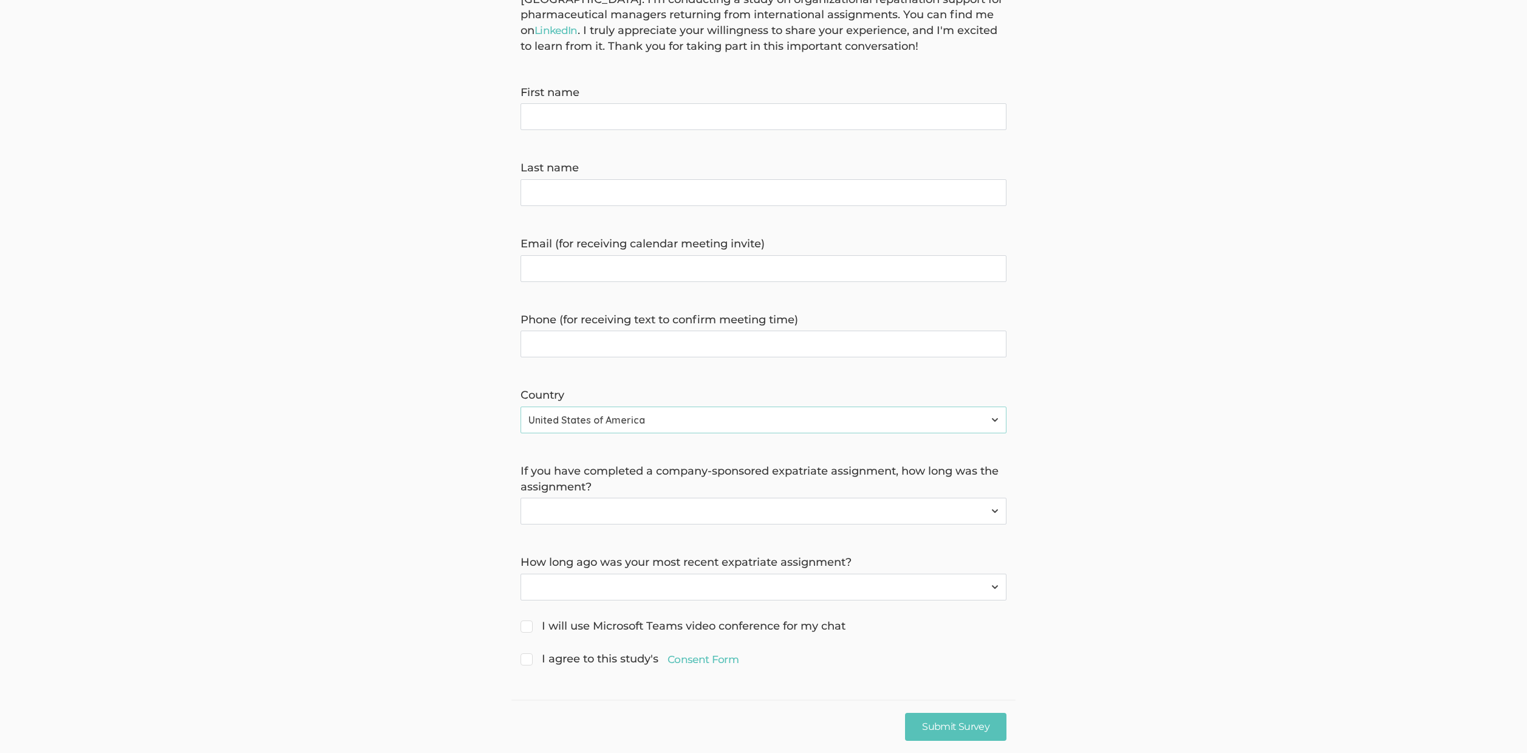
click at [854, 513] on select "I have not completed a company-sponsored expatriate assignment Less than 3 mont…" at bounding box center [764, 511] width 486 height 27
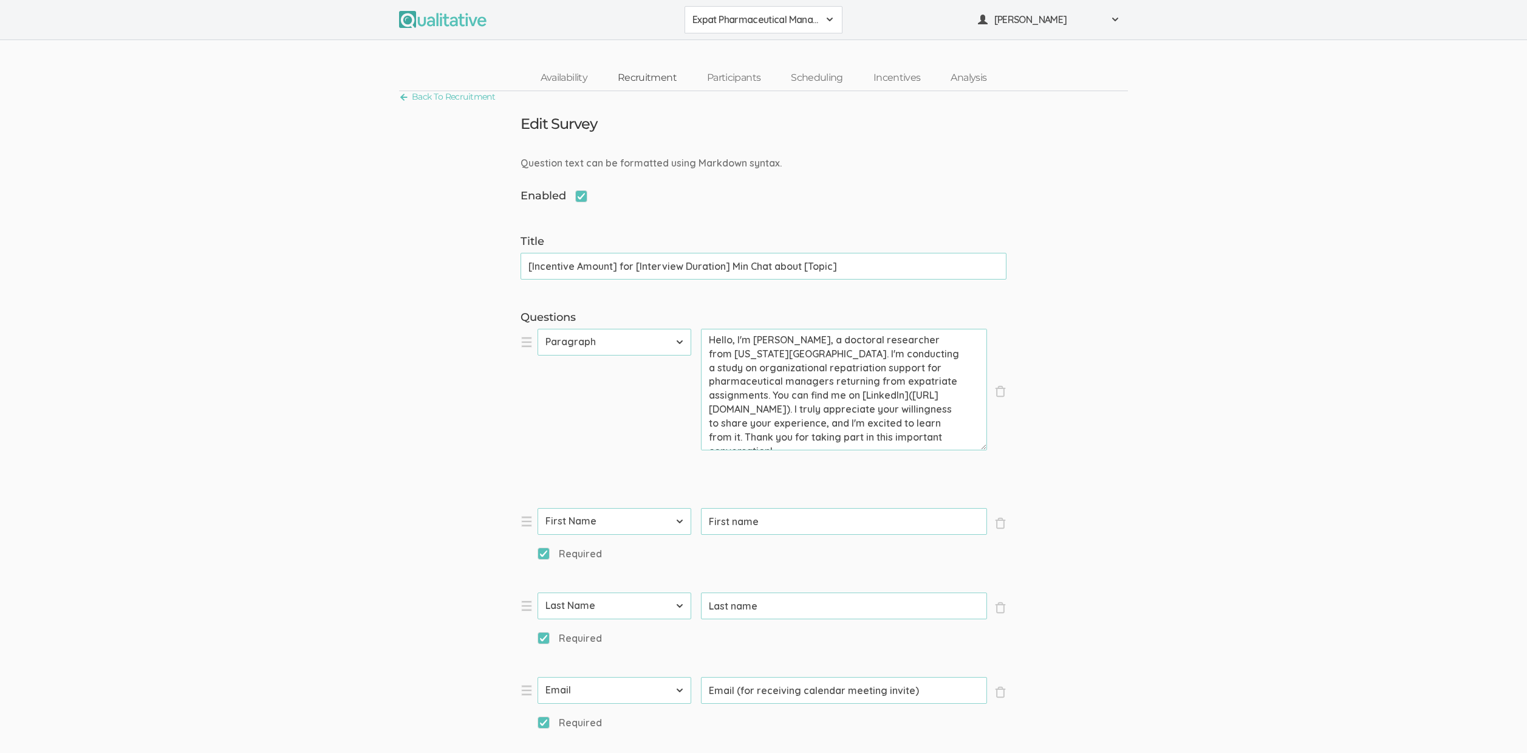
click at [631, 78] on link "Recruitment" at bounding box center [647, 78] width 89 height 26
click at [744, 78] on link "Participants" at bounding box center [734, 78] width 84 height 26
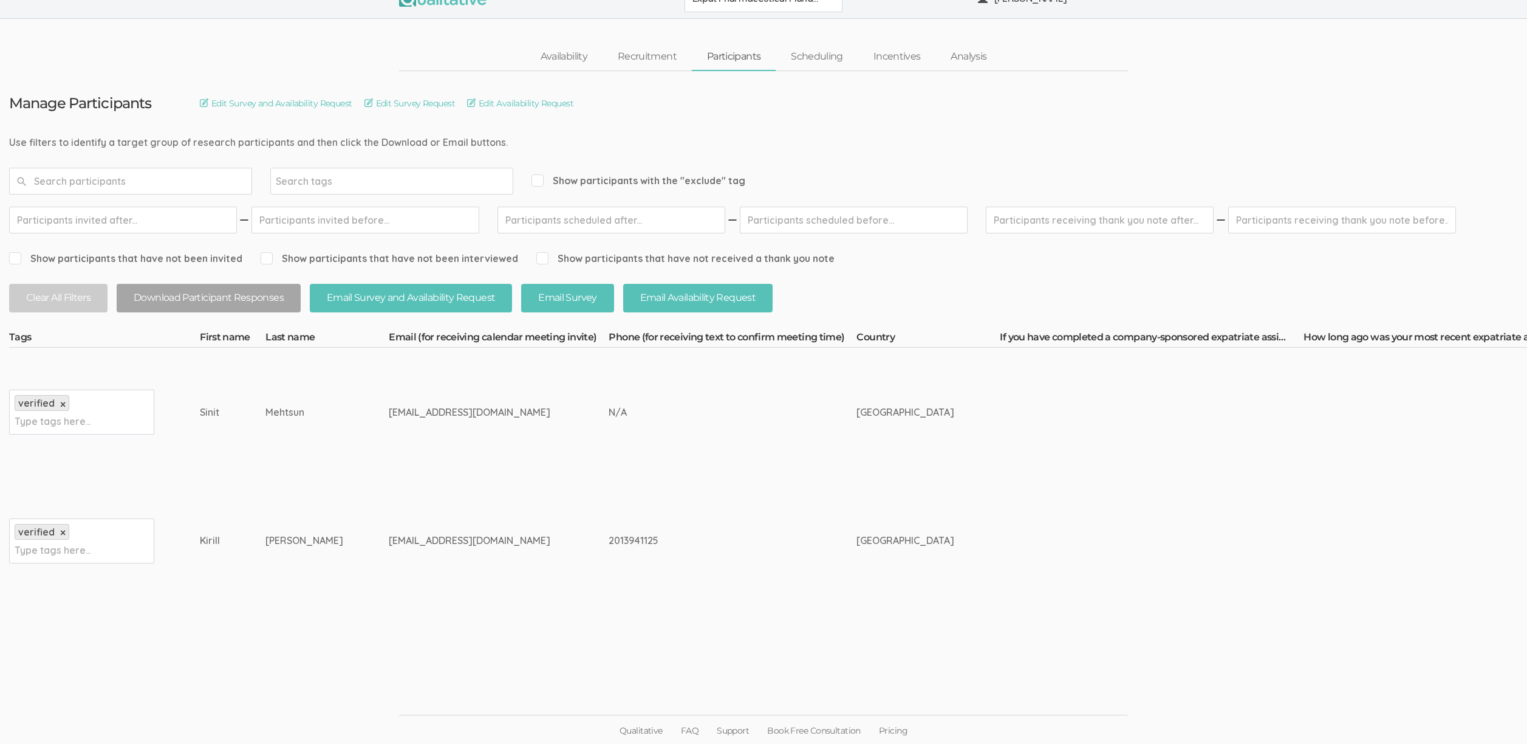
scroll to position [22, 0]
click at [389, 468] on td "smehtsun@gmail.com" at bounding box center [499, 411] width 220 height 129
click at [815, 52] on link "Scheduling" at bounding box center [817, 56] width 83 height 26
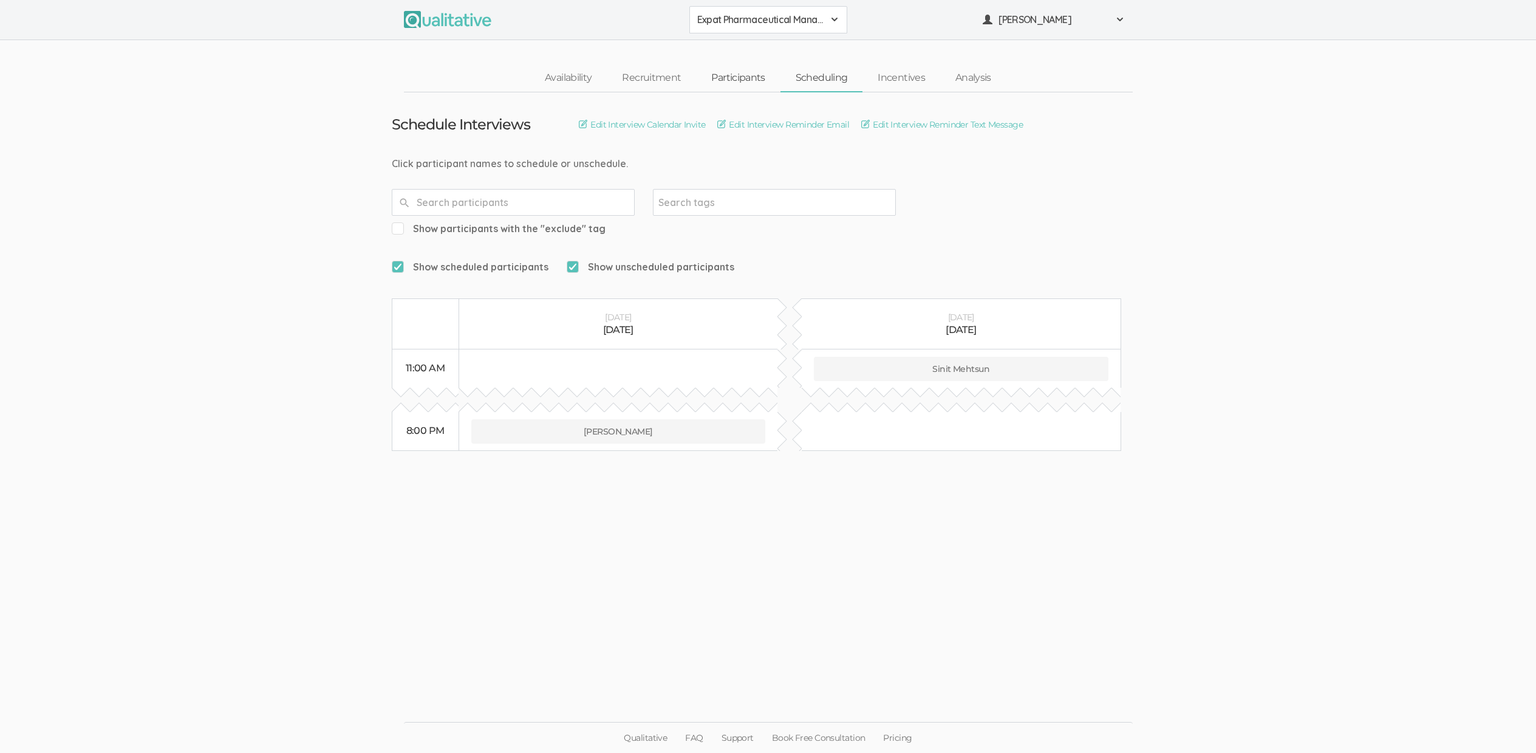
click at [733, 78] on link "Participants" at bounding box center [738, 78] width 84 height 26
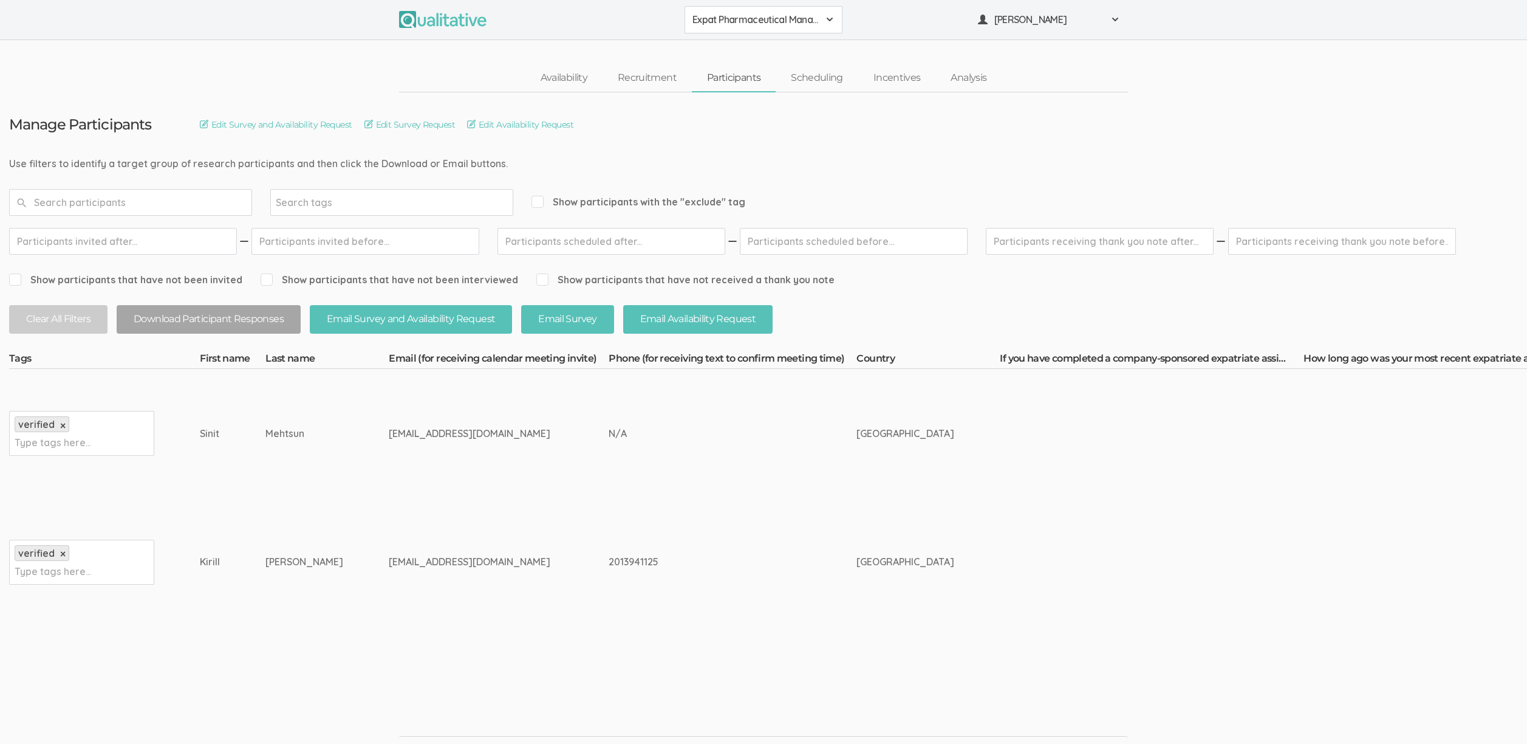
click at [540, 560] on td "tchernakov@yahoo.com" at bounding box center [499, 562] width 220 height 129
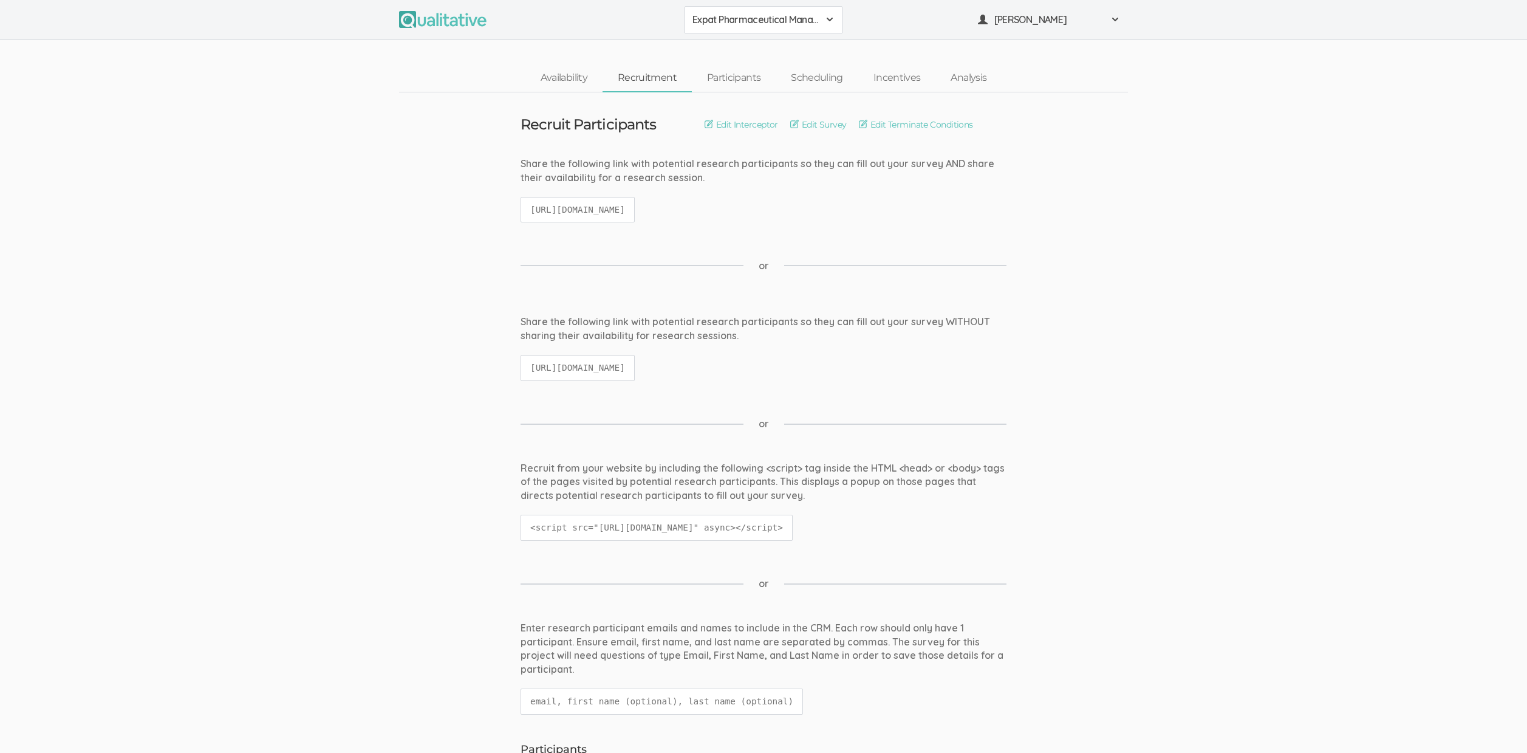
click at [635, 365] on code "[URL][DOMAIN_NAME]" at bounding box center [578, 368] width 114 height 26
copy ui-view "[URL][DOMAIN_NAME]"
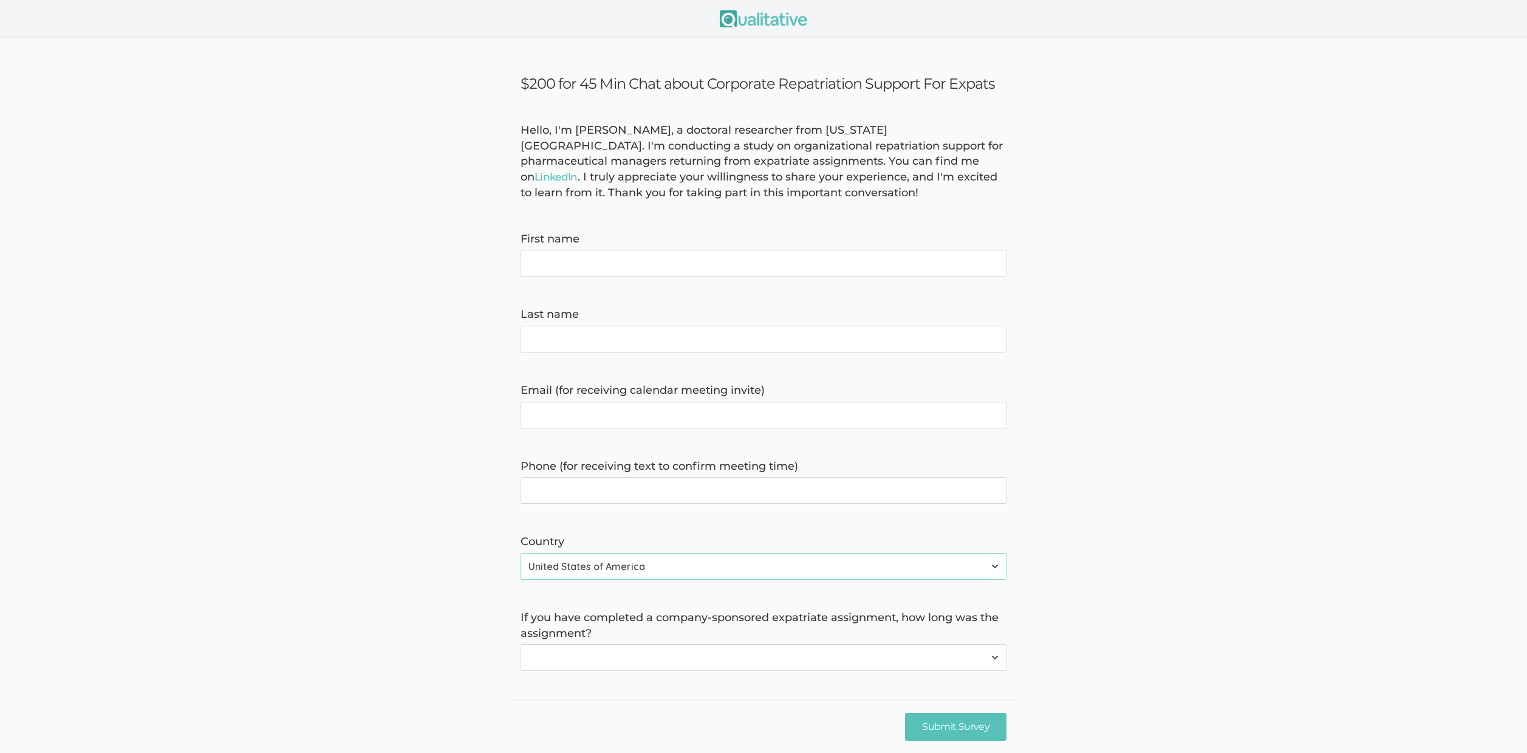
click at [549, 162] on div "Hello, I'm [PERSON_NAME], a doctoral researcher from [US_STATE][GEOGRAPHIC_DATA…" at bounding box center [764, 162] width 504 height 78
copy div "expatriate"
click at [646, 173] on div "Hello, I'm [PERSON_NAME], a doctoral researcher from [US_STATE][GEOGRAPHIC_DATA…" at bounding box center [764, 162] width 504 height 78
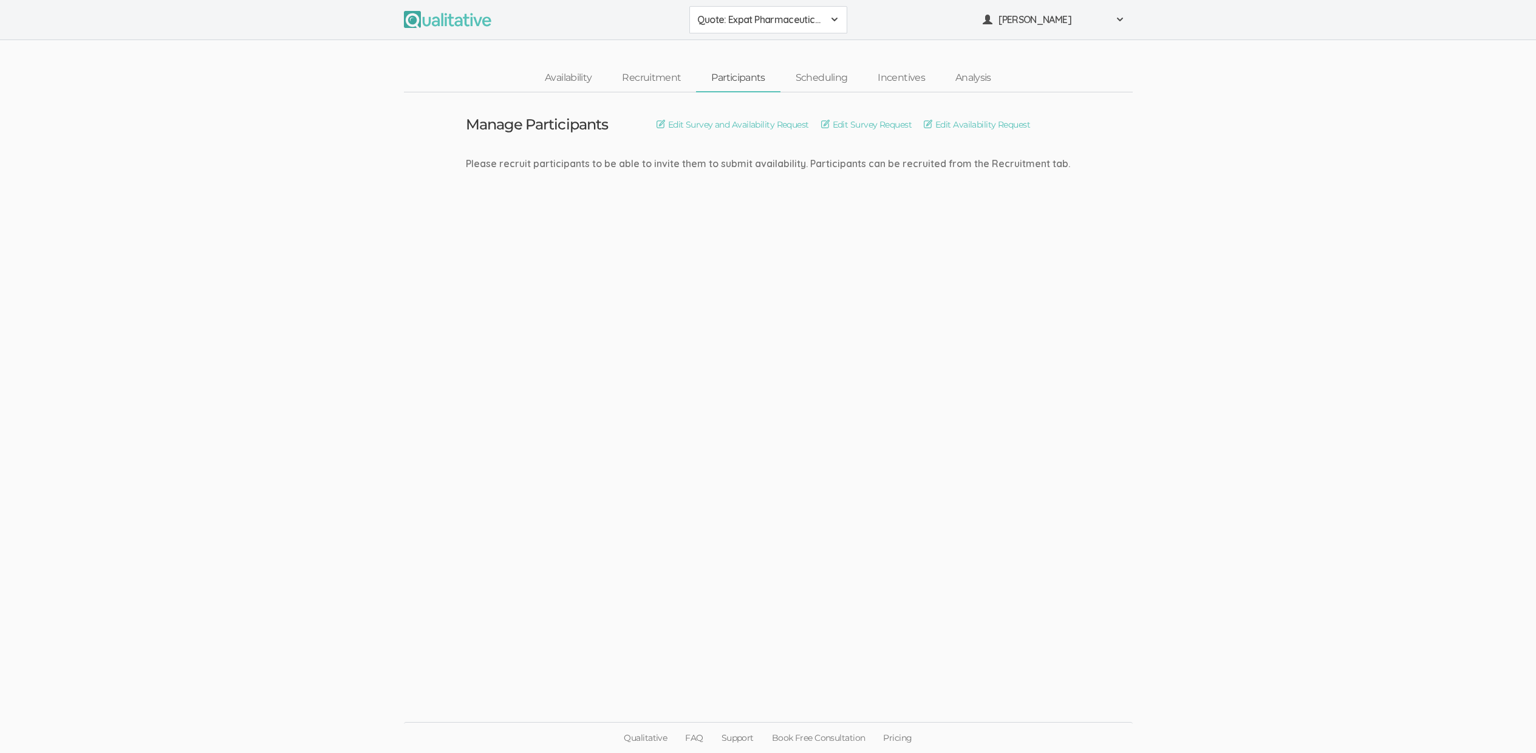
click at [458, 174] on ui-view "Manage Participants Edit Survey and Availability Request Edit Survey Request Ed…" at bounding box center [768, 376] width 1536 height 569
click at [810, 80] on link "Scheduling" at bounding box center [822, 78] width 83 height 26
click at [729, 74] on link "Participants" at bounding box center [738, 78] width 84 height 26
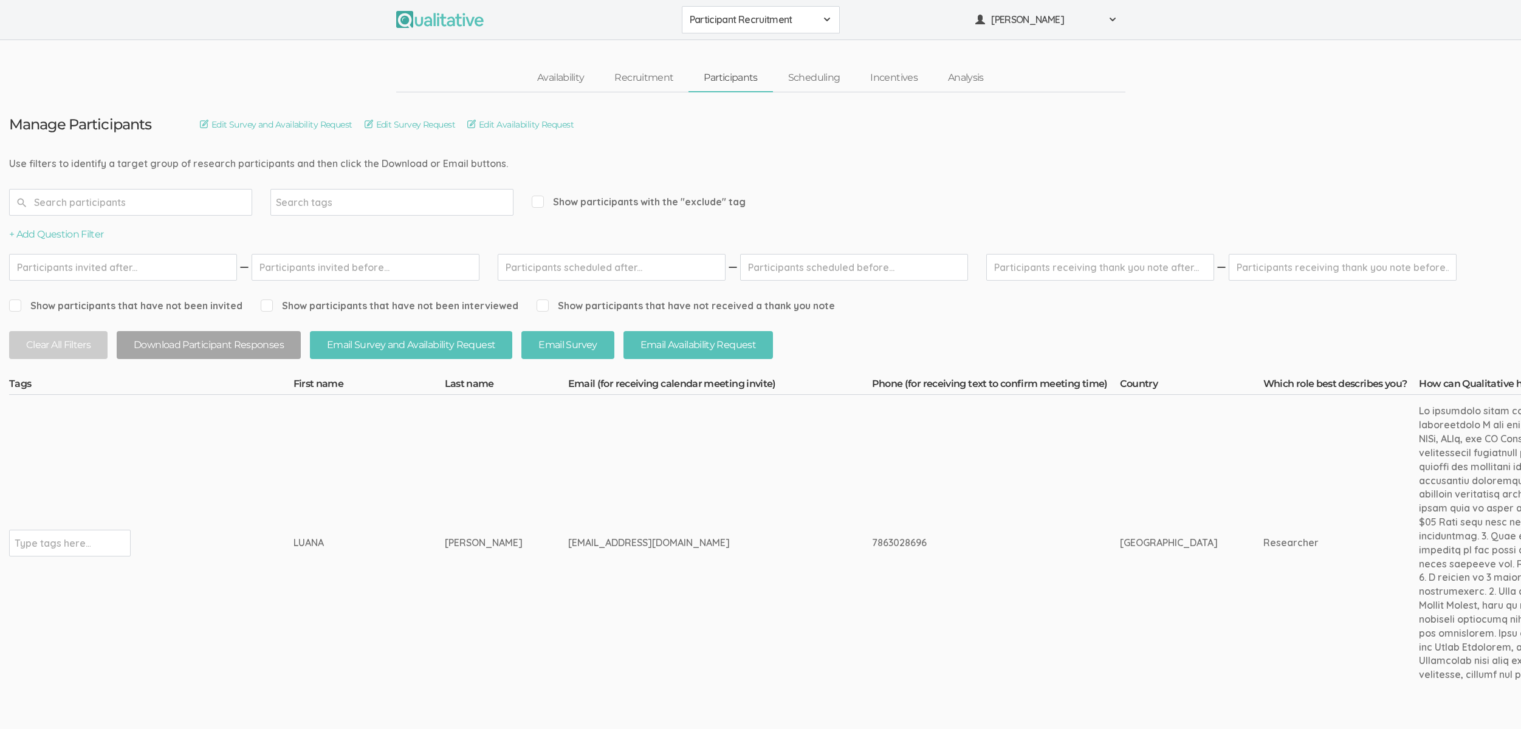
click at [445, 609] on td "[PERSON_NAME]" at bounding box center [506, 543] width 123 height 296
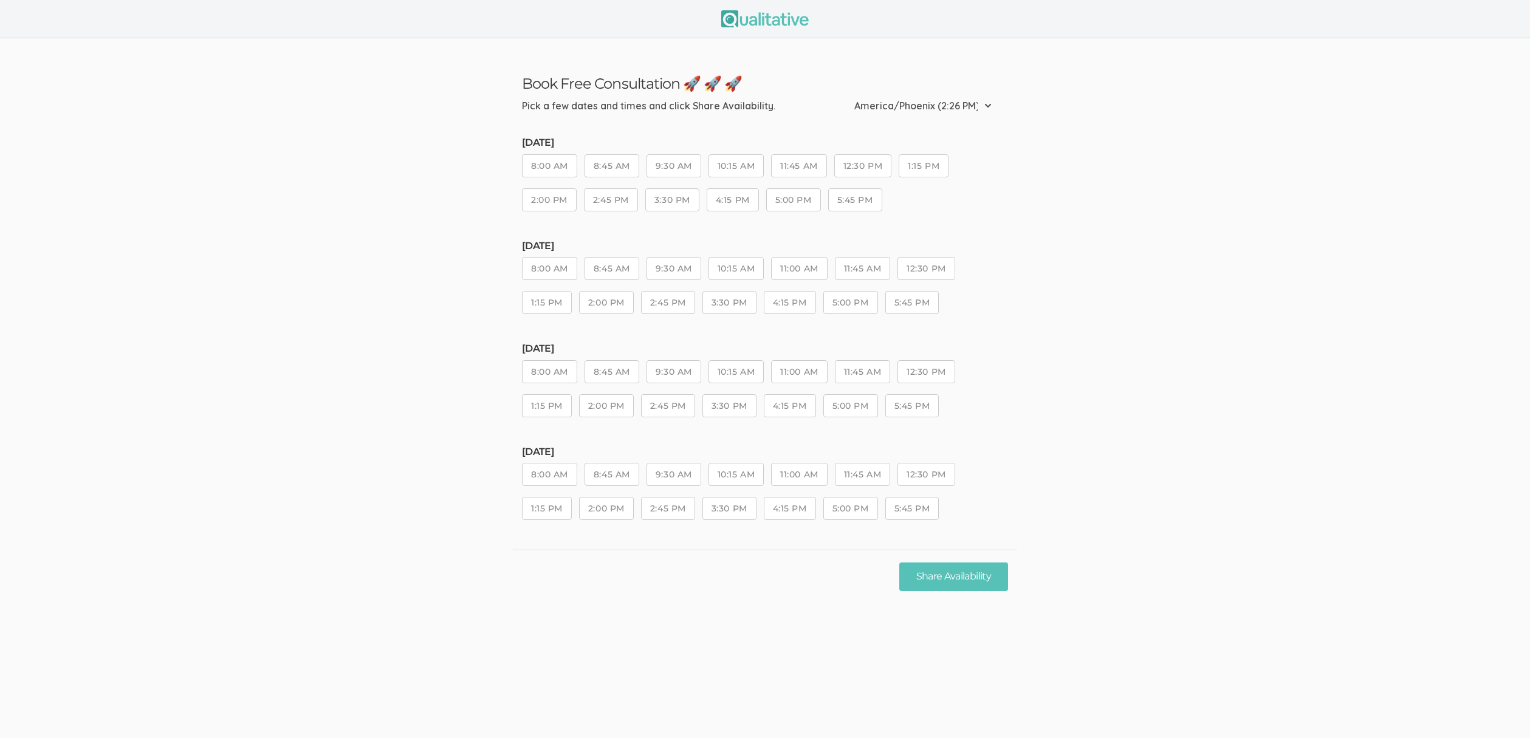
click at [354, 252] on ui-view "Book Free Consultation 🚀 🚀 🚀 Pick a few dates and times and click Share Availab…" at bounding box center [765, 320] width 1530 height 565
click at [290, 356] on ui-view "Book Free Consultation 🚀 🚀 🚀 Pick a few dates and times and click Share Availab…" at bounding box center [765, 320] width 1530 height 565
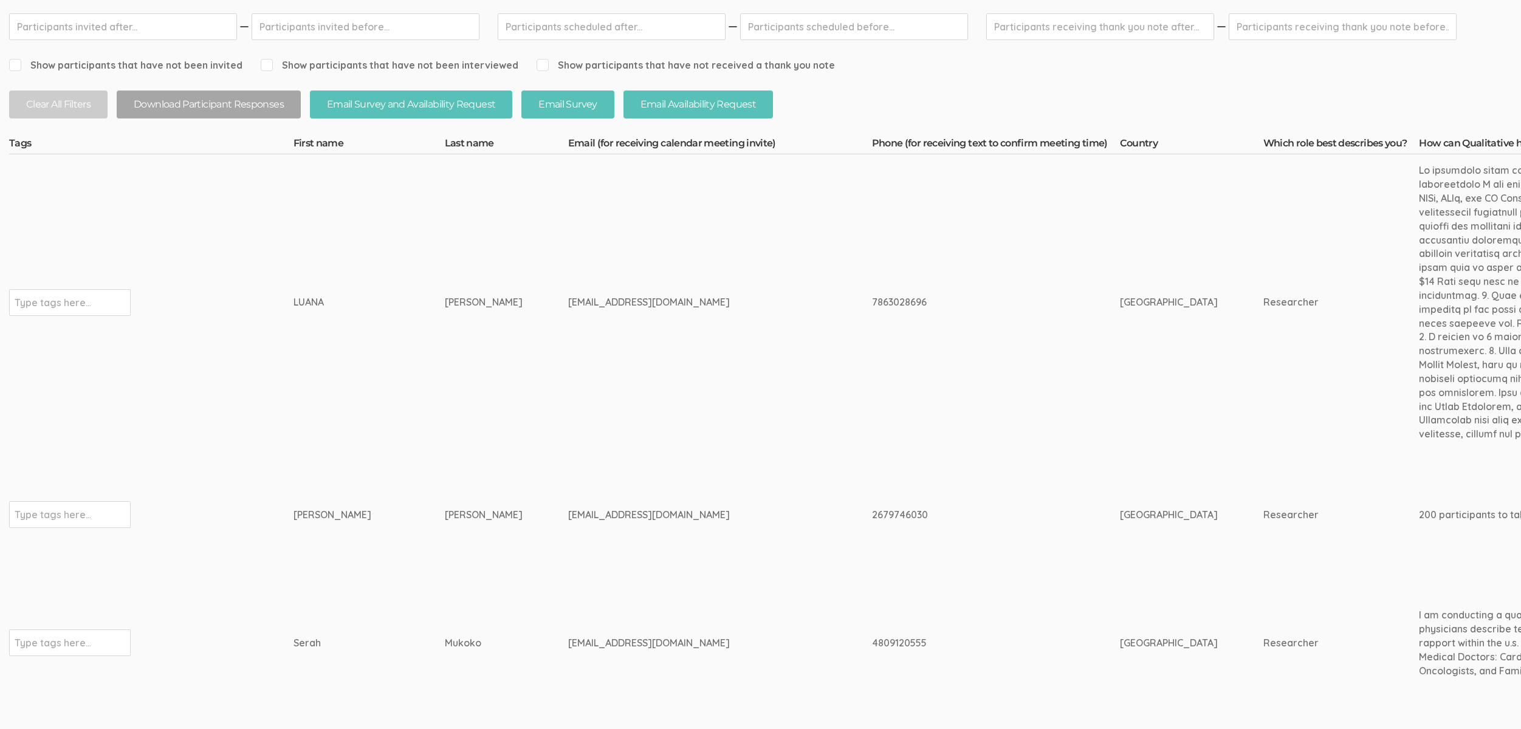
scroll to position [377, 0]
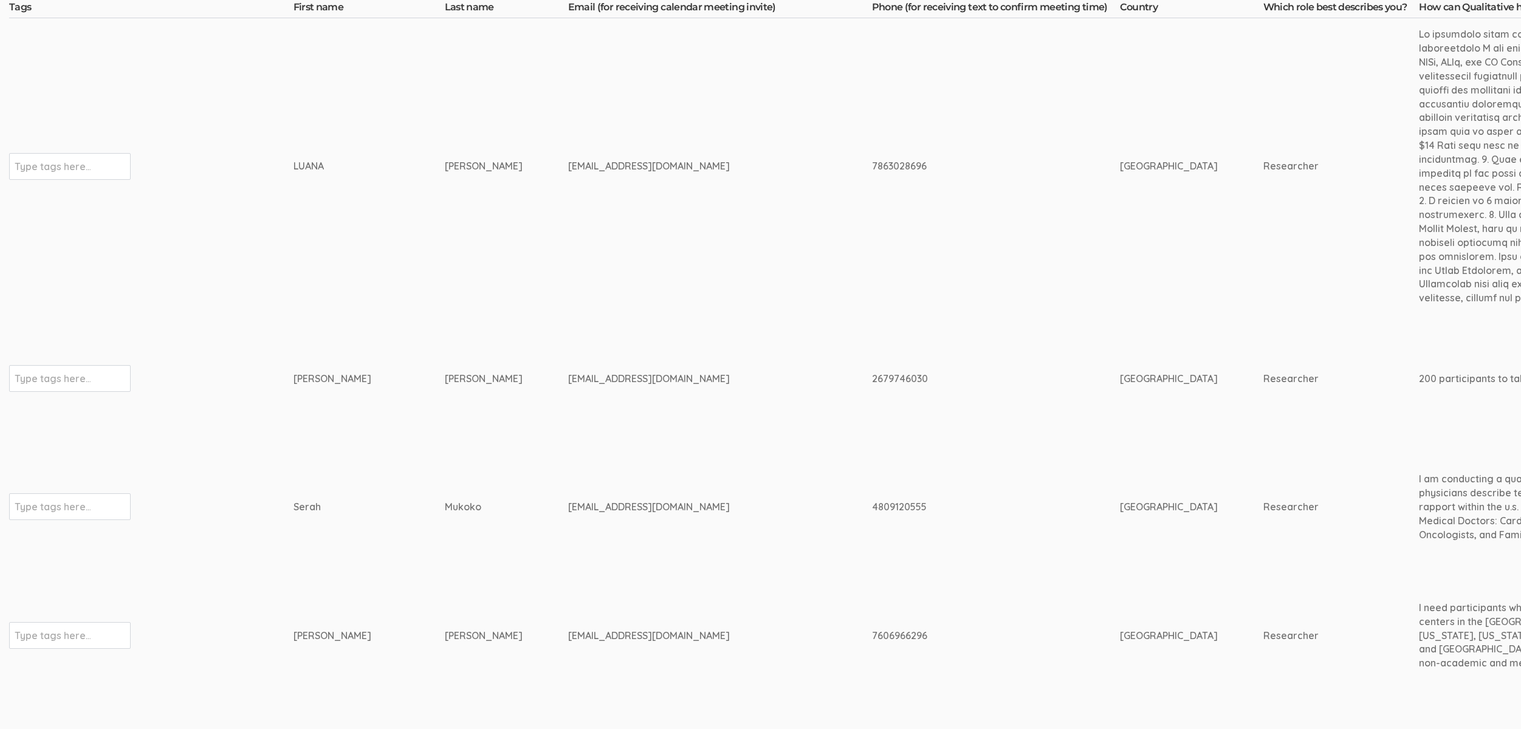
click at [568, 377] on div "[EMAIL_ADDRESS][DOMAIN_NAME]" at bounding box center [697, 379] width 258 height 14
copy tr "[EMAIL_ADDRESS][DOMAIN_NAME]"
click at [759, 395] on td "vness8@yahoo.com" at bounding box center [720, 378] width 304 height 129
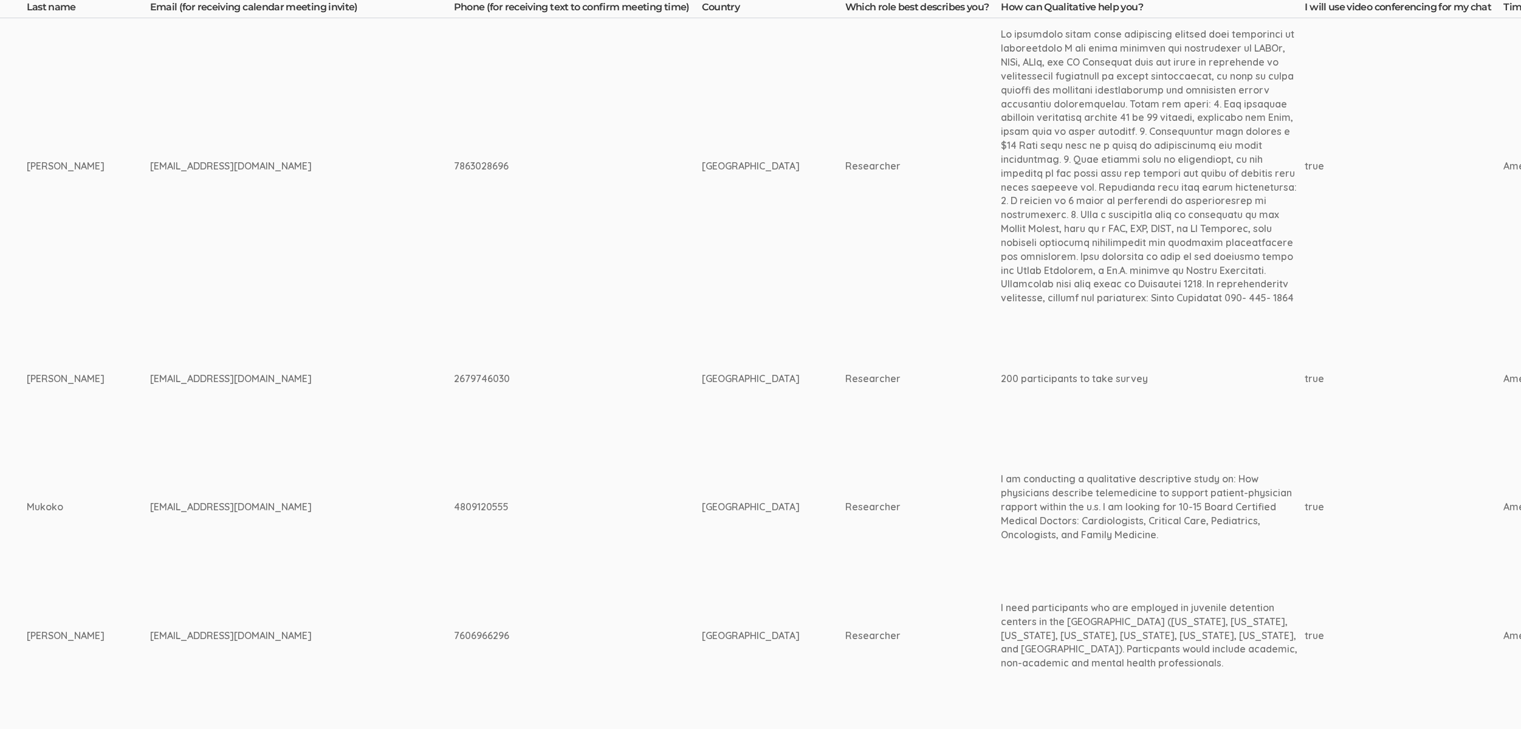
scroll to position [377, 608]
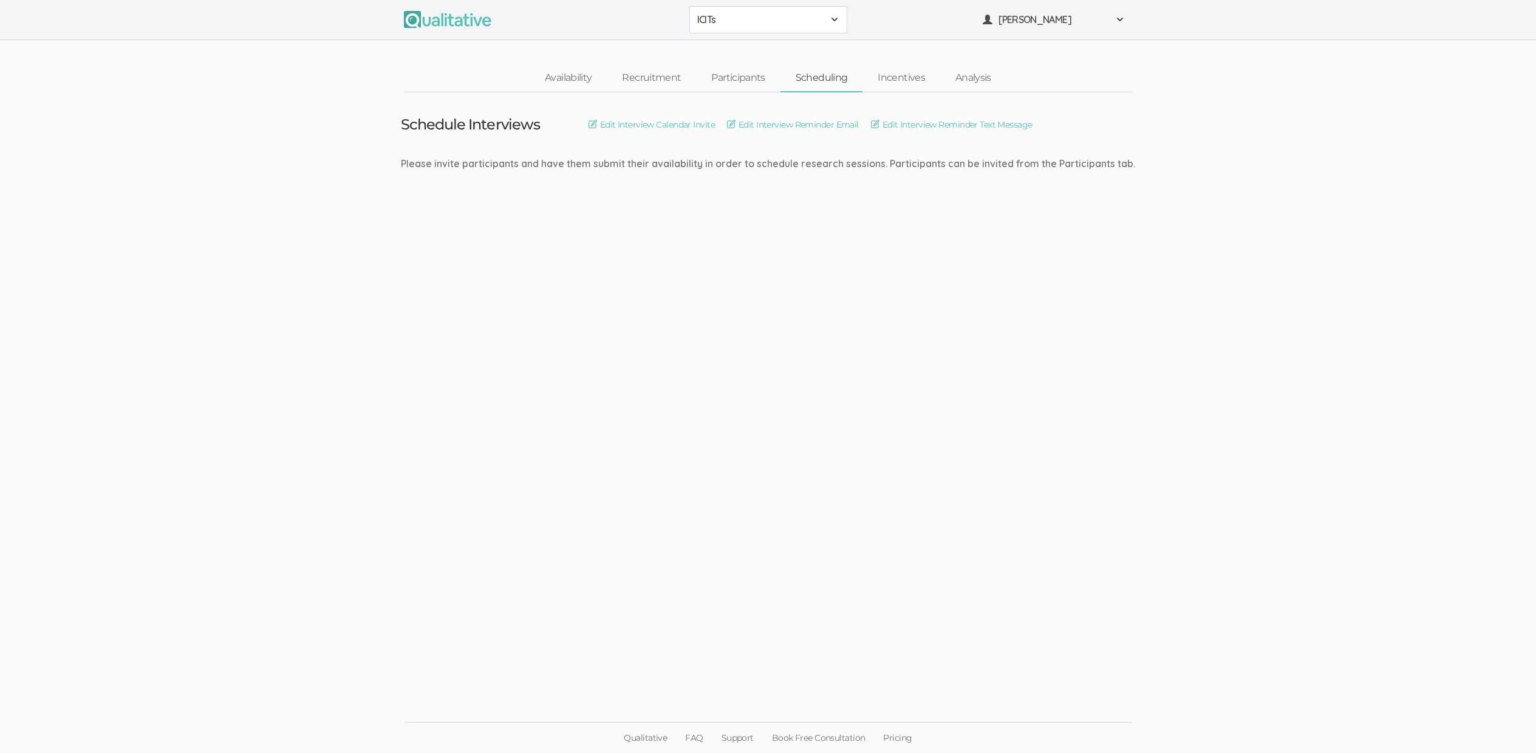
click at [409, 496] on ui-view "Schedule Interviews Edit Interview Calendar Invite Edit Interview Reminder Emai…" at bounding box center [768, 376] width 1536 height 569
click at [241, 114] on ui-view "Schedule Interviews Edit Interview Calendar Invite Edit Interview Reminder Emai…" at bounding box center [768, 376] width 1536 height 569
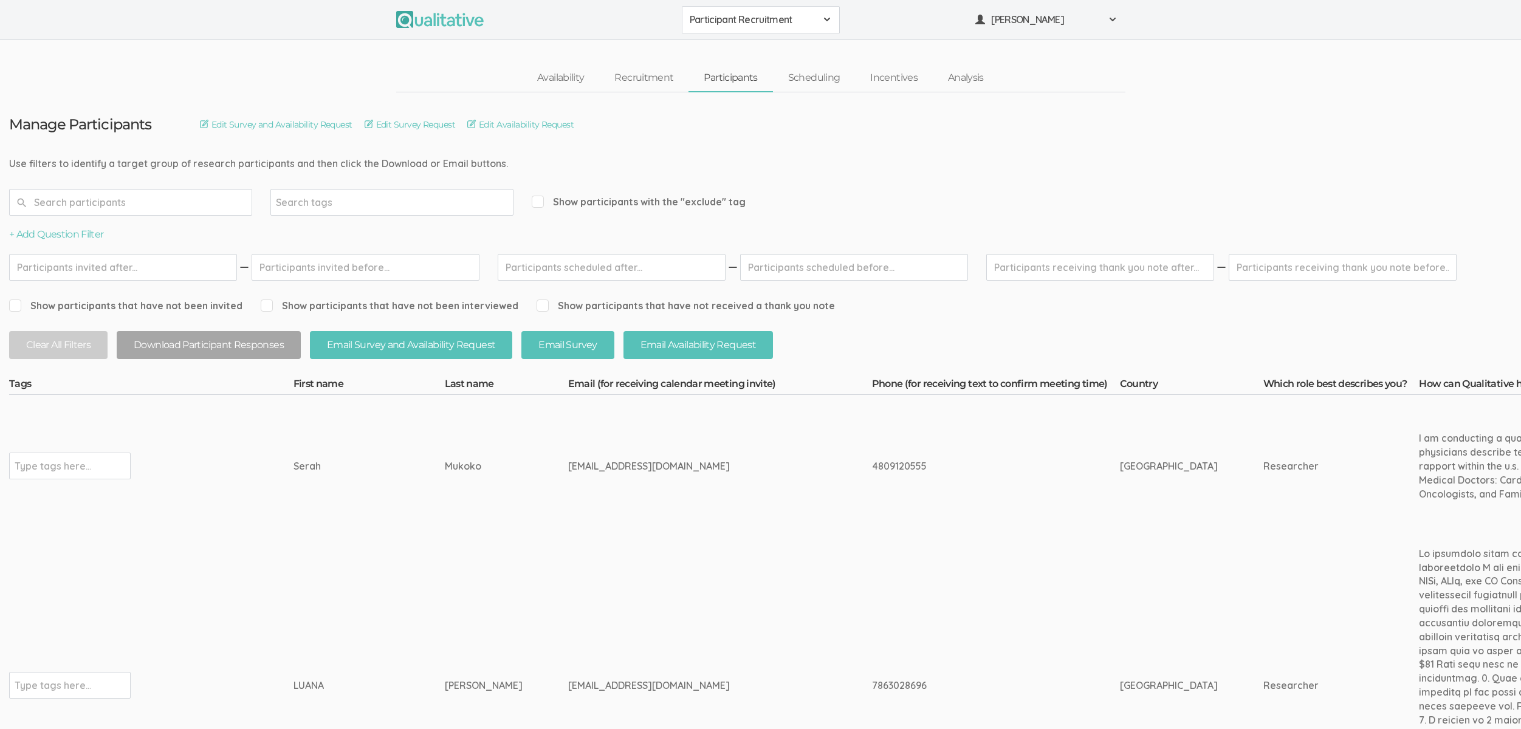
click at [445, 476] on td "Mukoko" at bounding box center [506, 466] width 123 height 143
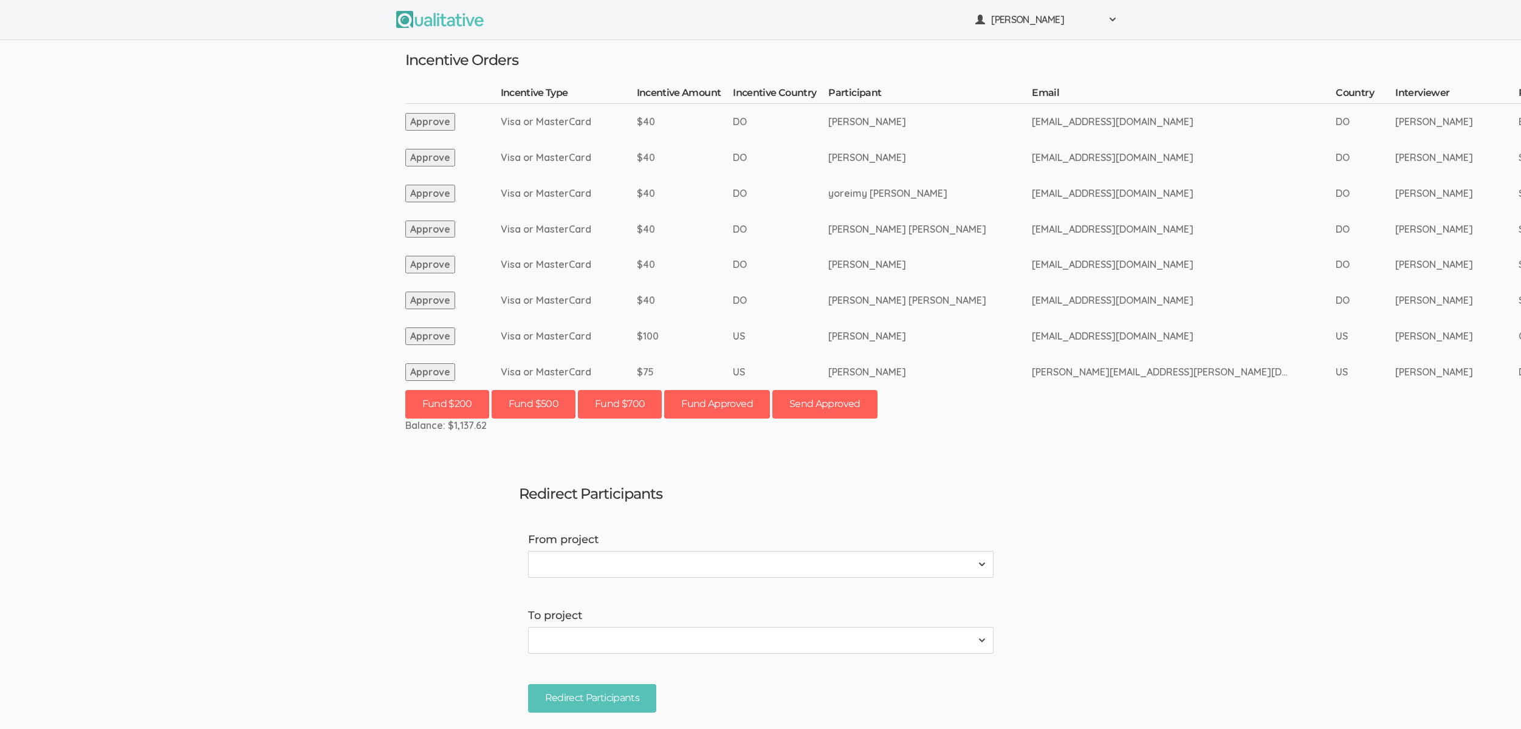
click at [271, 278] on ui-view "[PERSON_NAME] Project Workspace Profile Organization Settings" at bounding box center [760, 364] width 1521 height 729
click at [410, 471] on ui-view "[PERSON_NAME] Project Workspace Profile Organization Settings" at bounding box center [760, 364] width 1521 height 729
